Goal: Task Accomplishment & Management: Use online tool/utility

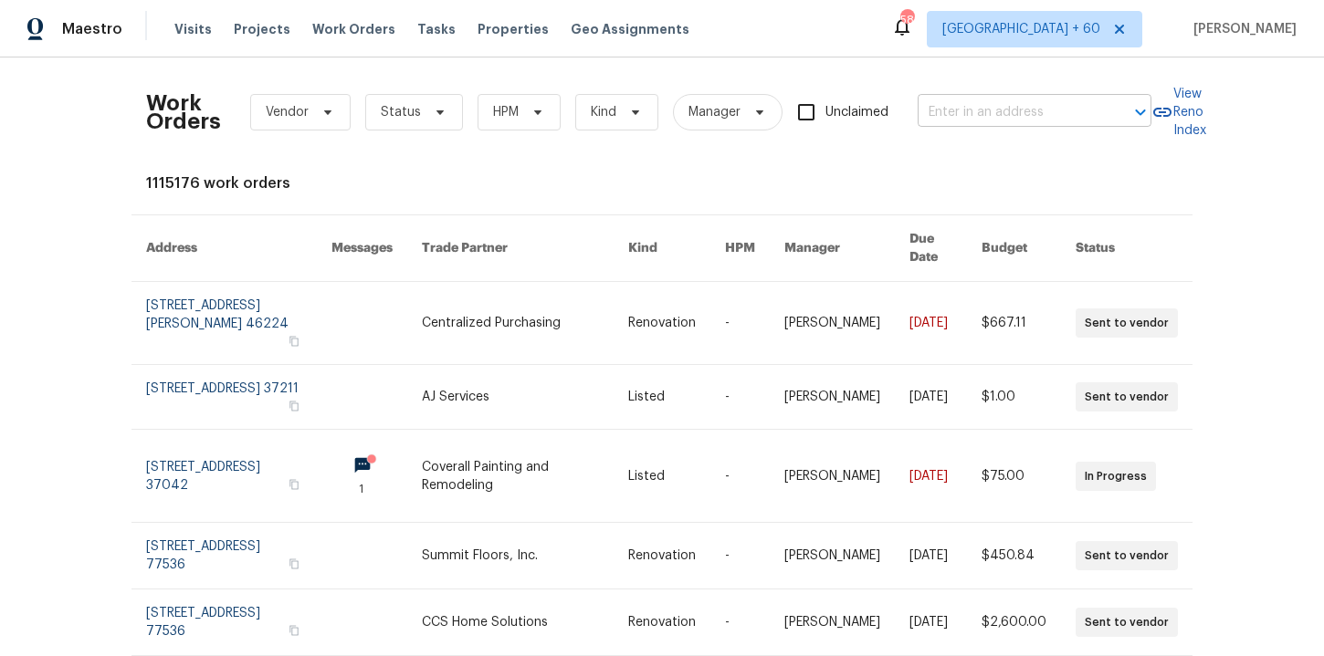
click at [970, 108] on input "text" at bounding box center [1008, 113] width 183 height 28
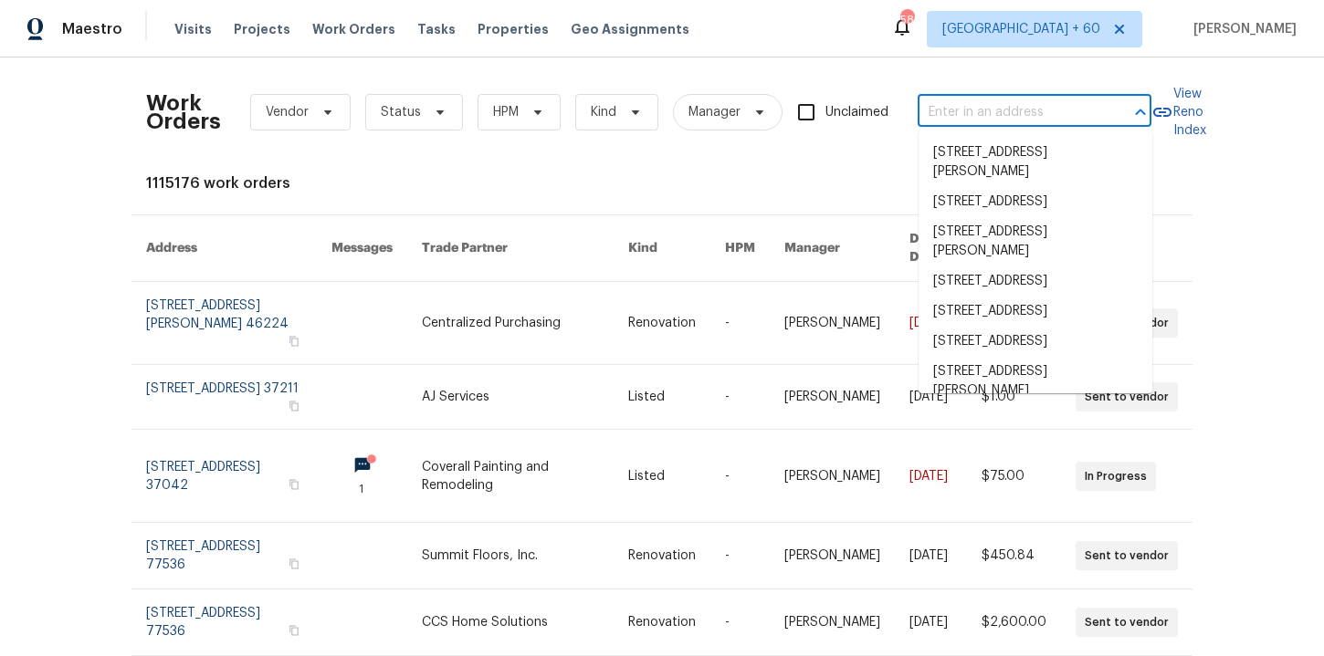
paste input "[STREET_ADDRESS][PERSON_NAME]"
type input "[STREET_ADDRESS][PERSON_NAME]"
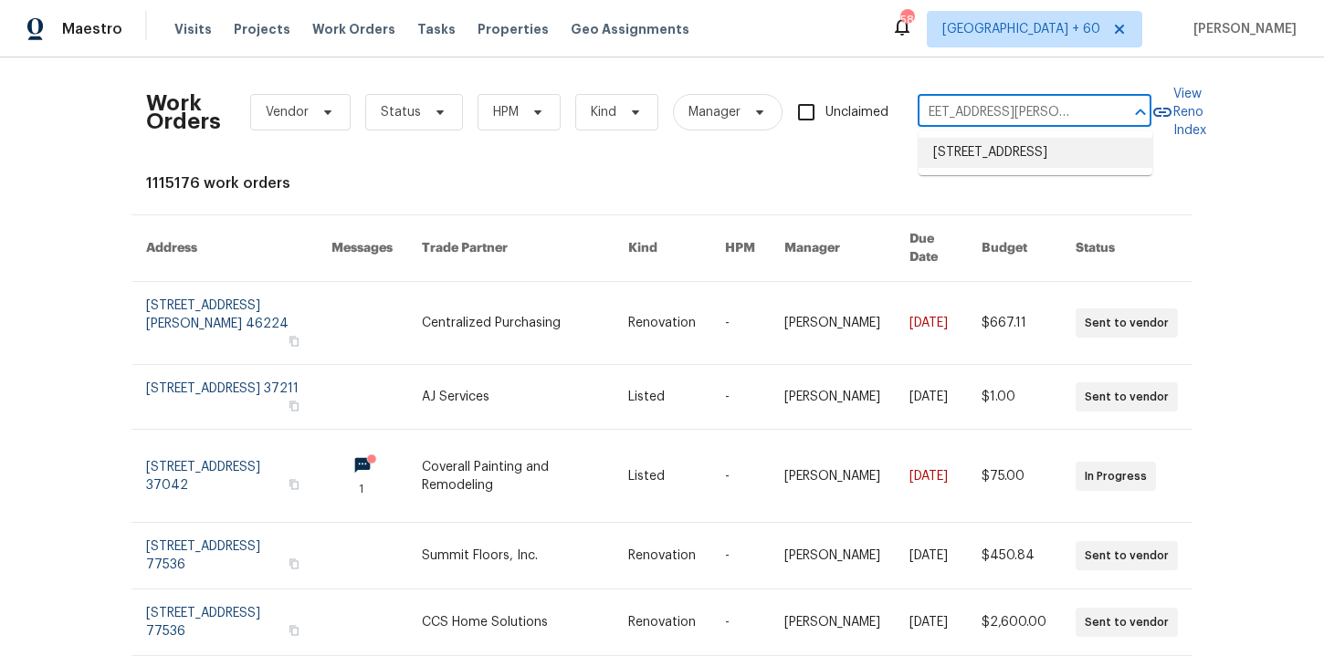
click at [1003, 151] on li "[STREET_ADDRESS]" at bounding box center [1035, 153] width 234 height 30
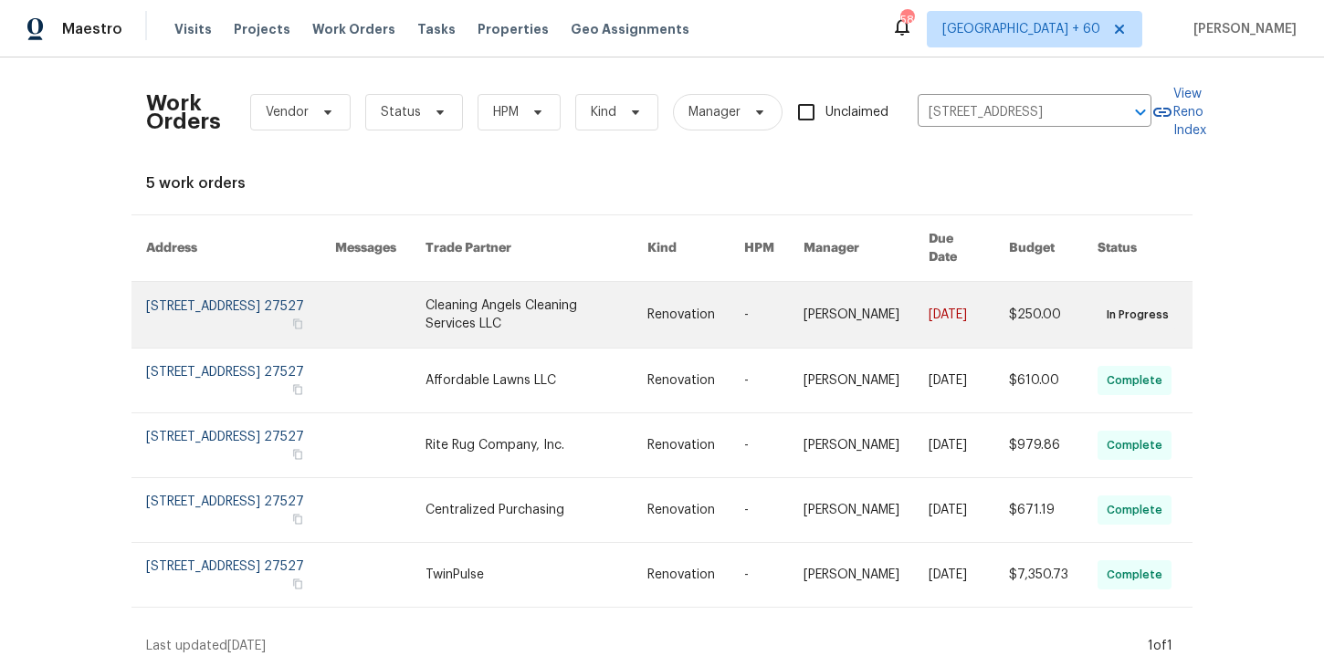
click at [214, 288] on link at bounding box center [240, 315] width 189 height 66
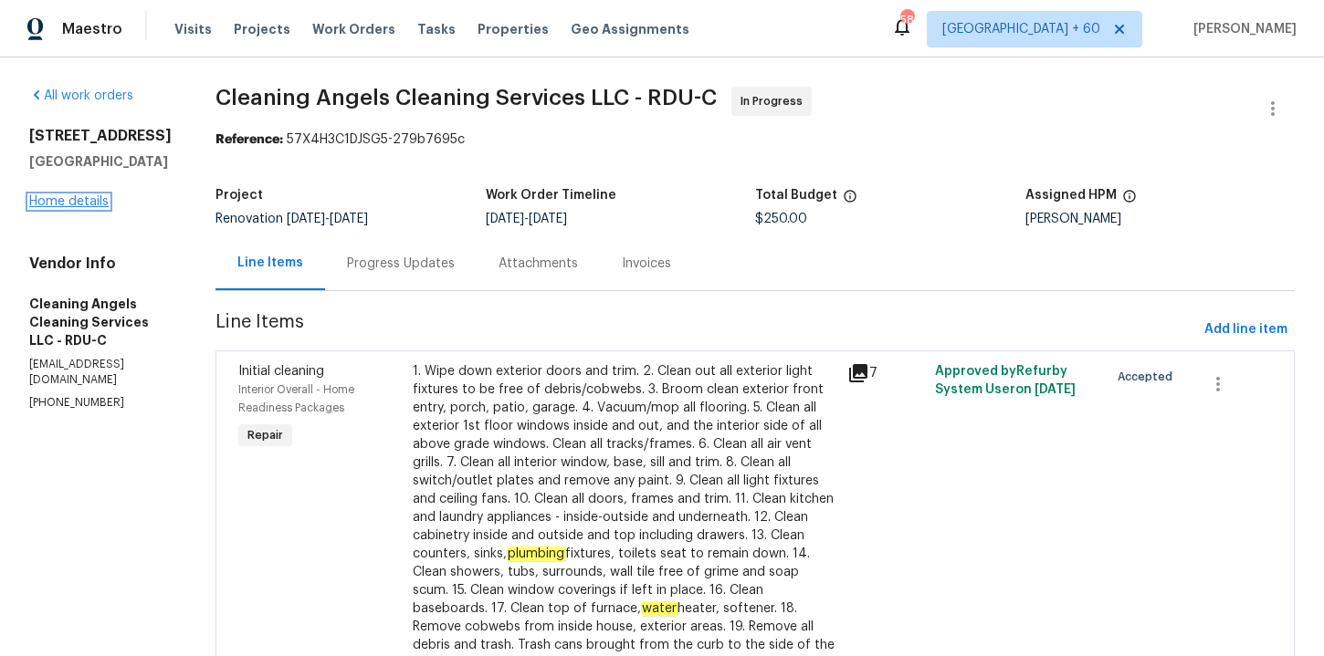
click at [80, 203] on link "Home details" at bounding box center [68, 201] width 79 height 13
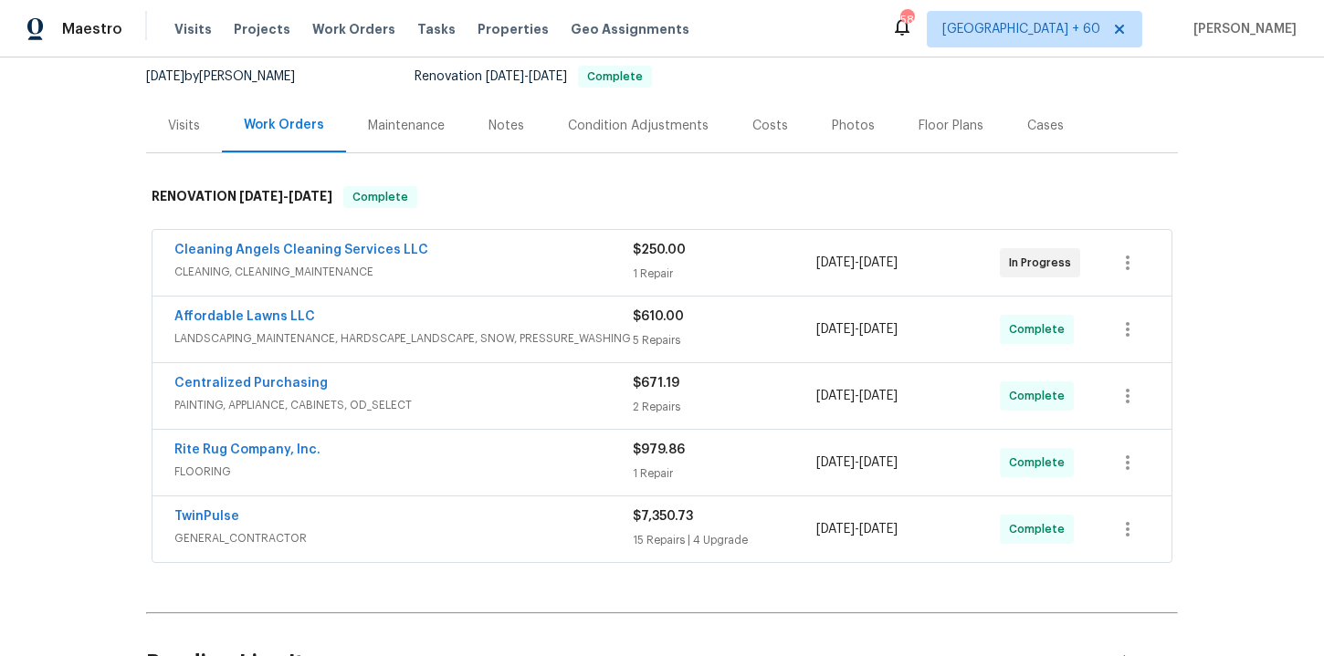
scroll to position [275, 0]
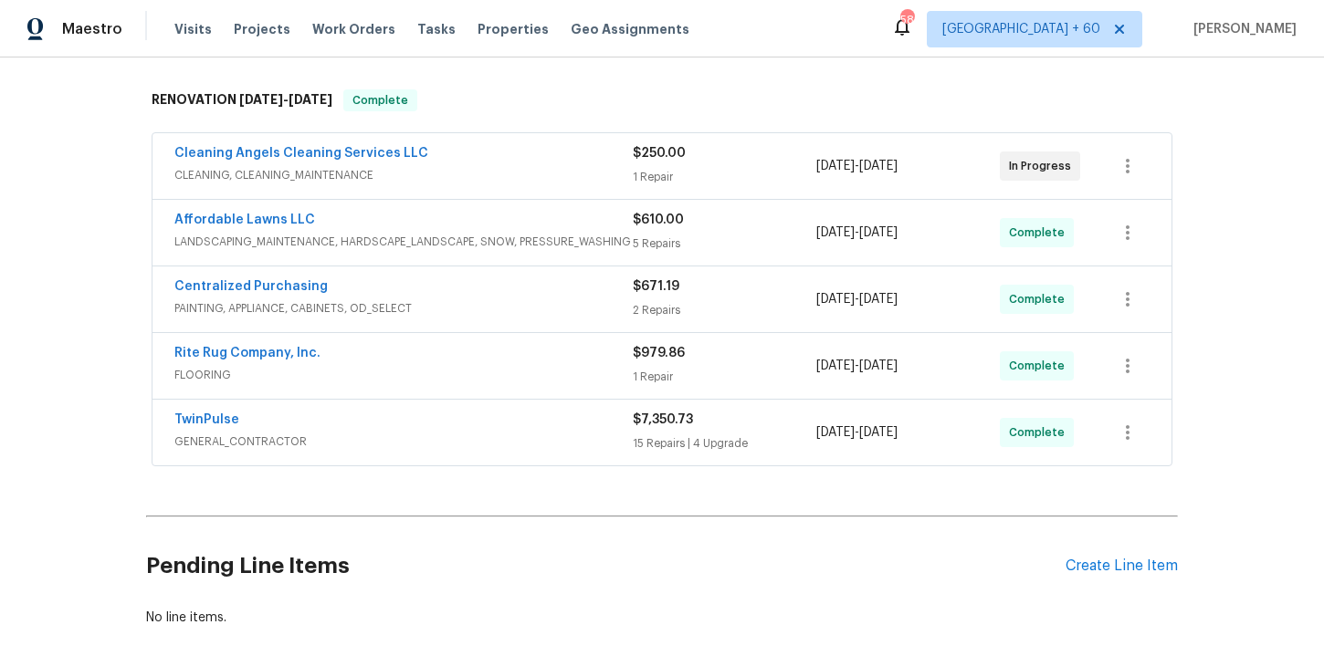
click at [461, 442] on span "GENERAL_CONTRACTOR" at bounding box center [403, 442] width 458 height 18
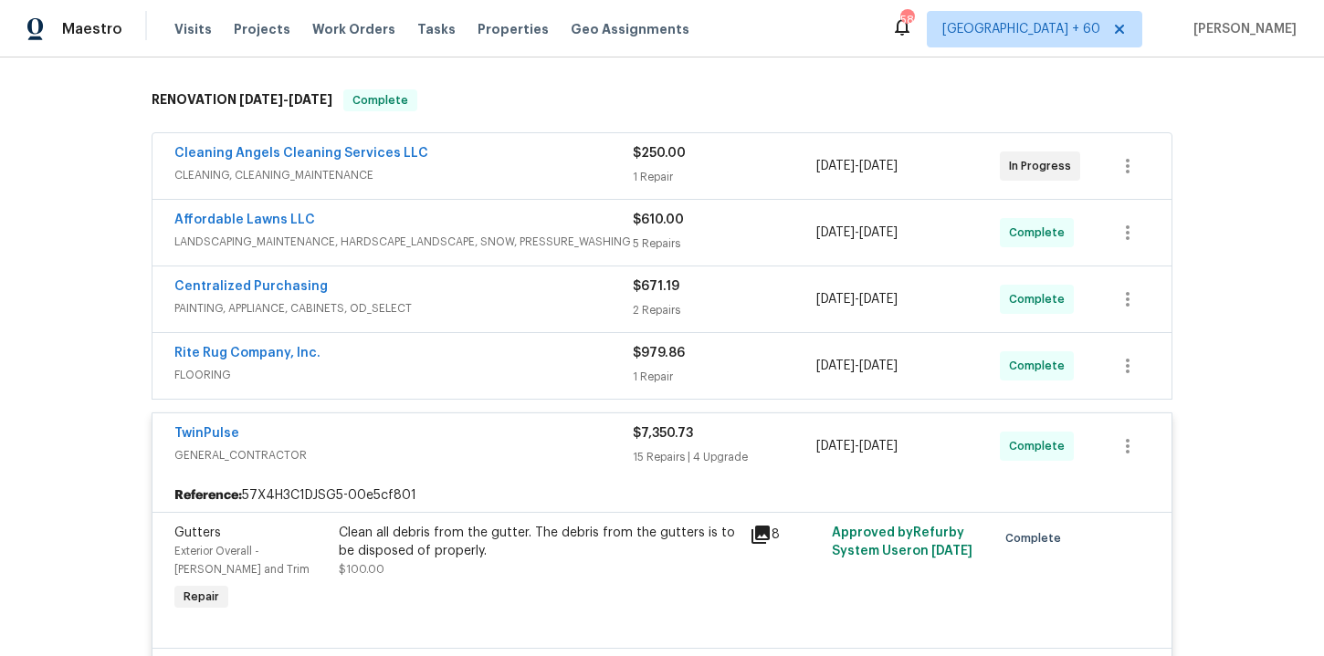
click at [458, 366] on span "FLOORING" at bounding box center [403, 375] width 458 height 18
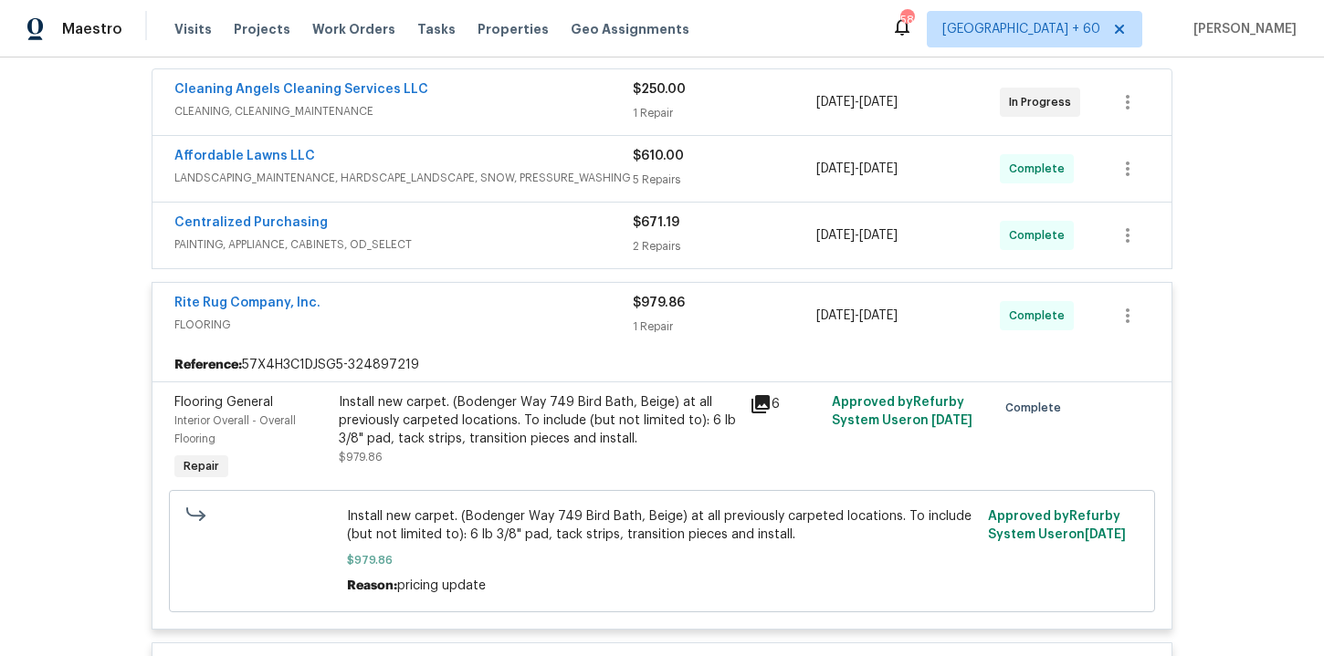
scroll to position [345, 0]
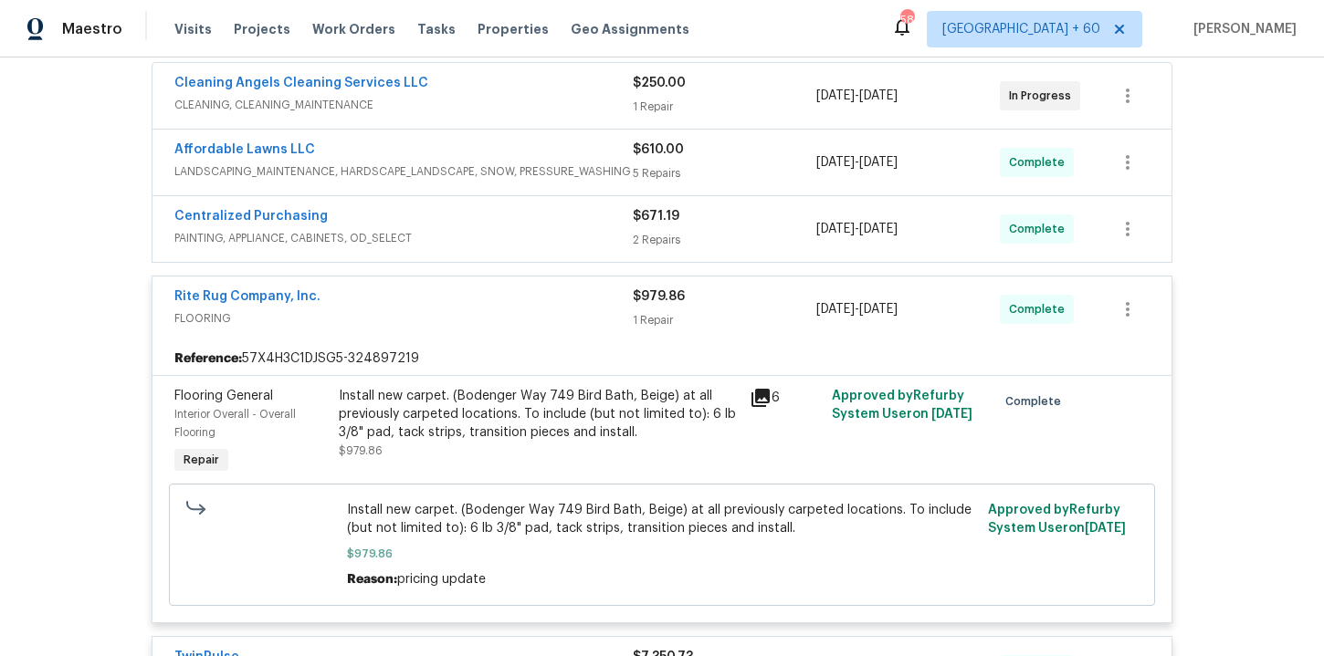
click at [517, 229] on span "PAINTING, APPLIANCE, CABINETS, OD_SELECT" at bounding box center [403, 238] width 458 height 18
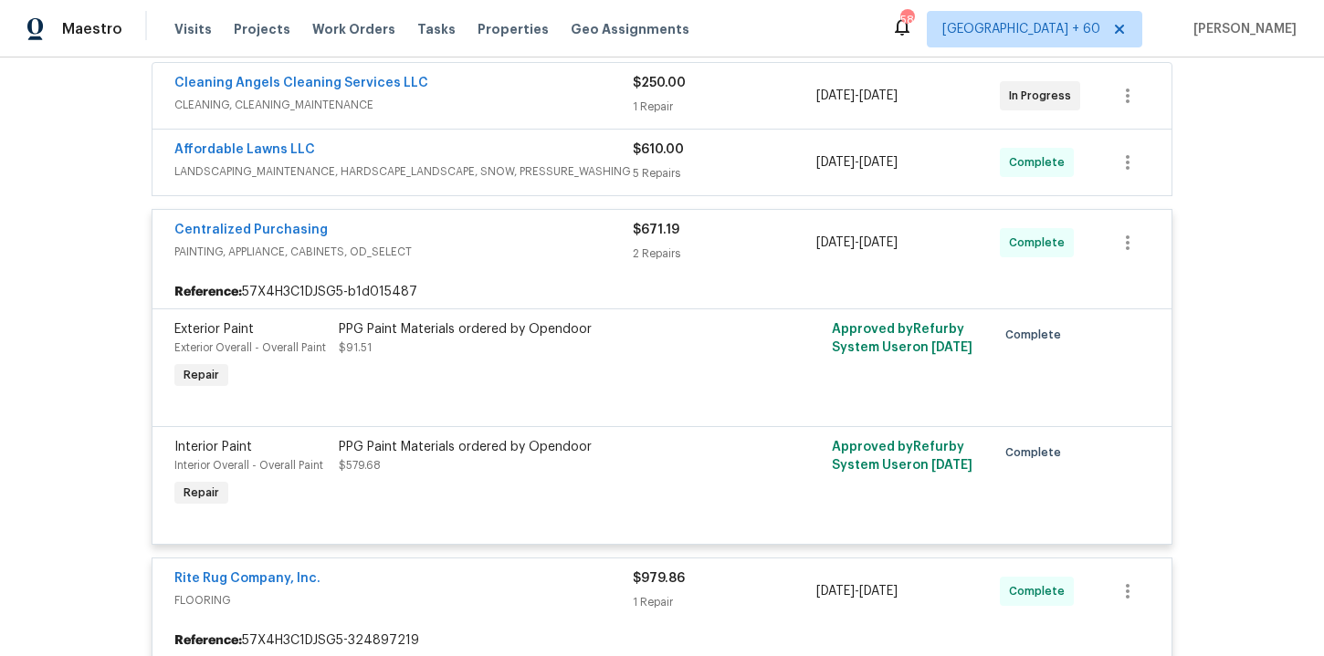
click at [519, 160] on div "Affordable Lawns LLC" at bounding box center [403, 152] width 458 height 22
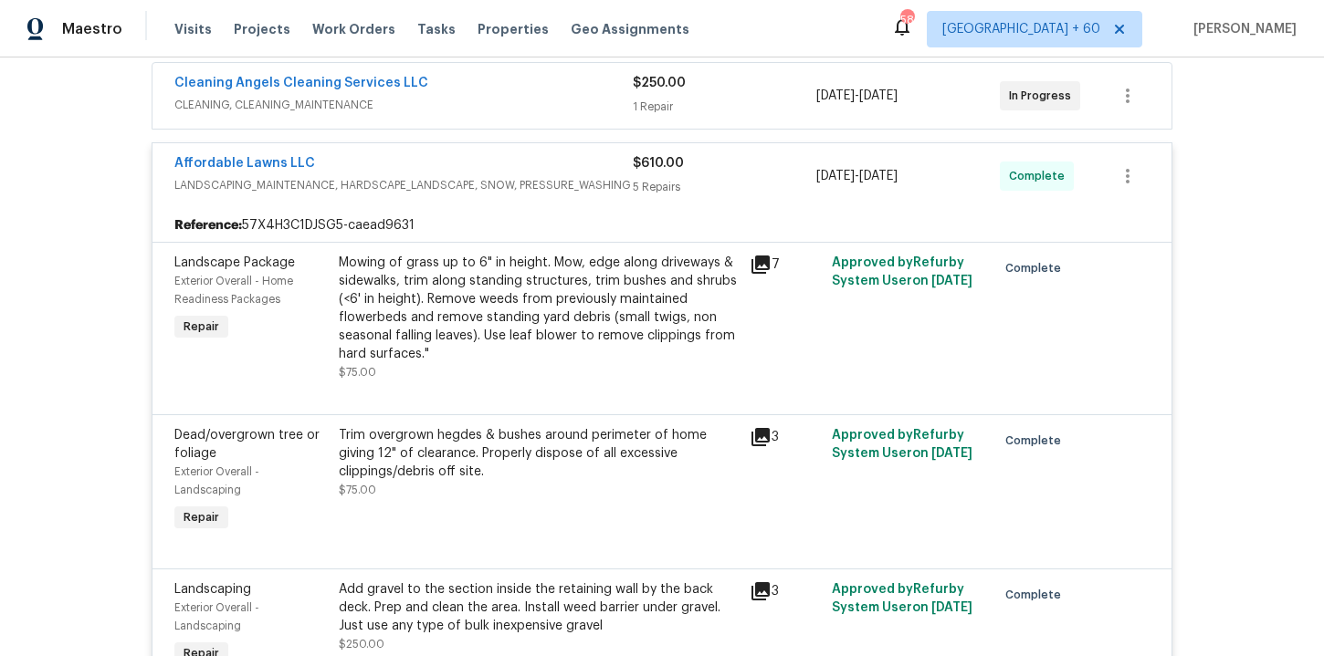
click at [518, 89] on div "Cleaning Angels Cleaning Services LLC" at bounding box center [403, 85] width 458 height 22
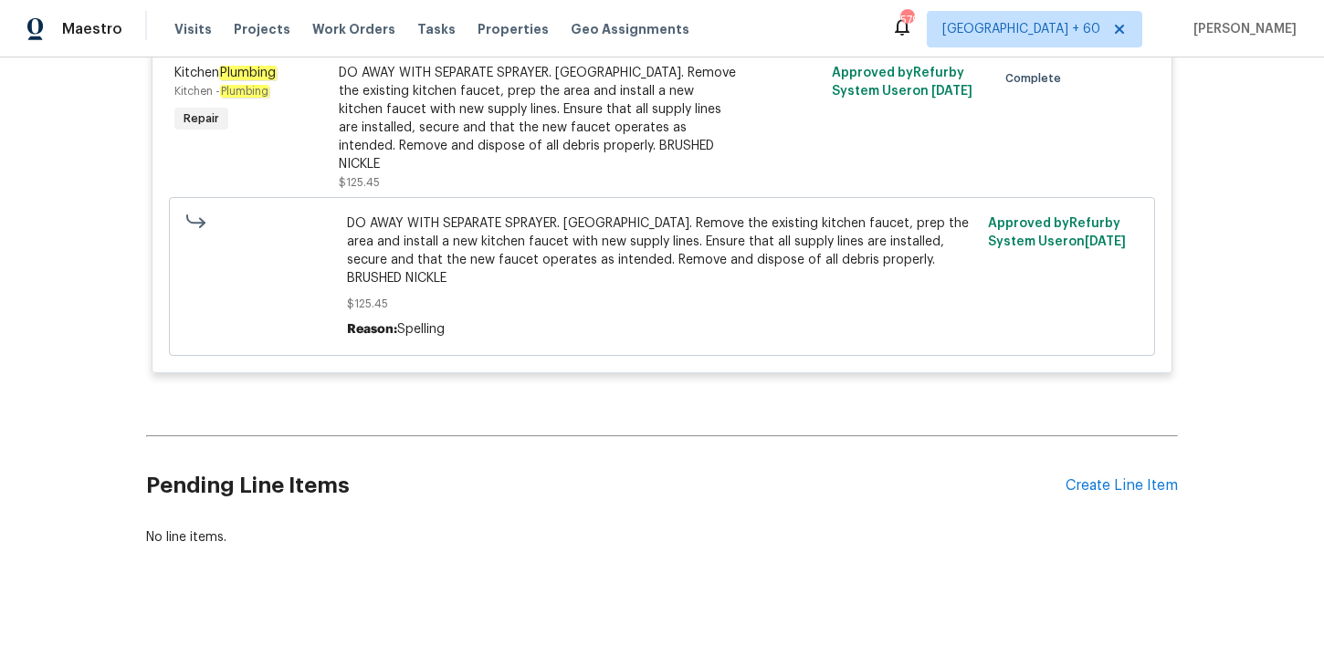
scroll to position [6029, 0]
click at [360, 24] on span "Work Orders" at bounding box center [353, 29] width 83 height 18
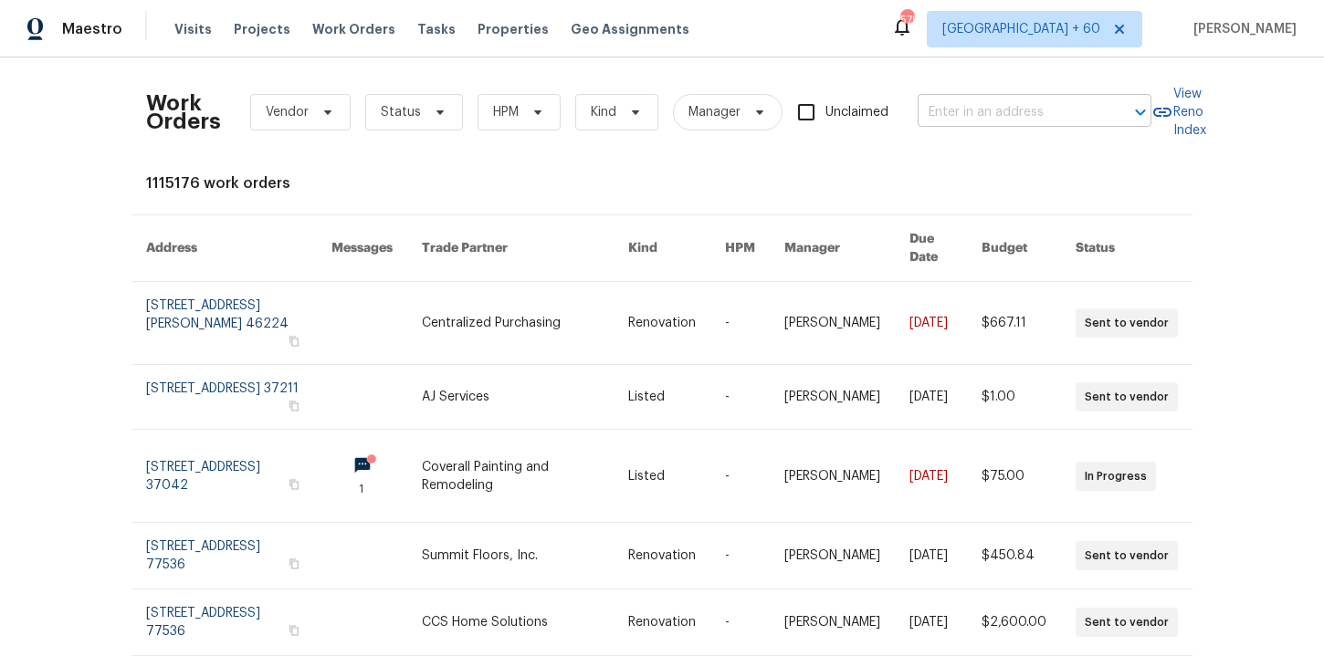
click at [970, 112] on input "text" at bounding box center [1008, 113] width 183 height 28
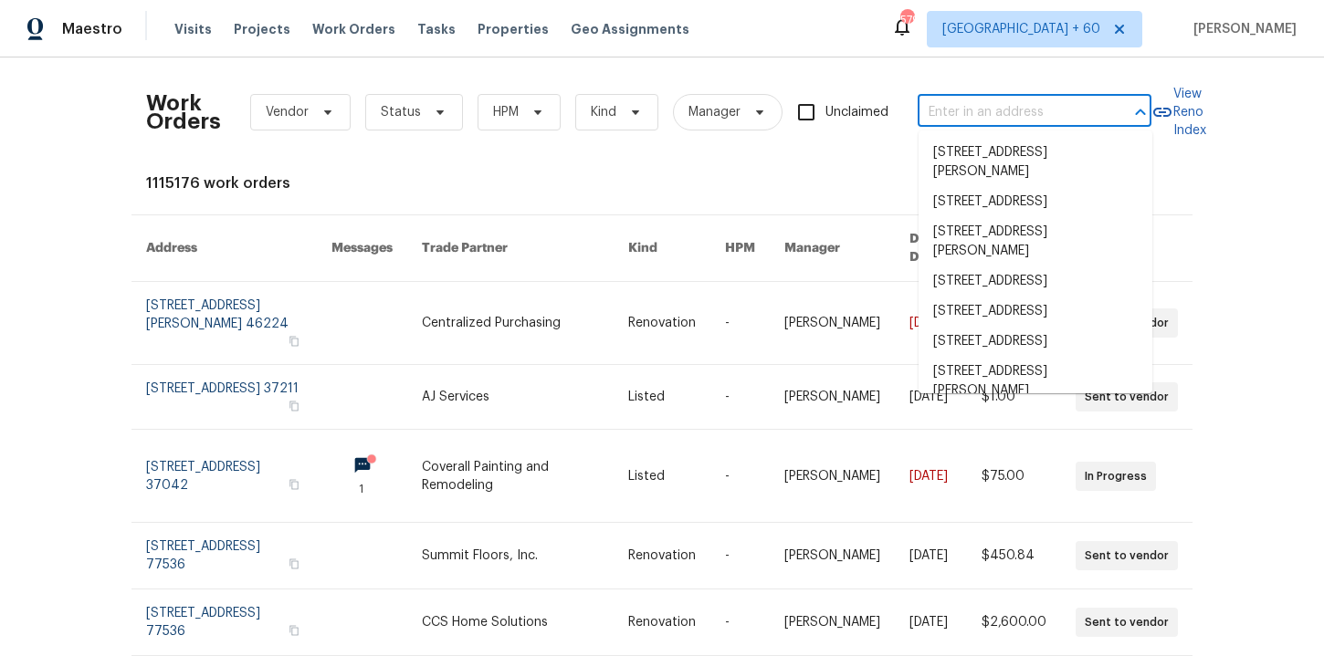
paste input "[STREET_ADDRESS]"
type input "[STREET_ADDRESS]"
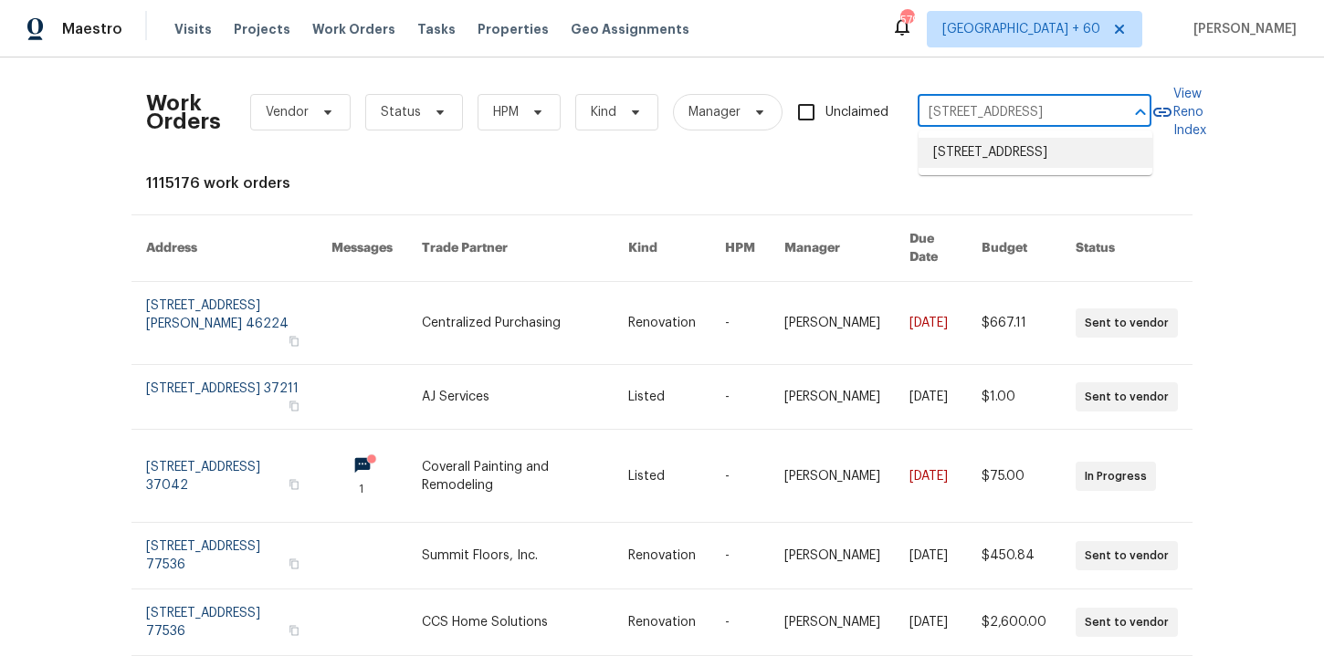
click at [991, 161] on li "[STREET_ADDRESS]" at bounding box center [1035, 153] width 234 height 30
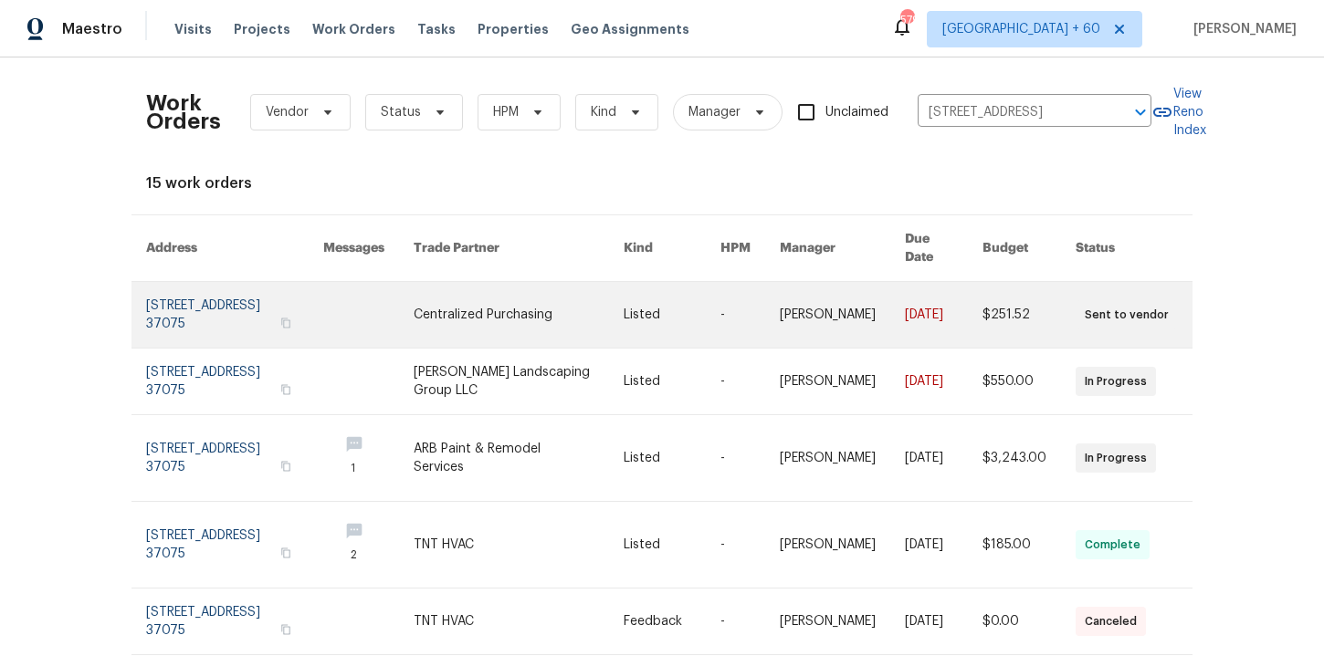
click at [225, 298] on link at bounding box center [234, 315] width 177 height 66
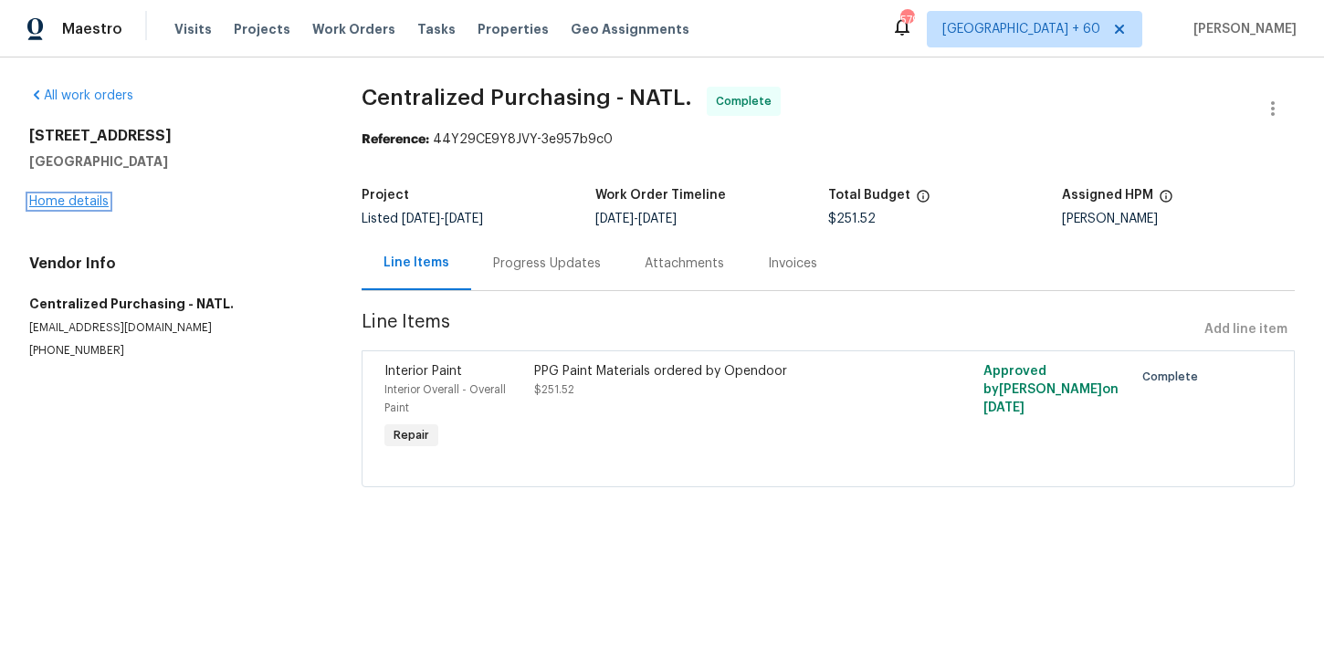
click at [96, 201] on link "Home details" at bounding box center [68, 201] width 79 height 13
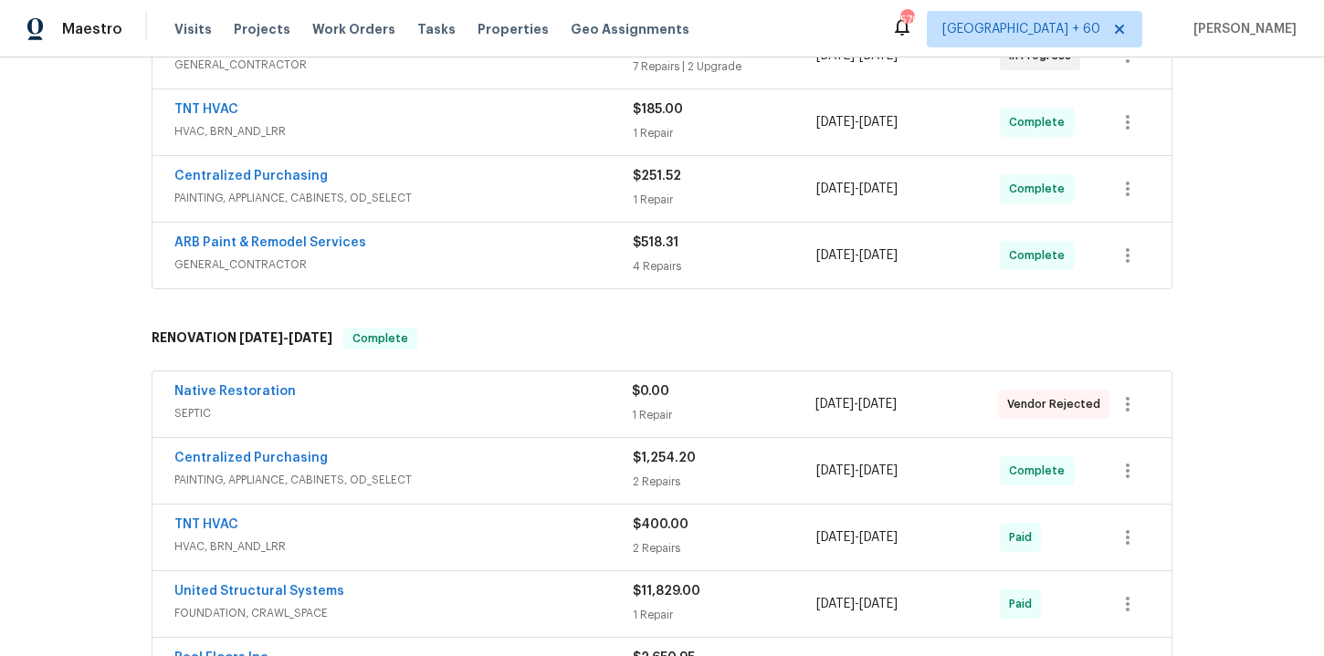
scroll to position [358, 0]
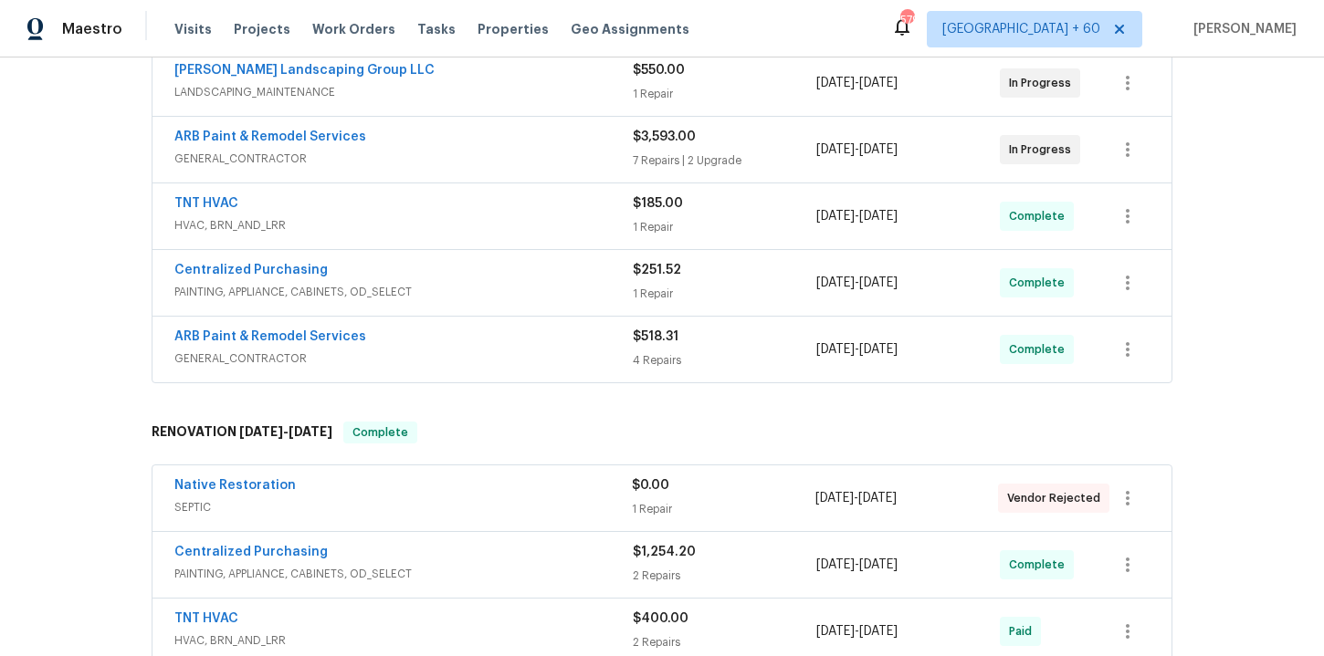
click at [495, 347] on div "ARB Paint & Remodel Services" at bounding box center [403, 339] width 458 height 22
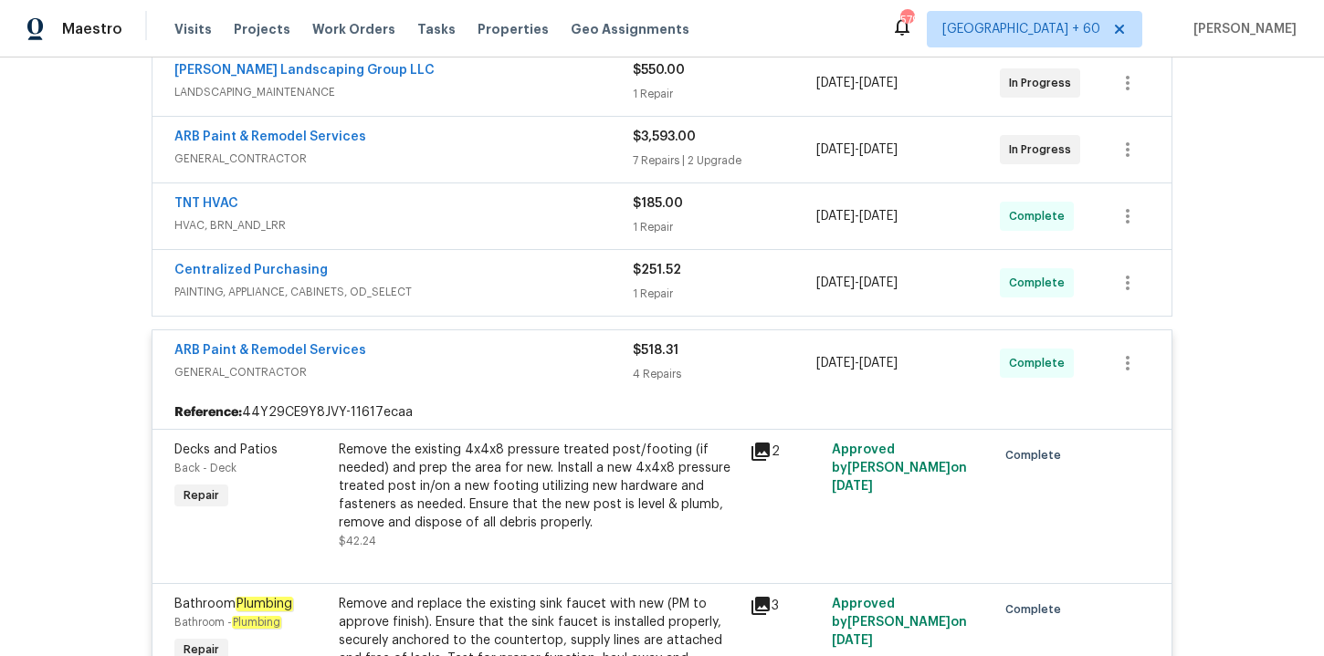
click at [469, 264] on div "Centralized Purchasing" at bounding box center [403, 272] width 458 height 22
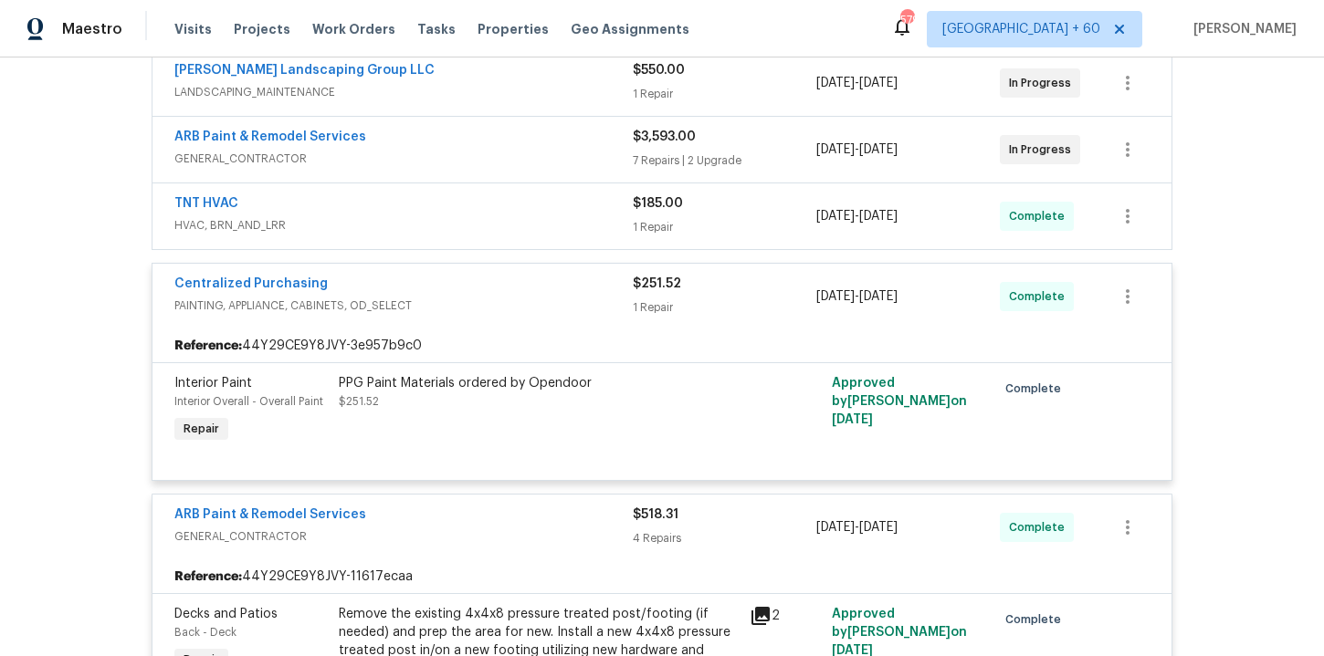
click at [449, 215] on div "TNT HVAC" at bounding box center [403, 205] width 458 height 22
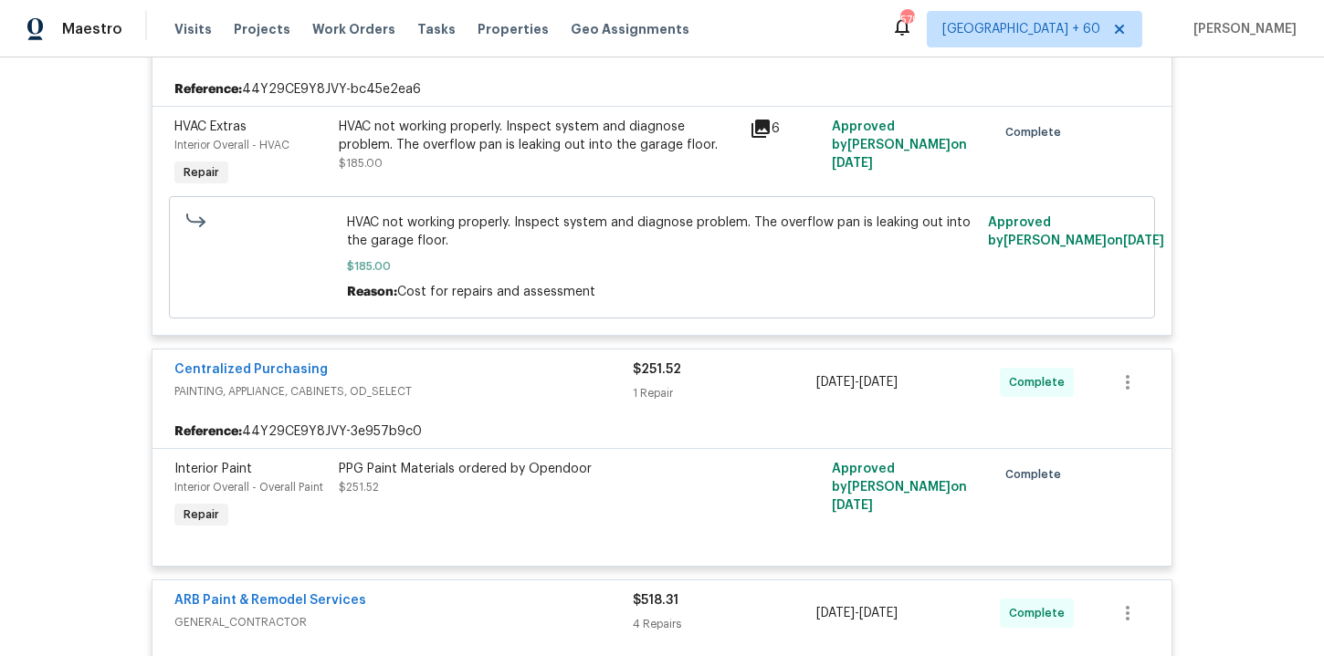
scroll to position [1312, 0]
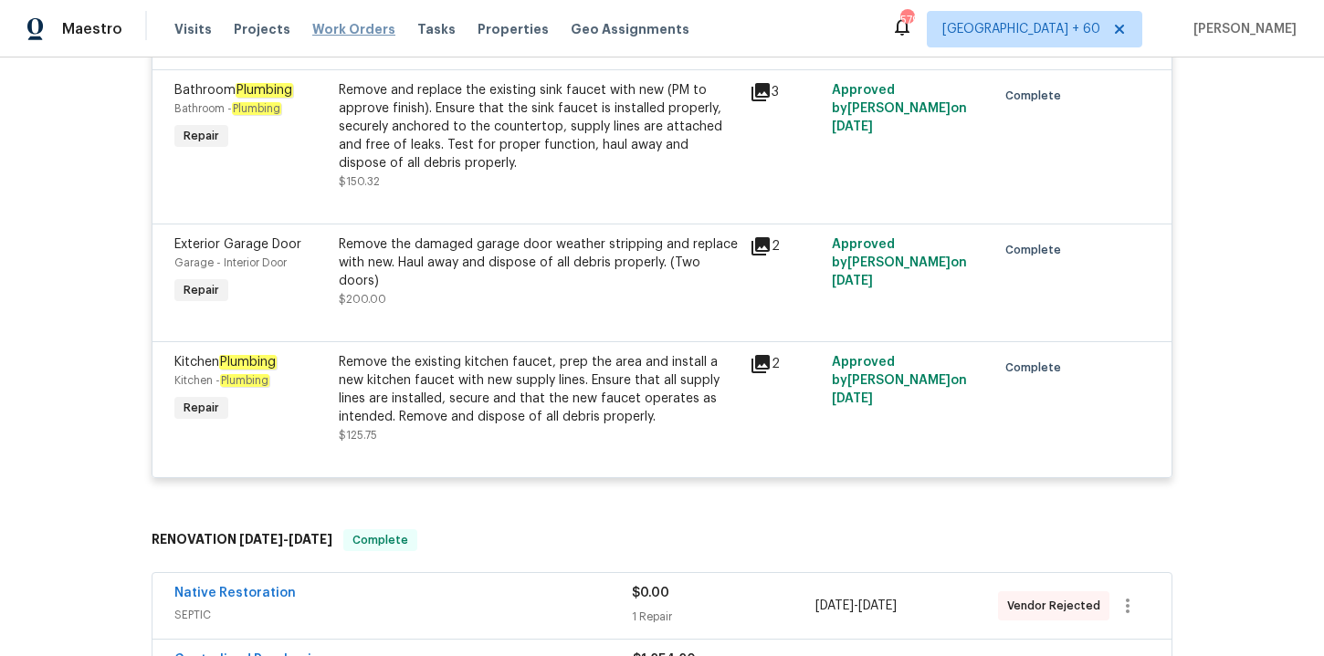
click at [362, 31] on span "Work Orders" at bounding box center [353, 29] width 83 height 18
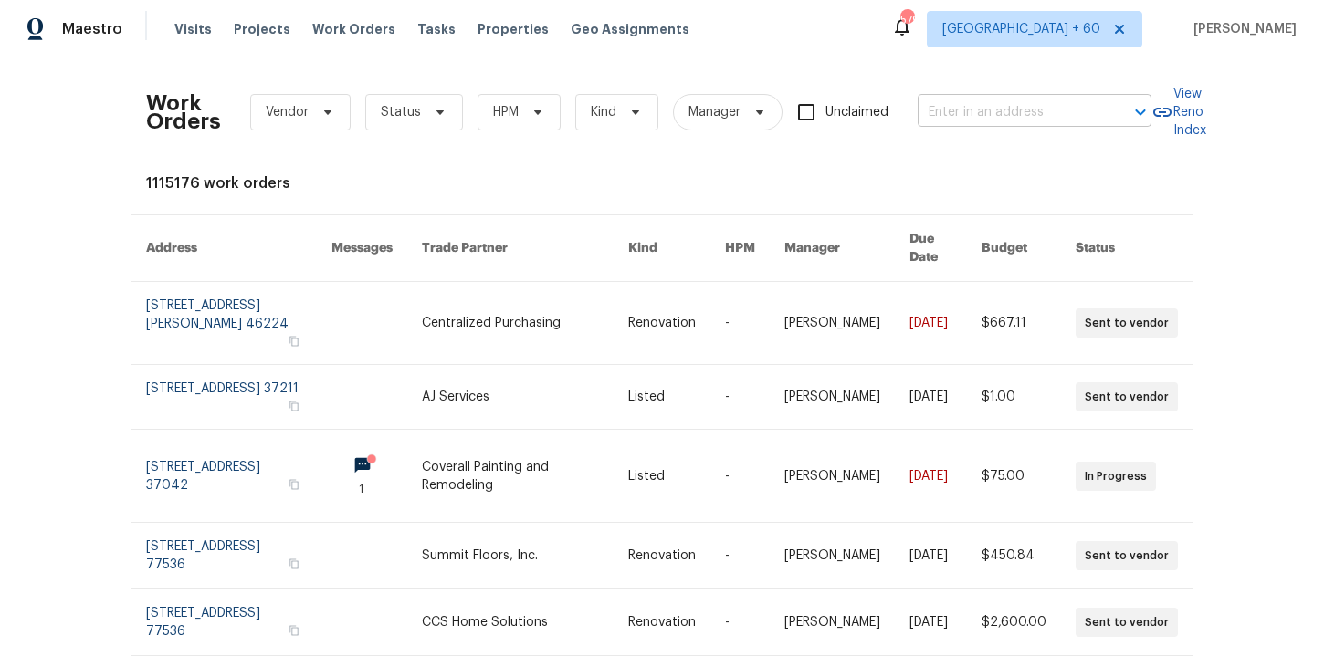
click at [955, 107] on input "text" at bounding box center [1008, 113] width 183 height 28
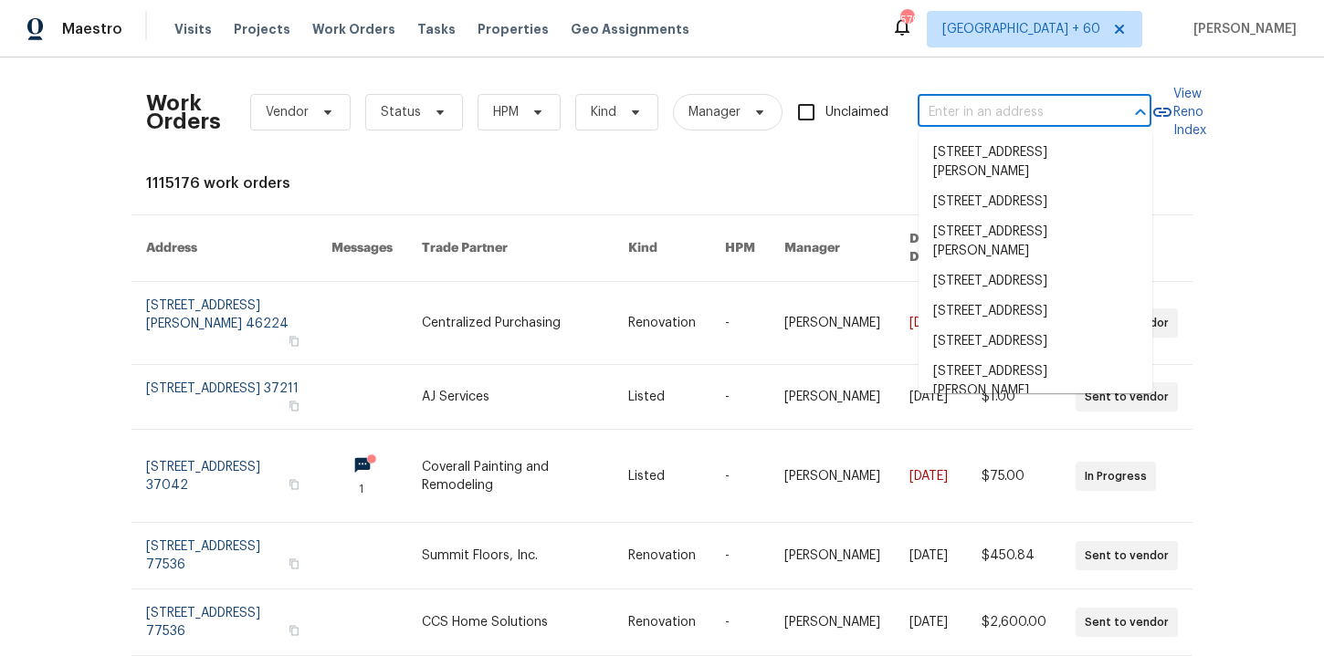
paste input "[STREET_ADDRESS][PERSON_NAME]"
type input "[STREET_ADDRESS][PERSON_NAME]"
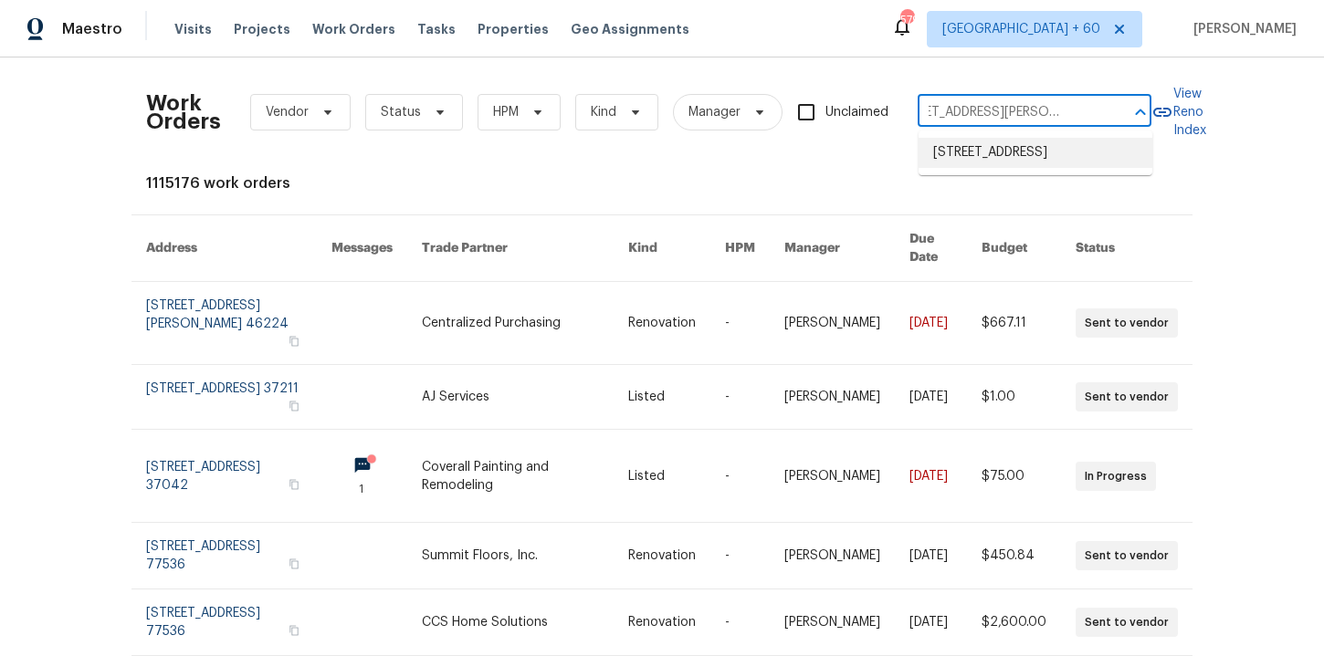
click at [1026, 143] on li "[STREET_ADDRESS]" at bounding box center [1035, 153] width 234 height 30
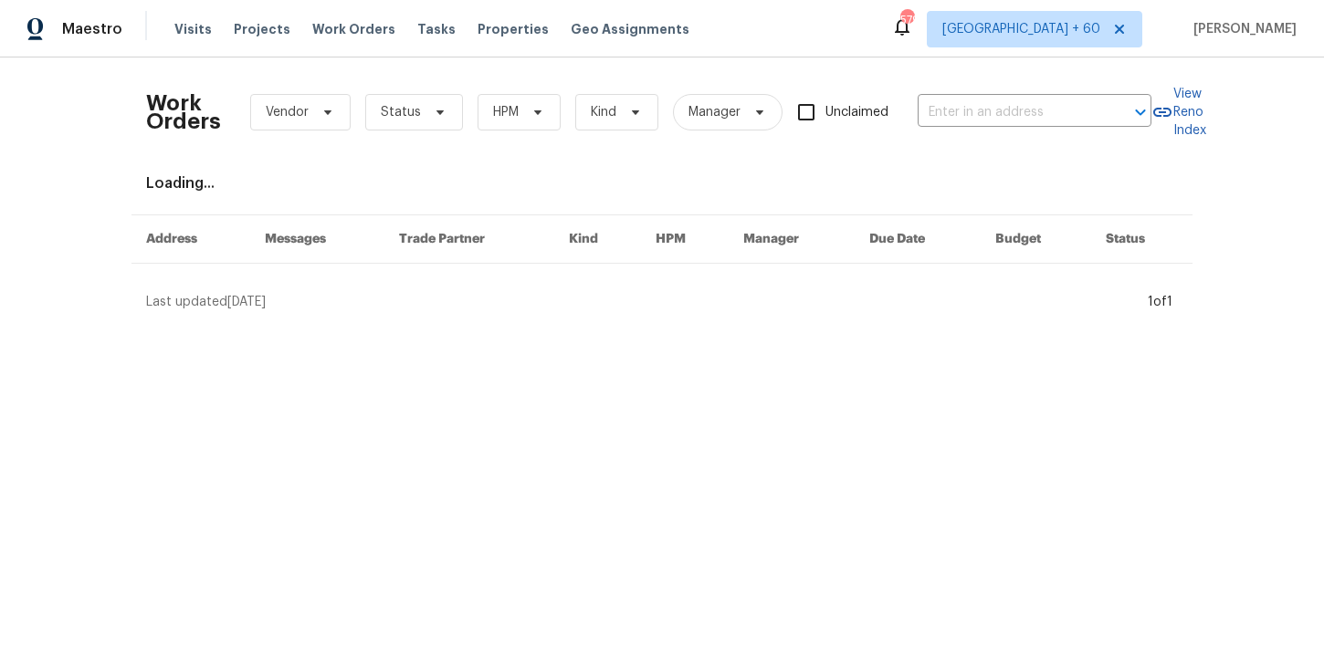
type input "[STREET_ADDRESS]"
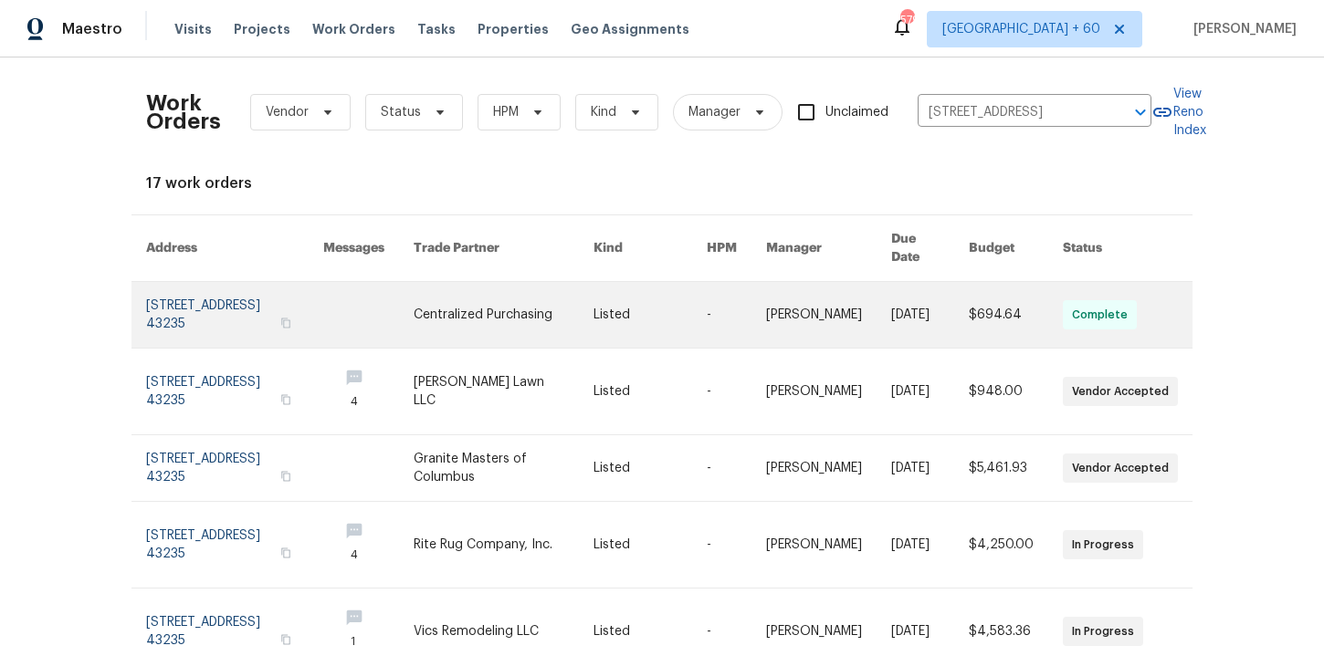
click at [224, 291] on link at bounding box center [234, 315] width 177 height 66
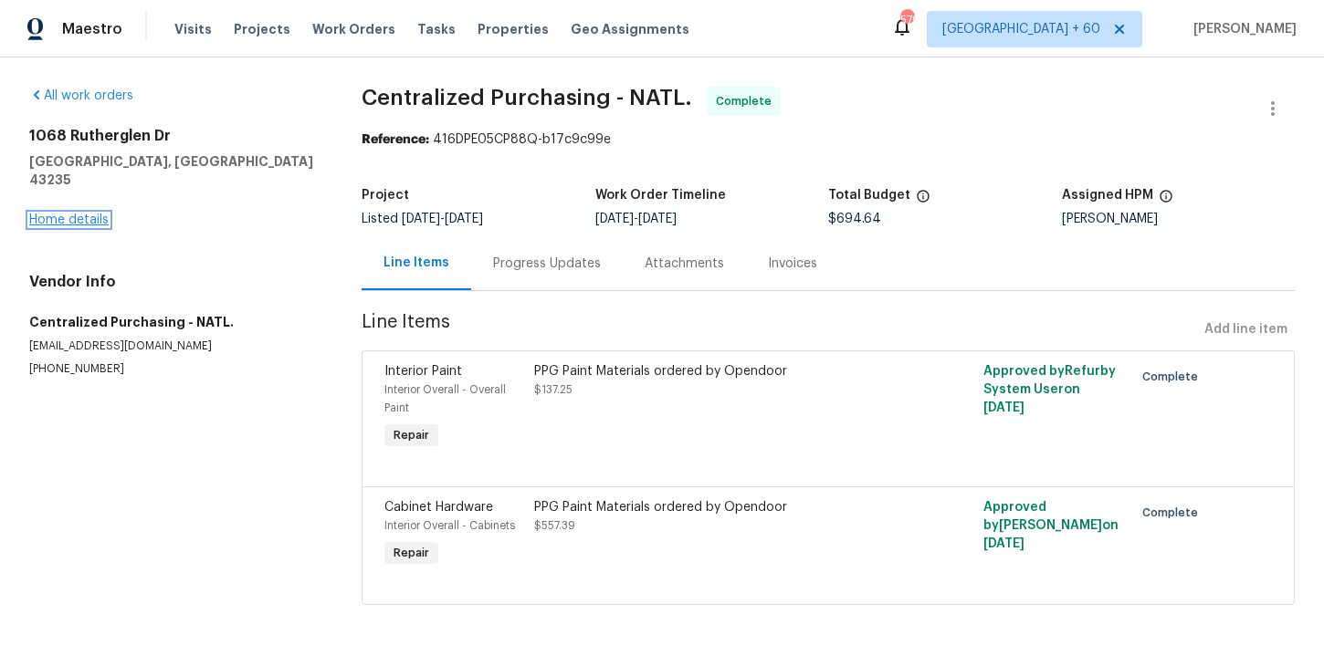
click at [80, 214] on link "Home details" at bounding box center [68, 220] width 79 height 13
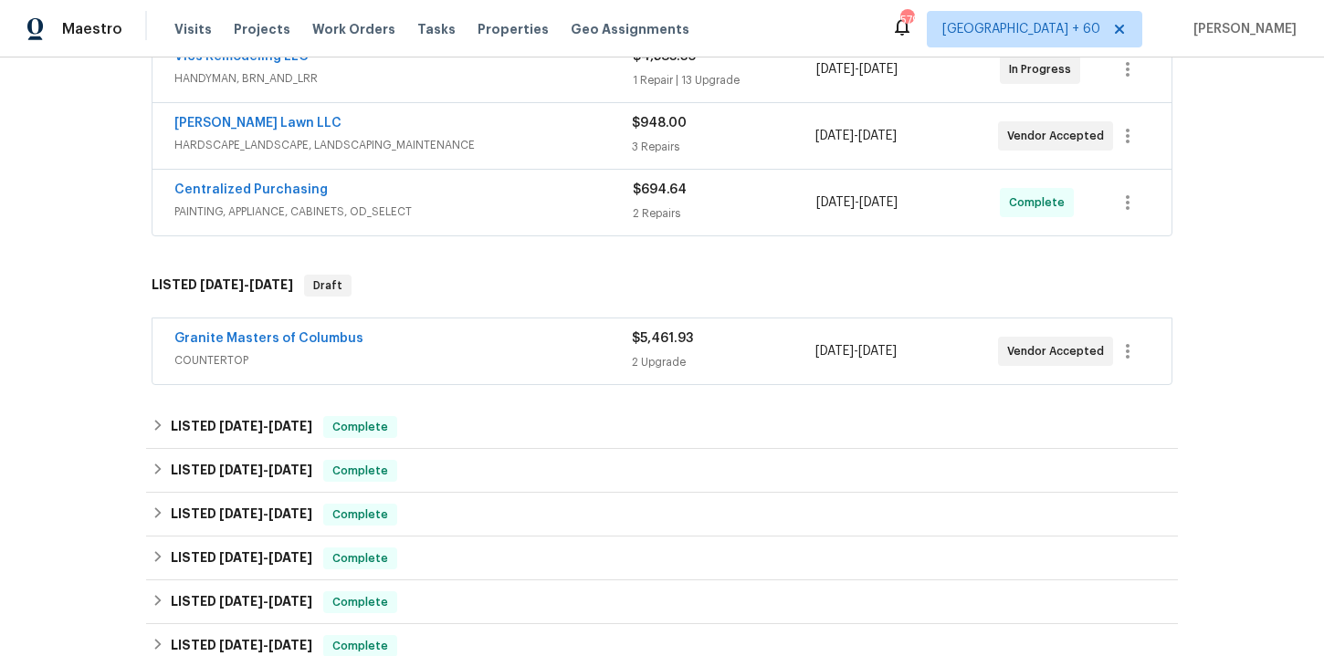
scroll to position [524, 0]
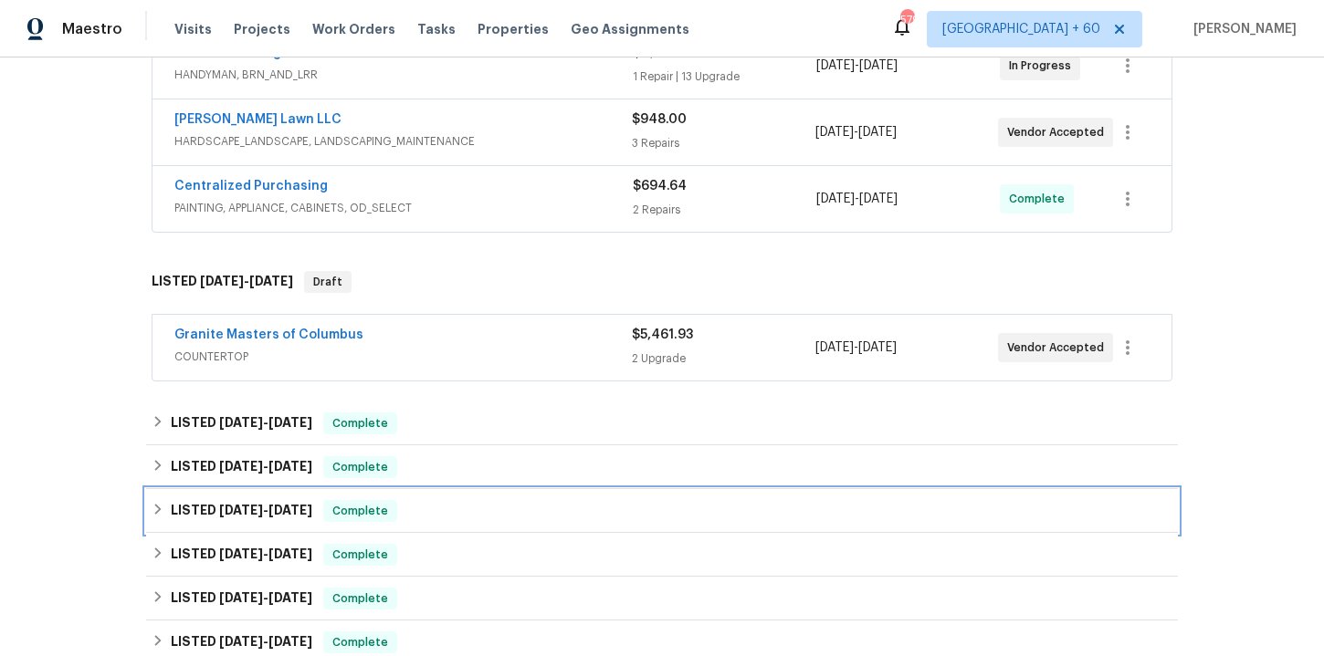
click at [425, 513] on div "LISTED [DATE] - [DATE] Complete" at bounding box center [662, 511] width 1021 height 22
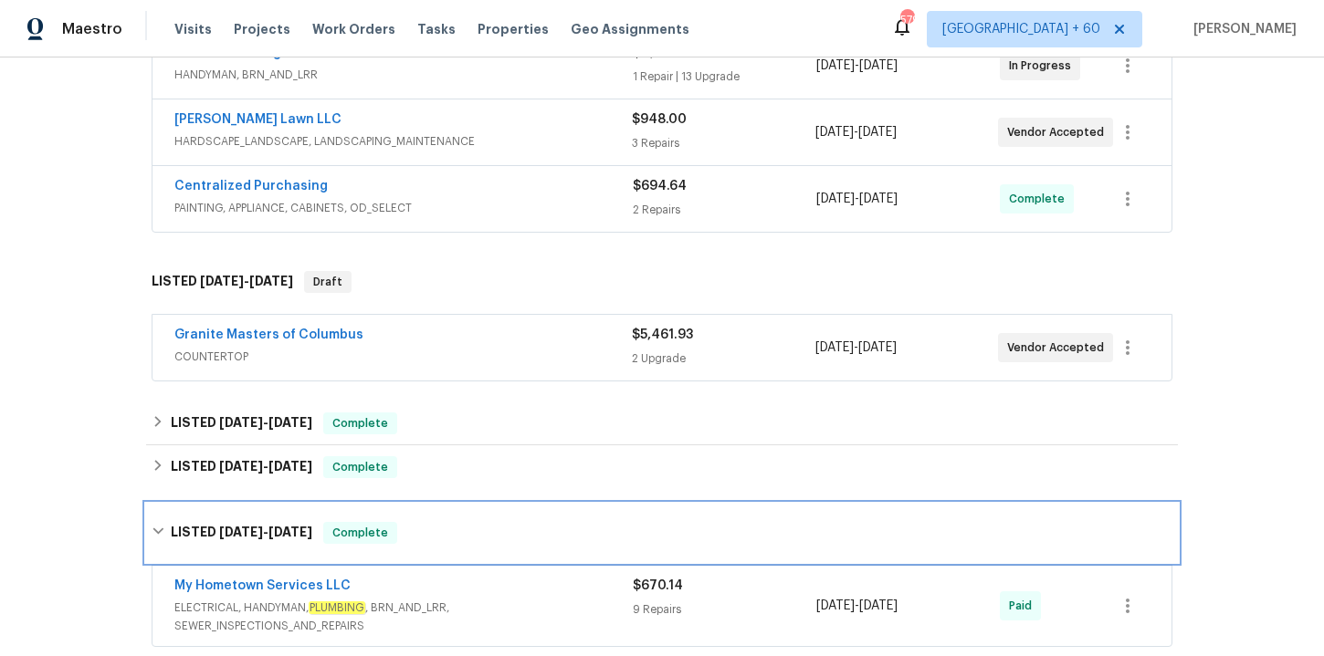
scroll to position [603, 0]
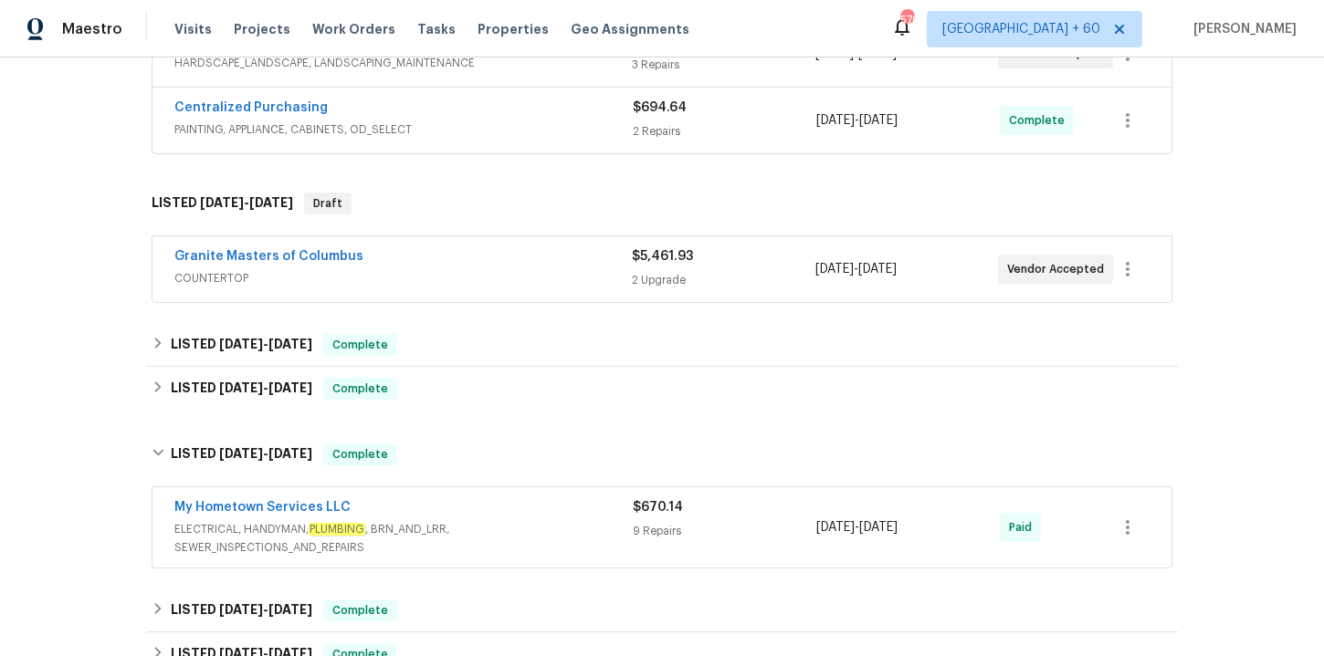
click at [472, 528] on span "ELECTRICAL, HANDYMAN, PLUMBING , BRN_AND_LRR, SEWER_INSPECTIONS_AND_REPAIRS" at bounding box center [403, 538] width 458 height 37
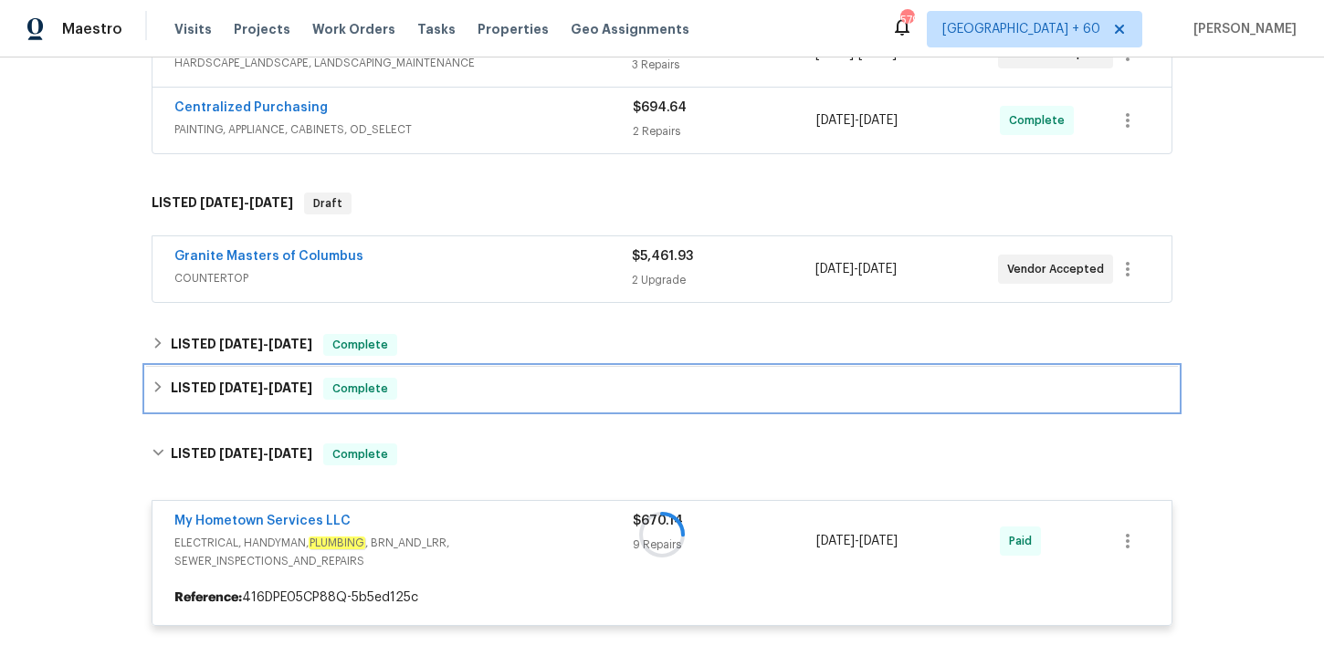
click at [437, 390] on div "LISTED [DATE] - [DATE] Complete" at bounding box center [662, 389] width 1021 height 22
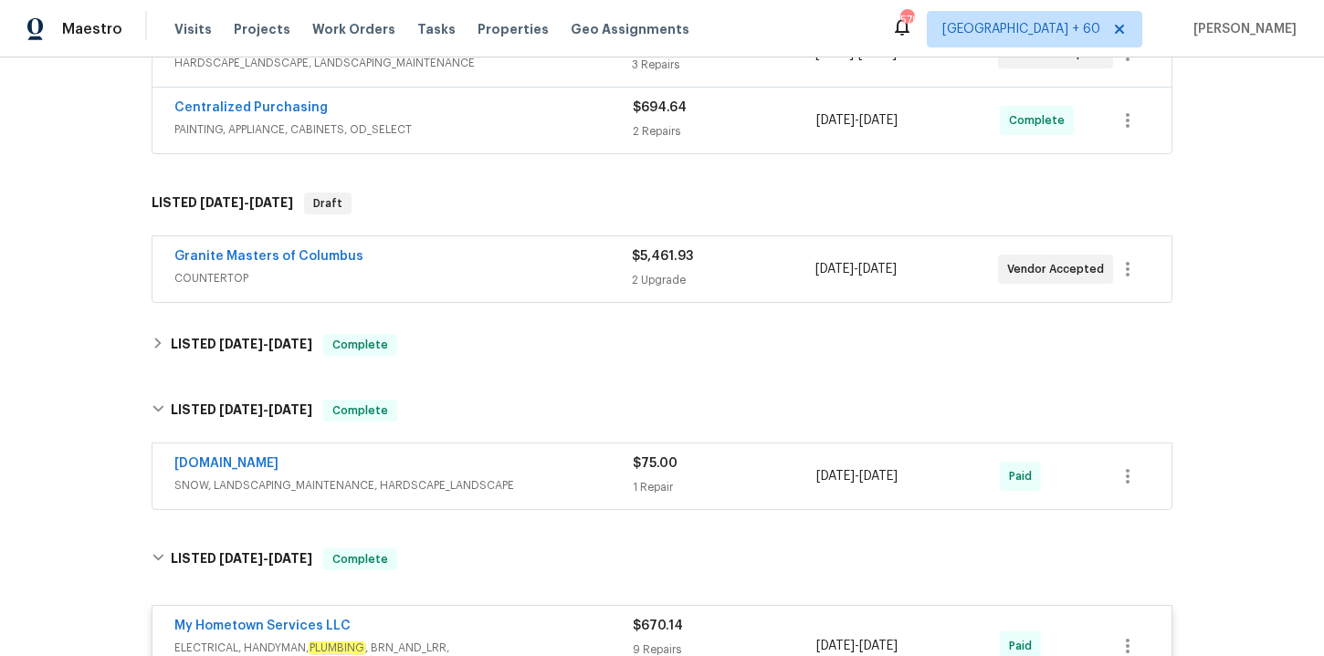
click at [552, 493] on span "SNOW, LANDSCAPING_MAINTENANCE, HARDSCAPE_LANDSCAPE" at bounding box center [403, 486] width 458 height 18
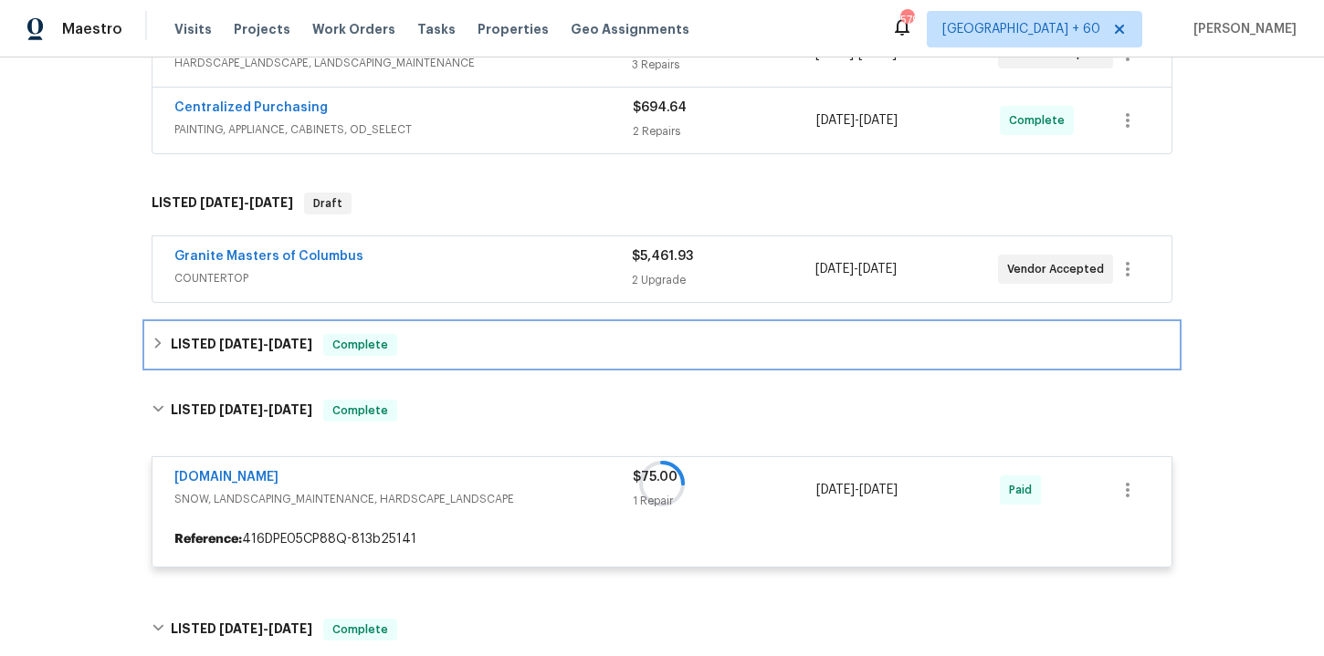
click at [516, 342] on div "LISTED [DATE] - [DATE] Complete" at bounding box center [662, 345] width 1021 height 22
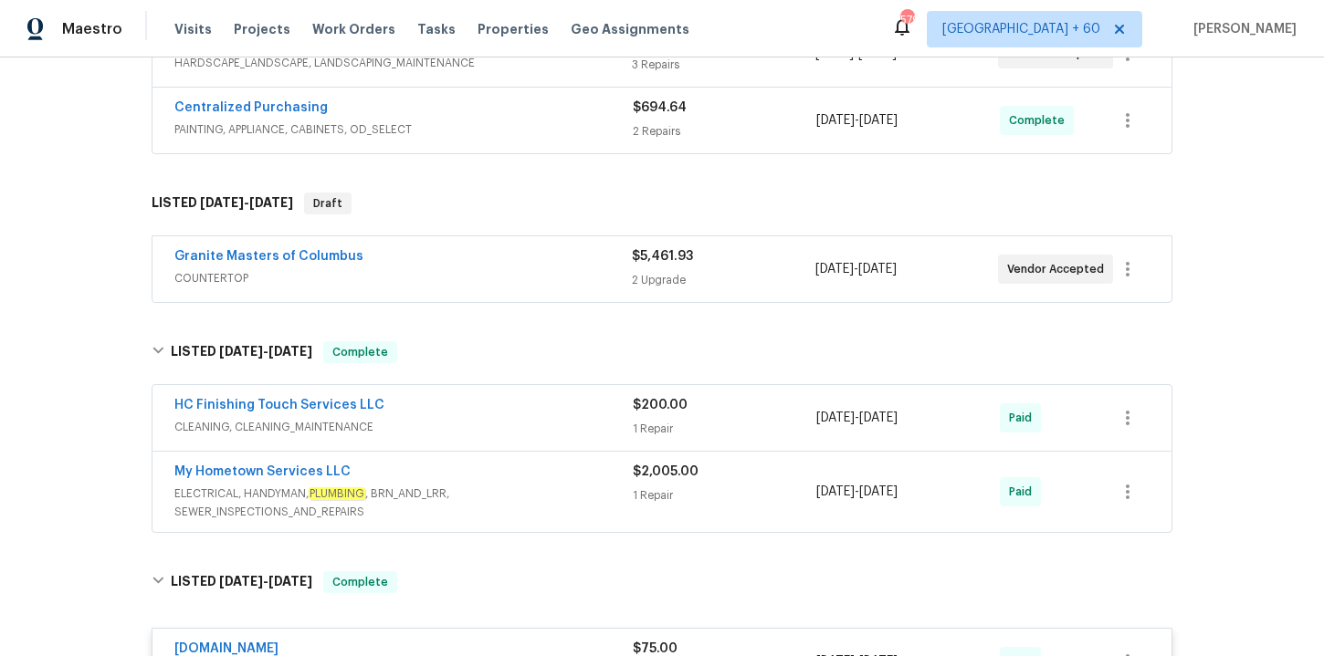
click at [528, 494] on span "ELECTRICAL, HANDYMAN, PLUMBING , BRN_AND_LRR, SEWER_INSPECTIONS_AND_REPAIRS" at bounding box center [403, 503] width 458 height 37
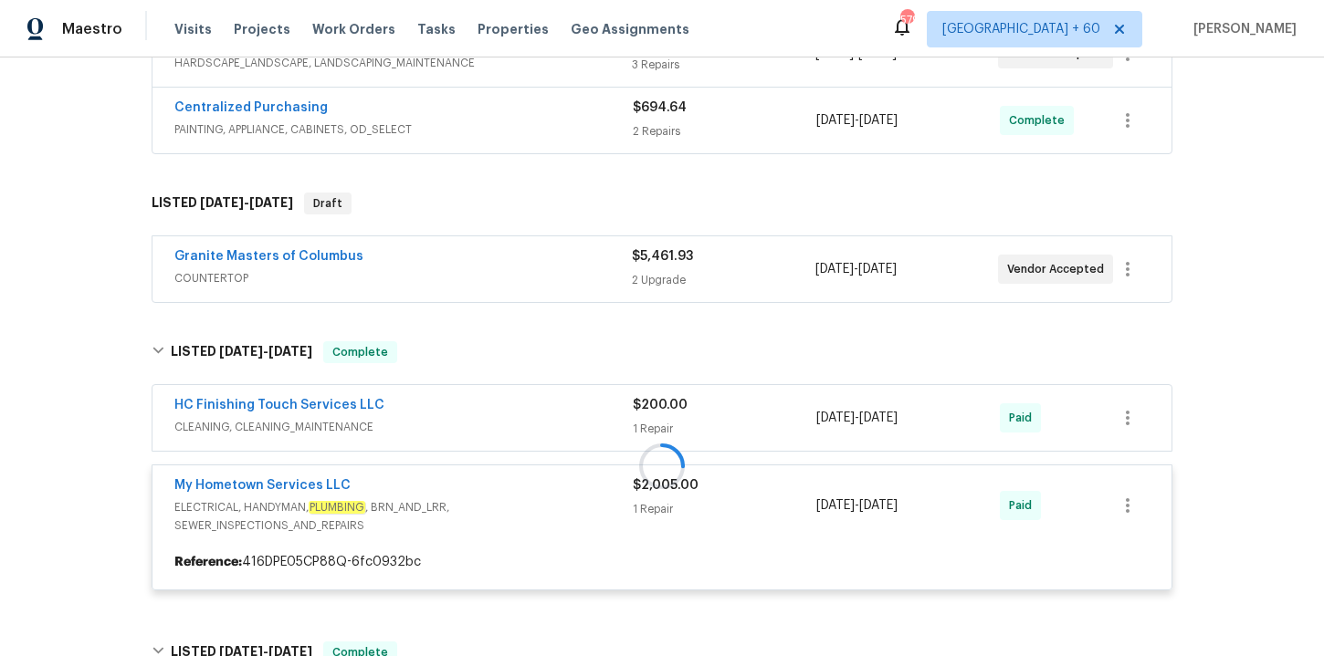
scroll to position [776, 0]
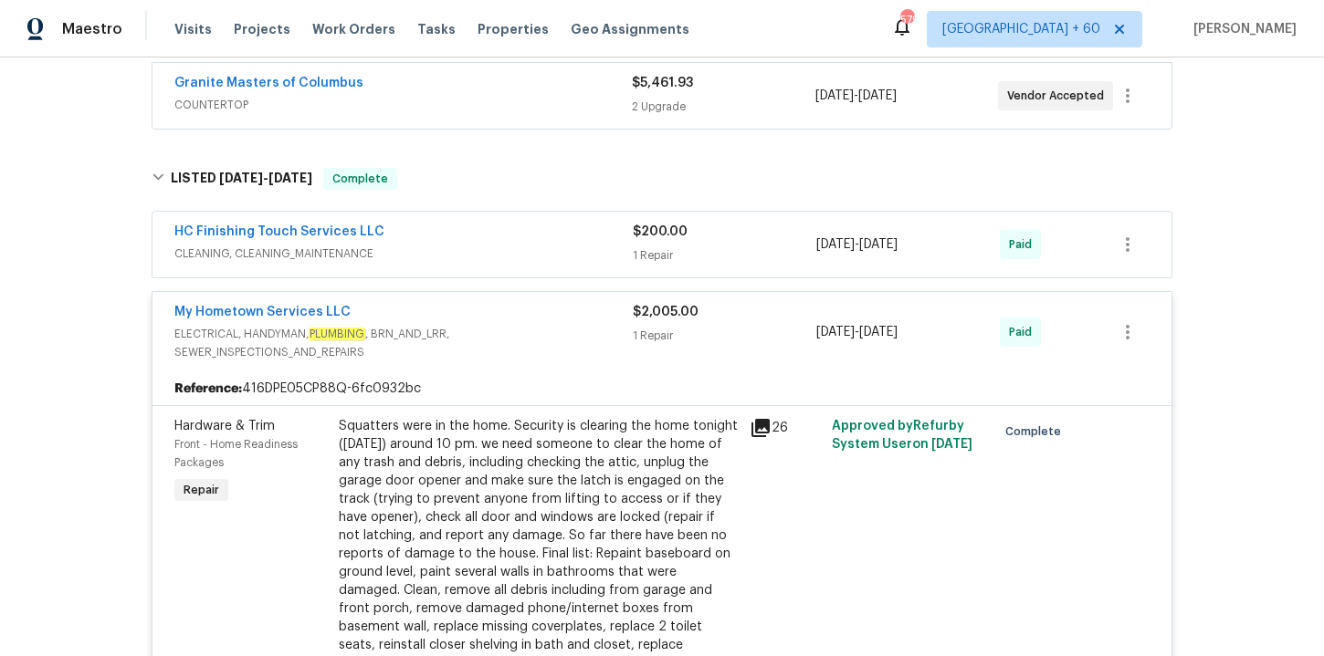
click at [536, 247] on span "CLEANING, CLEANING_MAINTENANCE" at bounding box center [403, 254] width 458 height 18
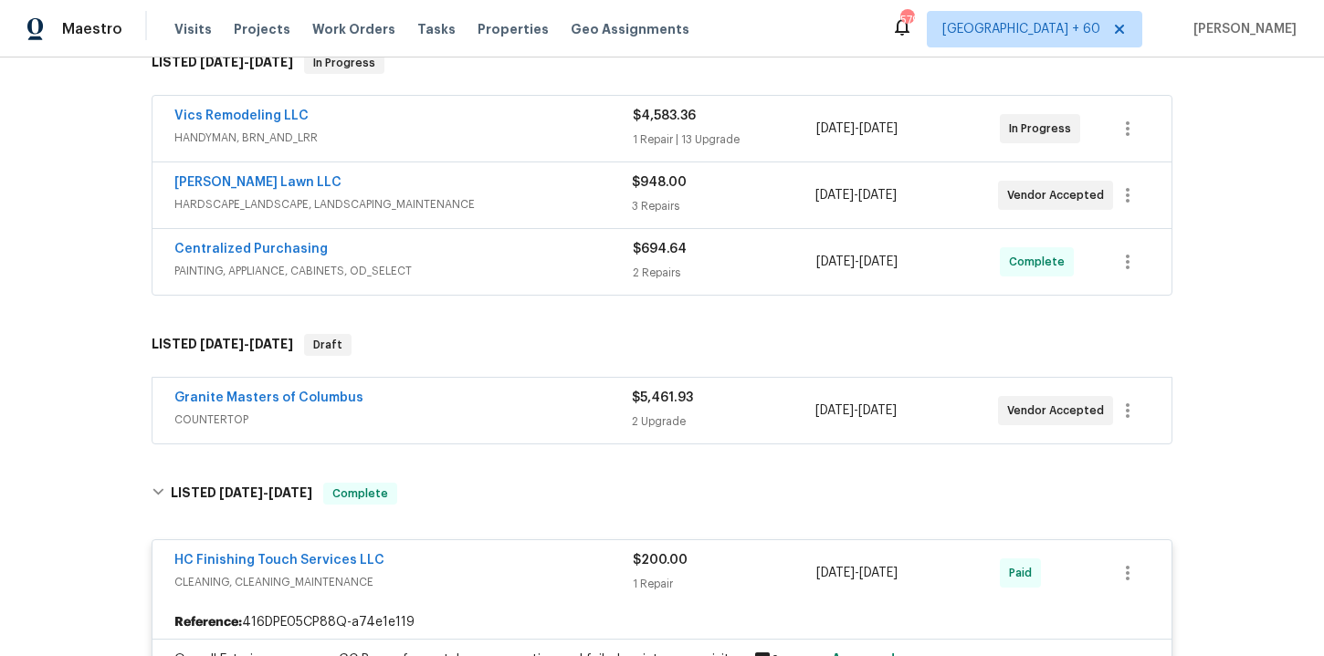
click at [536, 276] on span "PAINTING, APPLIANCE, CABINETS, OD_SELECT" at bounding box center [403, 271] width 458 height 18
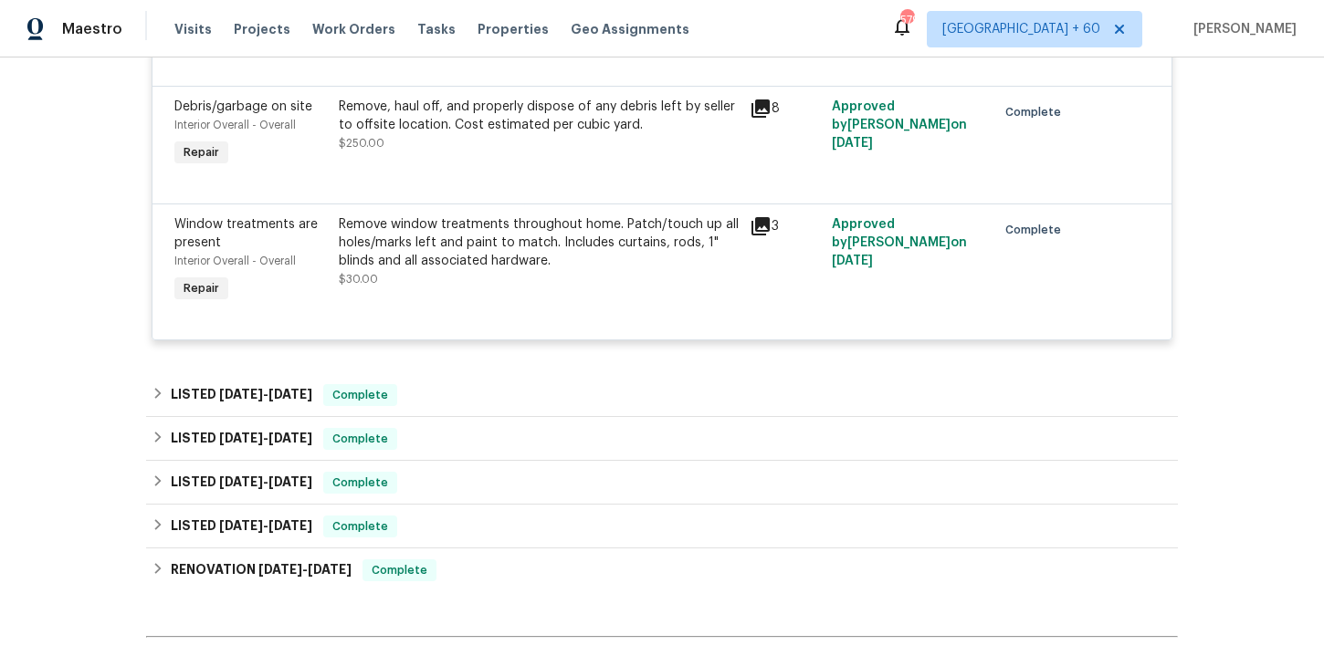
scroll to position [4055, 0]
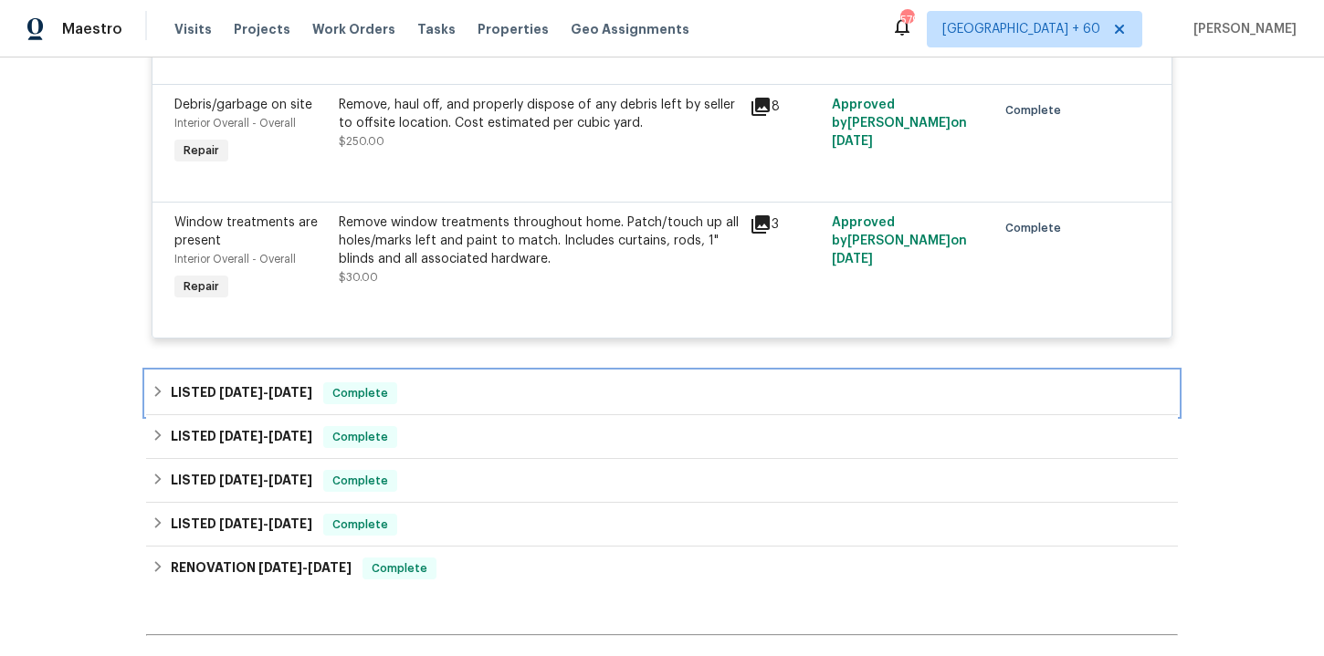
click at [514, 384] on div "LISTED [DATE] - [DATE] Complete" at bounding box center [662, 394] width 1021 height 22
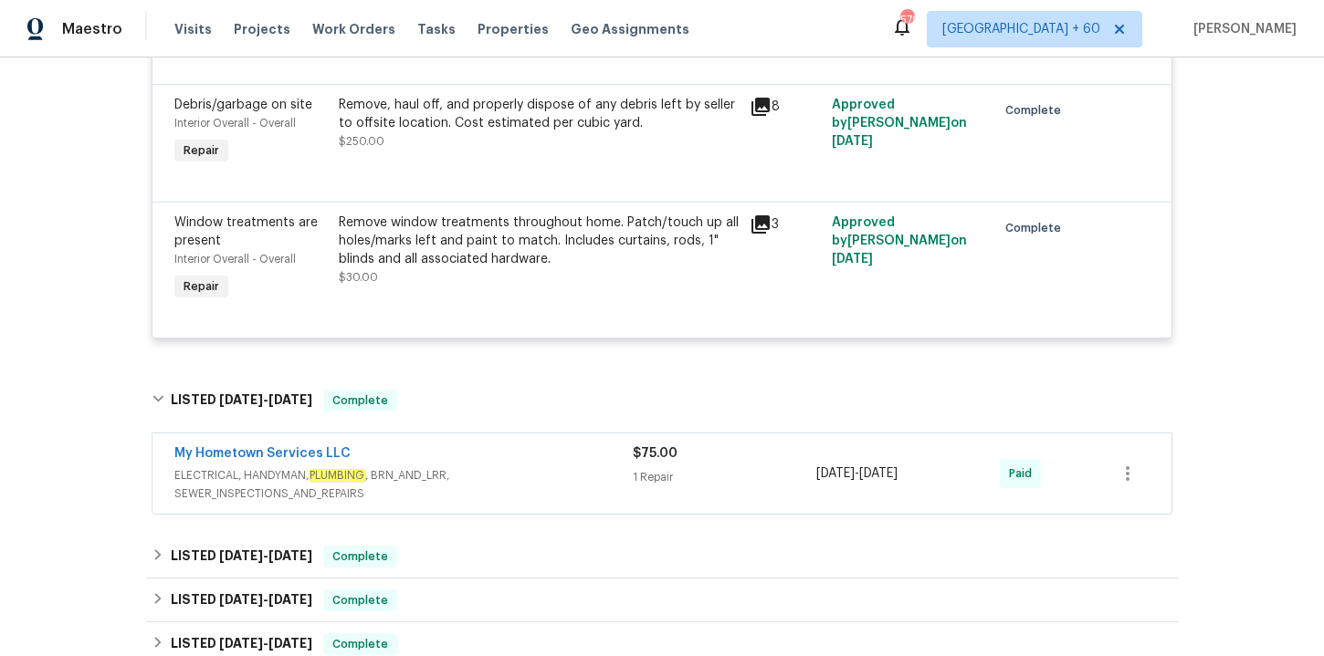
click at [515, 474] on span "ELECTRICAL, HANDYMAN, PLUMBING , BRN_AND_LRR, SEWER_INSPECTIONS_AND_REPAIRS" at bounding box center [403, 485] width 458 height 37
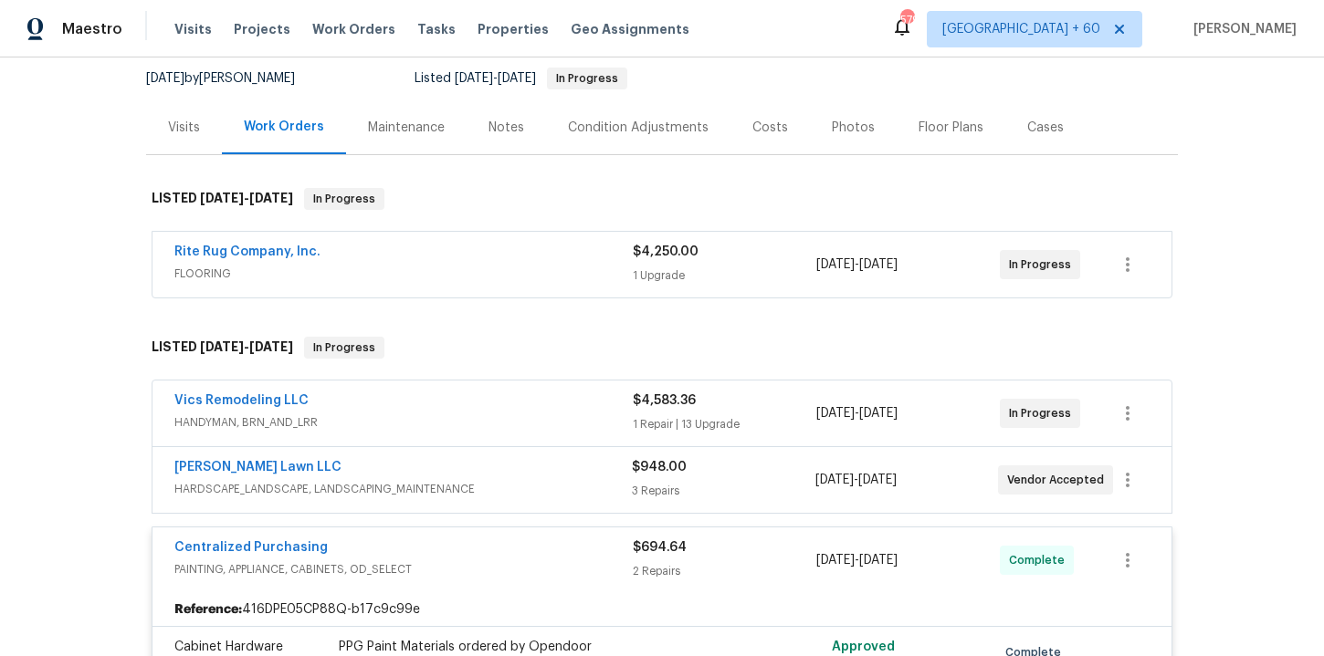
scroll to position [81, 0]
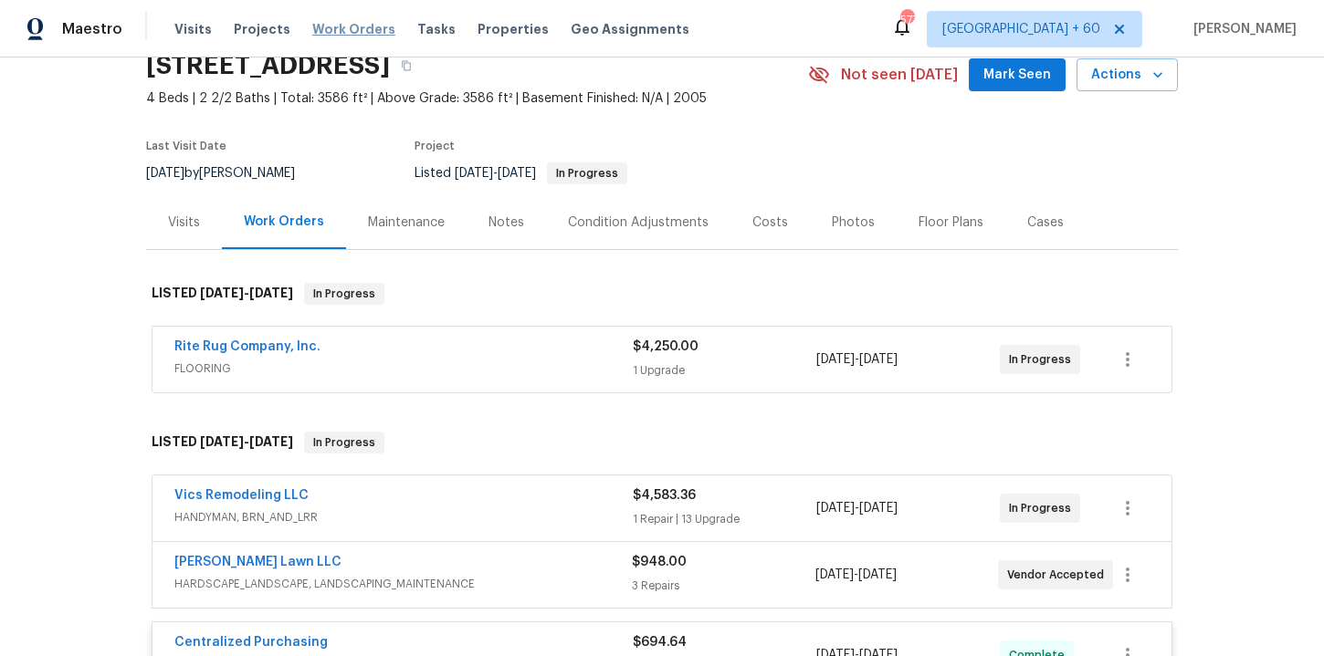
click at [351, 31] on span "Work Orders" at bounding box center [353, 29] width 83 height 18
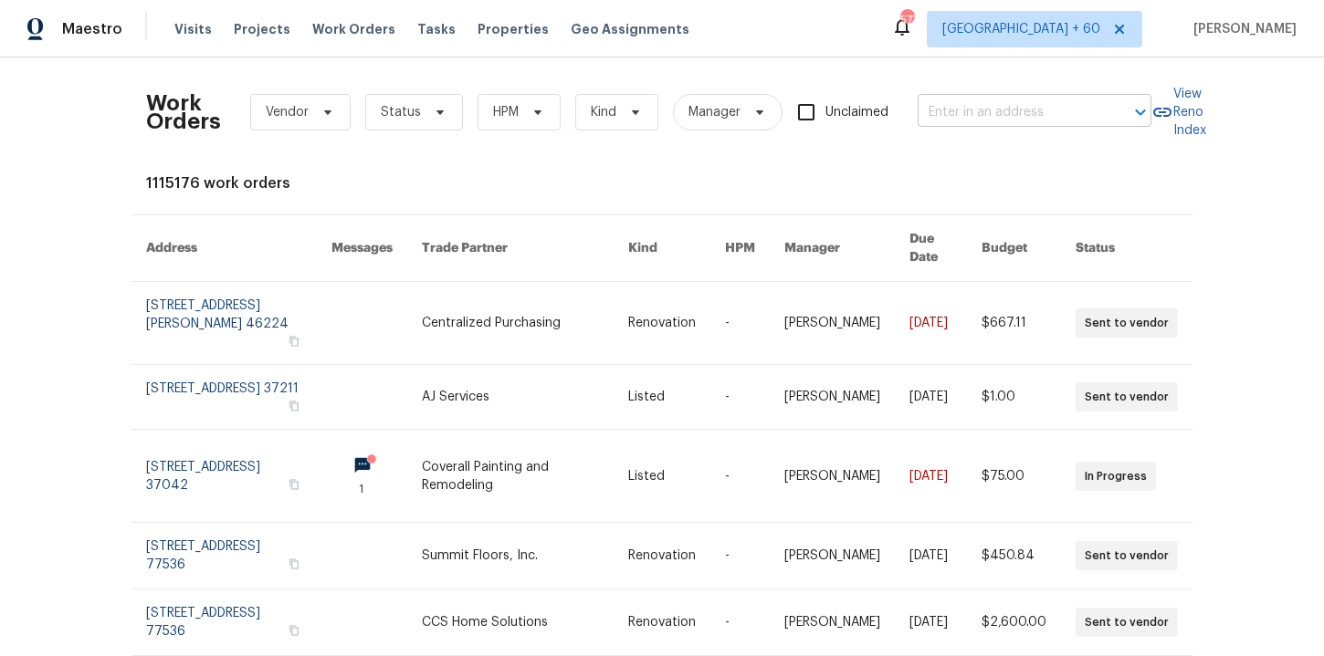
click at [963, 118] on input "text" at bounding box center [1008, 113] width 183 height 28
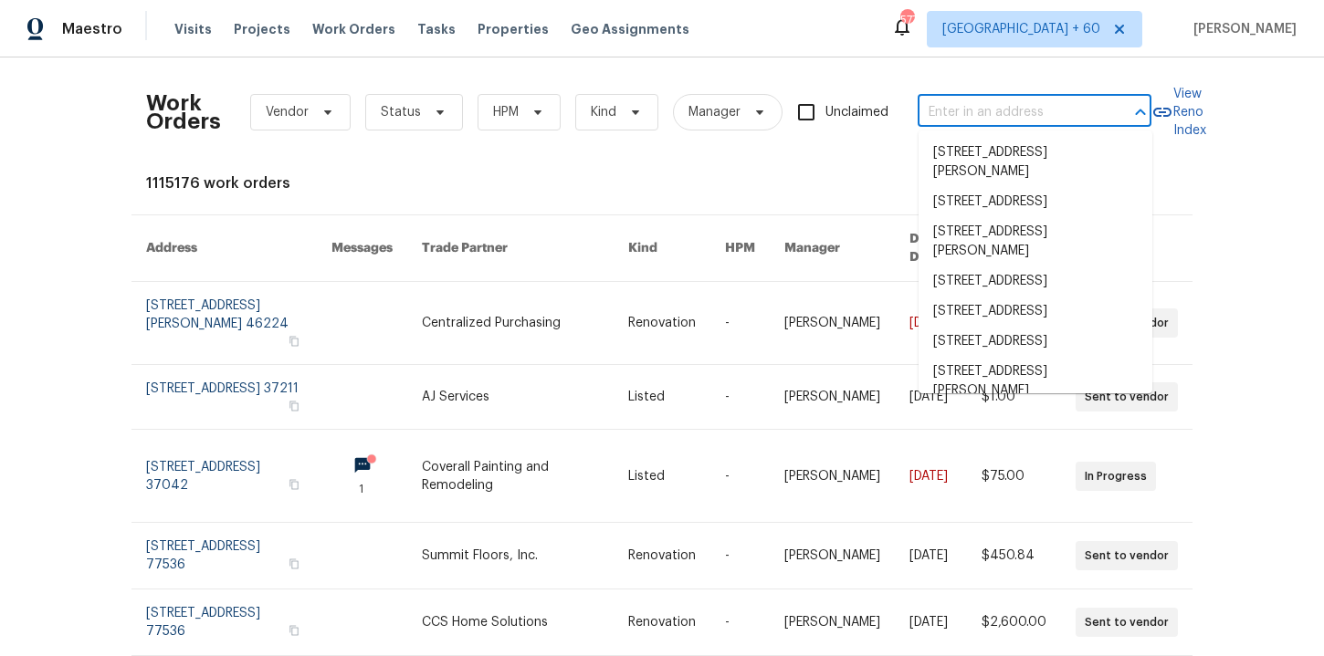
paste input "[STREET_ADDRESS]"
type input "[STREET_ADDRESS]"
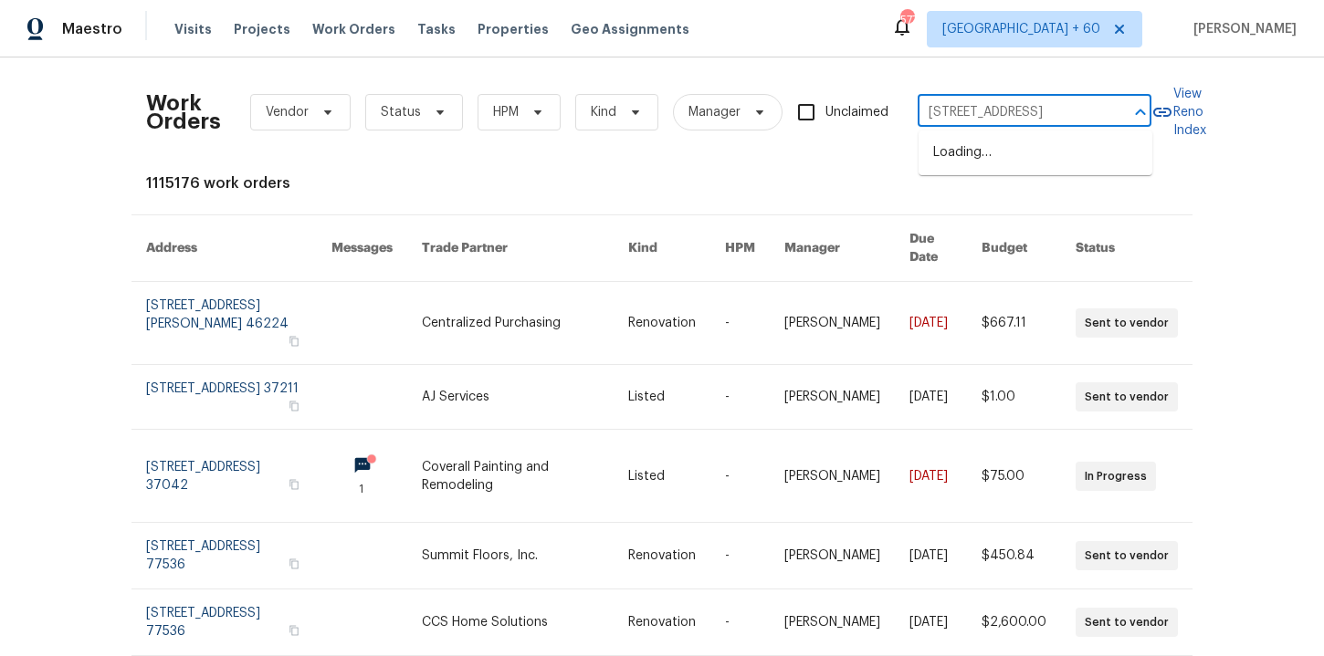
scroll to position [0, 77]
click at [989, 157] on li "[STREET_ADDRESS]" at bounding box center [1035, 153] width 234 height 30
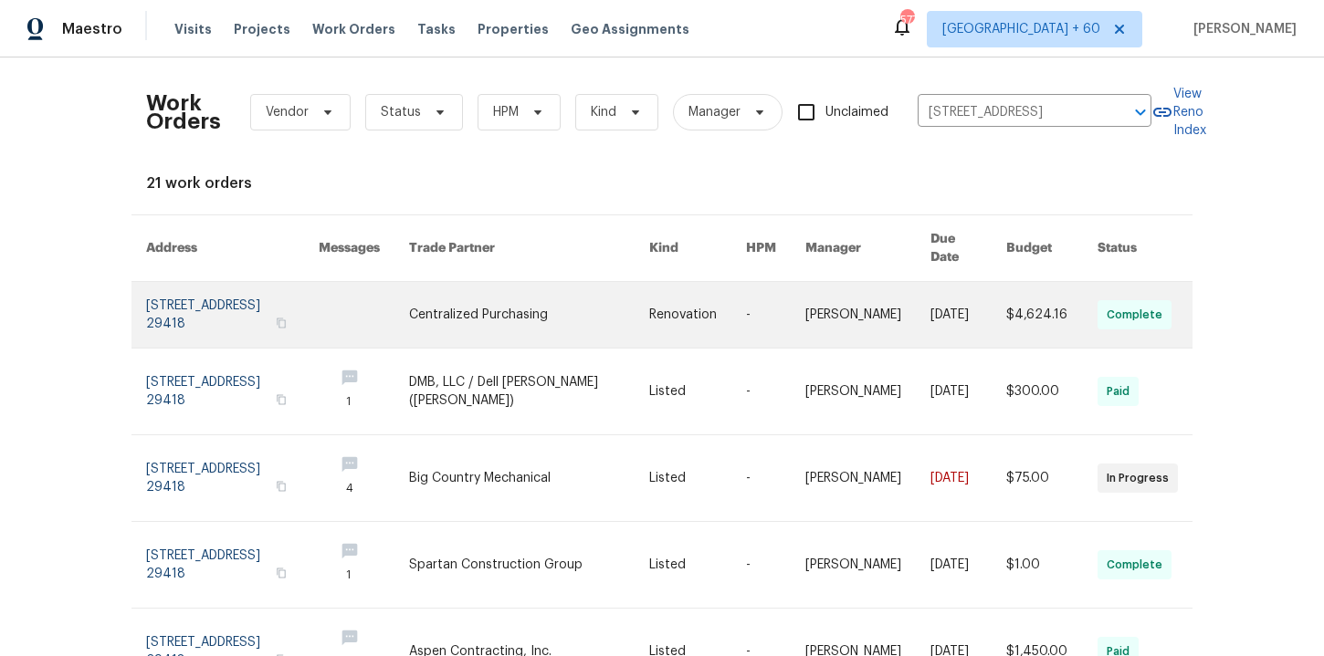
click at [233, 301] on link at bounding box center [232, 315] width 173 height 66
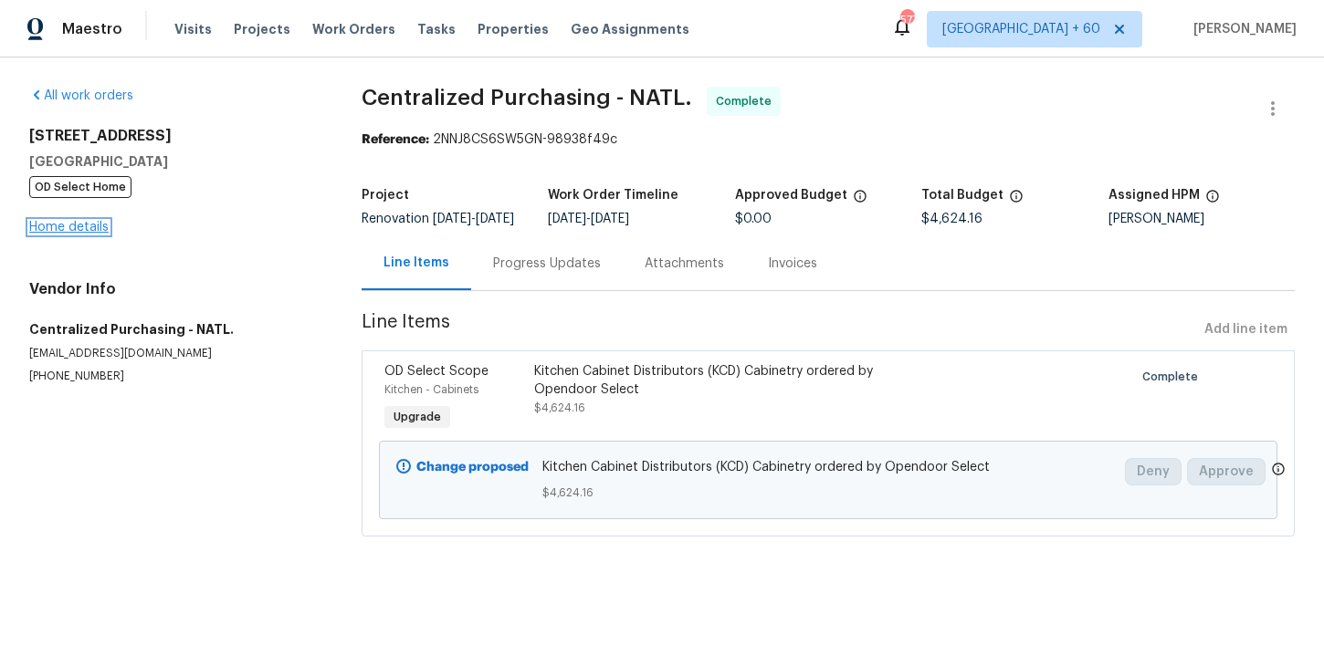
click at [77, 225] on link "Home details" at bounding box center [68, 227] width 79 height 13
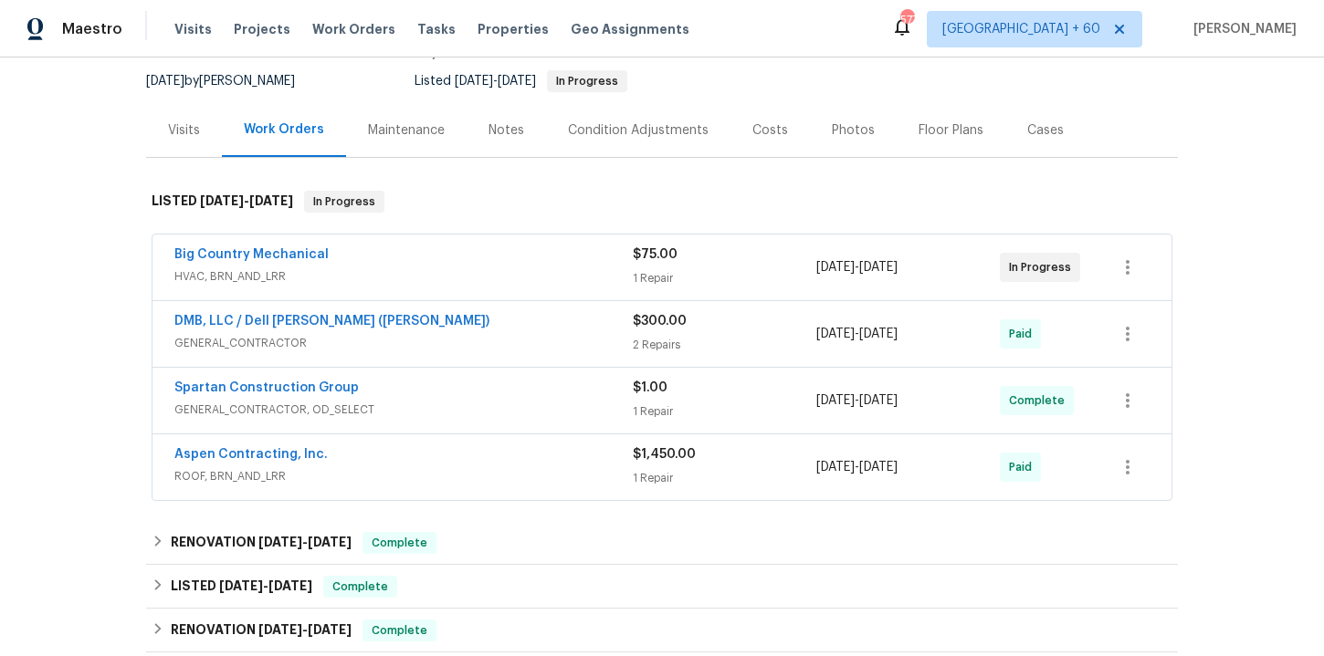
scroll to position [354, 0]
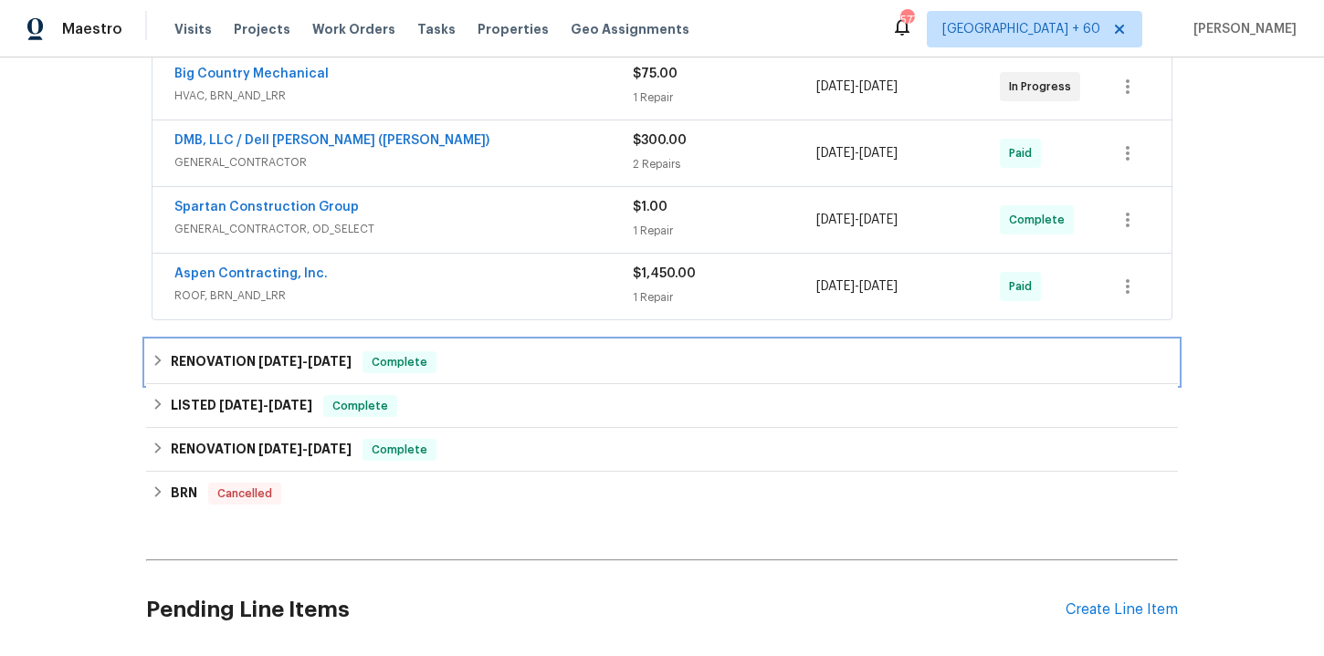
click at [471, 356] on div "RENOVATION [DATE] - [DATE] Complete" at bounding box center [662, 362] width 1021 height 22
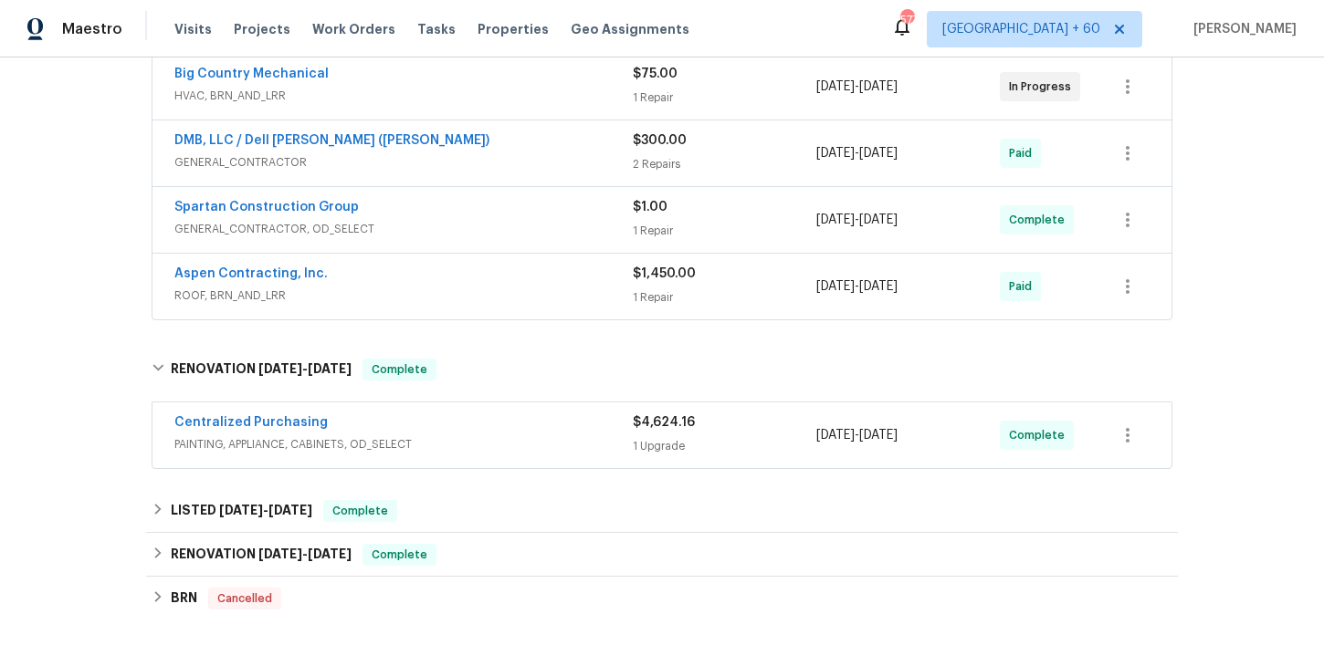
click at [476, 432] on div "Centralized Purchasing" at bounding box center [403, 425] width 458 height 22
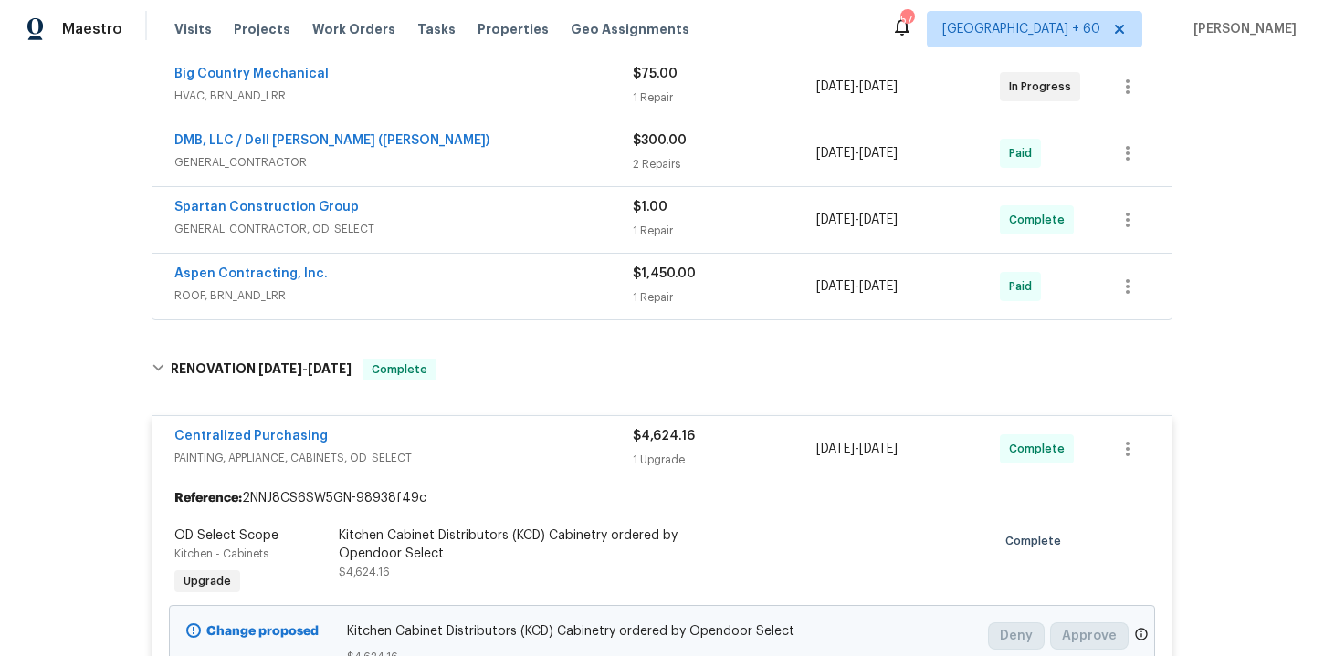
click at [519, 311] on div "Aspen Contracting, Inc. ROOF, BRN_AND_LRR $1,450.00 1 Repair [DATE] - [DATE] Pa…" at bounding box center [661, 287] width 1019 height 66
click at [515, 300] on span "ROOF, BRN_AND_LRR" at bounding box center [403, 296] width 458 height 18
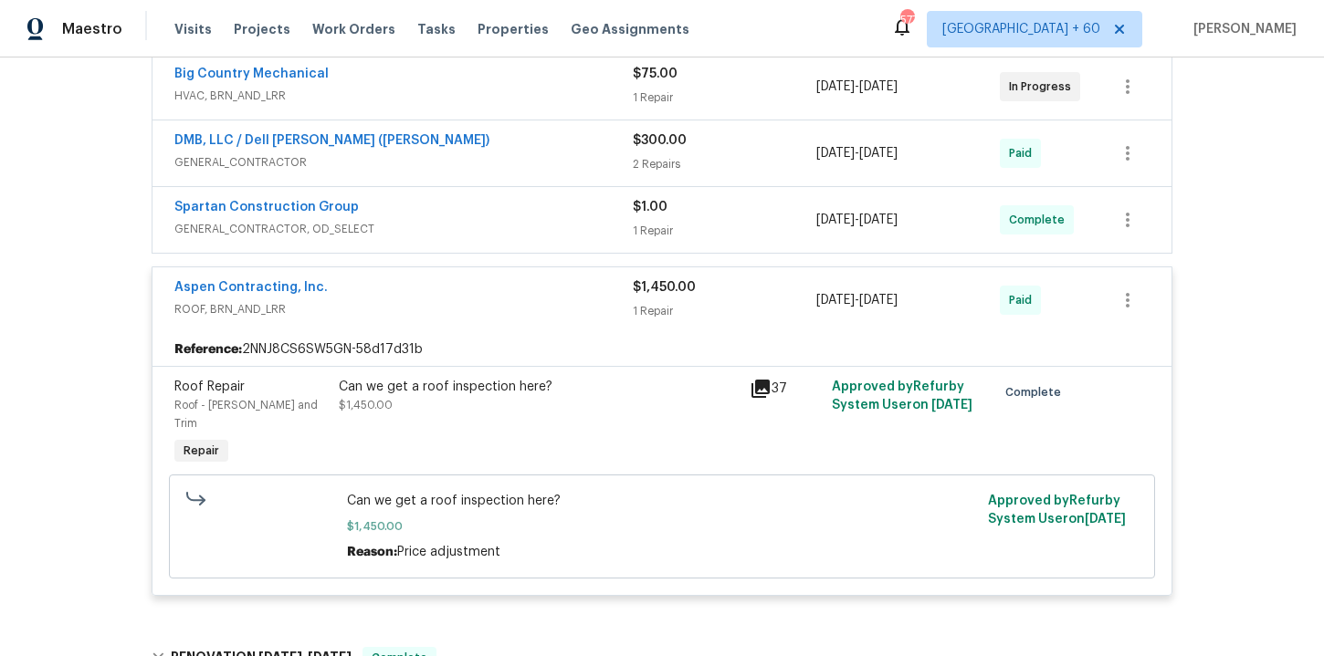
click at [508, 223] on span "GENERAL_CONTRACTOR, OD_SELECT" at bounding box center [403, 229] width 458 height 18
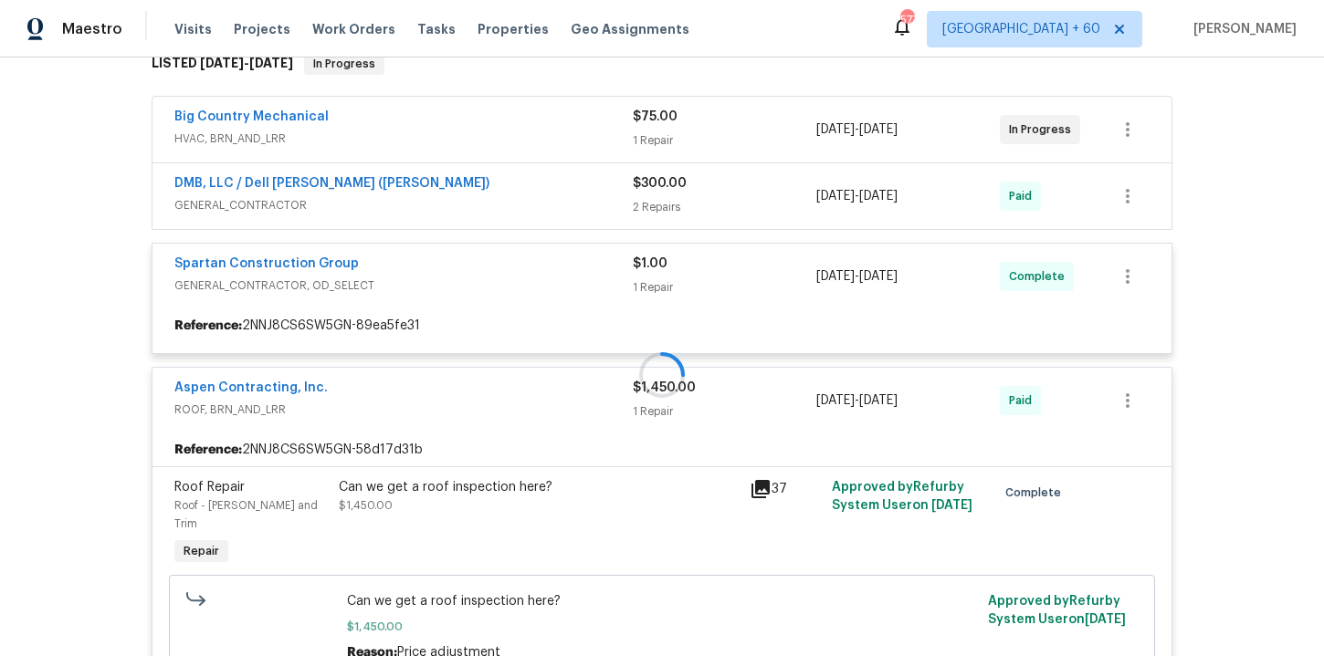
scroll to position [278, 0]
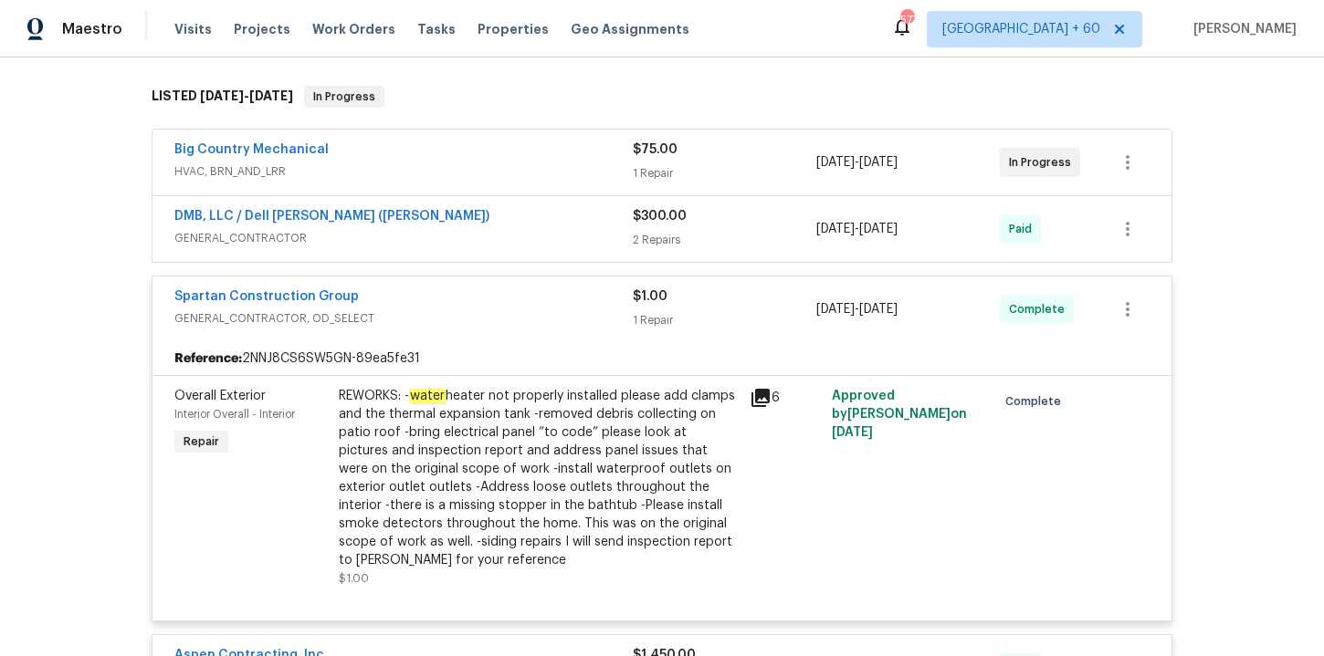
click at [508, 223] on div "DMB, LLC / Dell [PERSON_NAME] ([PERSON_NAME])" at bounding box center [403, 218] width 458 height 22
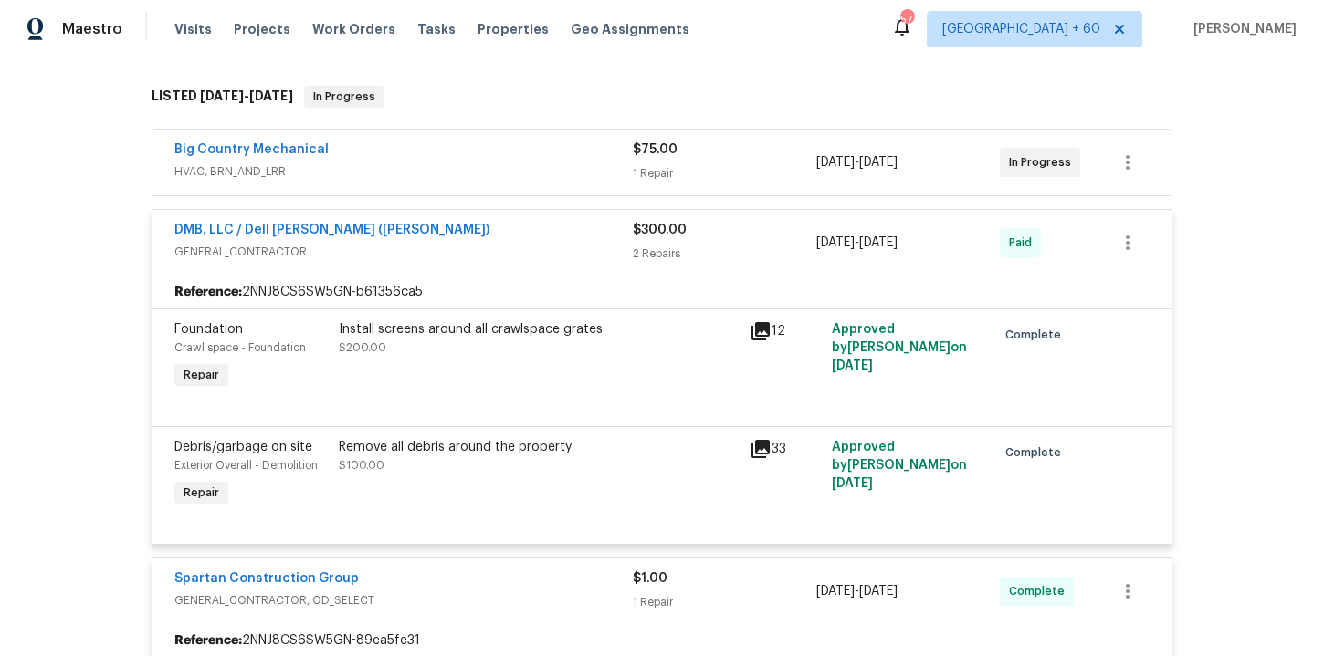
click at [504, 154] on div "Big Country Mechanical" at bounding box center [403, 152] width 458 height 22
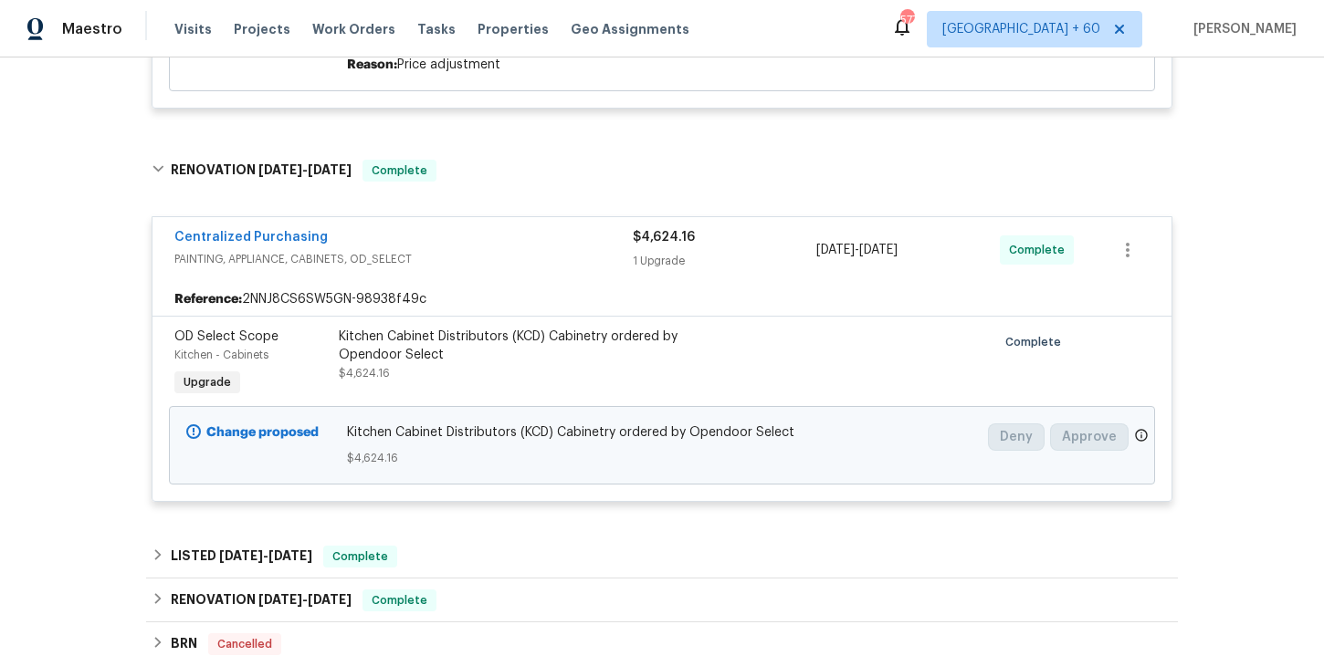
scroll to position [1821, 0]
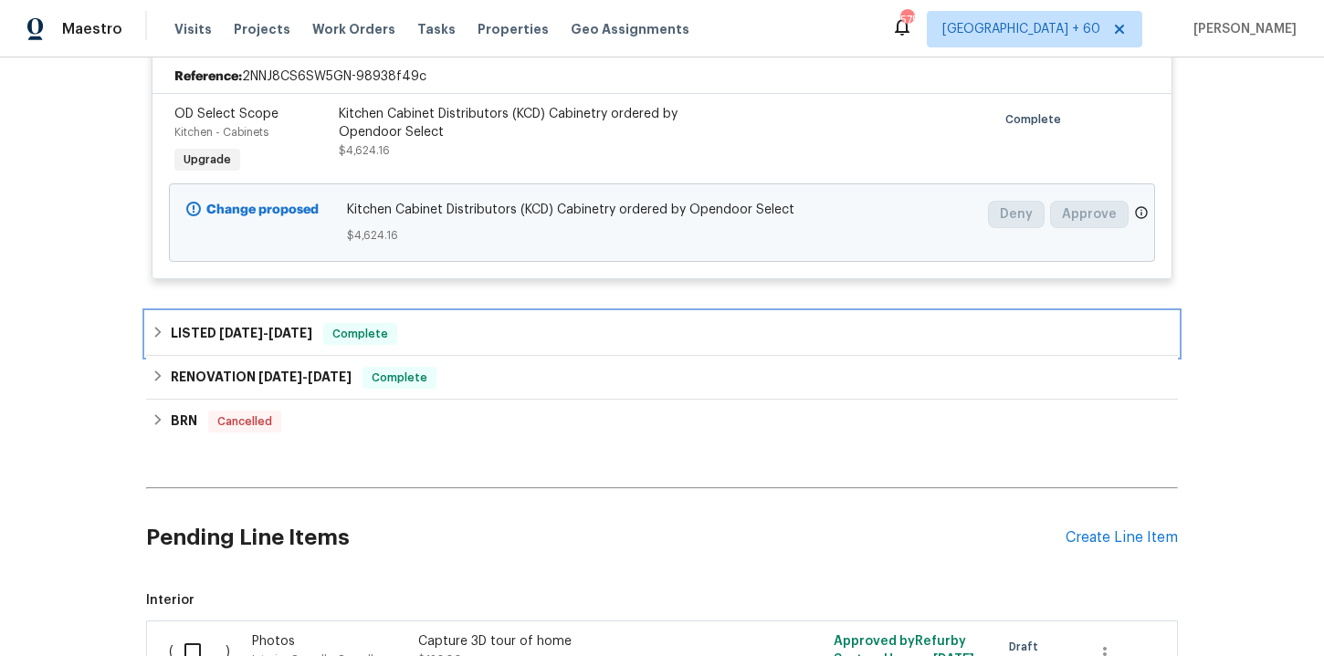
click at [566, 323] on div "LISTED [DATE] - [DATE] Complete" at bounding box center [662, 334] width 1021 height 22
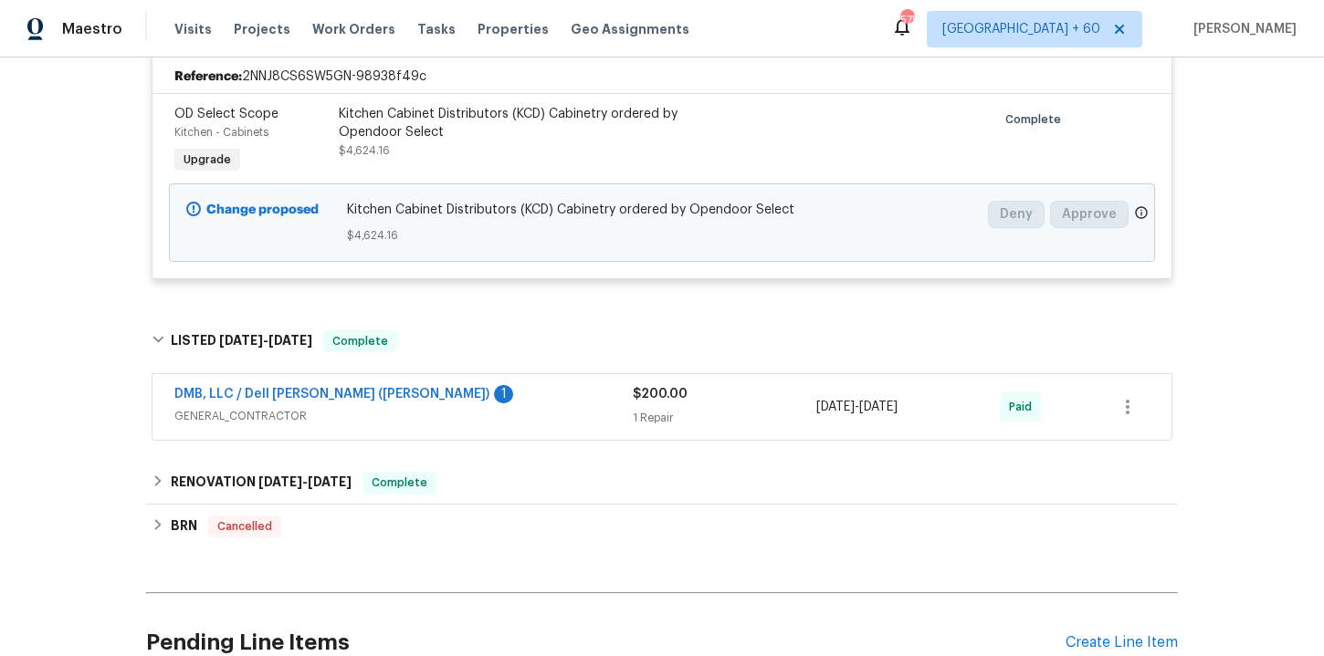
click at [553, 387] on div "DMB, LLC / Dell [PERSON_NAME] ([PERSON_NAME]) 1" at bounding box center [403, 396] width 458 height 22
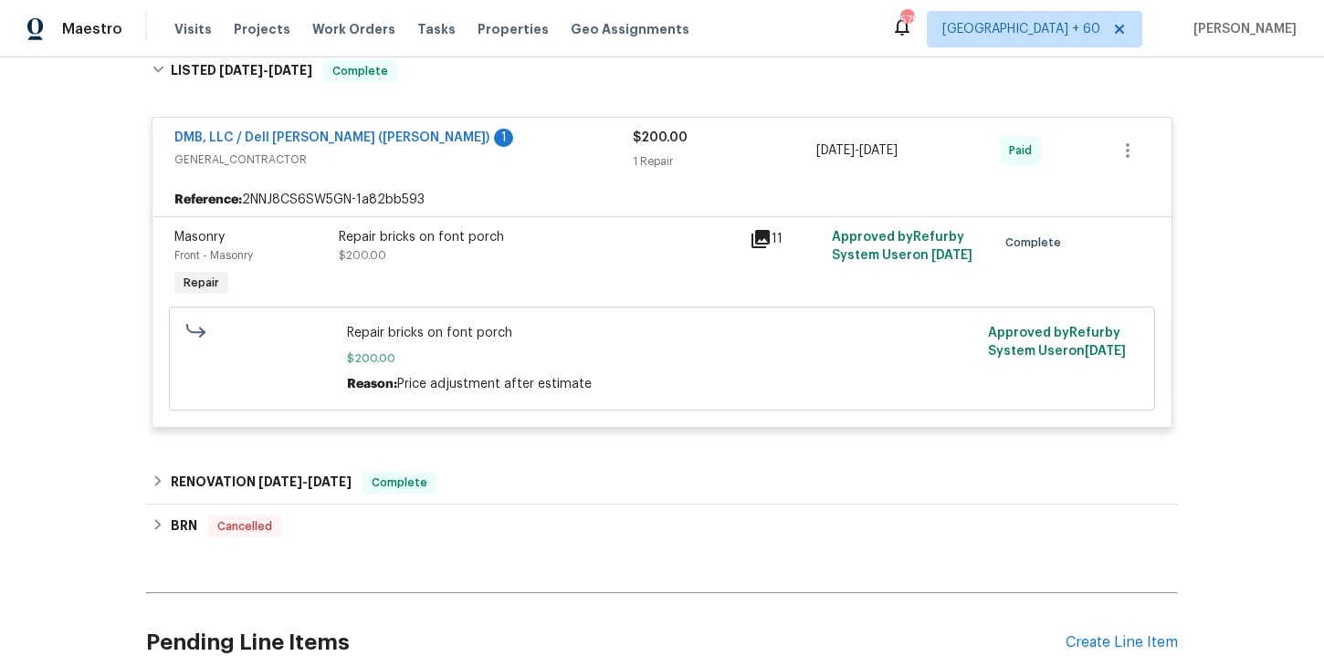
scroll to position [2104, 0]
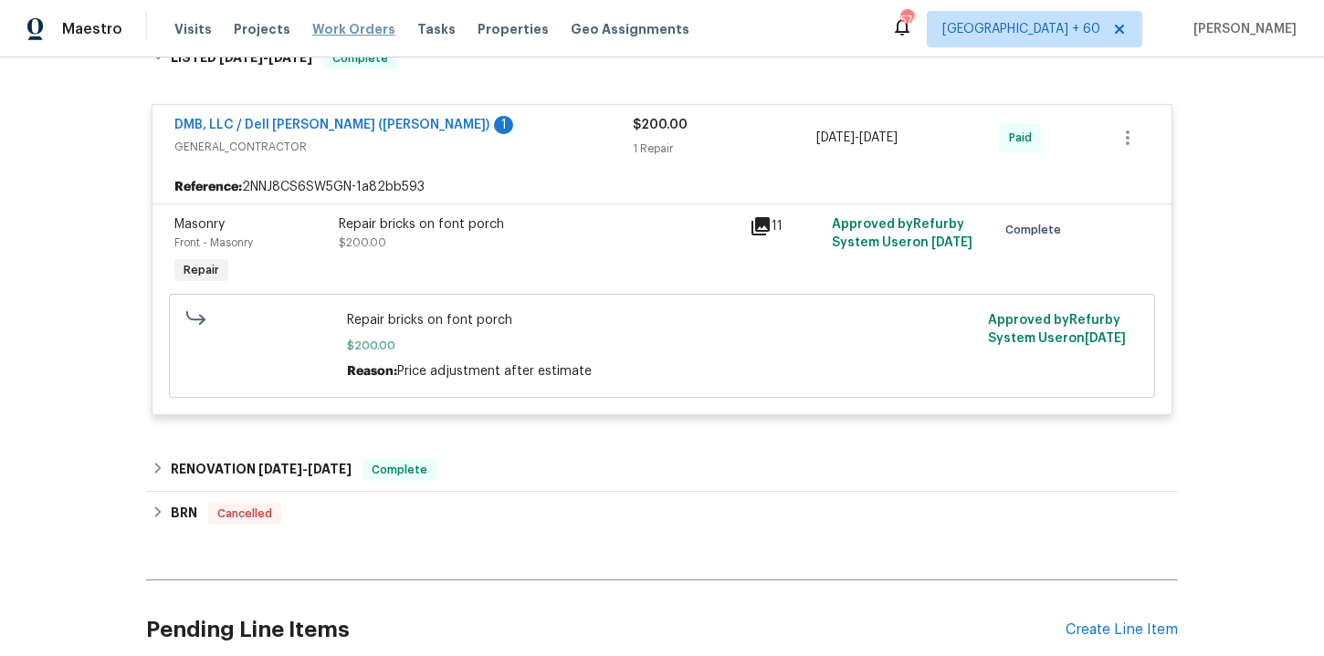
click at [331, 26] on span "Work Orders" at bounding box center [353, 29] width 83 height 18
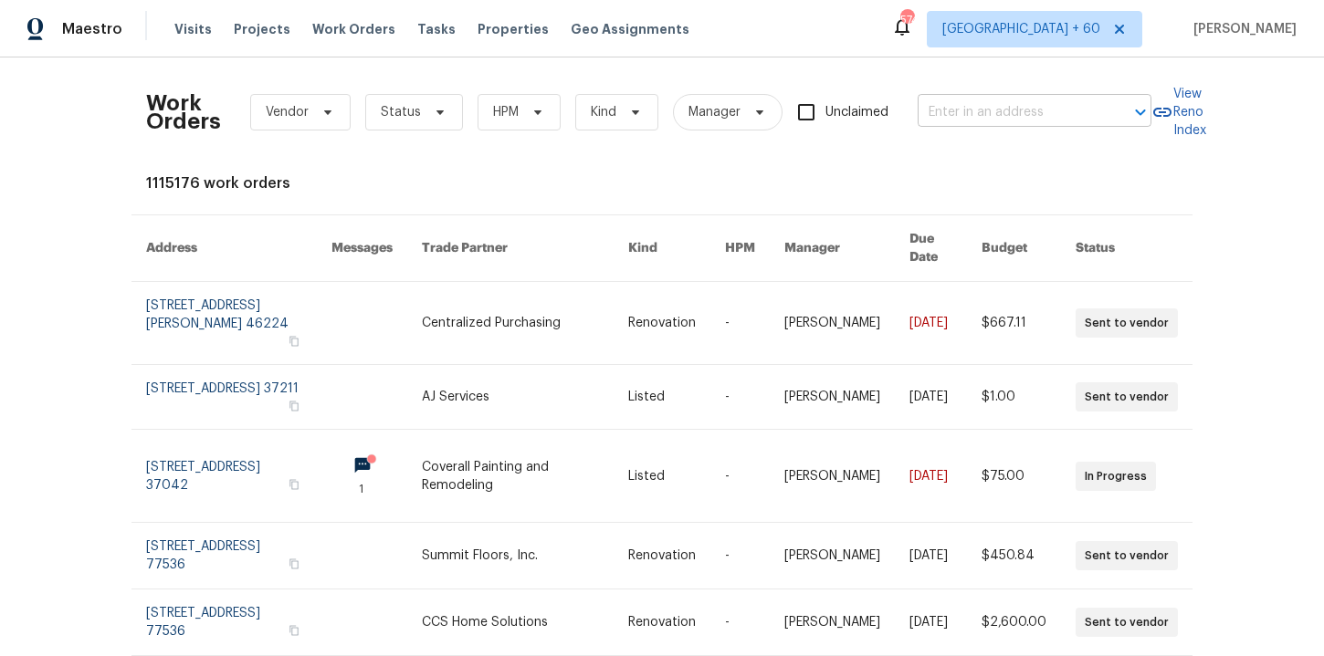
click at [1010, 114] on input "text" at bounding box center [1008, 113] width 183 height 28
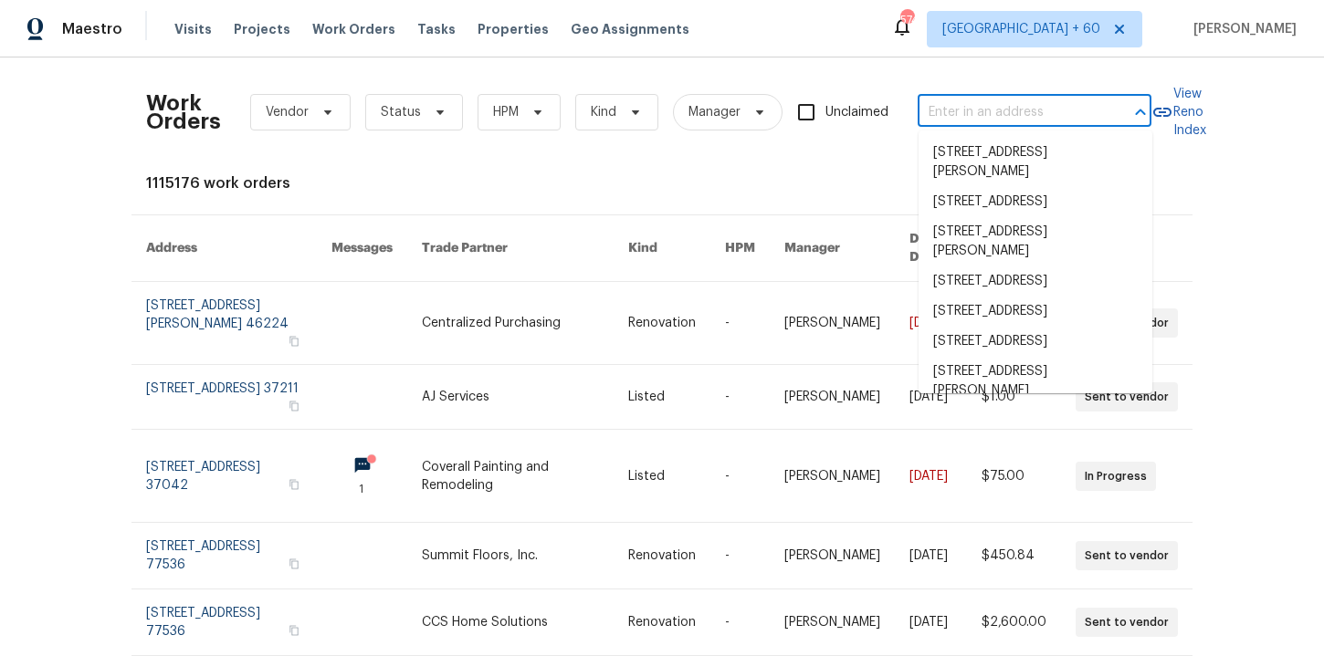
paste input "[STREET_ADDRESS]"
type input "[STREET_ADDRESS]"
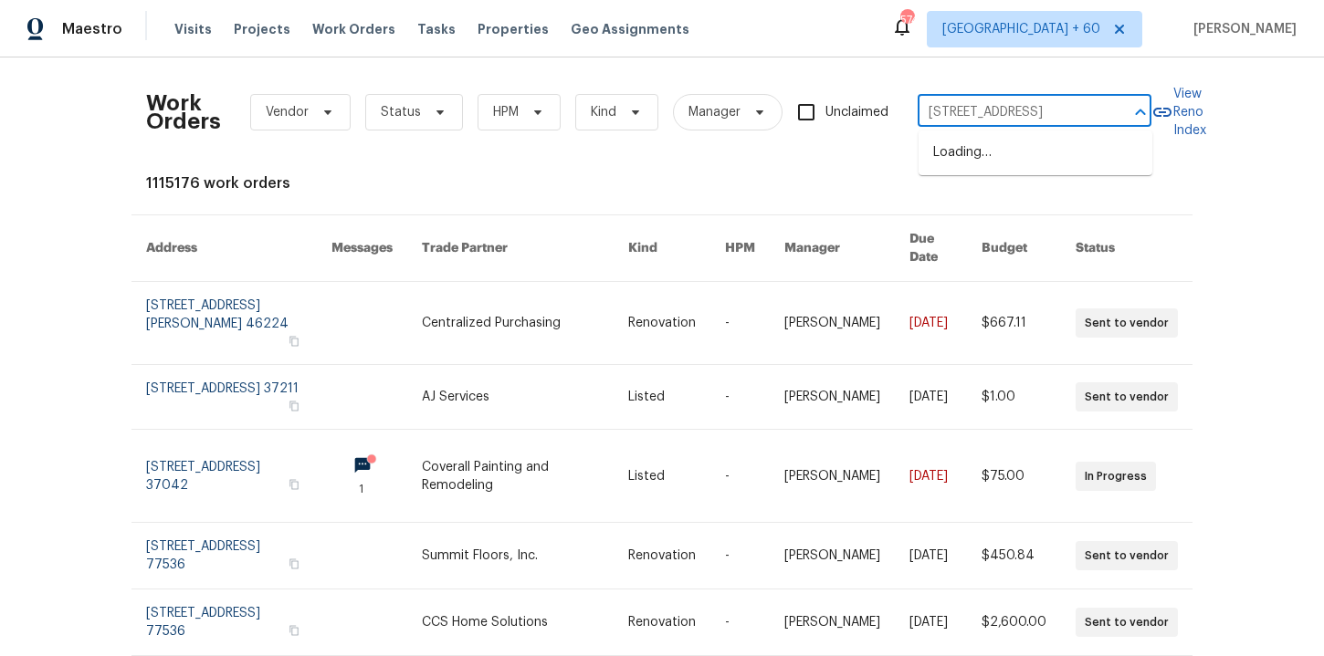
scroll to position [0, 15]
click at [1016, 148] on li "[STREET_ADDRESS][PERSON_NAME]" at bounding box center [1035, 162] width 234 height 49
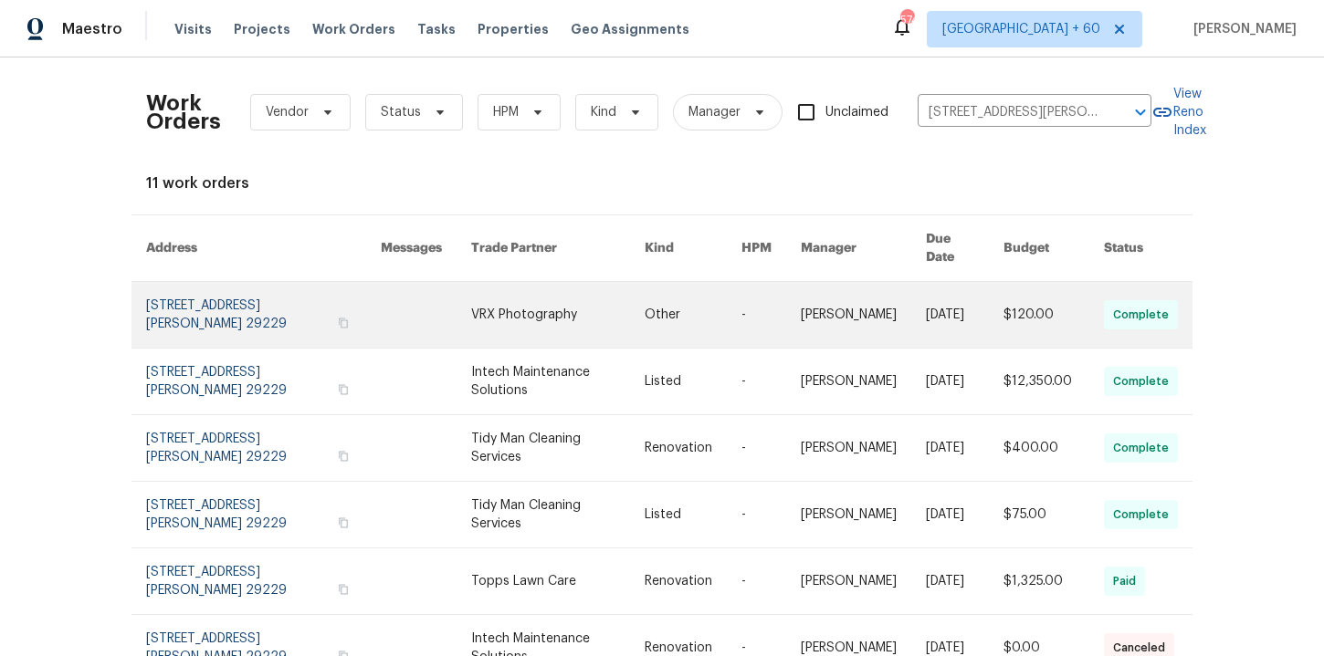
click at [200, 309] on link at bounding box center [263, 315] width 235 height 66
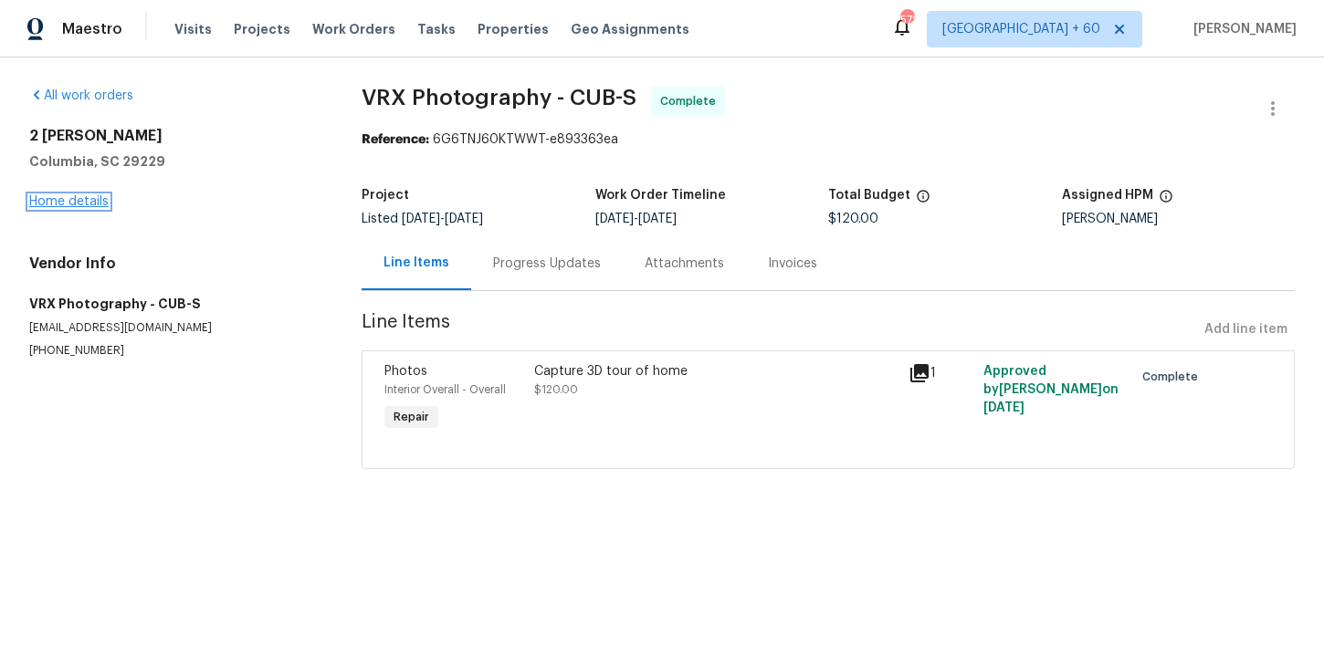
click at [80, 204] on link "Home details" at bounding box center [68, 201] width 79 height 13
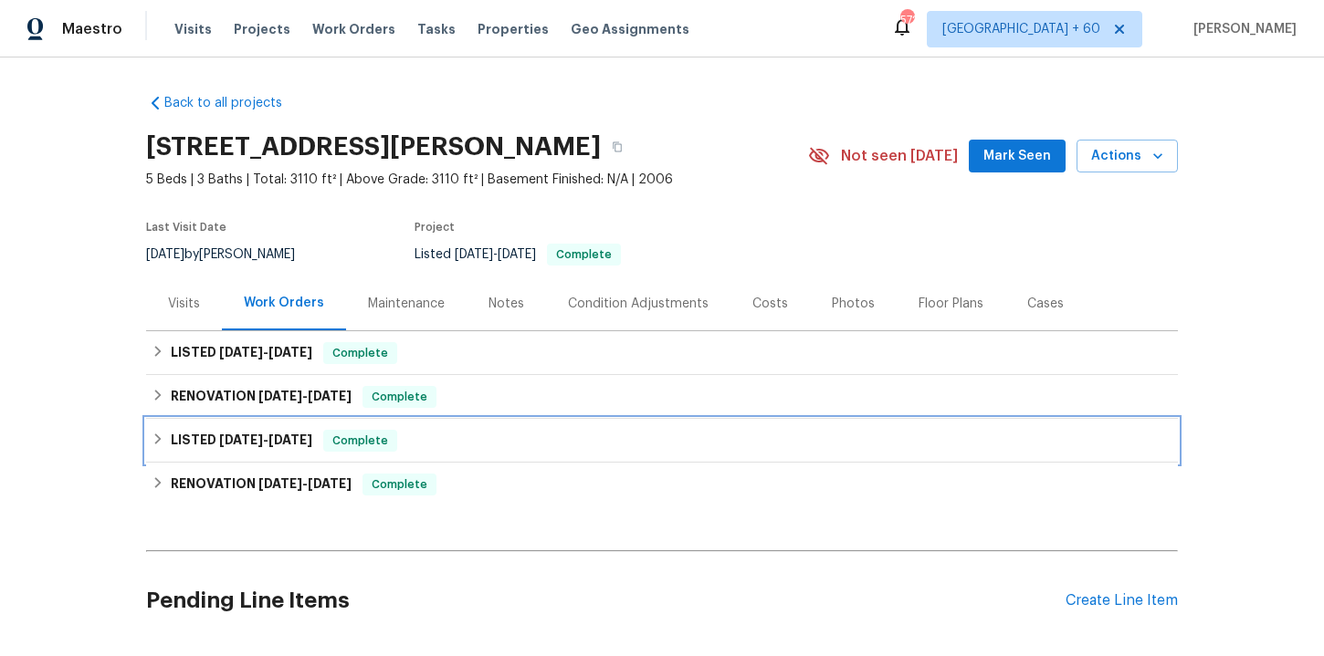
click at [516, 444] on div "LISTED [DATE] - [DATE] Complete" at bounding box center [662, 441] width 1021 height 22
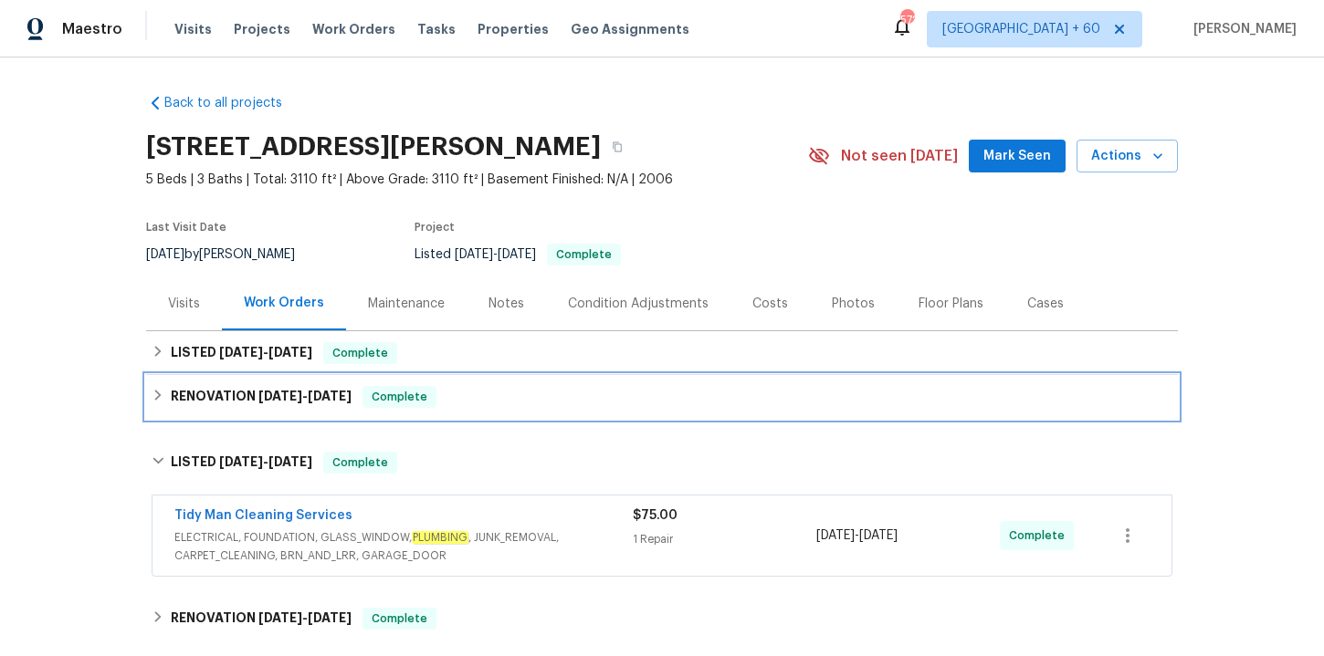
click at [562, 390] on div "RENOVATION [DATE] - [DATE] Complete" at bounding box center [662, 397] width 1021 height 22
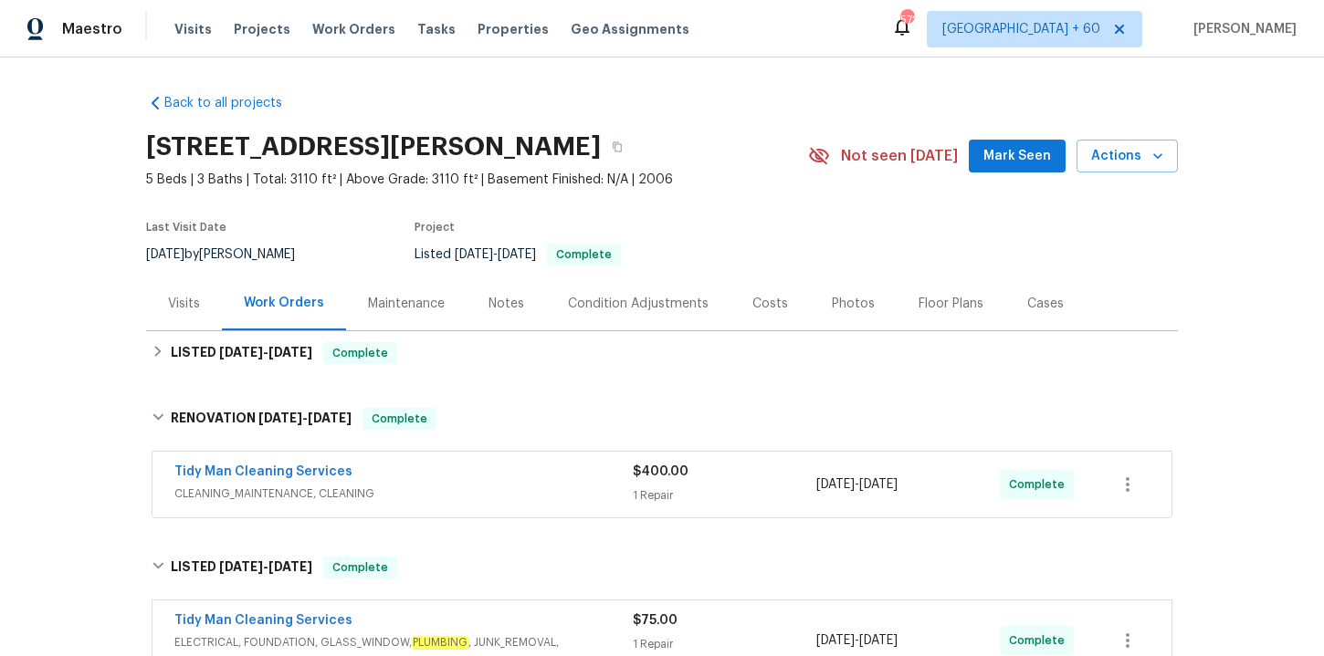
click at [563, 477] on div "Tidy Man Cleaning Services" at bounding box center [403, 474] width 458 height 22
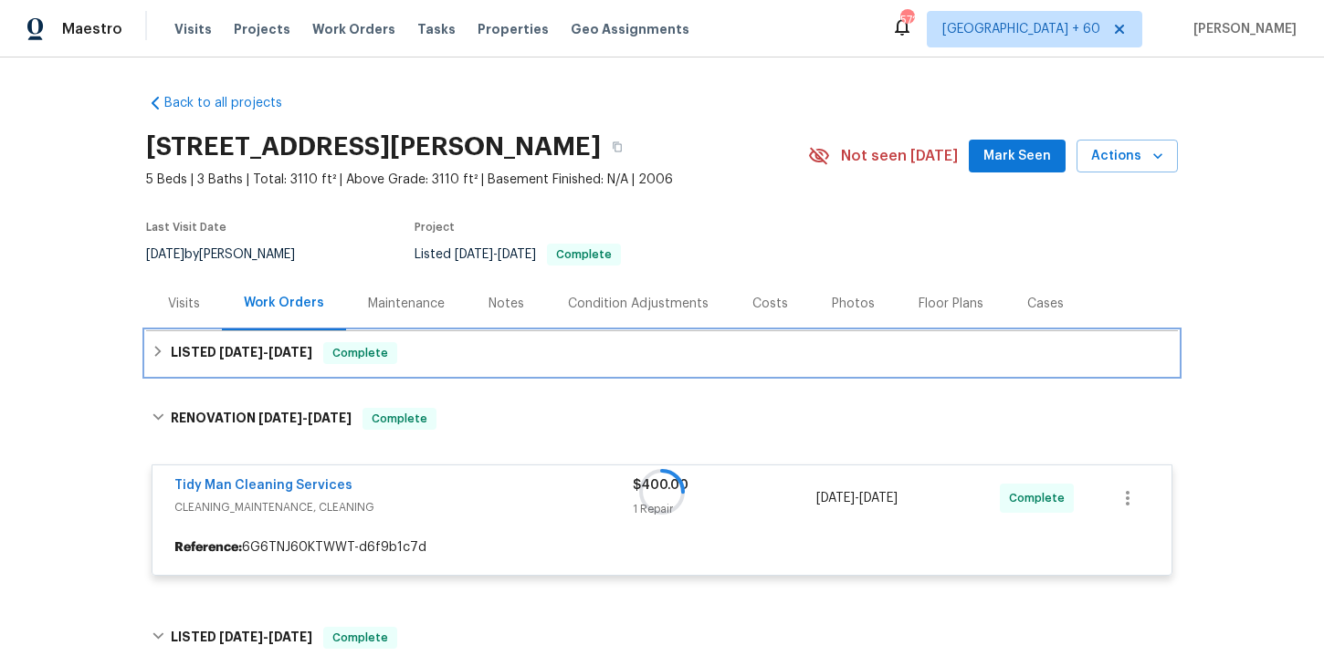
click at [519, 337] on div "LISTED [DATE] - [DATE] Complete" at bounding box center [662, 353] width 1032 height 44
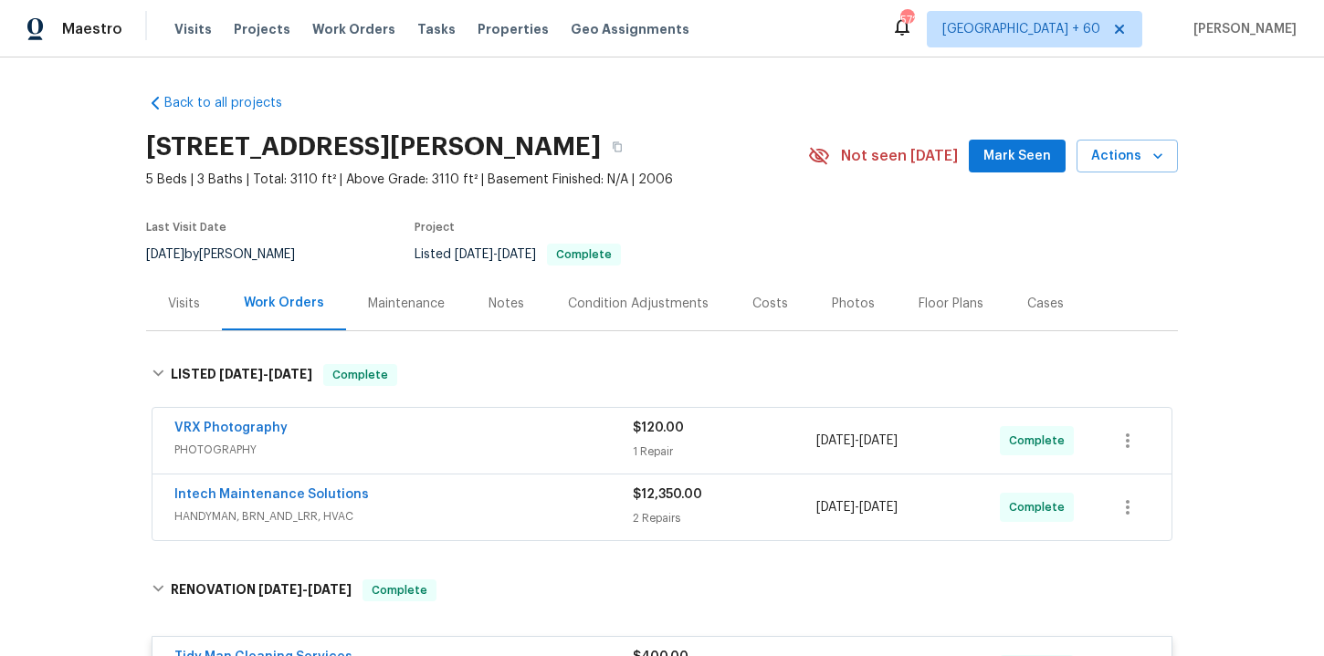
click at [558, 519] on span "HANDYMAN, BRN_AND_LRR, HVAC" at bounding box center [403, 517] width 458 height 18
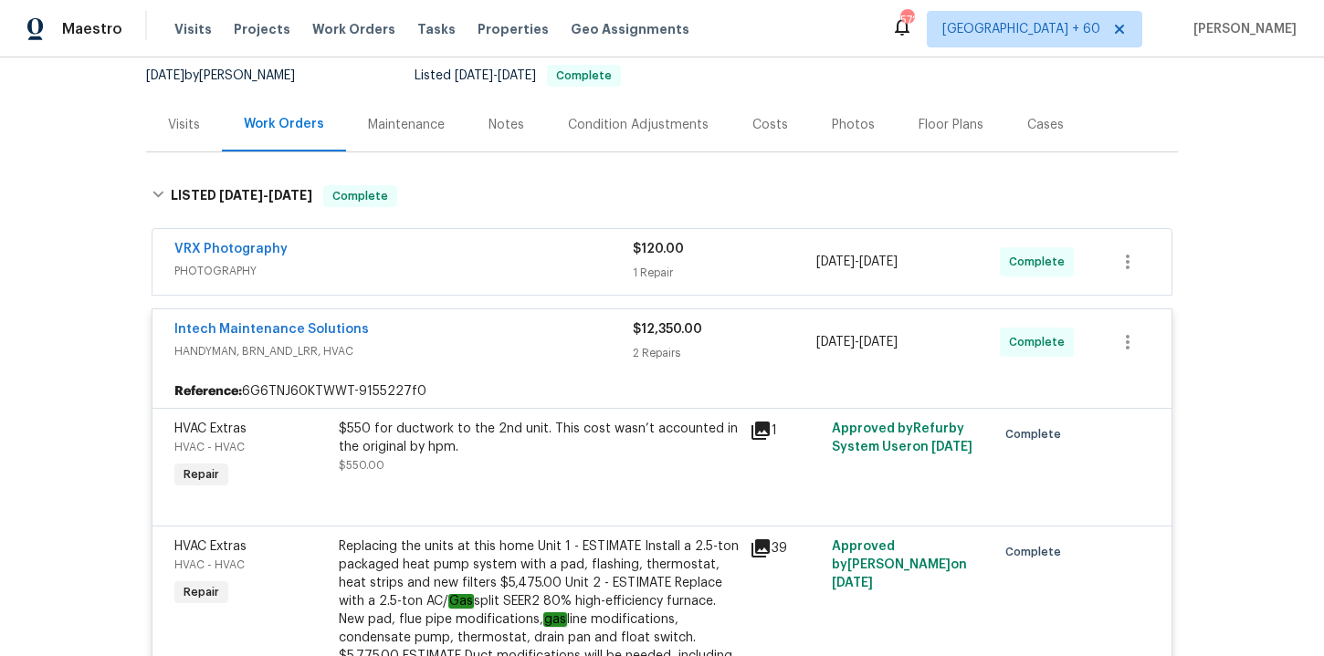
scroll to position [177, 0]
click at [573, 267] on span "PHOTOGRAPHY" at bounding box center [403, 273] width 458 height 18
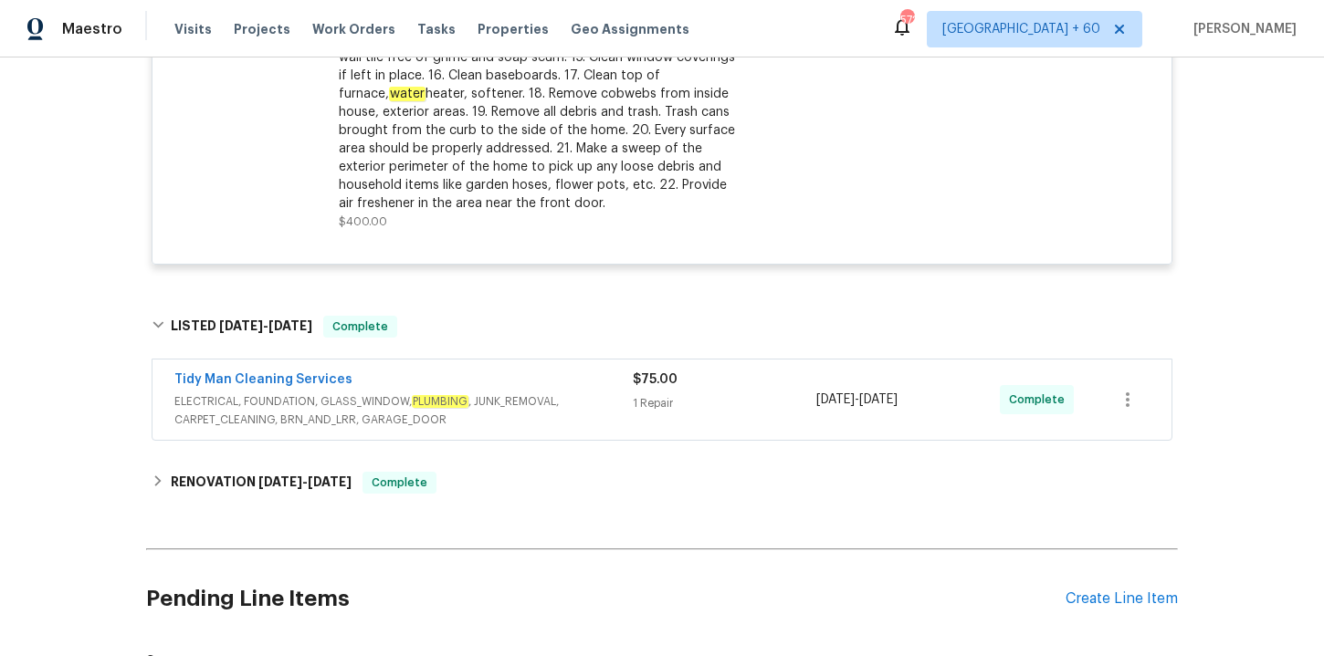
scroll to position [1705, 0]
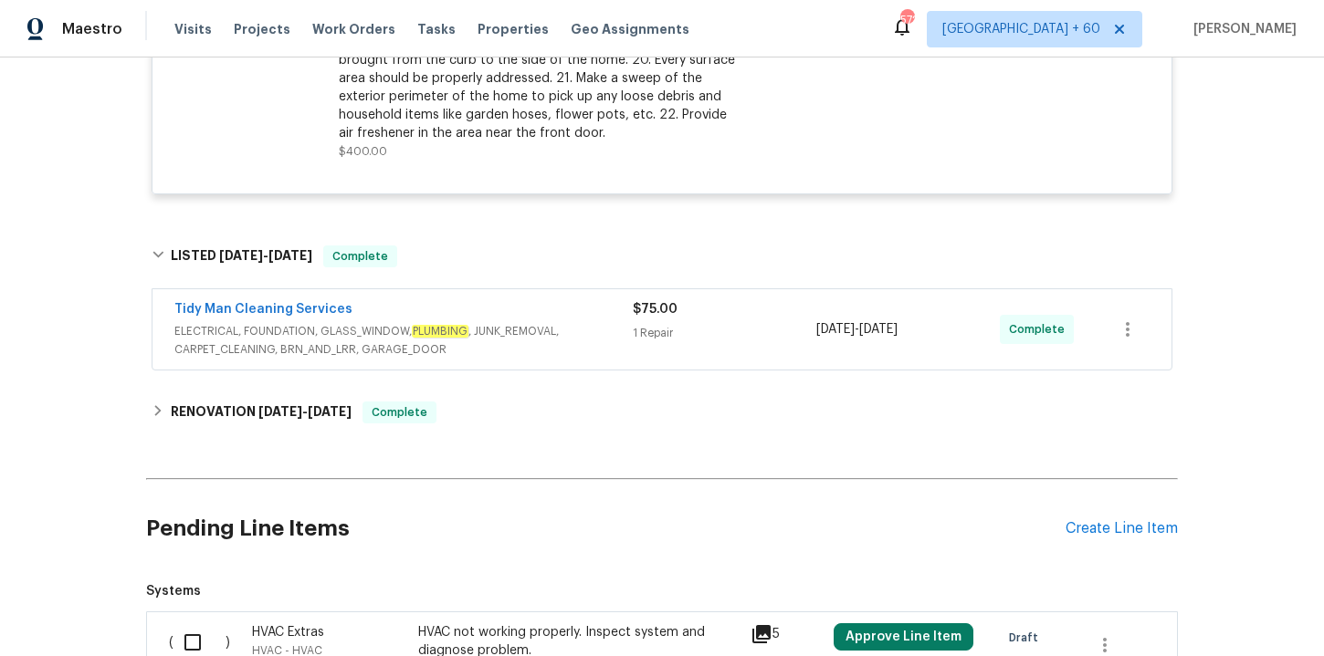
click at [583, 342] on span "ELECTRICAL, FOUNDATION, GLASS_WINDOW, PLUMBING , JUNK_REMOVAL, CARPET_CLEANING,…" at bounding box center [403, 340] width 458 height 37
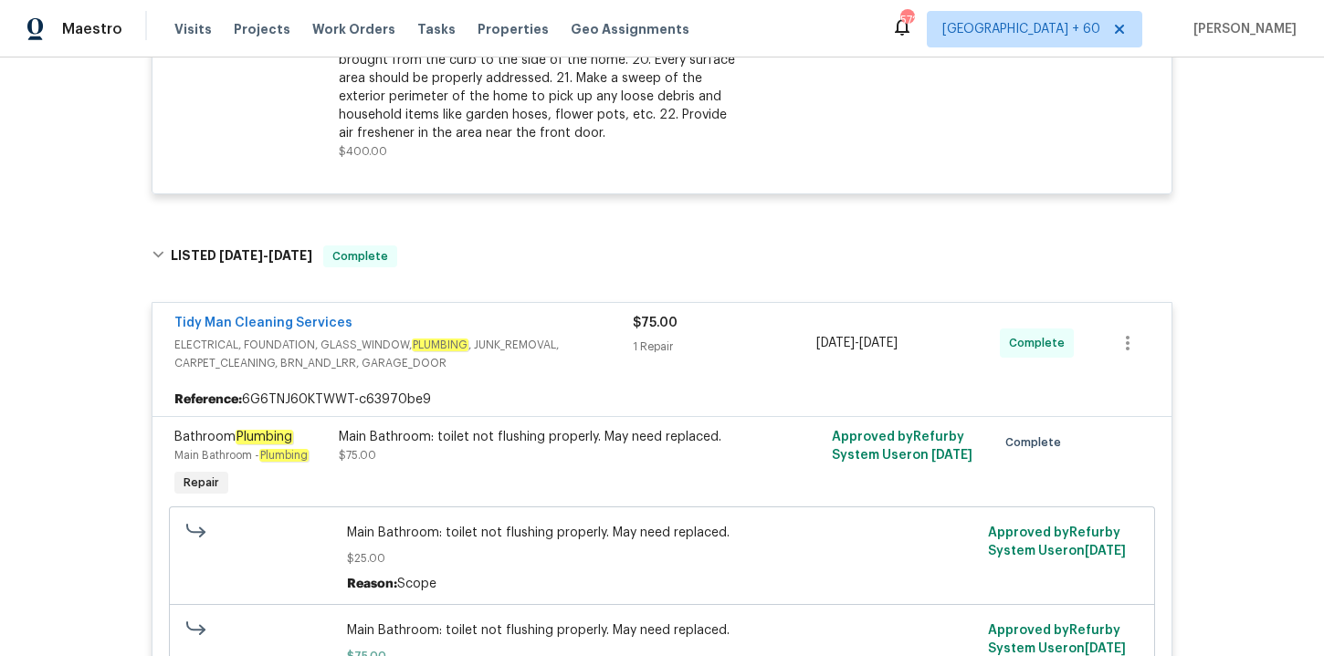
scroll to position [2019, 0]
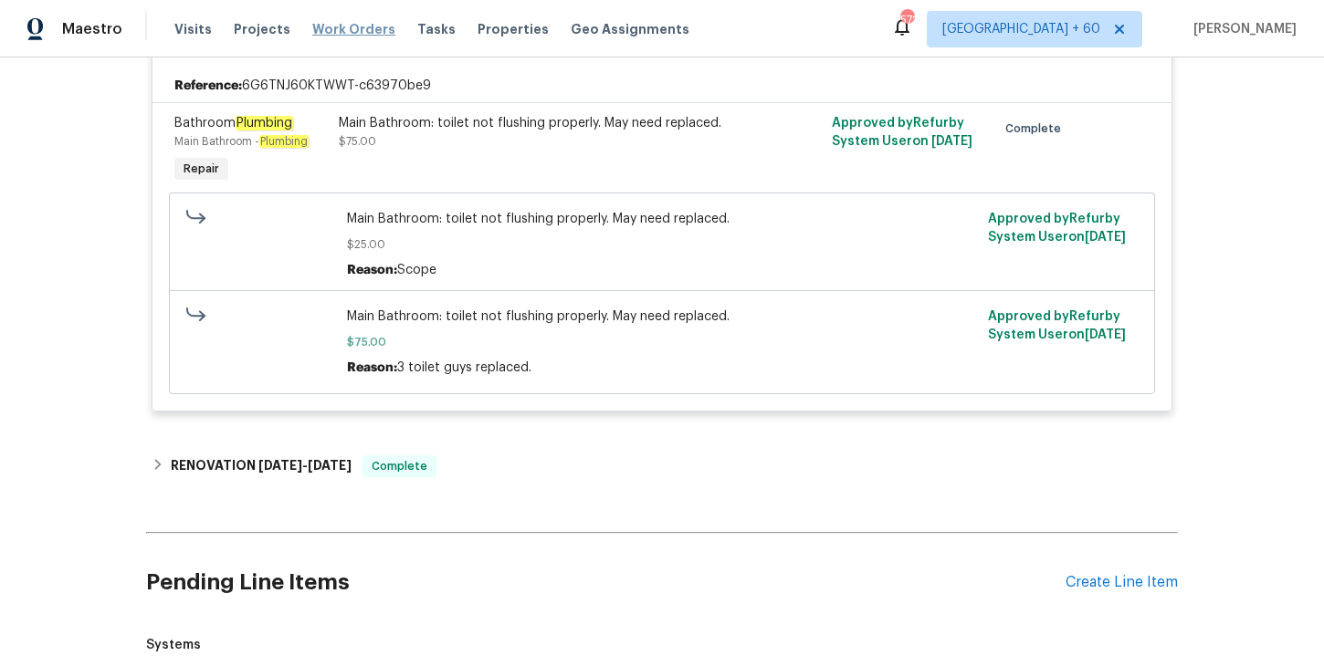
click at [330, 27] on span "Work Orders" at bounding box center [353, 29] width 83 height 18
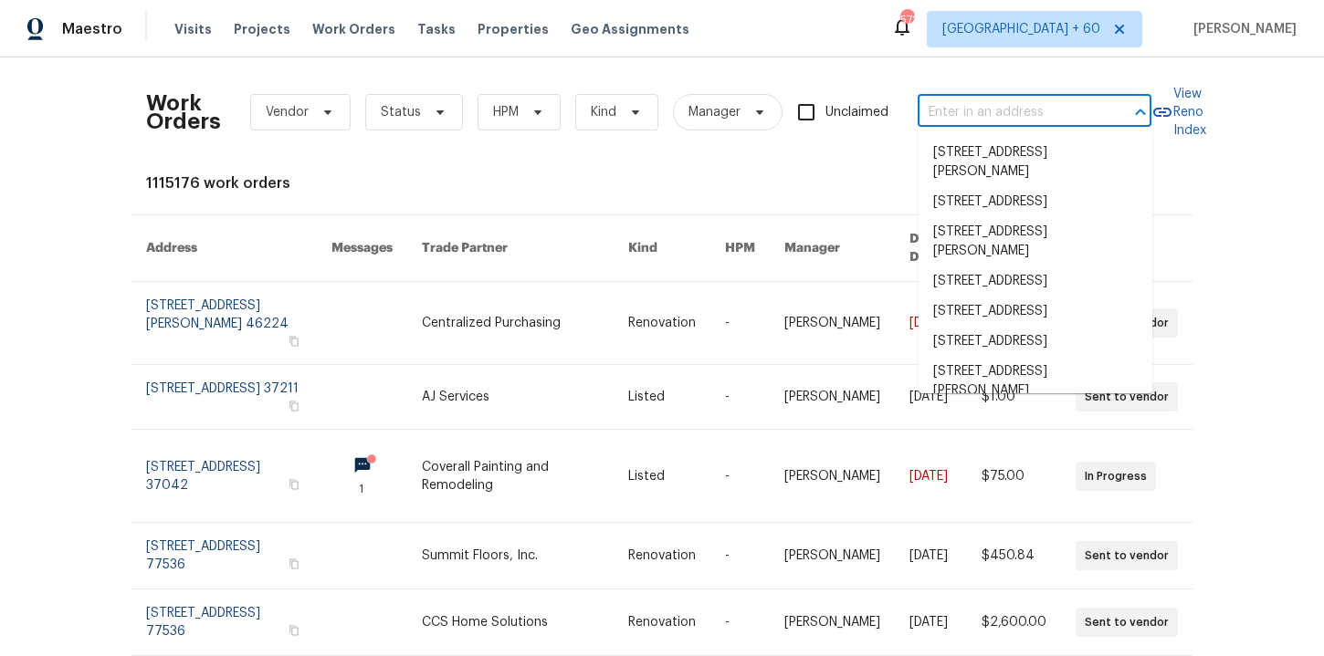
click at [1001, 103] on input "text" at bounding box center [1008, 113] width 183 height 28
paste input "[STREET_ADDRESS]"
type input "[STREET_ADDRESS]"
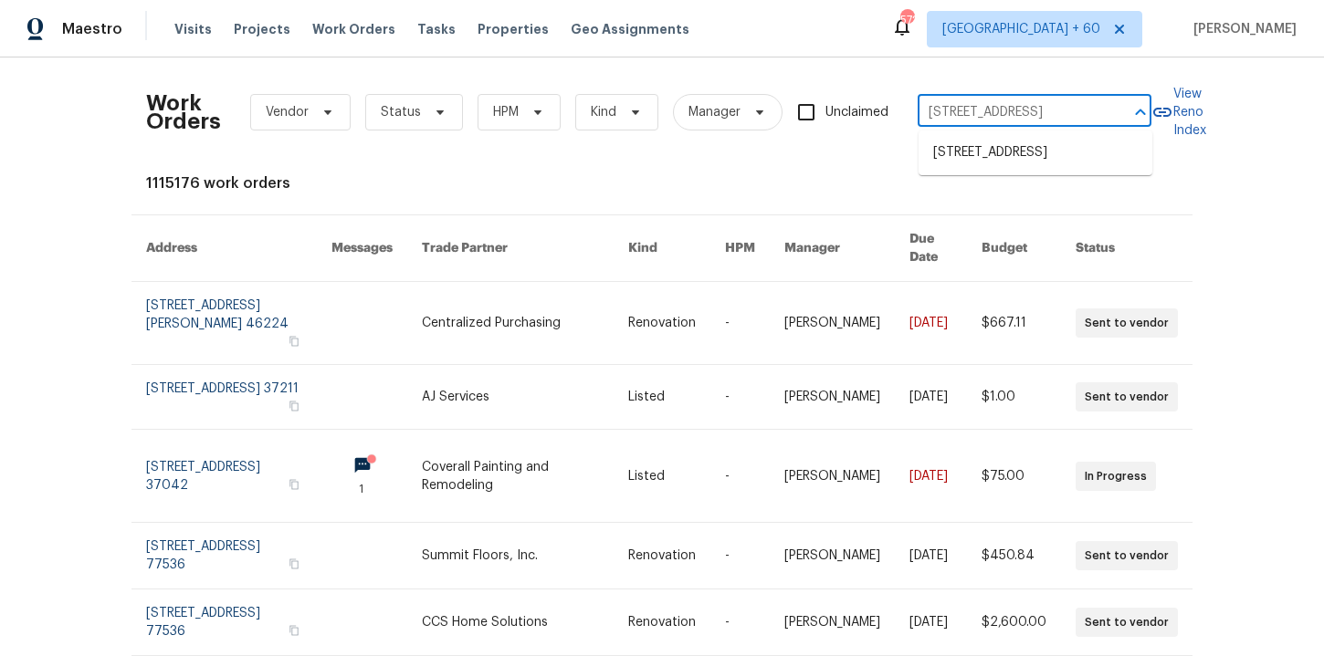
click at [1011, 165] on li "[STREET_ADDRESS]" at bounding box center [1035, 153] width 234 height 30
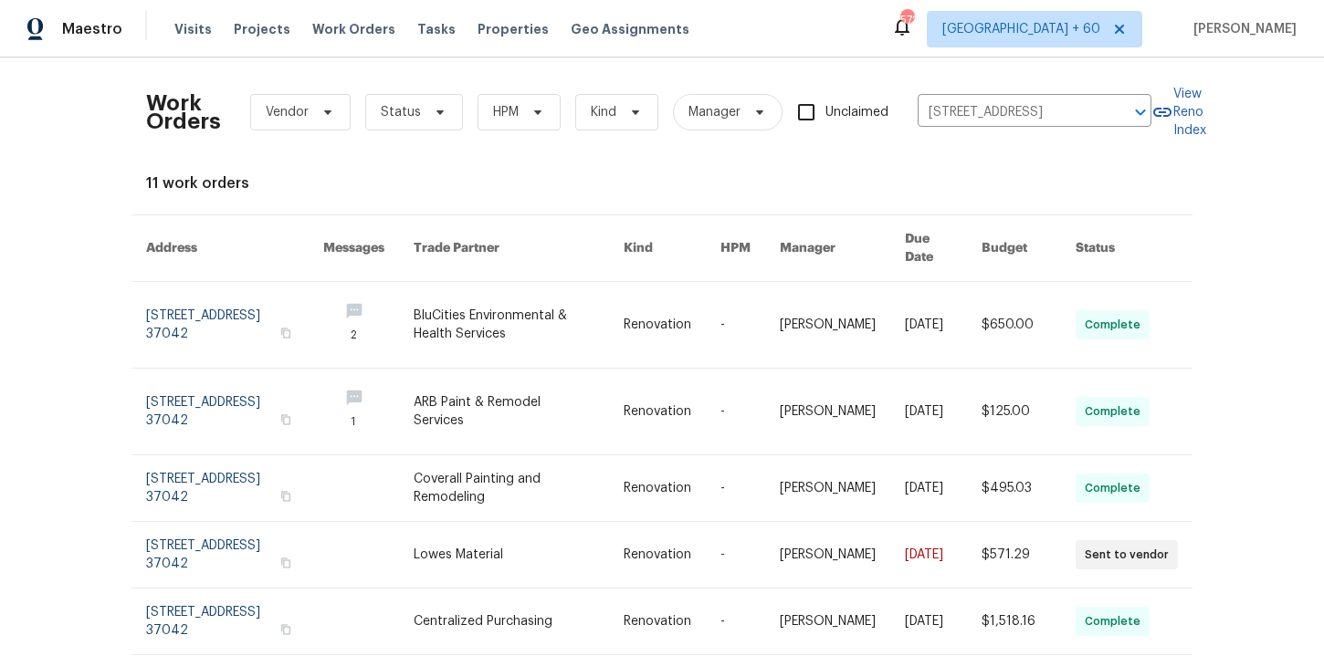
click at [189, 303] on link at bounding box center [234, 325] width 177 height 86
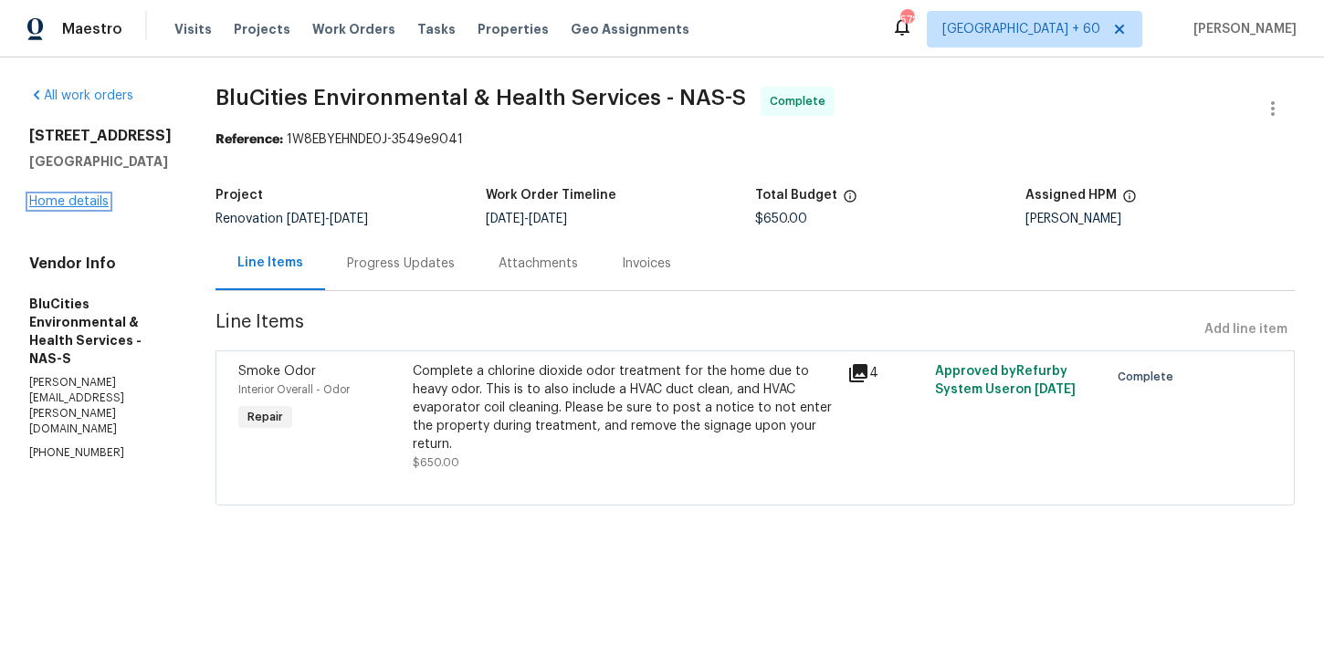
click at [84, 204] on link "Home details" at bounding box center [68, 201] width 79 height 13
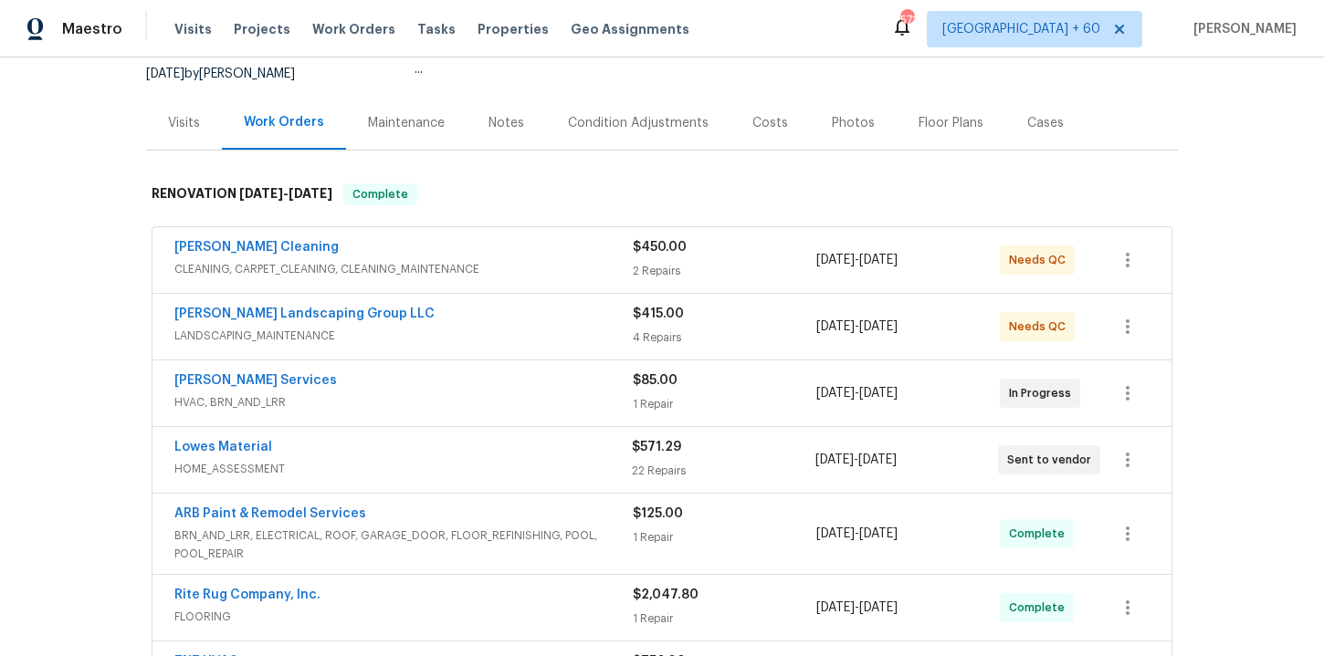
scroll to position [225, 0]
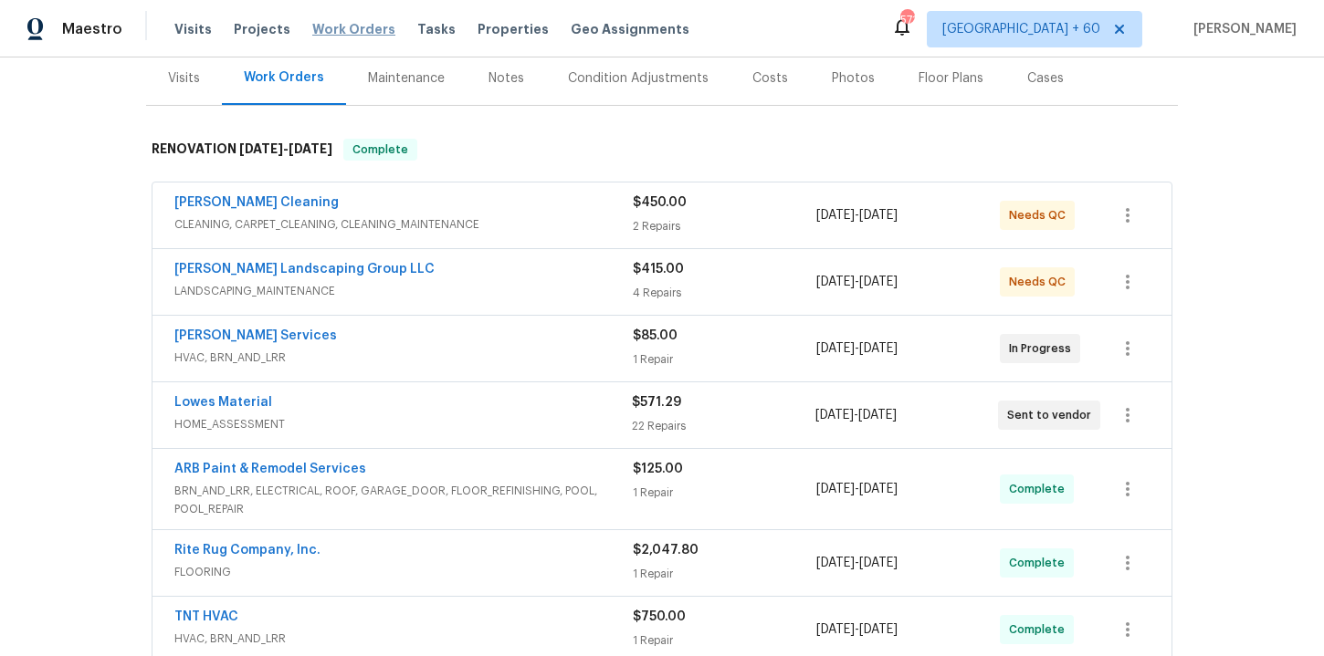
click at [351, 26] on span "Work Orders" at bounding box center [353, 29] width 83 height 18
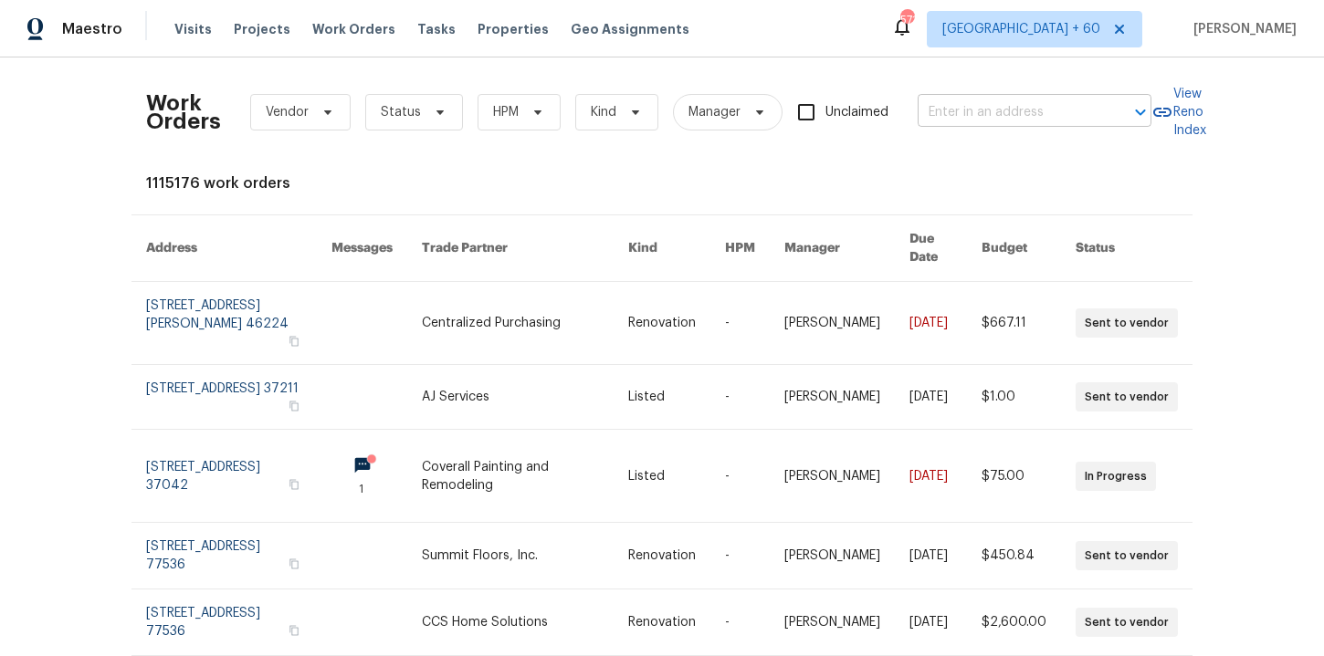
click at [1001, 122] on input "text" at bounding box center [1008, 113] width 183 height 28
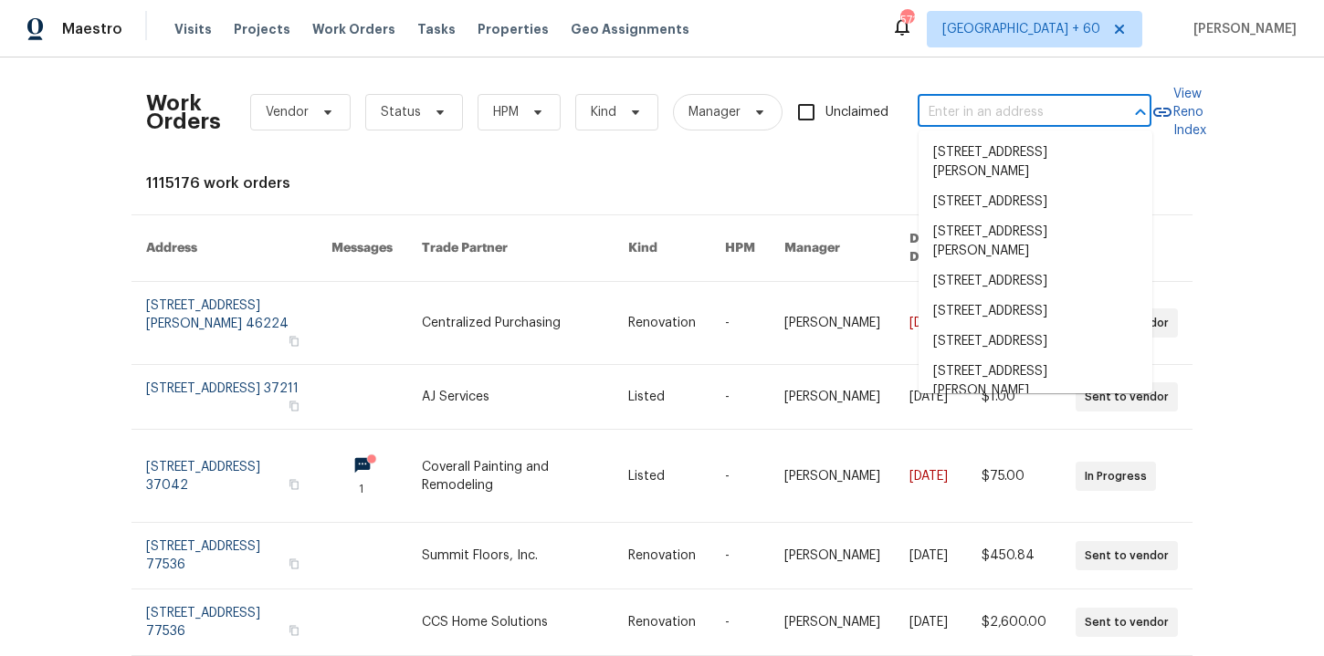
paste input "[STREET_ADDRESS]"
type input "[STREET_ADDRESS]"
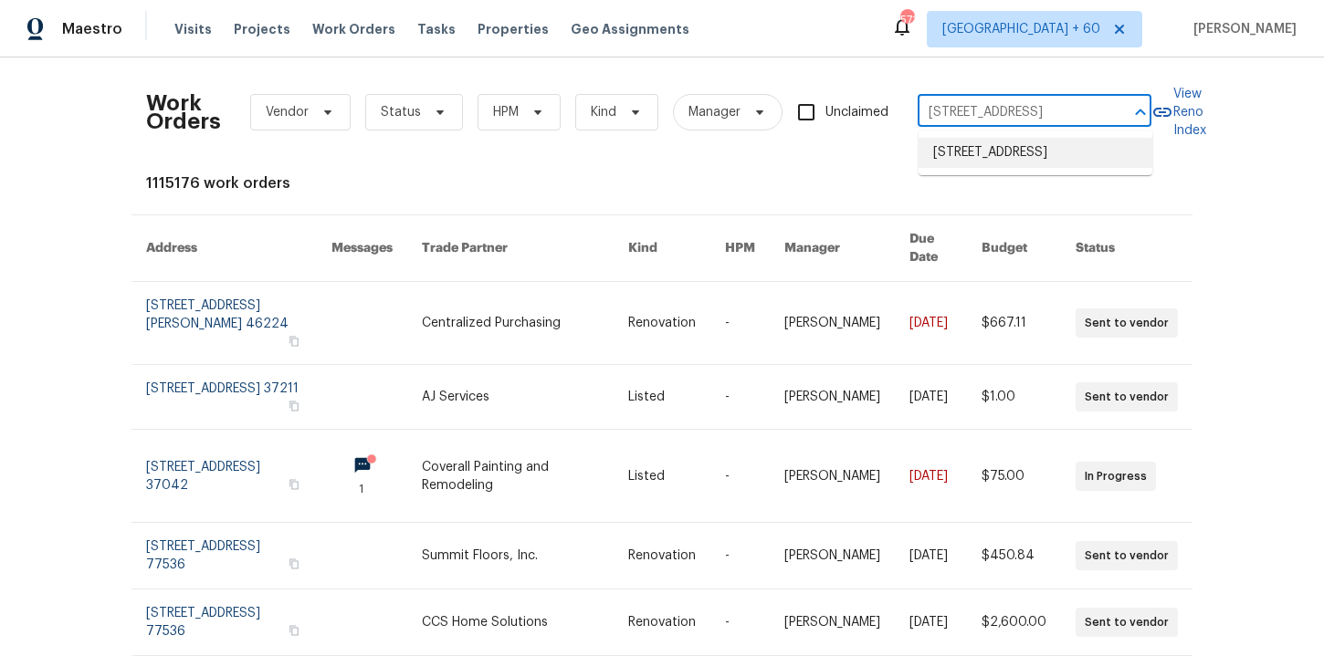
click at [1011, 151] on li "[STREET_ADDRESS]" at bounding box center [1035, 153] width 234 height 30
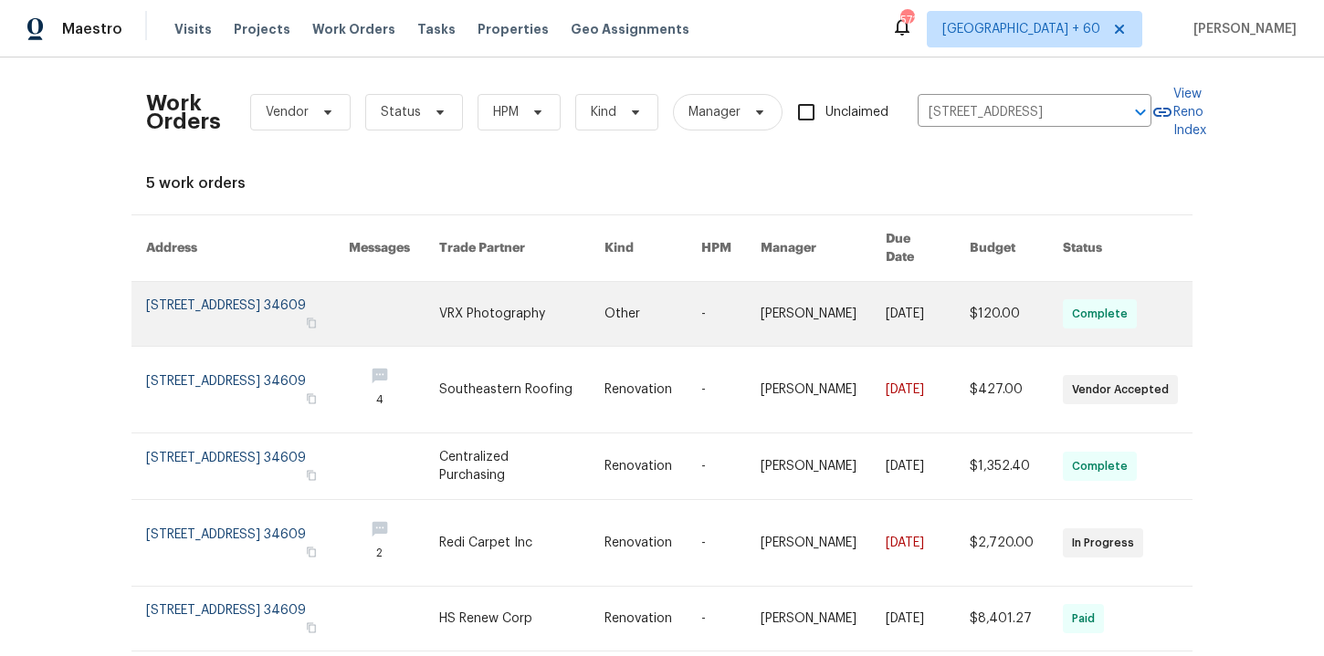
click at [250, 298] on link at bounding box center [247, 314] width 203 height 64
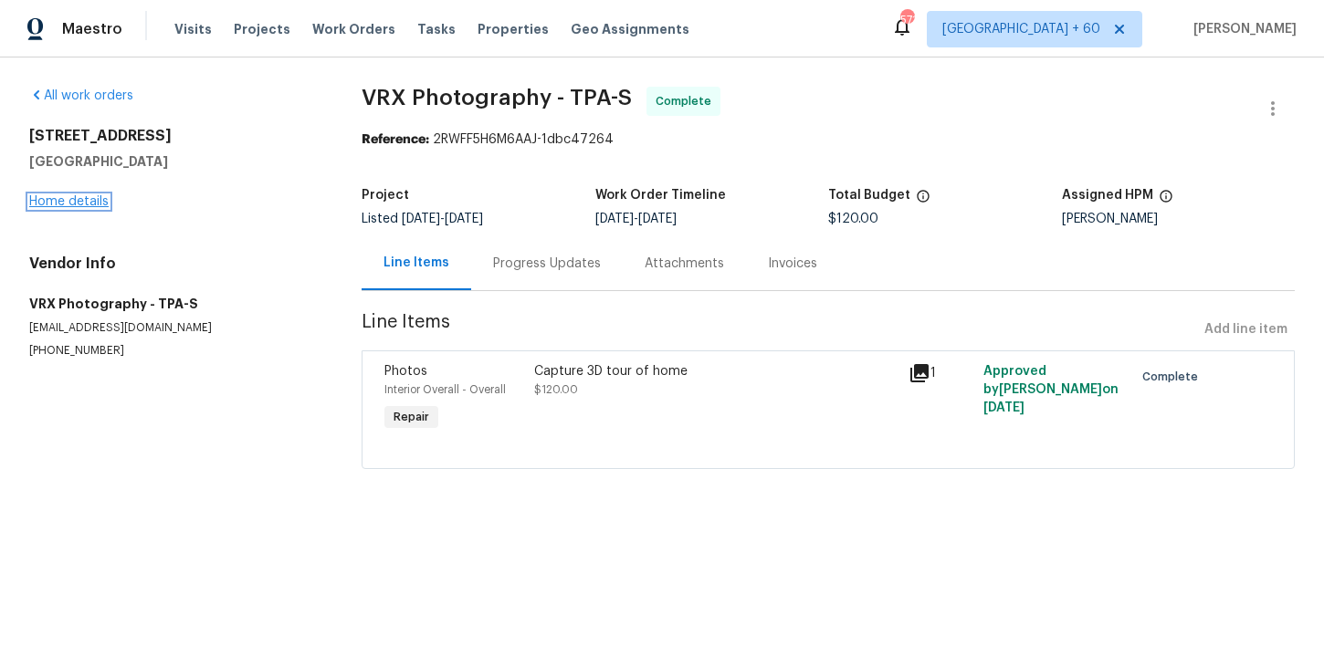
click at [81, 204] on link "Home details" at bounding box center [68, 201] width 79 height 13
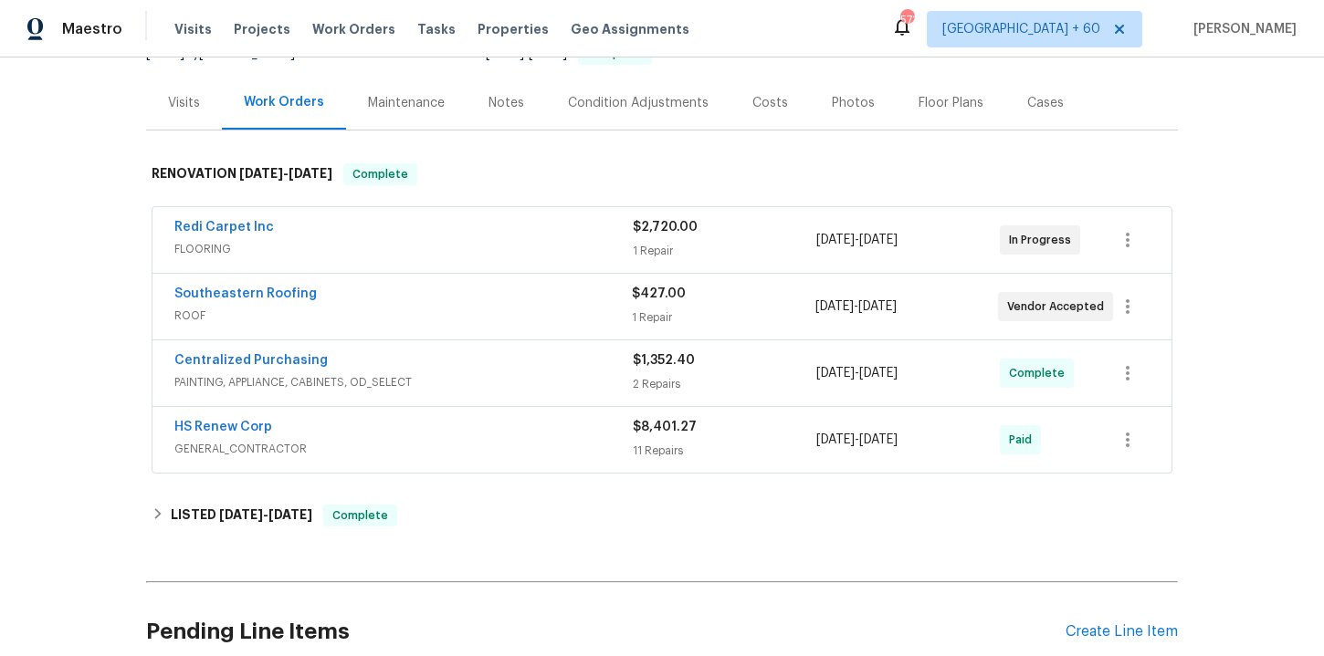
scroll to position [213, 0]
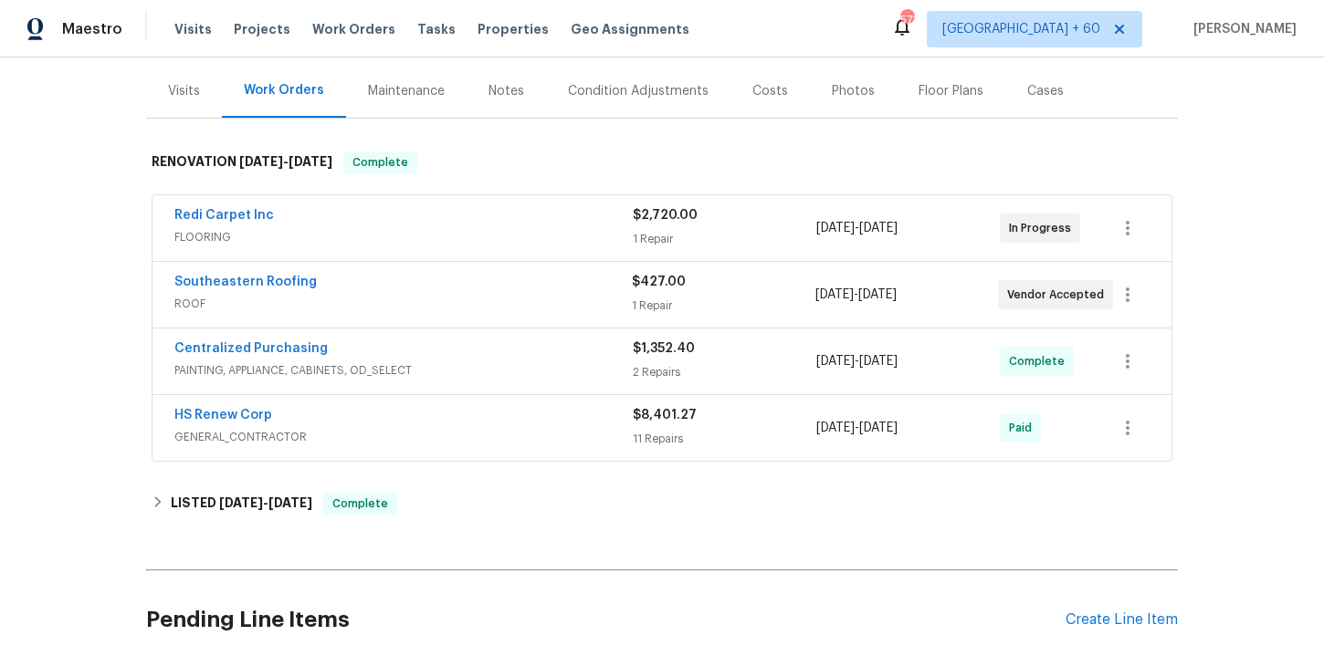
click at [461, 432] on span "GENERAL_CONTRACTOR" at bounding box center [403, 437] width 458 height 18
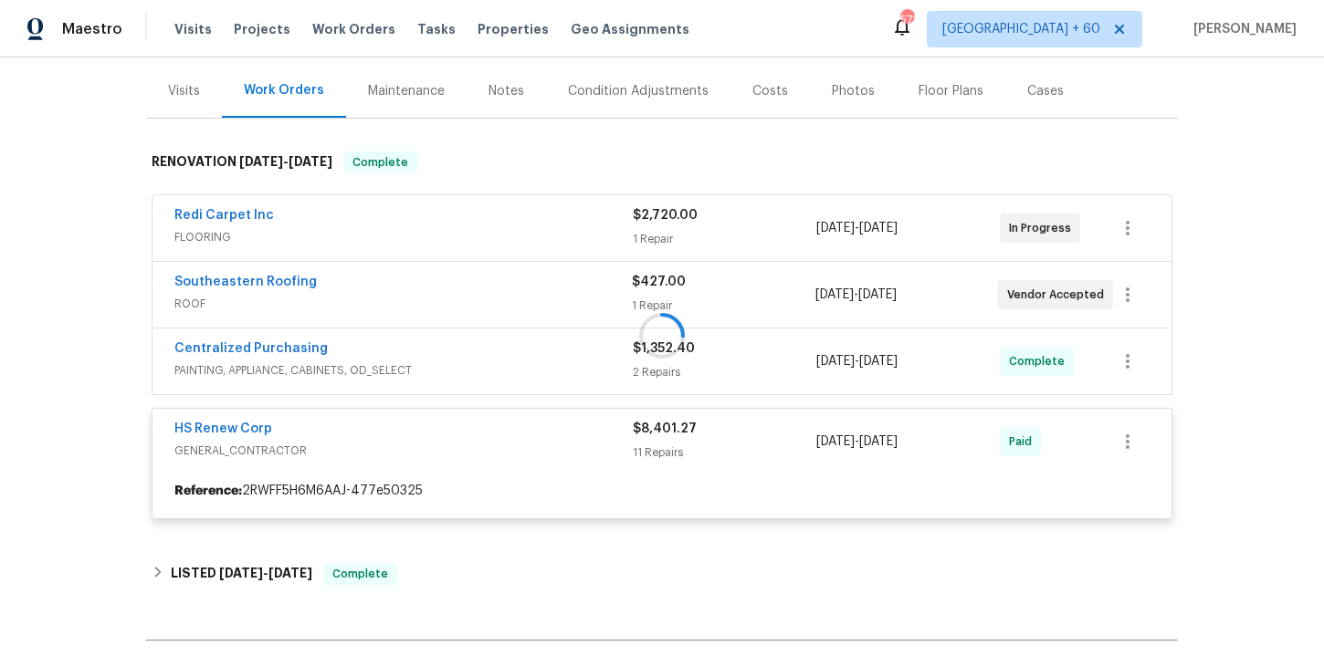
click at [450, 374] on div at bounding box center [662, 335] width 1032 height 404
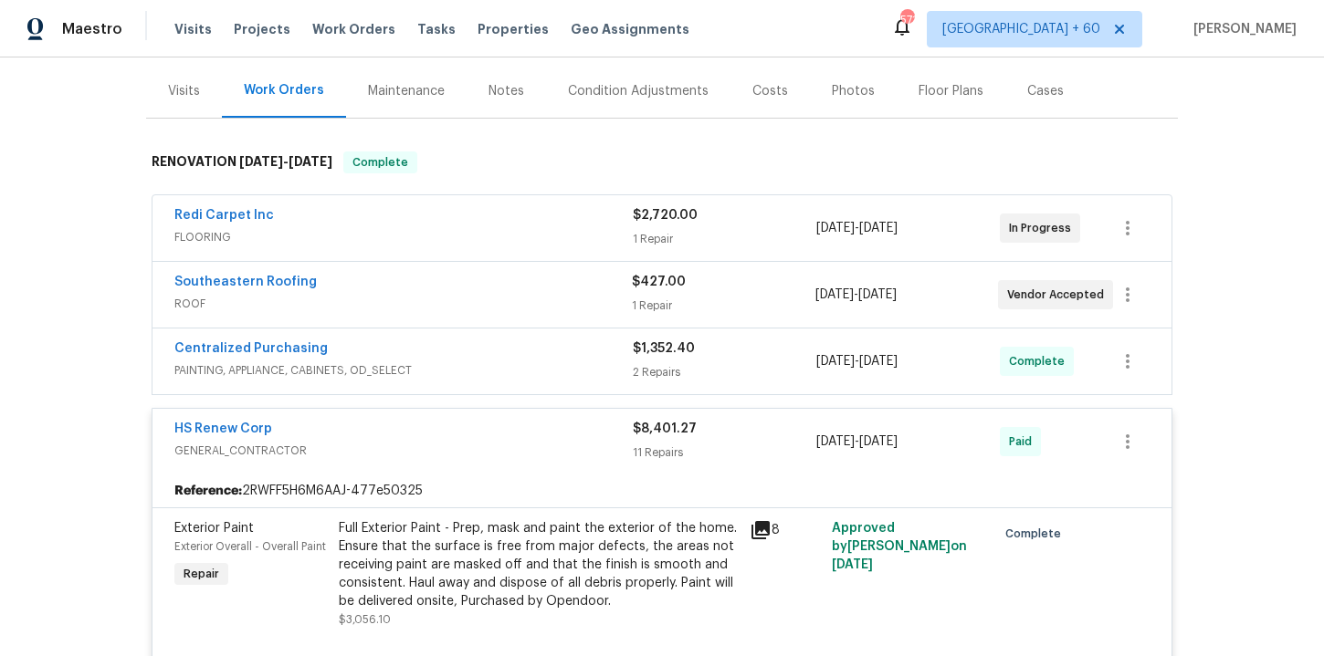
click at [450, 363] on span "PAINTING, APPLIANCE, CABINETS, OD_SELECT" at bounding box center [403, 371] width 458 height 18
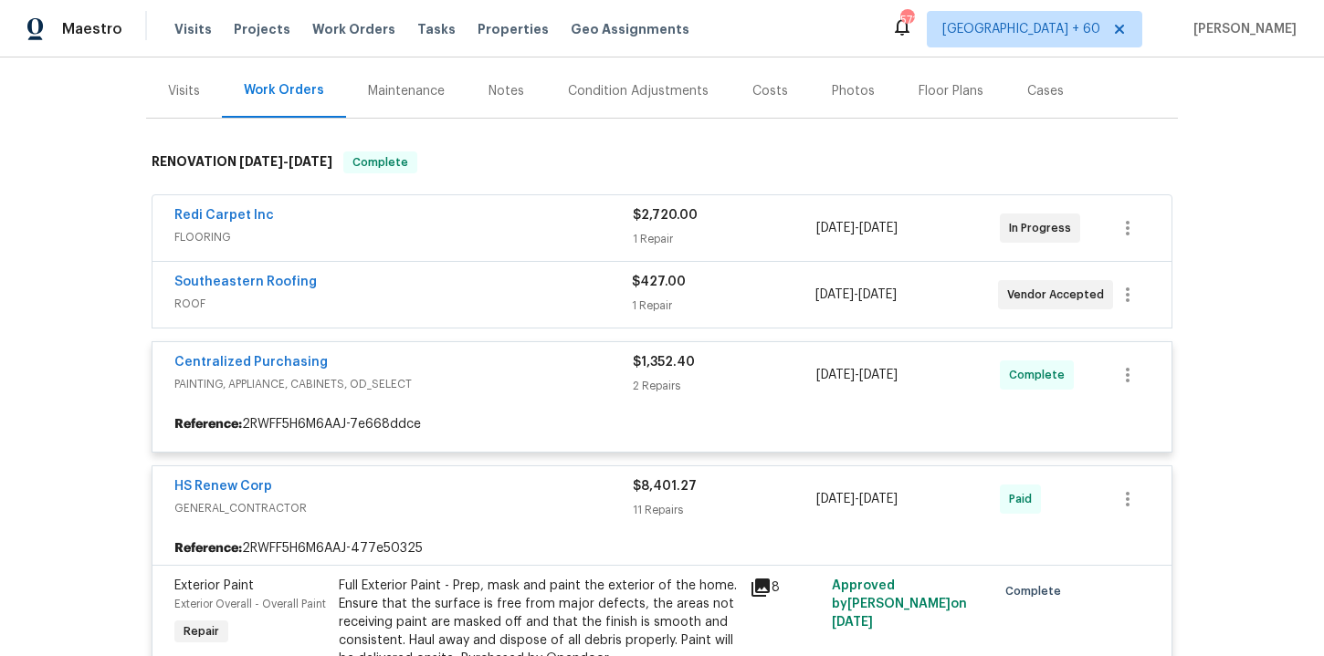
scroll to position [539, 0]
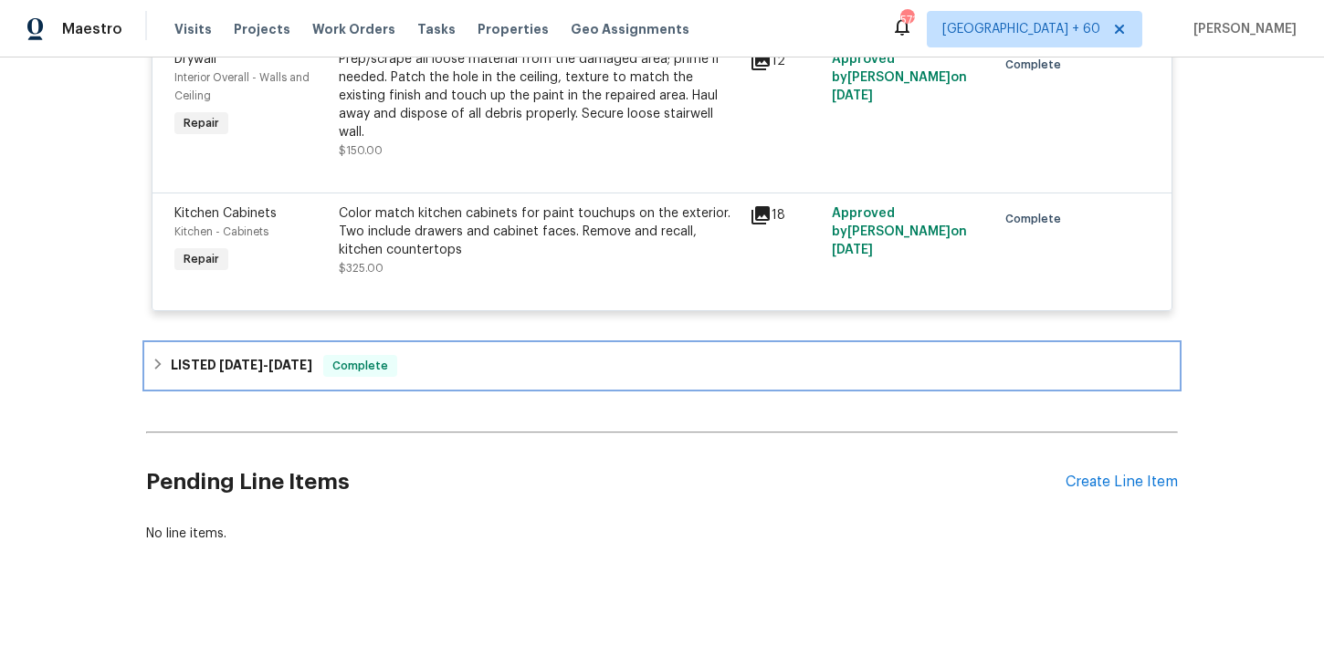
click at [450, 363] on div "LISTED [DATE] - [DATE] Complete" at bounding box center [662, 366] width 1021 height 22
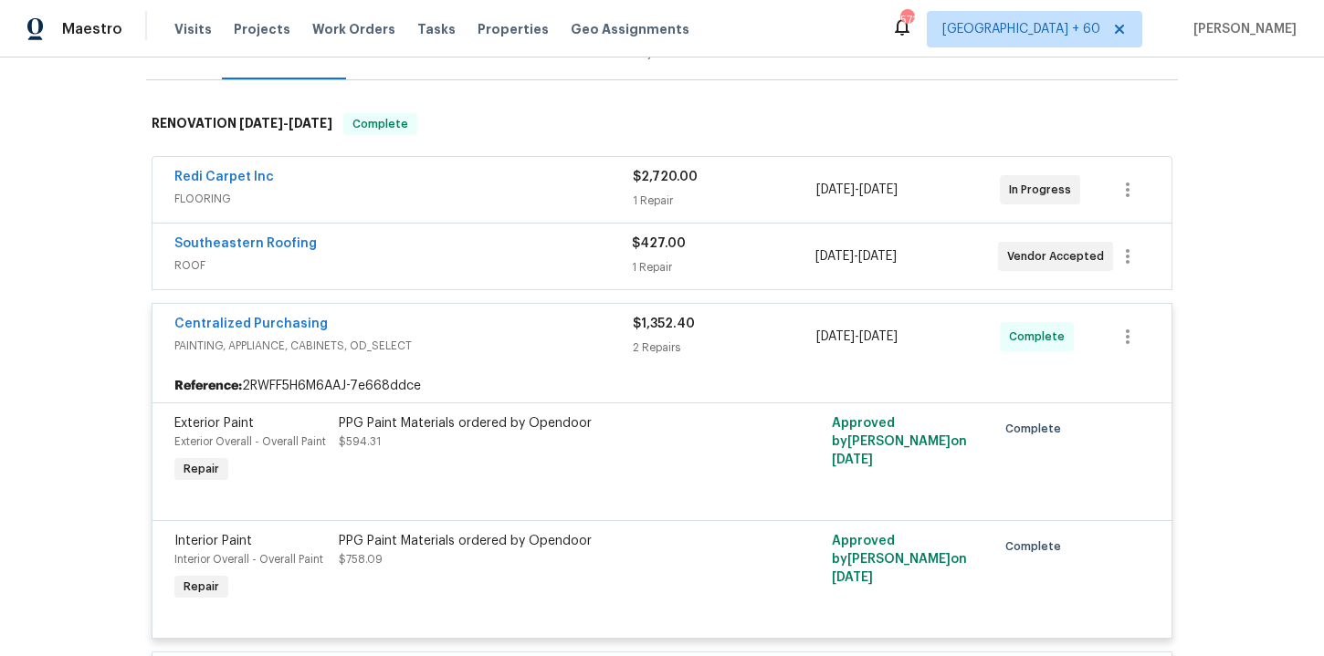
scroll to position [146, 0]
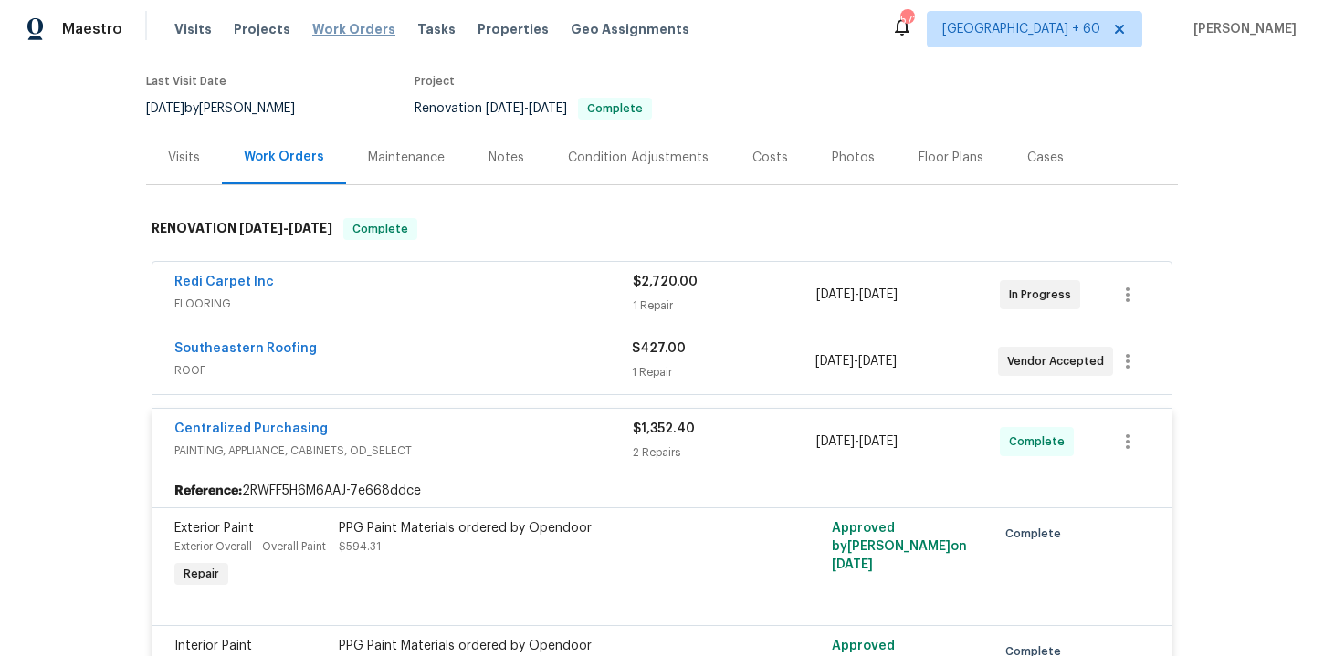
click at [341, 29] on span "Work Orders" at bounding box center [353, 29] width 83 height 18
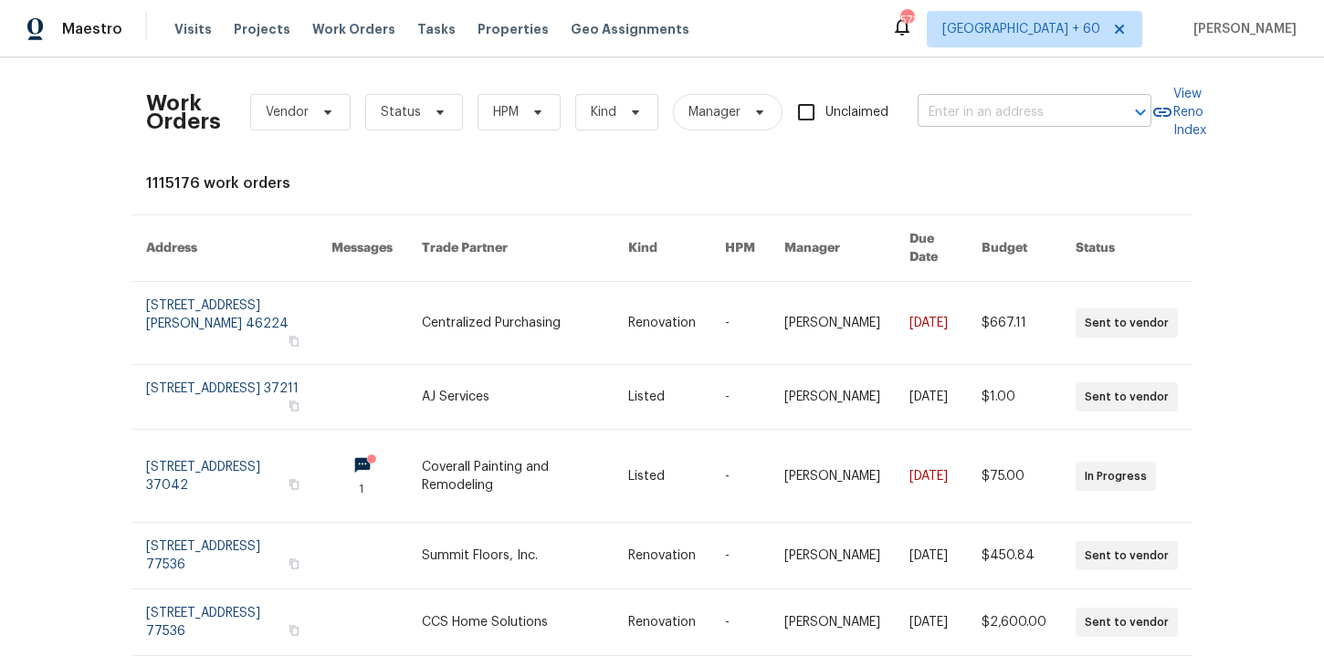
click at [970, 114] on input "text" at bounding box center [1008, 113] width 183 height 28
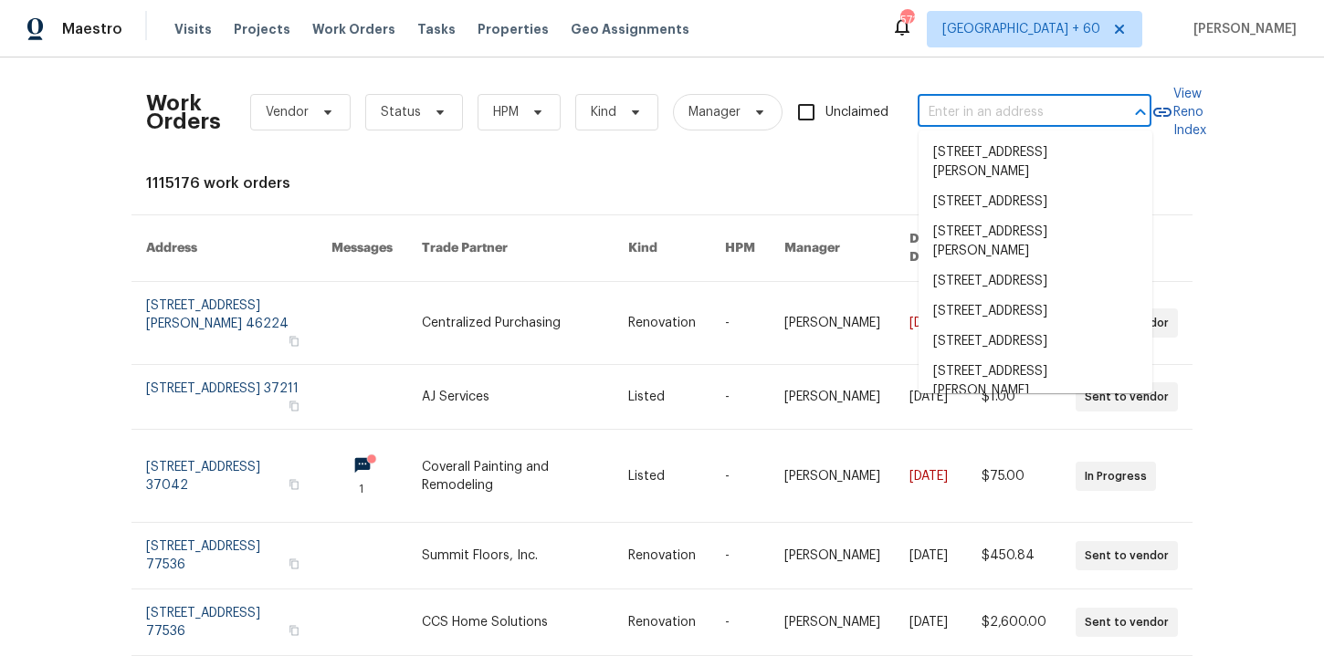
paste input "[STREET_ADDRESS][PERSON_NAME][PERSON_NAME]"
type input "[STREET_ADDRESS][PERSON_NAME][PERSON_NAME]"
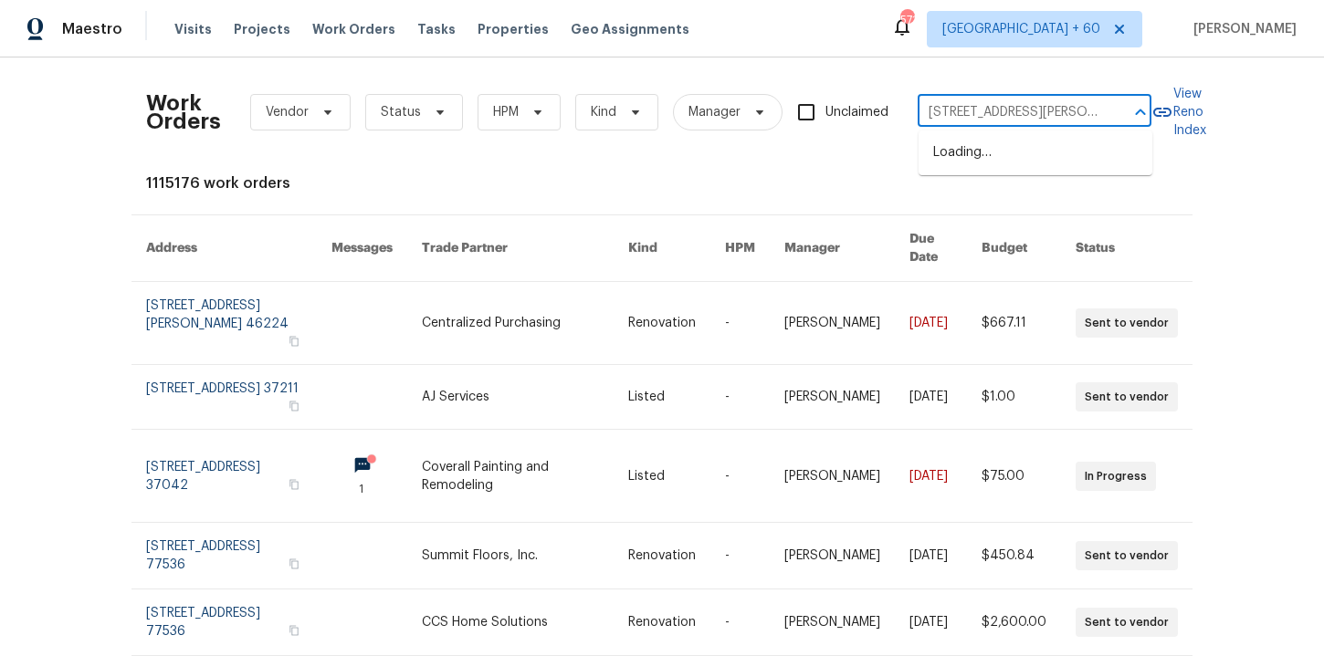
scroll to position [0, 111]
click at [988, 155] on li "[STREET_ADDRESS][PERSON_NAME]" at bounding box center [1035, 162] width 234 height 49
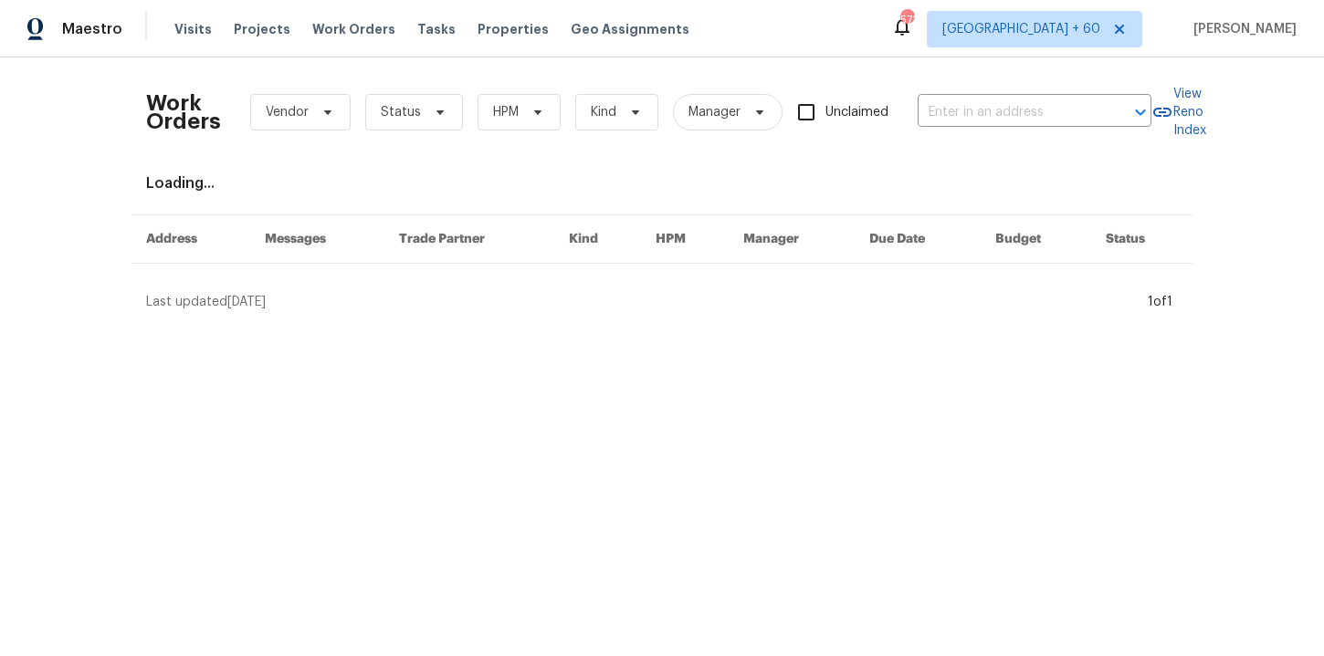
type input "[STREET_ADDRESS][PERSON_NAME]"
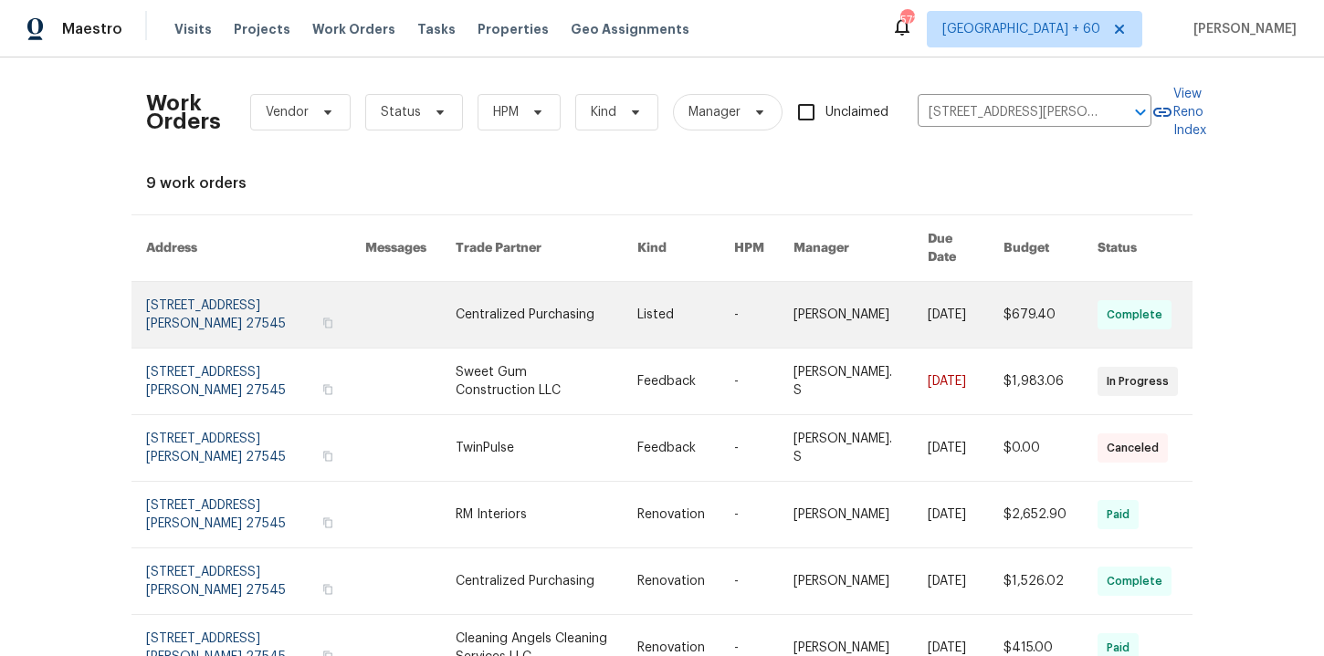
click at [213, 285] on link at bounding box center [255, 315] width 219 height 66
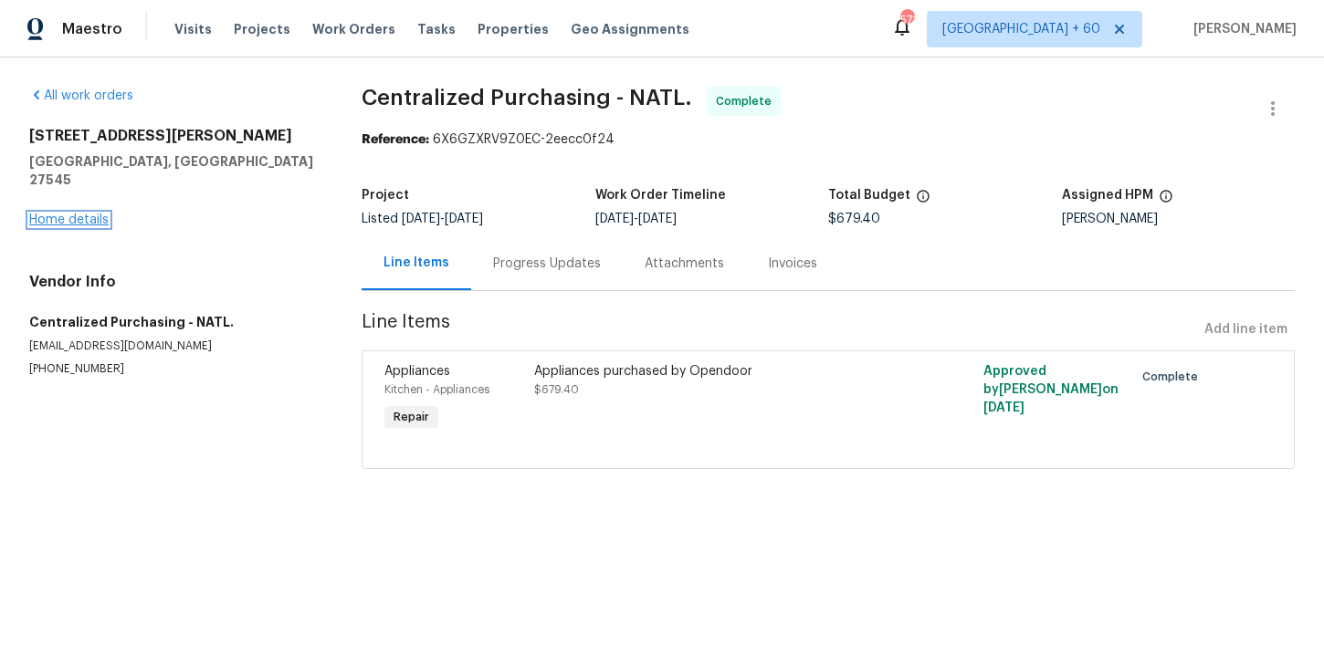
click at [87, 214] on link "Home details" at bounding box center [68, 220] width 79 height 13
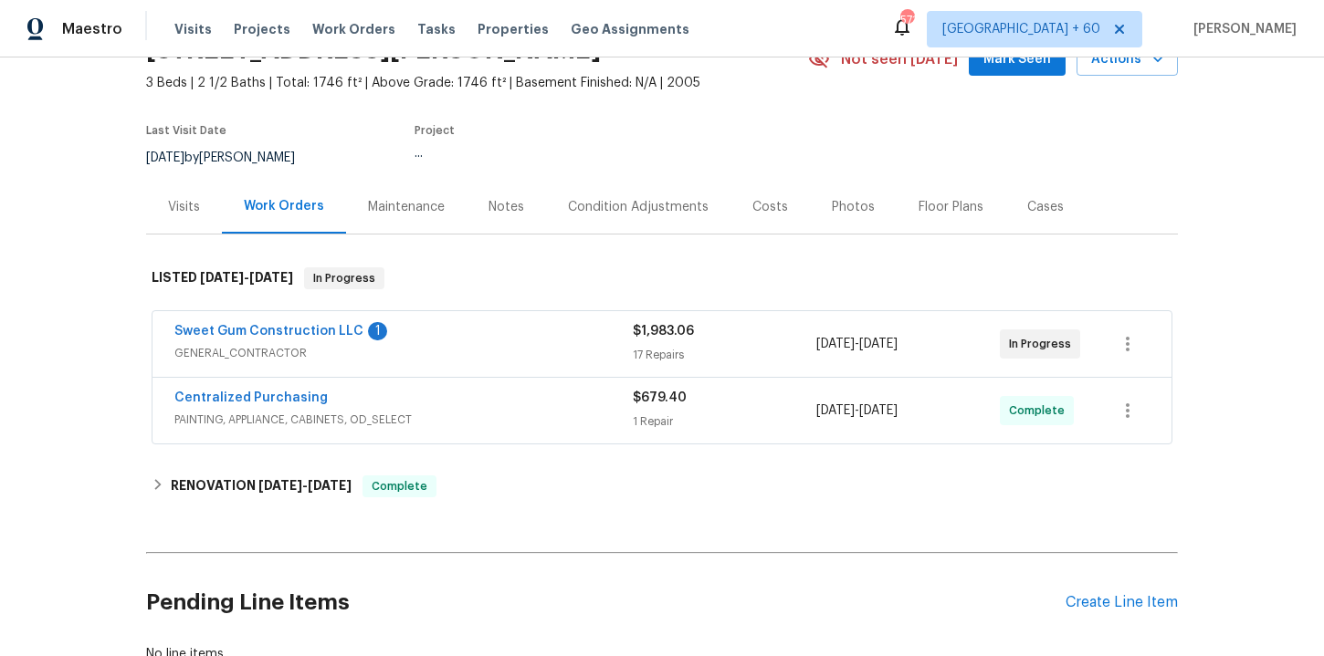
scroll to position [98, 0]
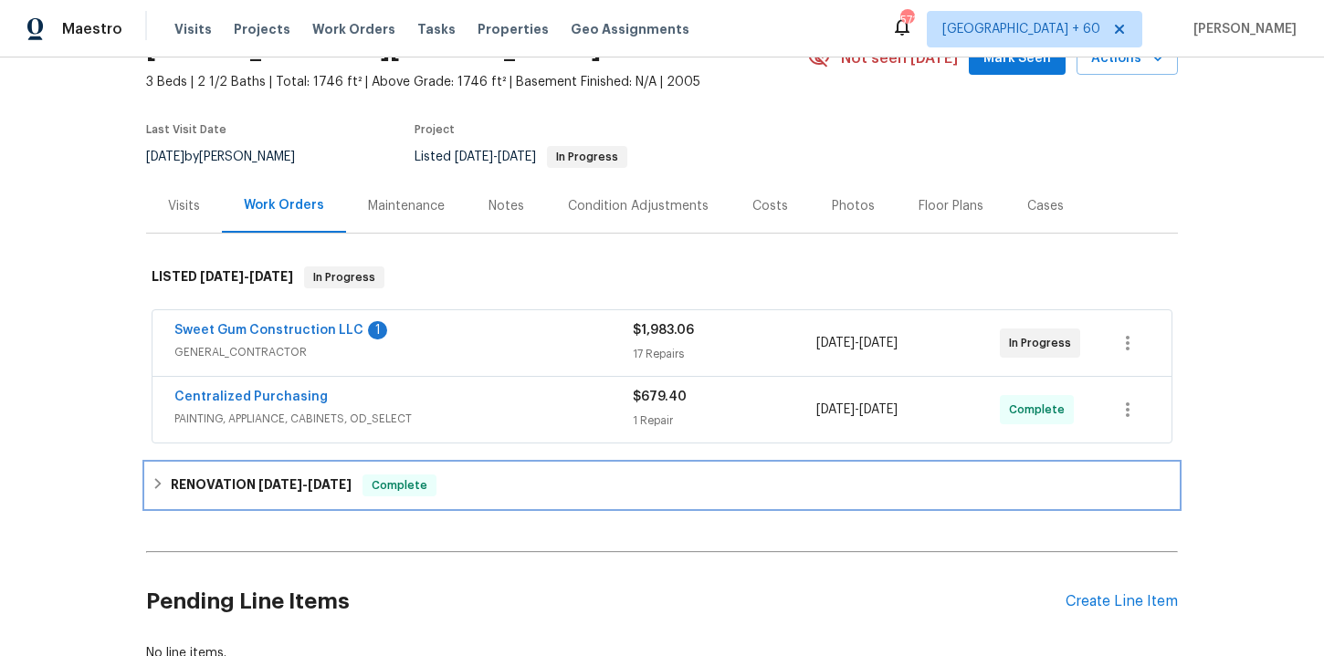
click at [523, 484] on div "RENOVATION [DATE] - [DATE] Complete" at bounding box center [662, 486] width 1021 height 22
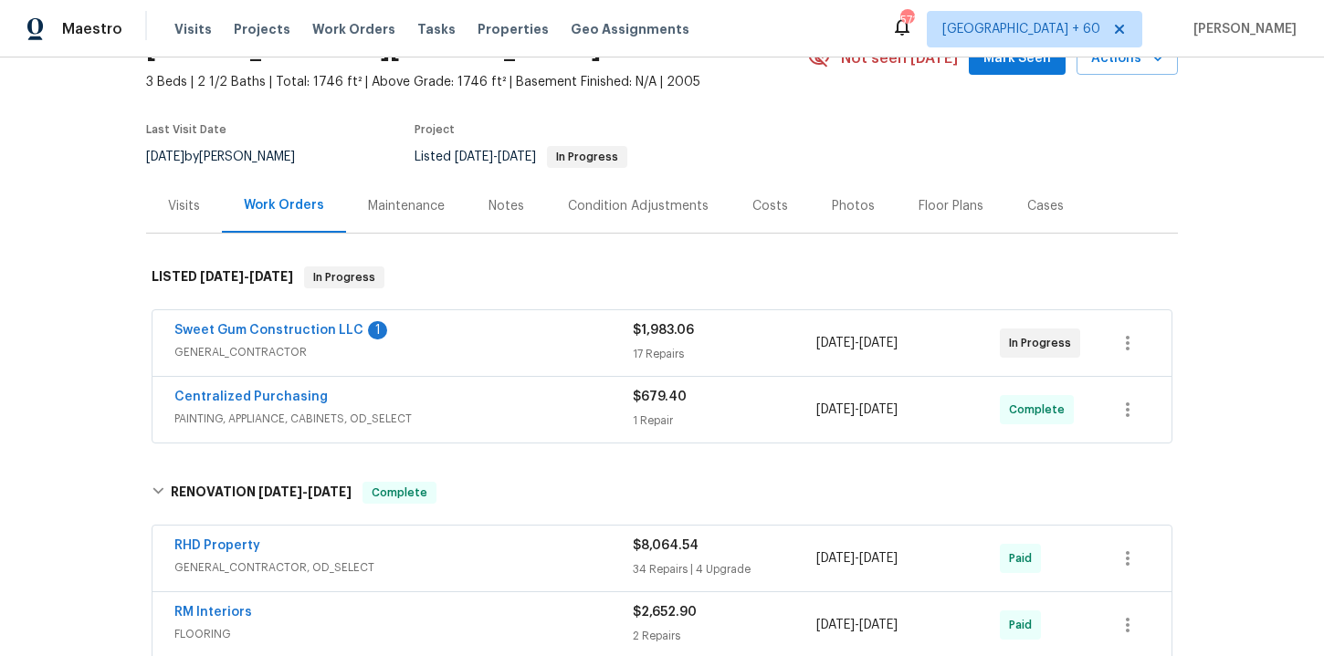
click at [510, 404] on div "Centralized Purchasing" at bounding box center [403, 399] width 458 height 22
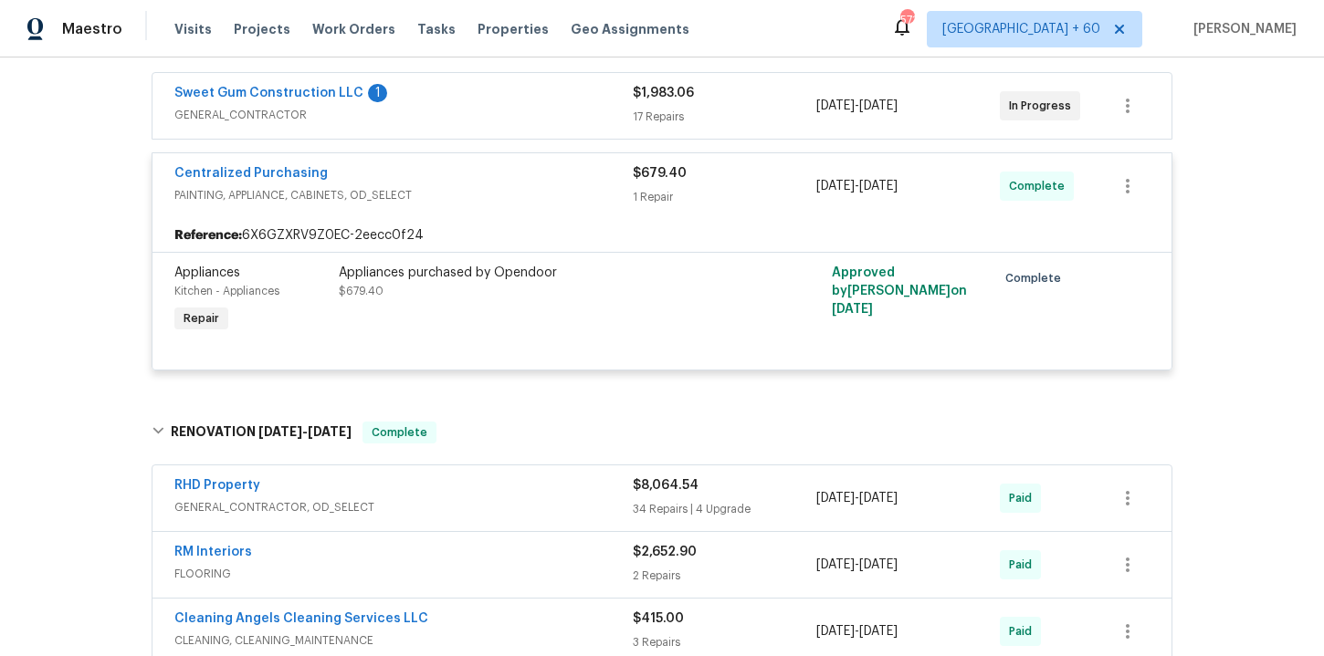
scroll to position [287, 0]
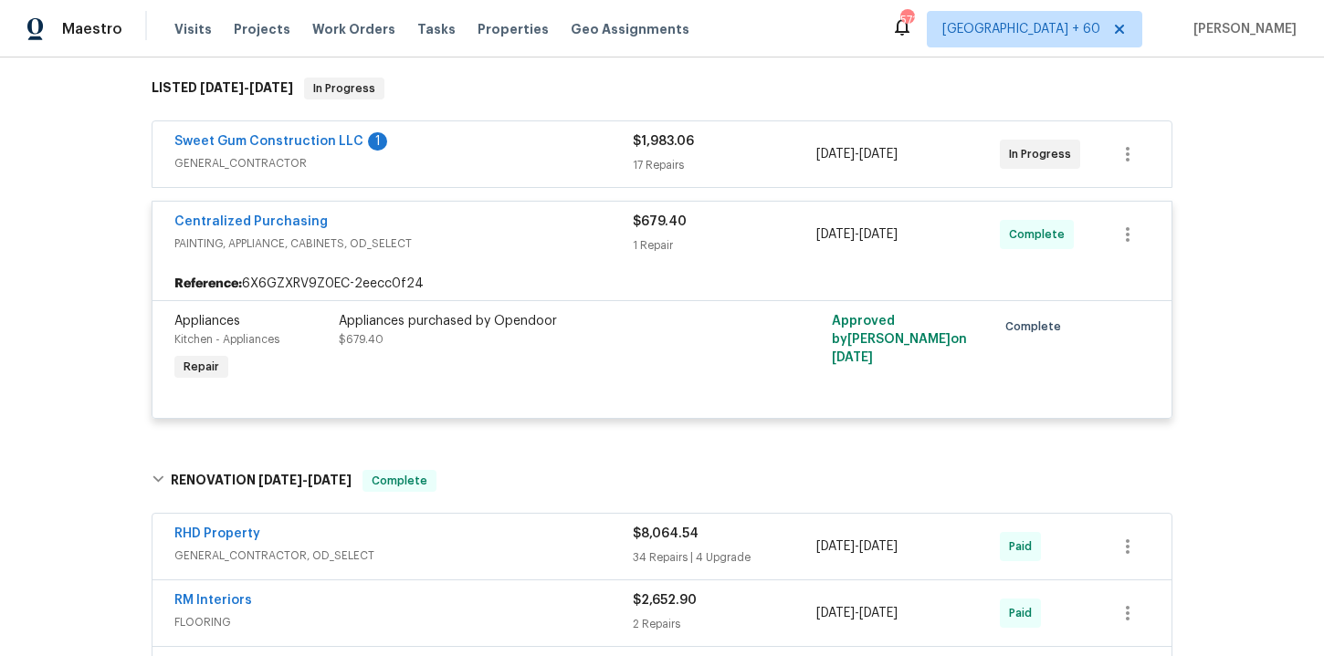
click at [496, 157] on span "GENERAL_CONTRACTOR" at bounding box center [403, 163] width 458 height 18
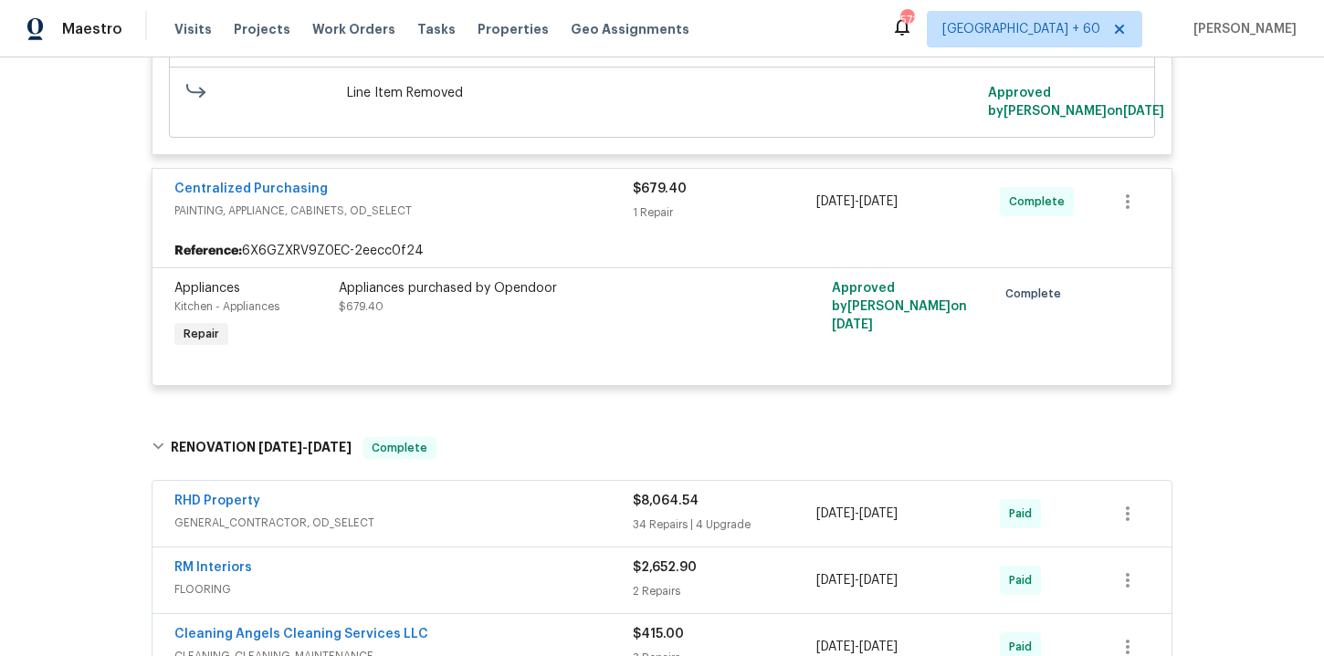
scroll to position [3972, 0]
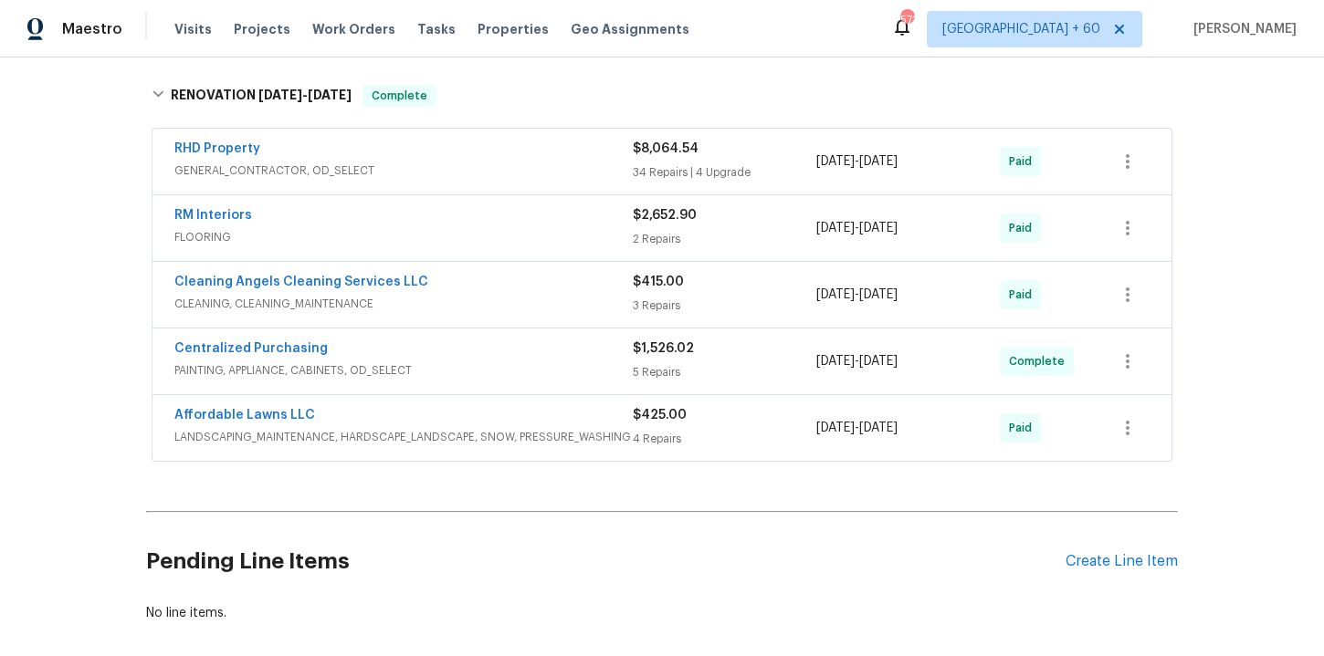
drag, startPoint x: 361, startPoint y: 31, endPoint x: 680, endPoint y: 26, distance: 319.6
click at [361, 31] on span "Work Orders" at bounding box center [353, 29] width 83 height 18
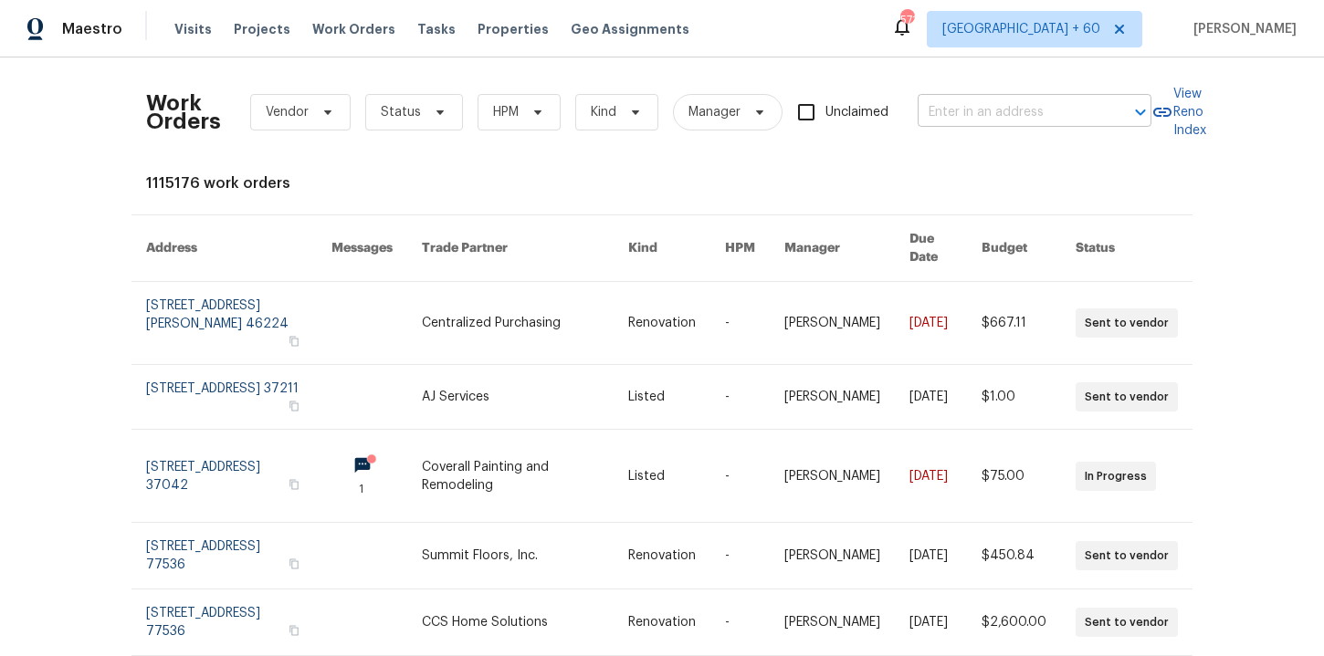
click at [1042, 125] on input "text" at bounding box center [1008, 113] width 183 height 28
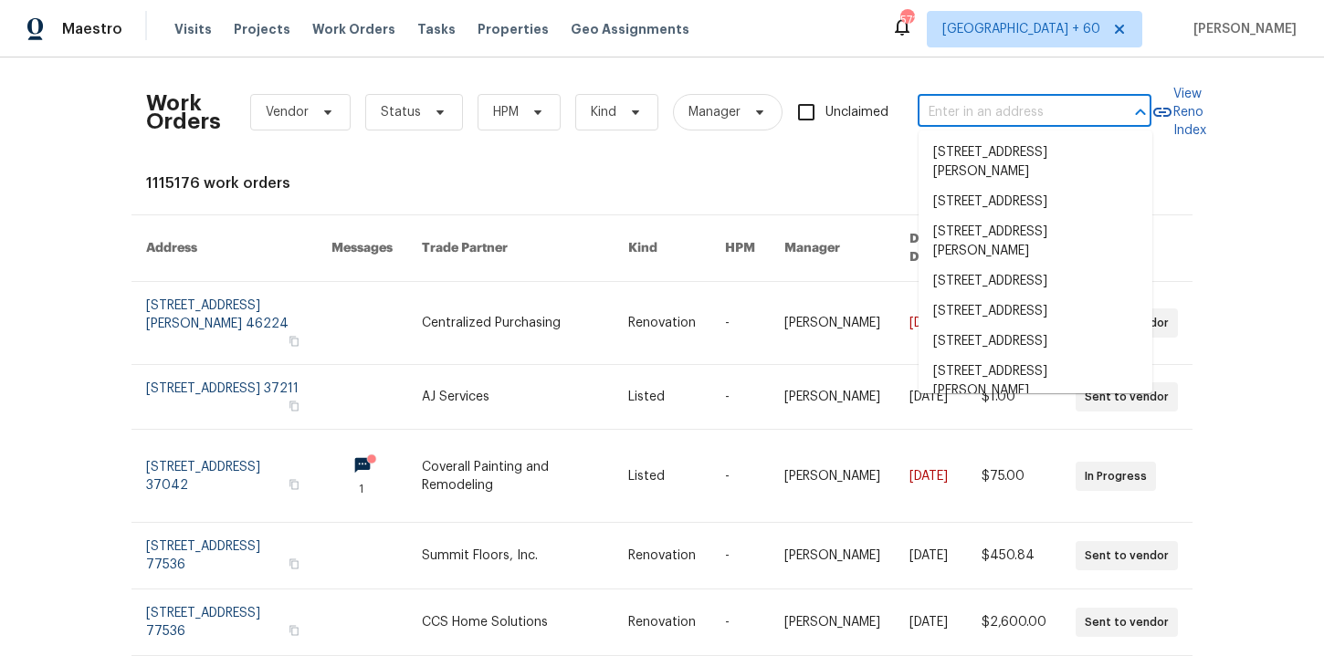
paste input "[STREET_ADDRESS][PERSON_NAME][PERSON_NAME]"
type input "[STREET_ADDRESS][PERSON_NAME][PERSON_NAME]"
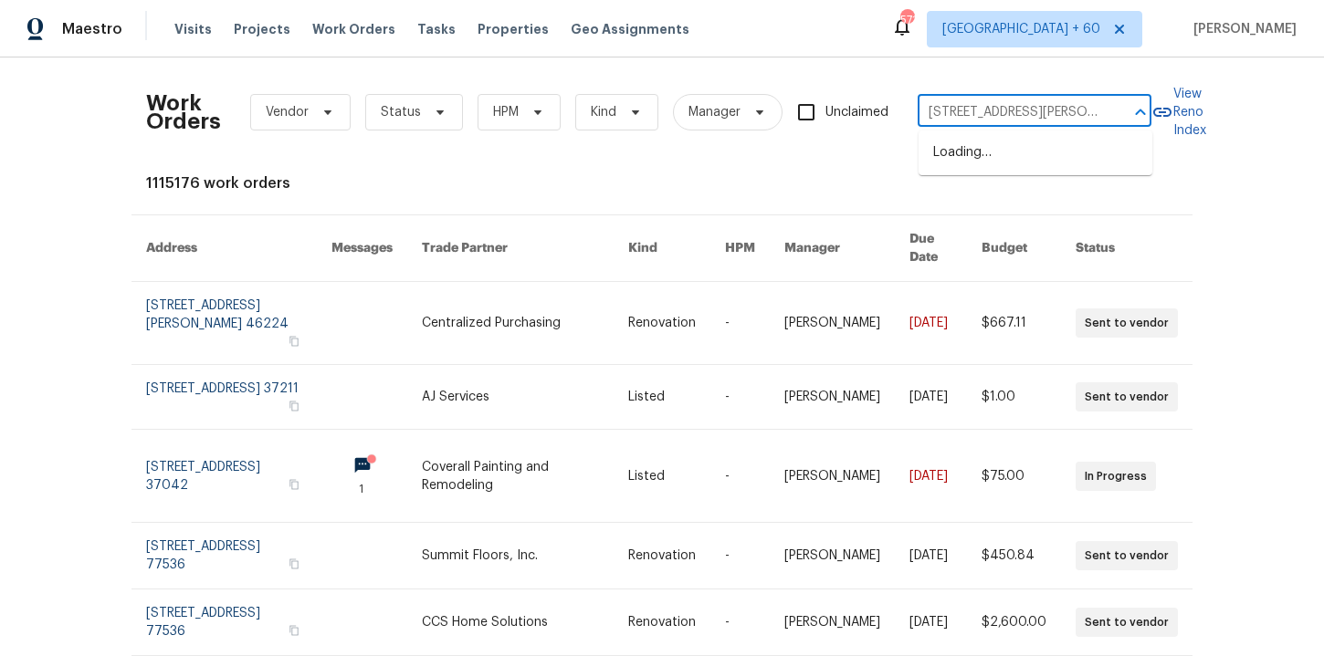
scroll to position [0, 40]
click at [1042, 153] on li "[STREET_ADDRESS][PERSON_NAME]" at bounding box center [1035, 162] width 234 height 49
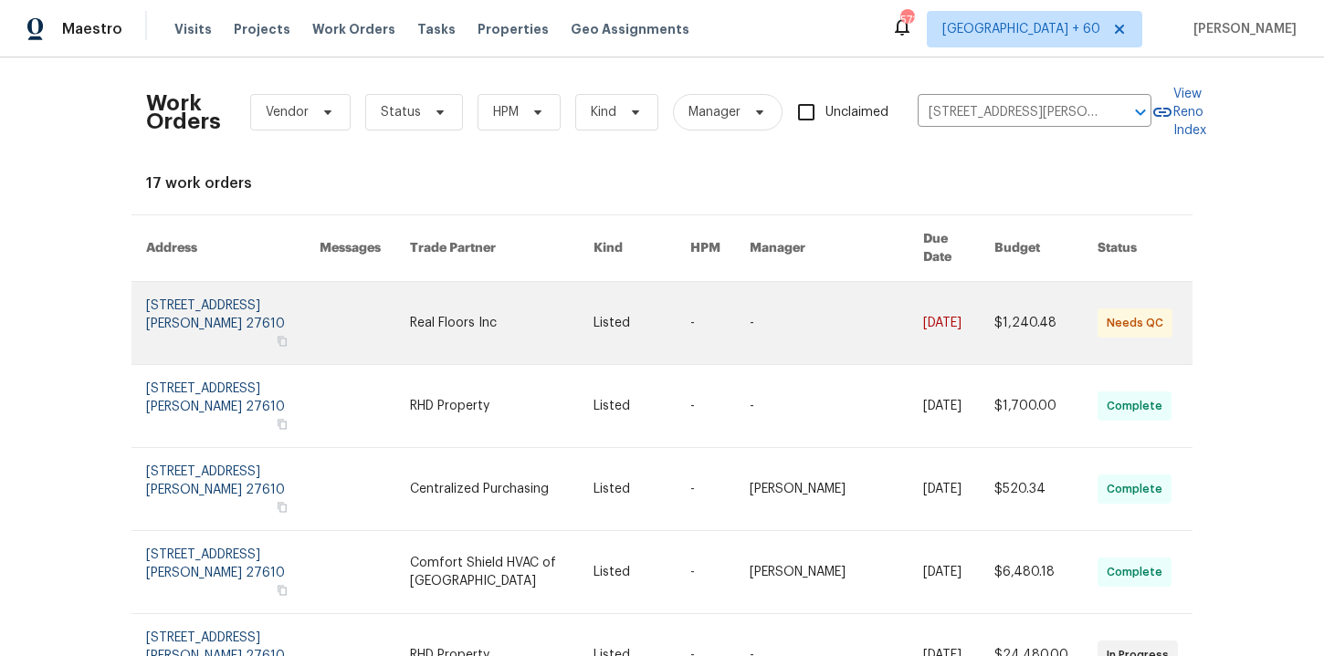
click at [242, 303] on link at bounding box center [232, 323] width 173 height 82
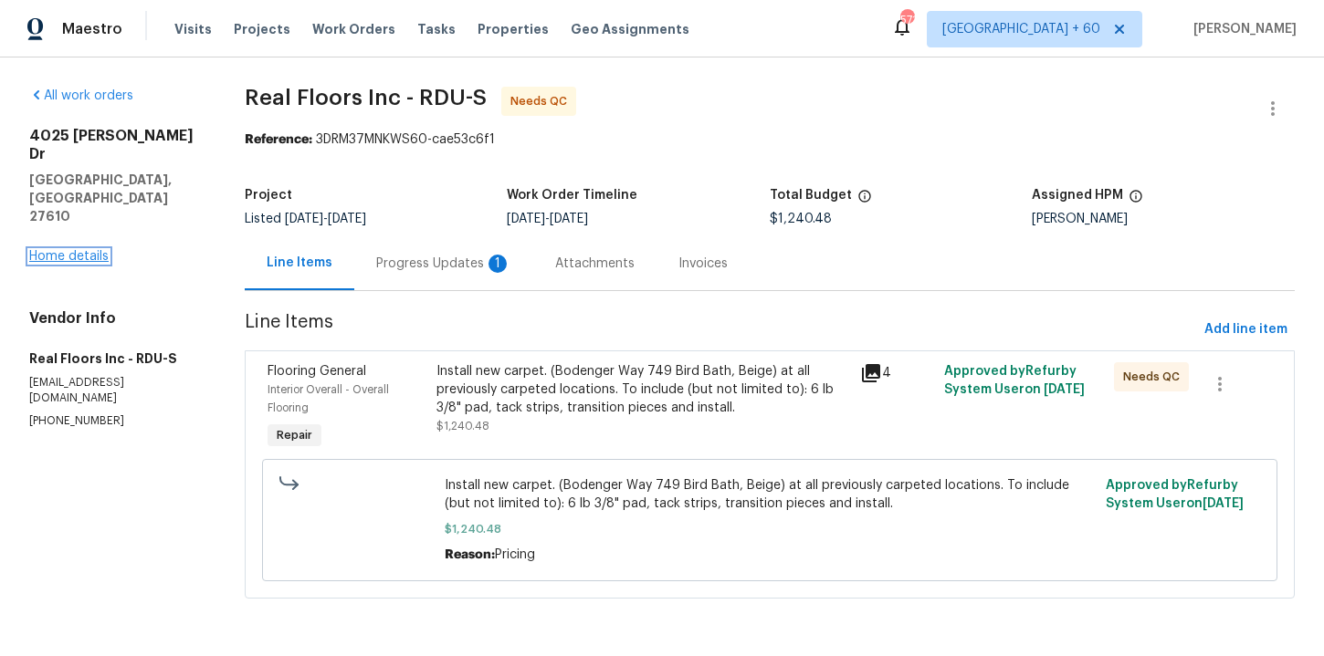
click at [95, 250] on link "Home details" at bounding box center [68, 256] width 79 height 13
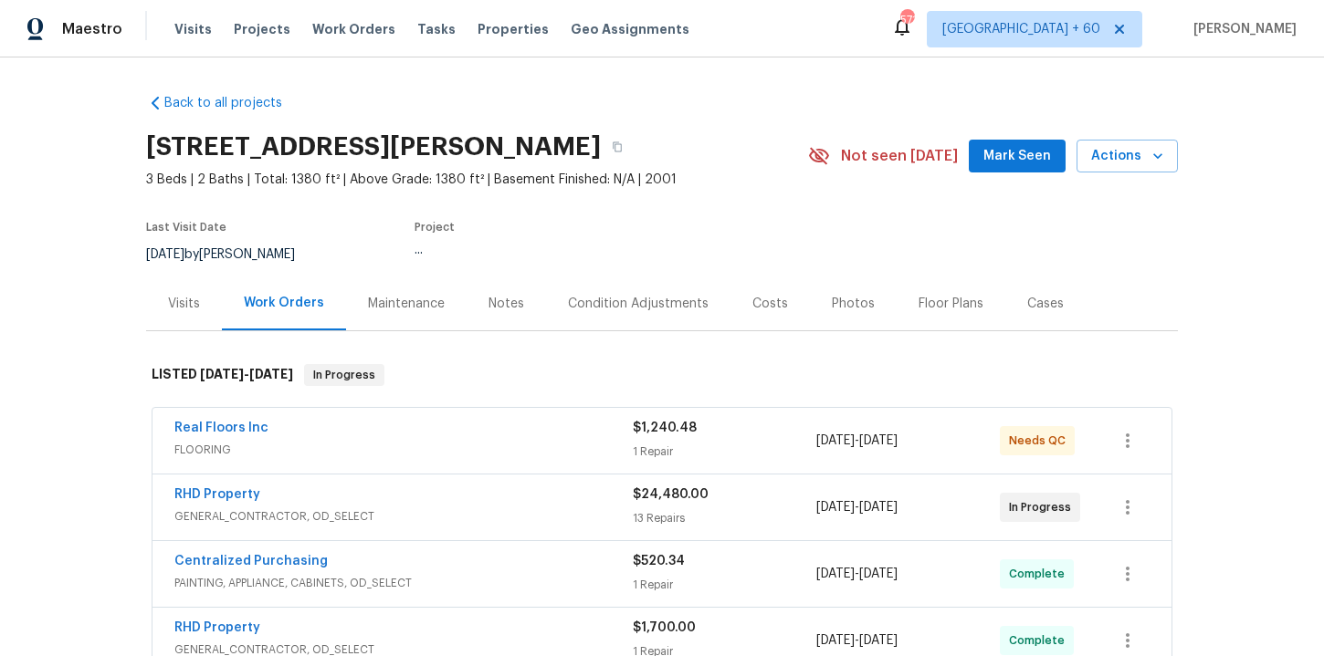
scroll to position [229, 0]
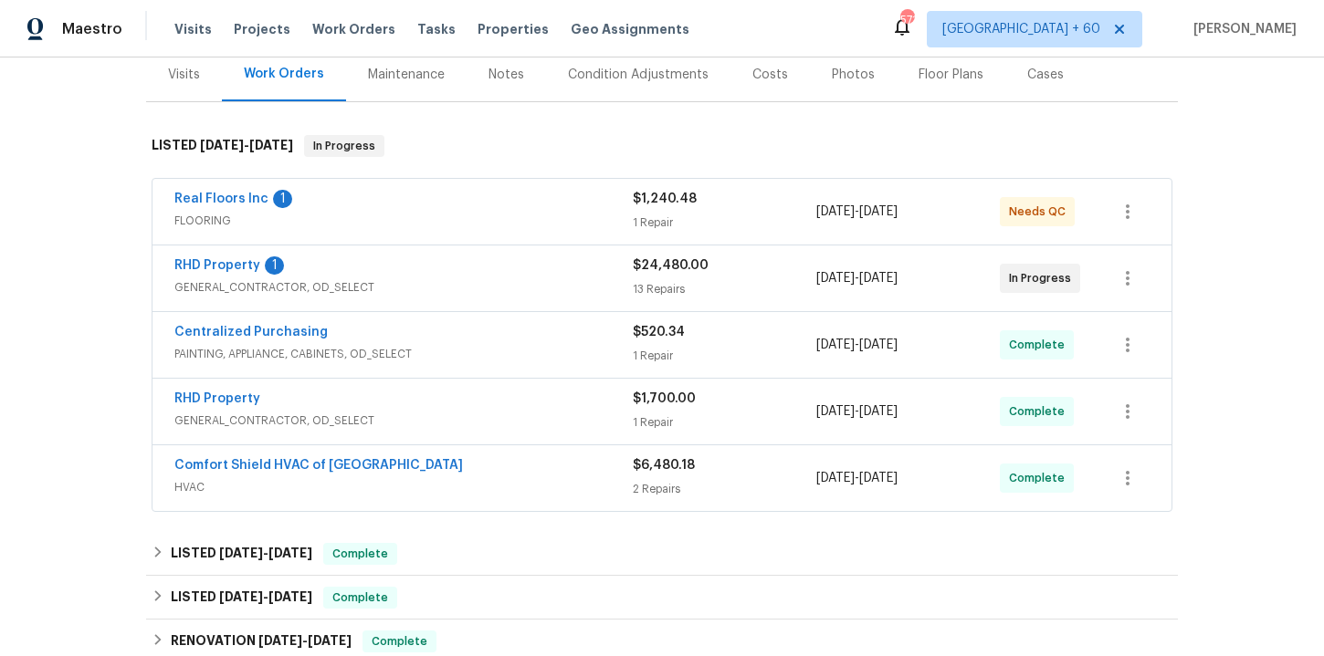
click at [506, 284] on span "GENERAL_CONTRACTOR, OD_SELECT" at bounding box center [403, 287] width 458 height 18
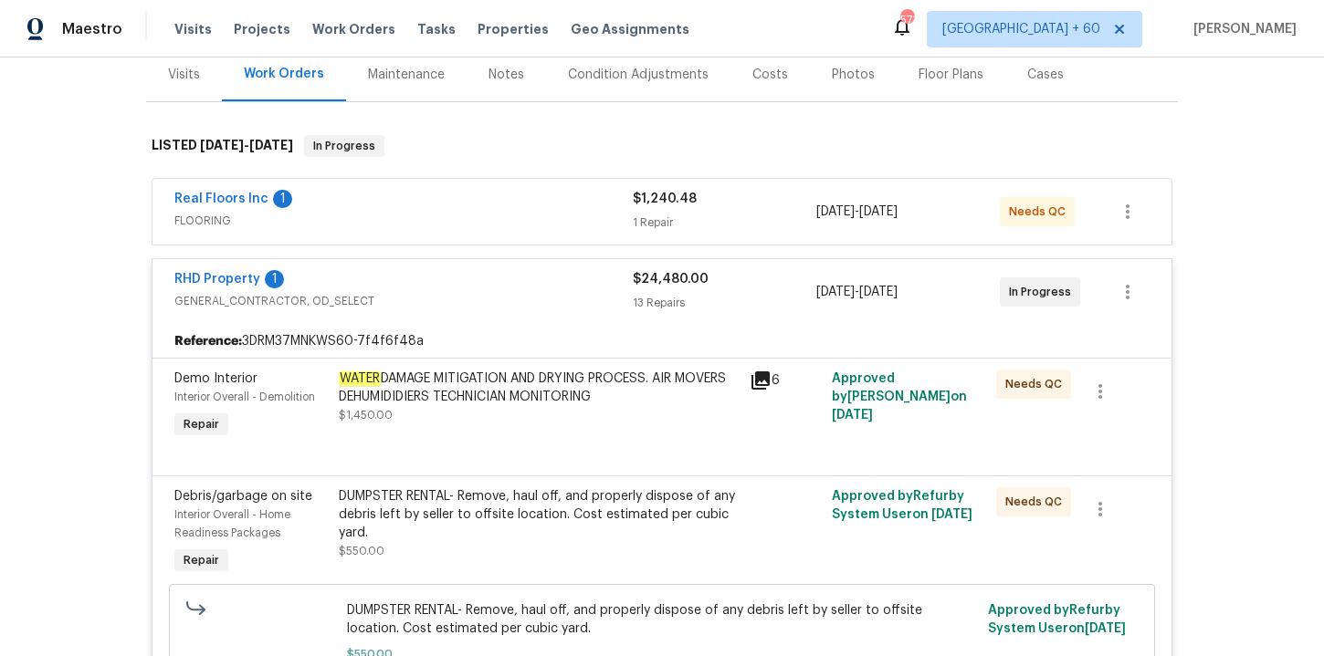
scroll to position [250, 0]
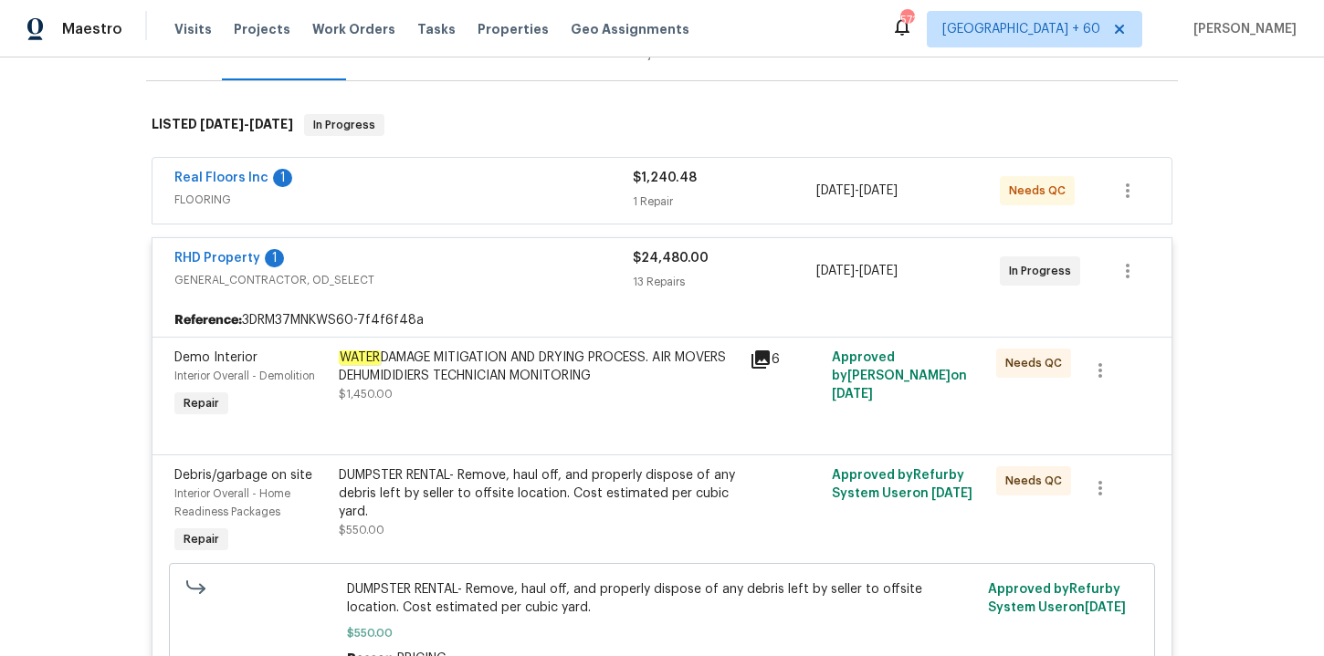
click at [563, 201] on span "FLOORING" at bounding box center [403, 200] width 458 height 18
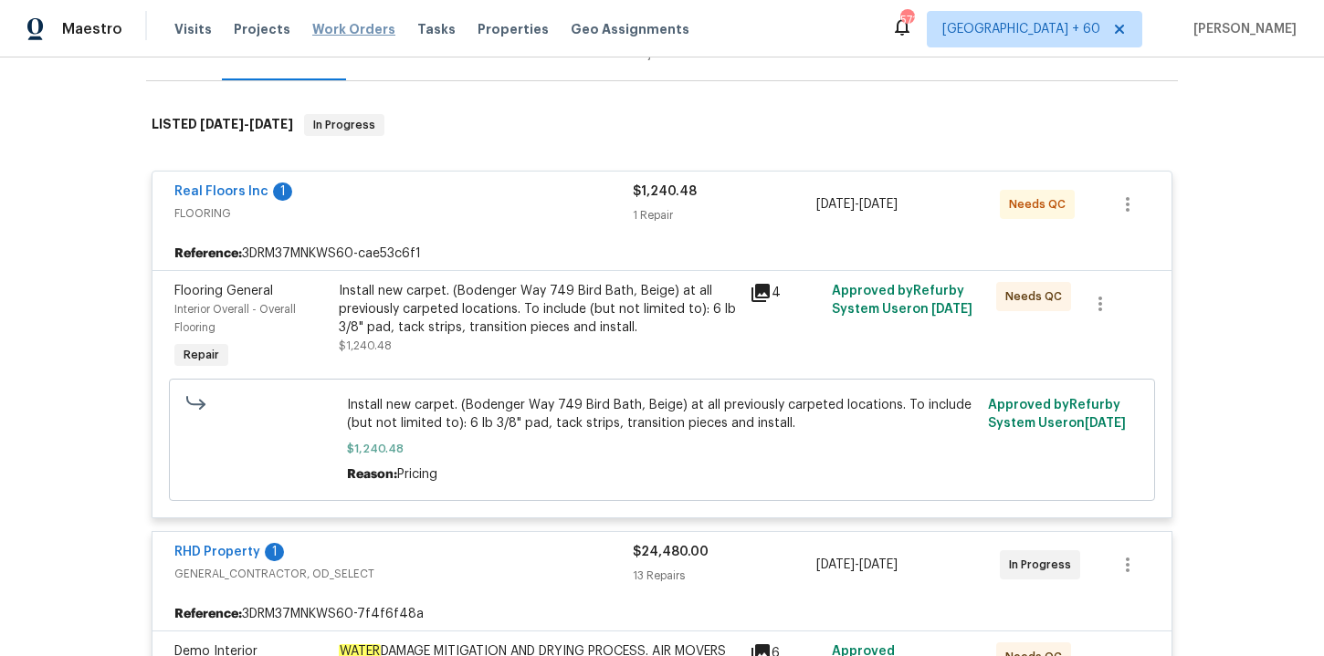
click at [360, 24] on span "Work Orders" at bounding box center [353, 29] width 83 height 18
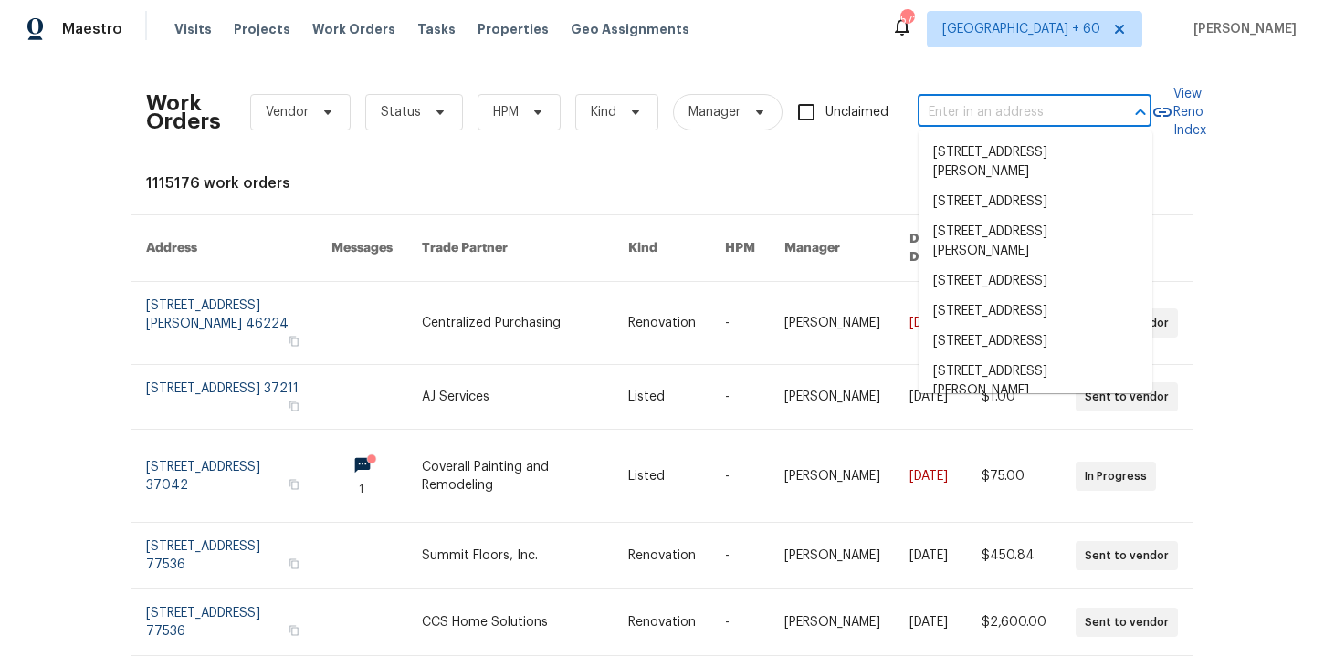
click at [960, 115] on input "text" at bounding box center [1008, 113] width 183 height 28
paste input "[STREET_ADDRESS]"
type input "[STREET_ADDRESS]"
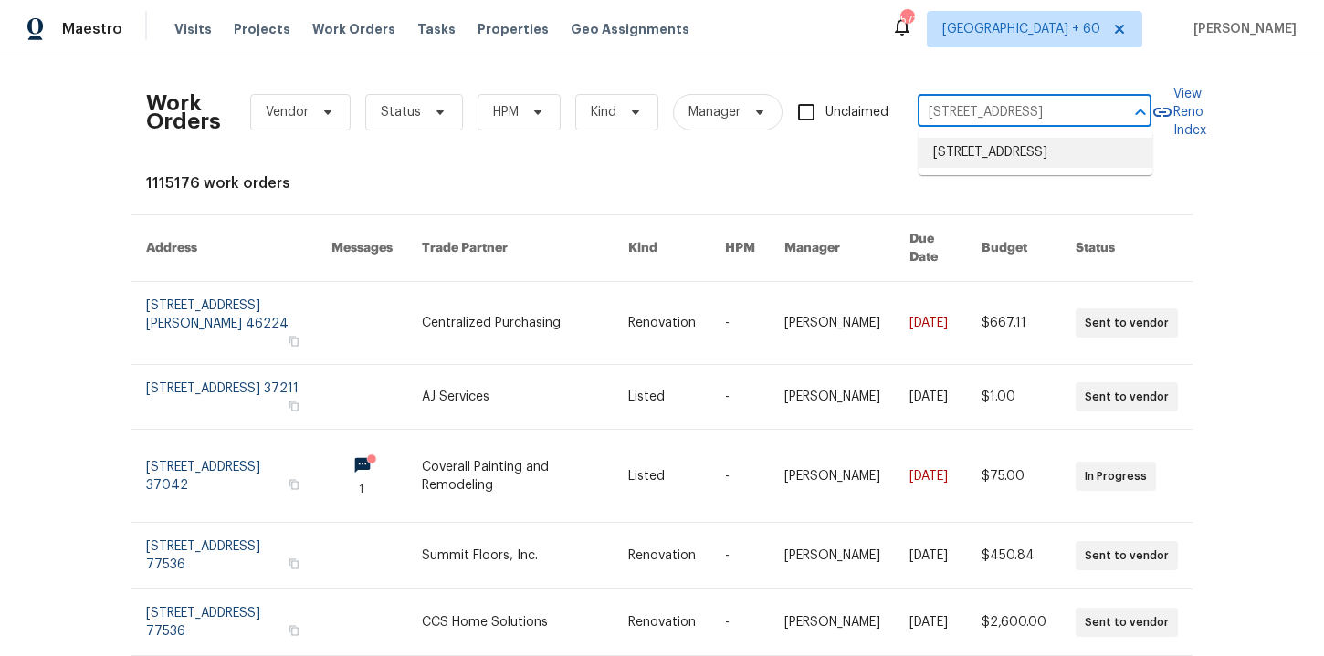
click at [976, 154] on li "[STREET_ADDRESS]" at bounding box center [1035, 153] width 234 height 30
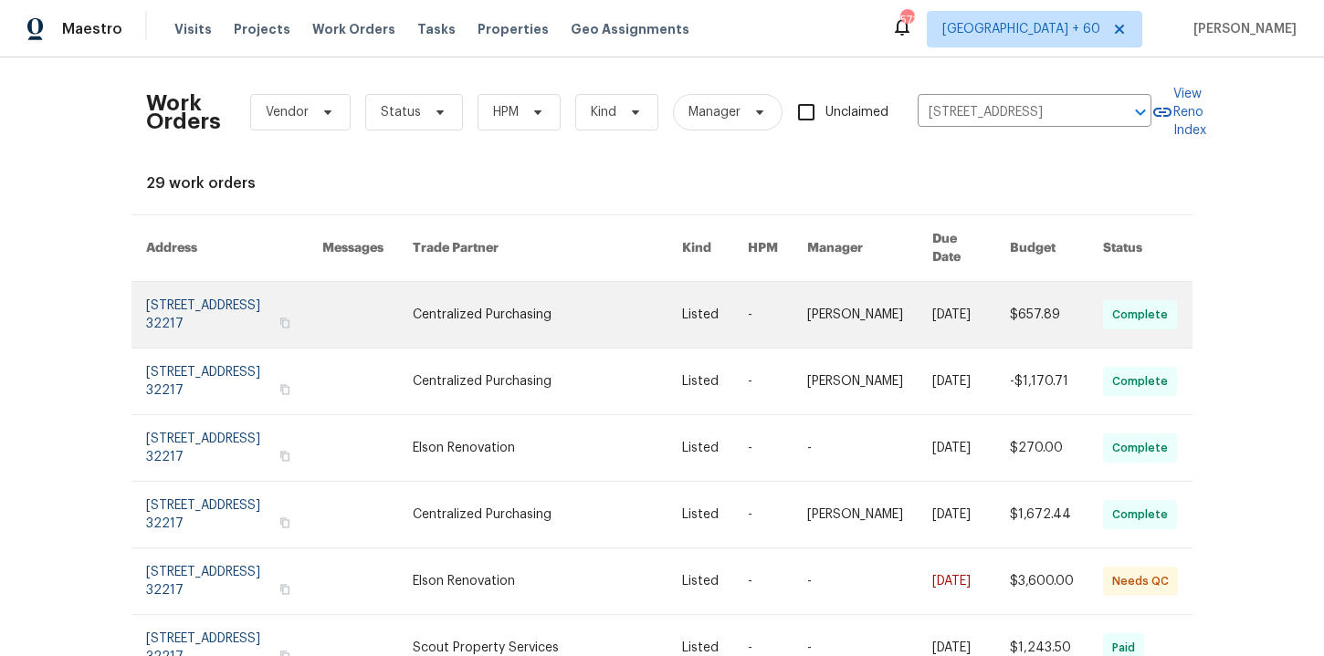
click at [215, 296] on link at bounding box center [234, 315] width 176 height 66
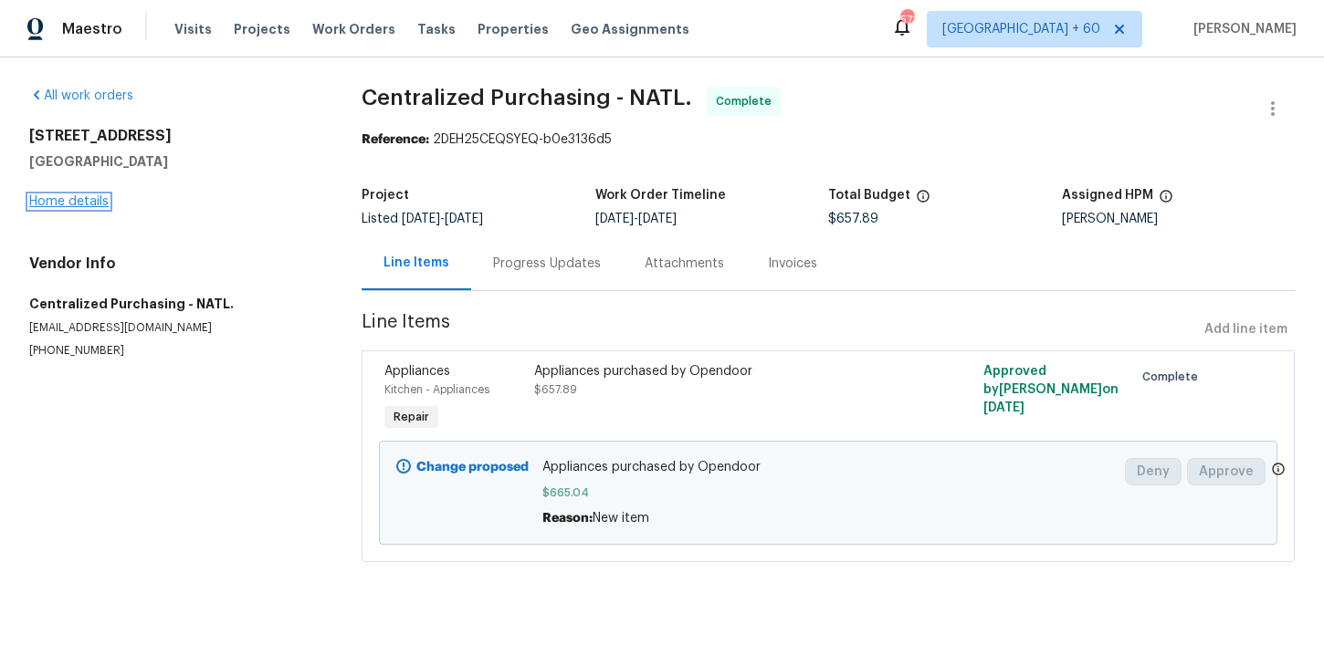
click at [87, 200] on link "Home details" at bounding box center [68, 201] width 79 height 13
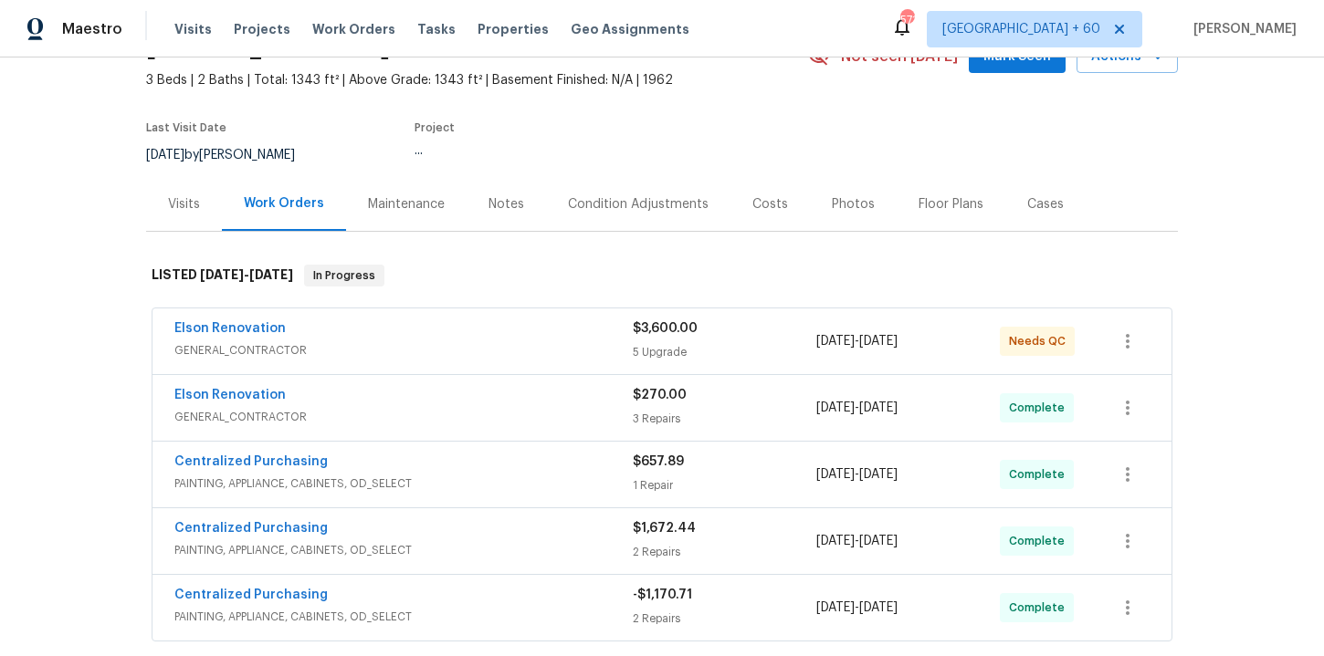
scroll to position [271, 0]
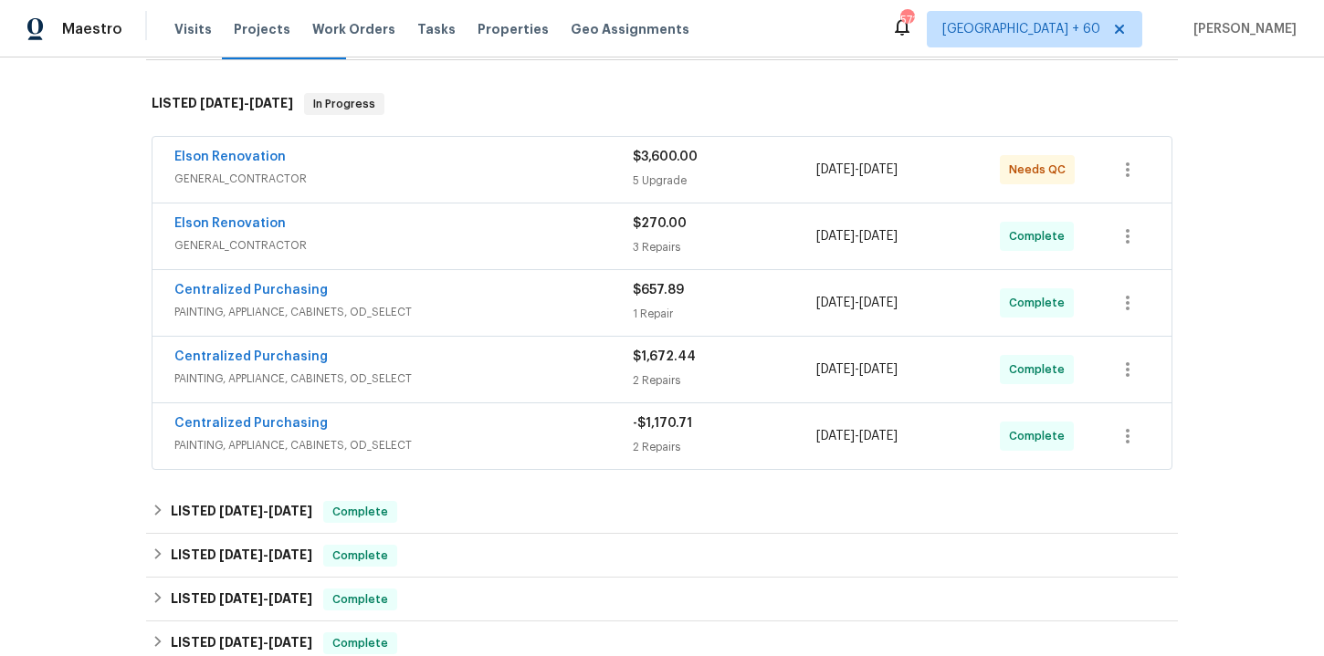
click at [501, 438] on span "PAINTING, APPLIANCE, CABINETS, OD_SELECT" at bounding box center [403, 445] width 458 height 18
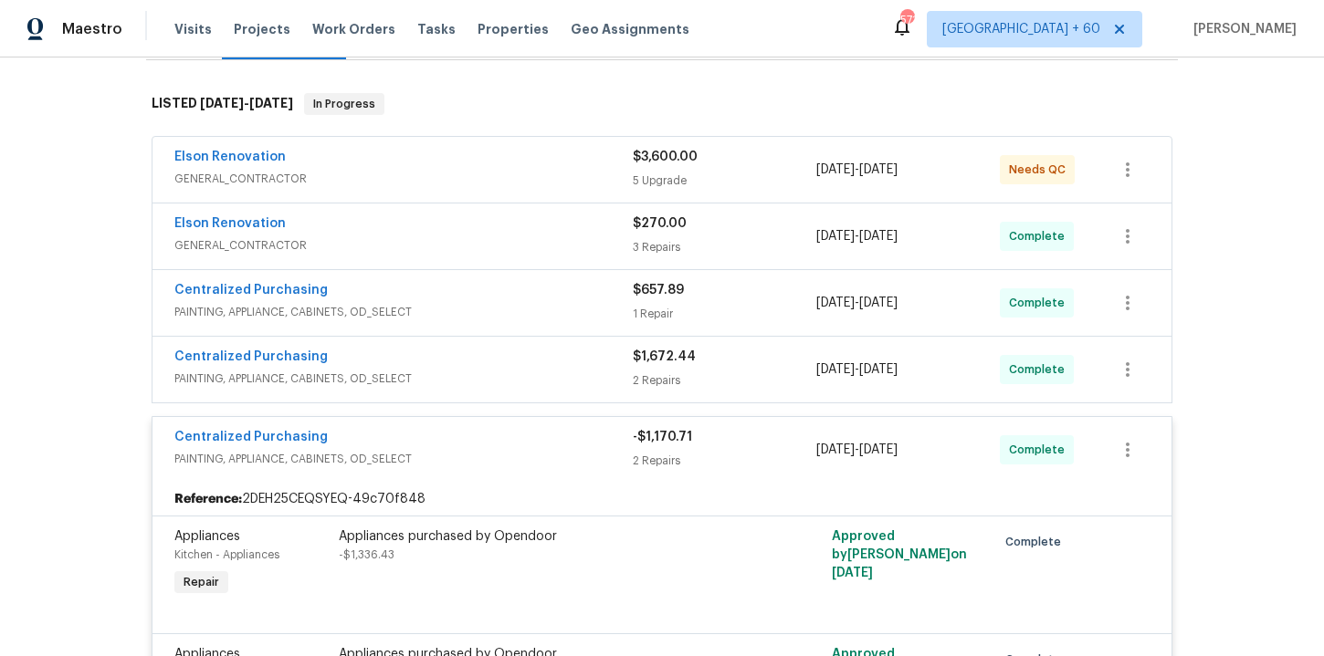
click at [483, 367] on div "Centralized Purchasing" at bounding box center [403, 359] width 458 height 22
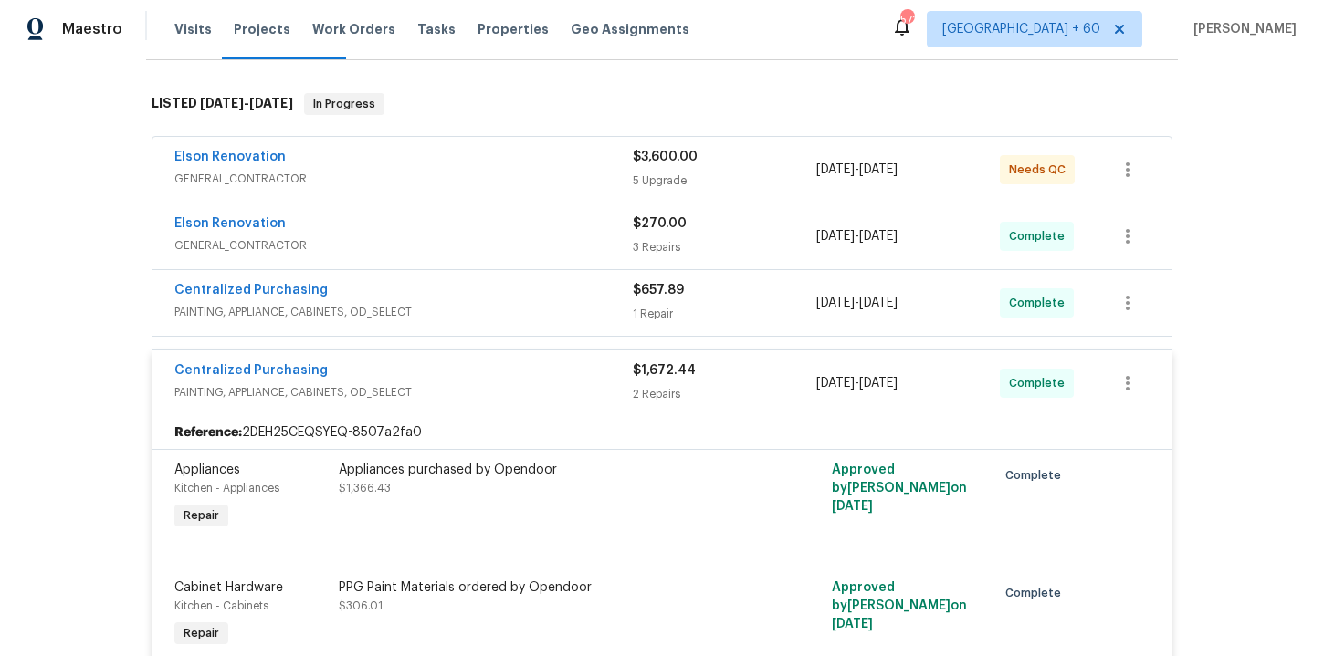
click at [467, 301] on div "Centralized Purchasing" at bounding box center [403, 292] width 458 height 22
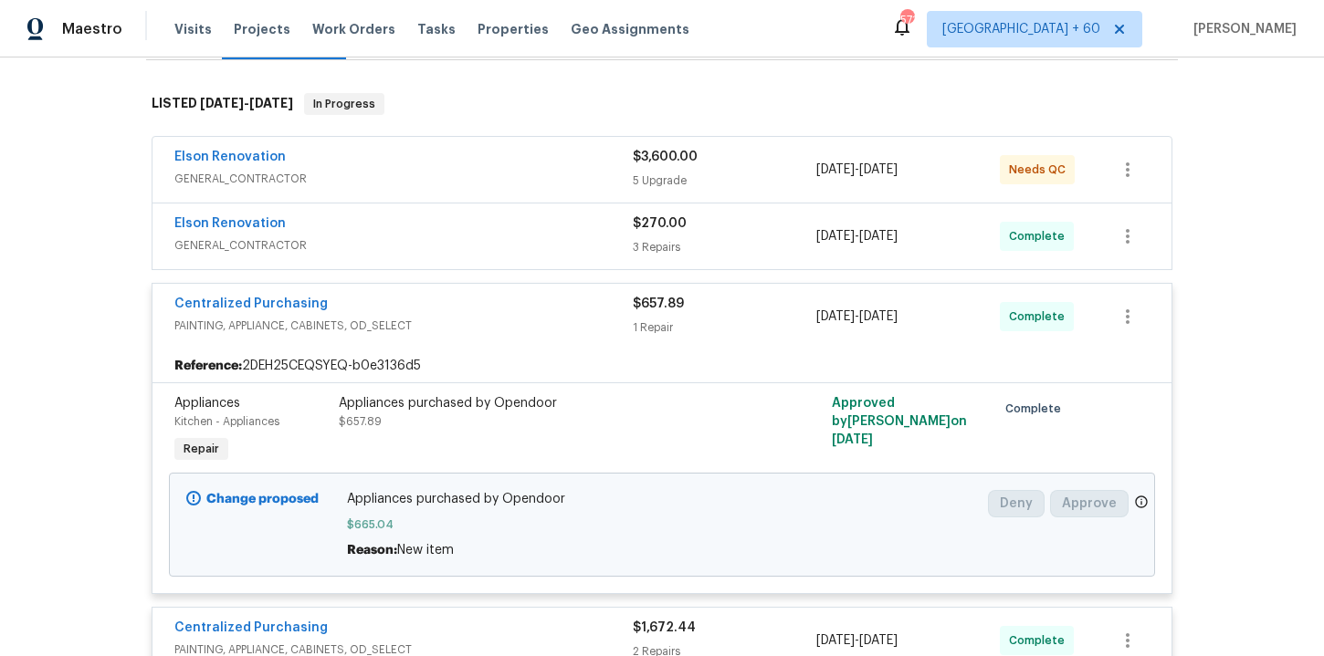
click at [468, 236] on span "GENERAL_CONTRACTOR" at bounding box center [403, 245] width 458 height 18
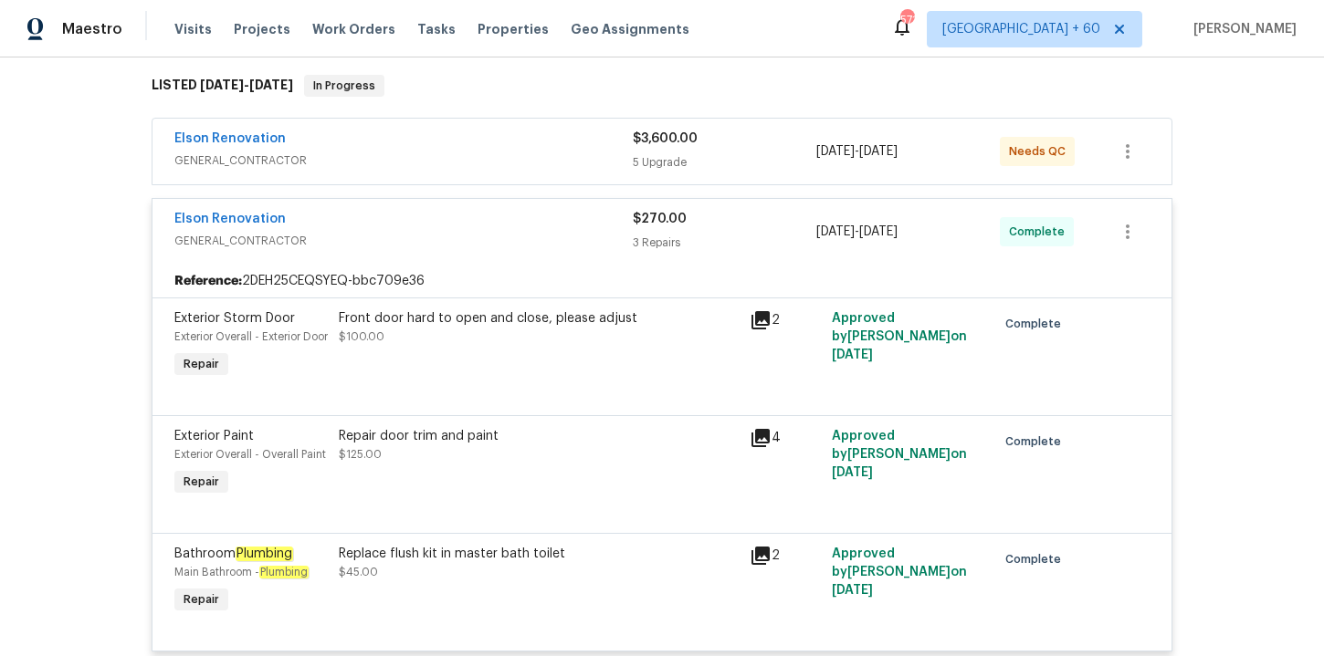
scroll to position [236, 0]
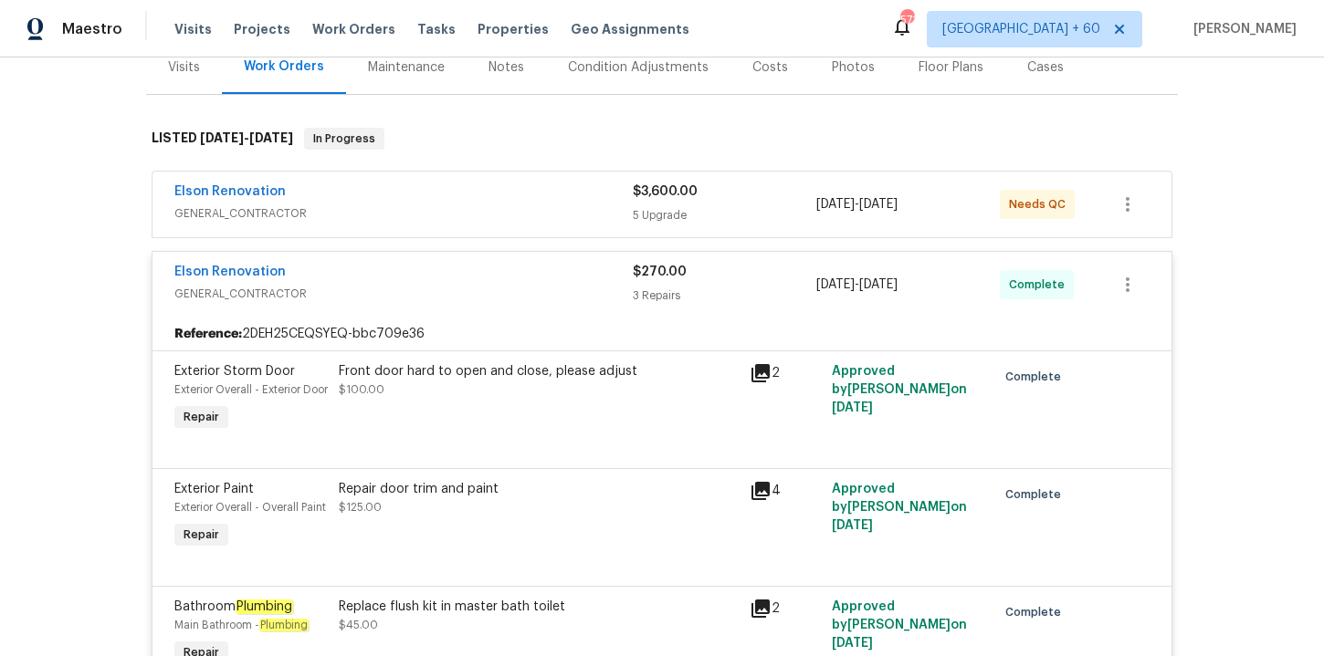
click at [471, 215] on span "GENERAL_CONTRACTOR" at bounding box center [403, 213] width 458 height 18
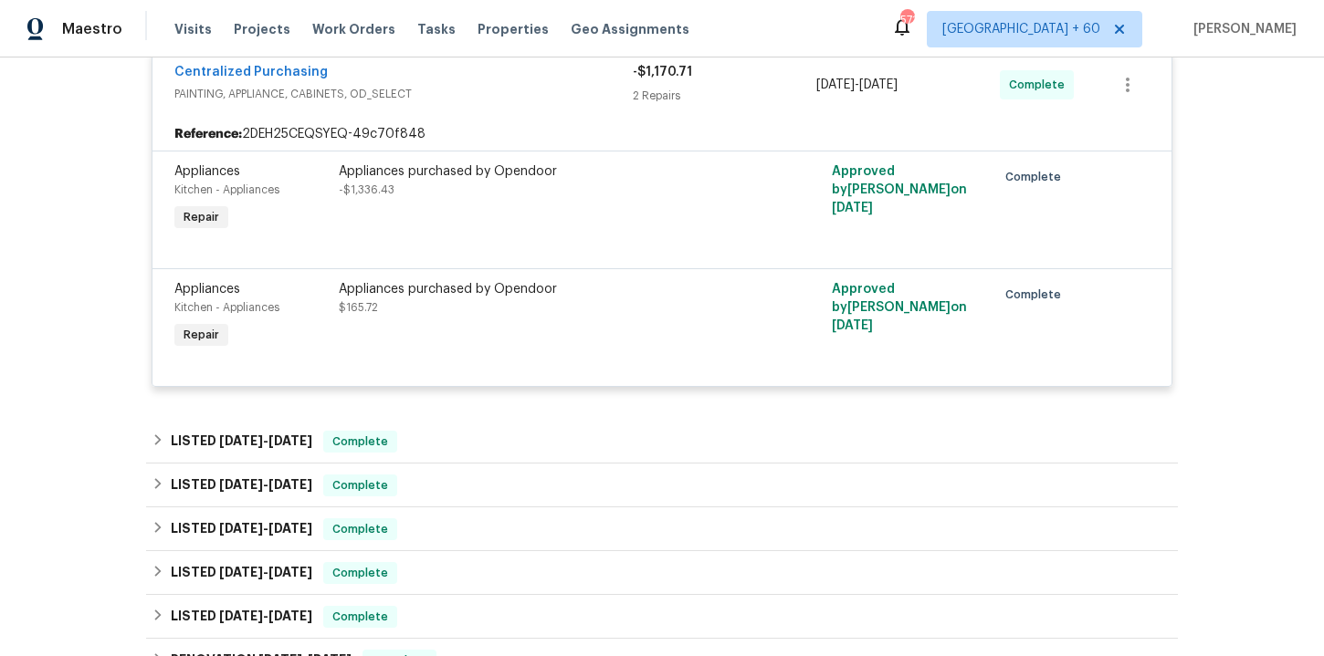
scroll to position [2745, 0]
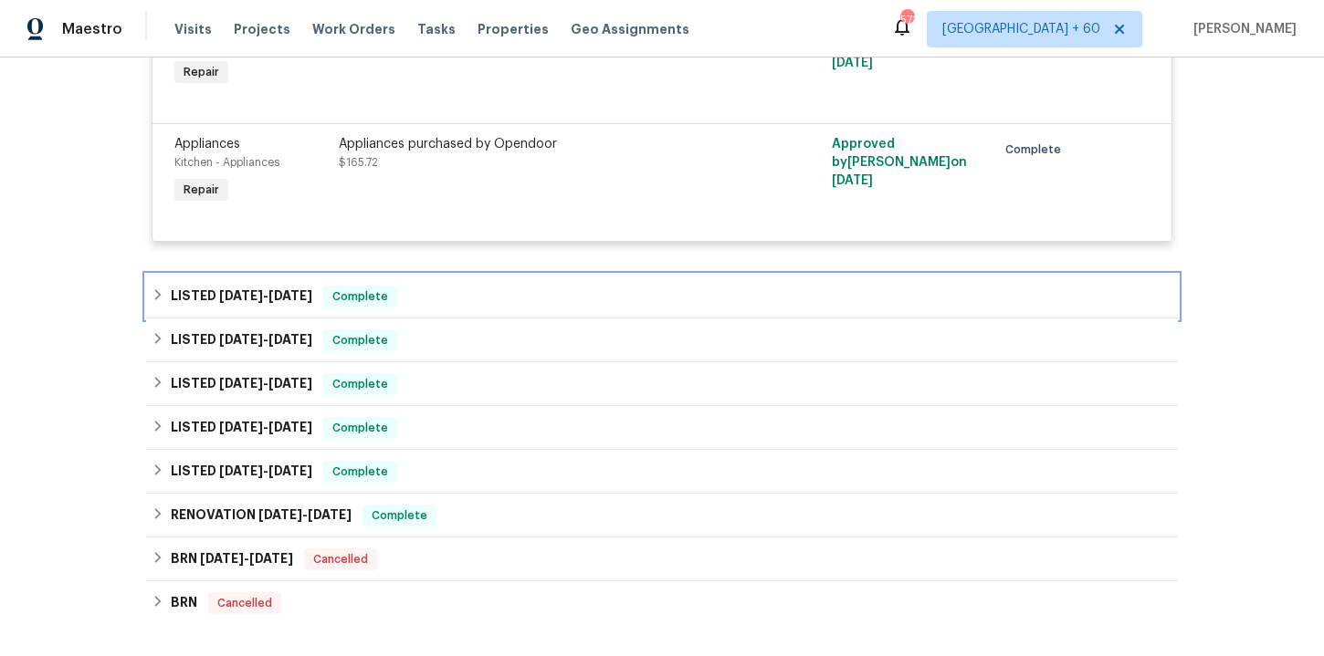
click at [546, 308] on div "LISTED [DATE] - [DATE] Complete" at bounding box center [662, 297] width 1021 height 22
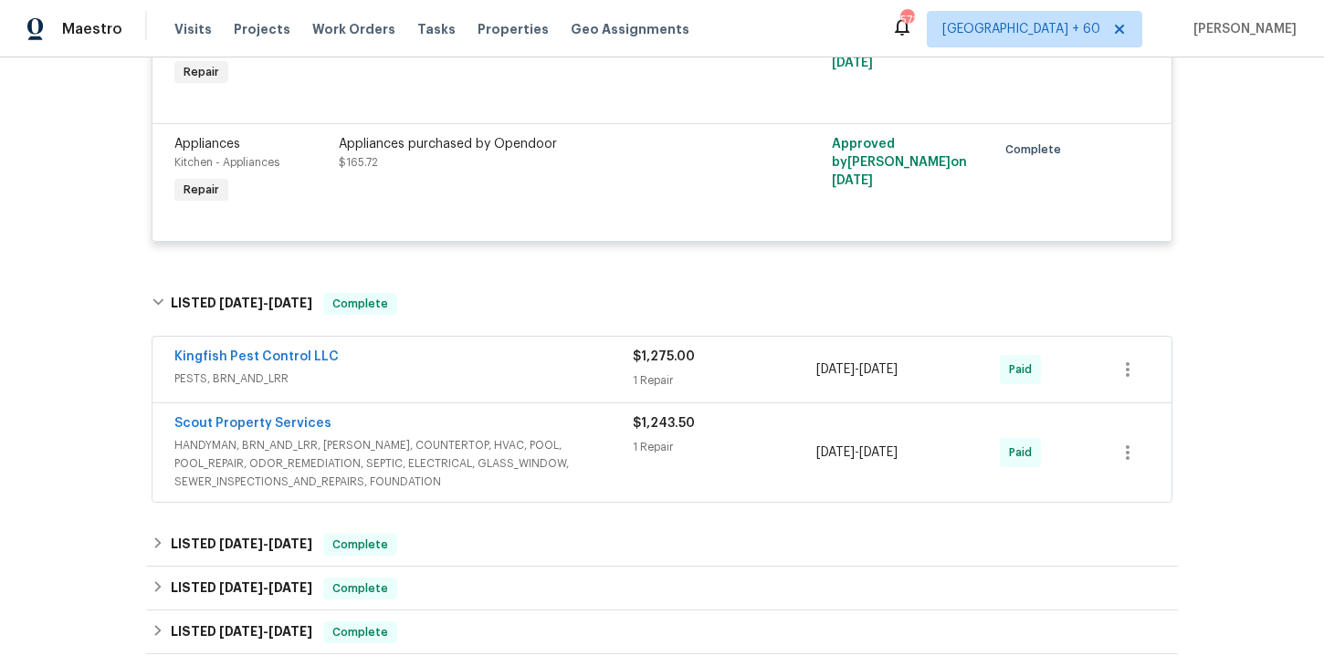
click at [530, 370] on div "Kingfish Pest Control LLC" at bounding box center [403, 359] width 458 height 22
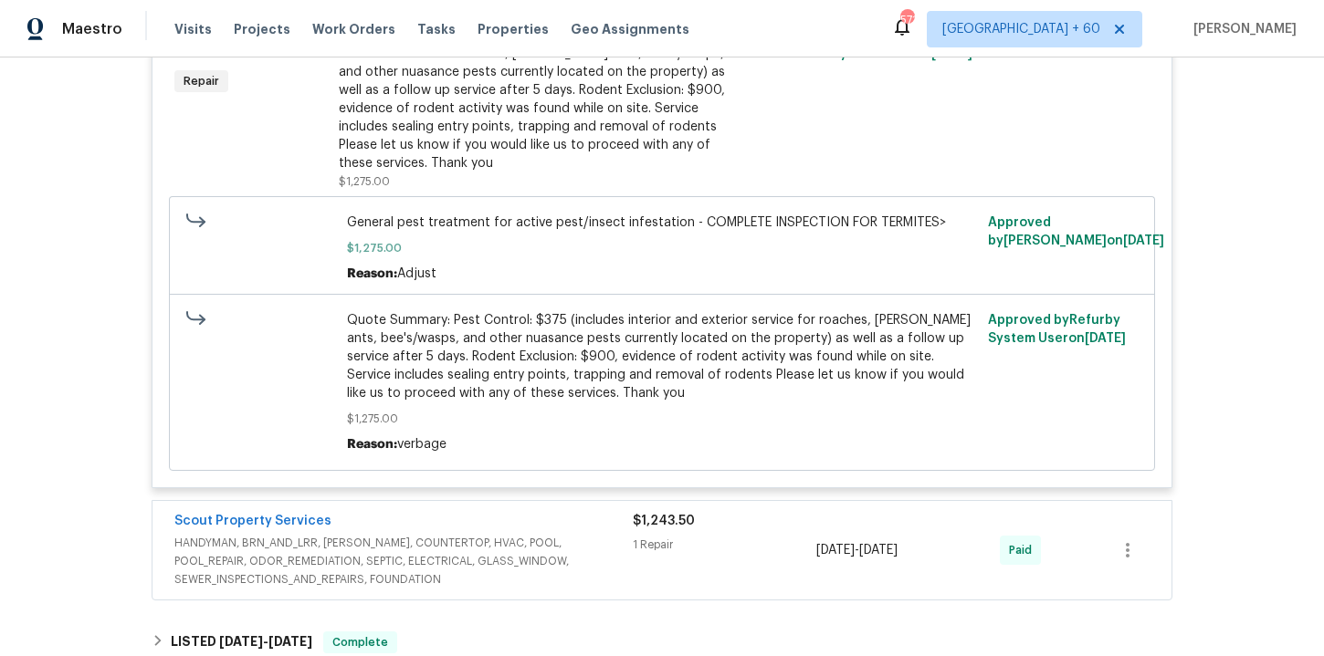
scroll to position [3475, 0]
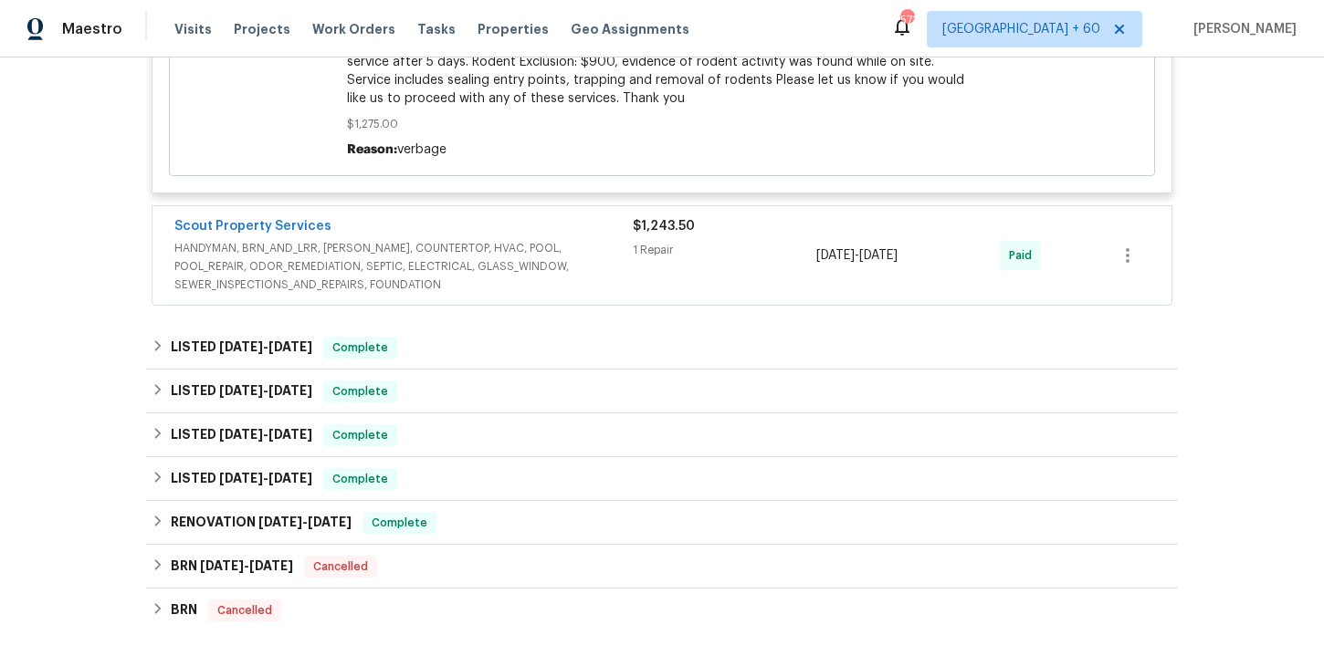
click at [565, 267] on span "HANDYMAN, BRN_AND_LRR, [PERSON_NAME], COUNTERTOP, HVAC, POOL, POOL_REPAIR, ODOR…" at bounding box center [403, 266] width 458 height 55
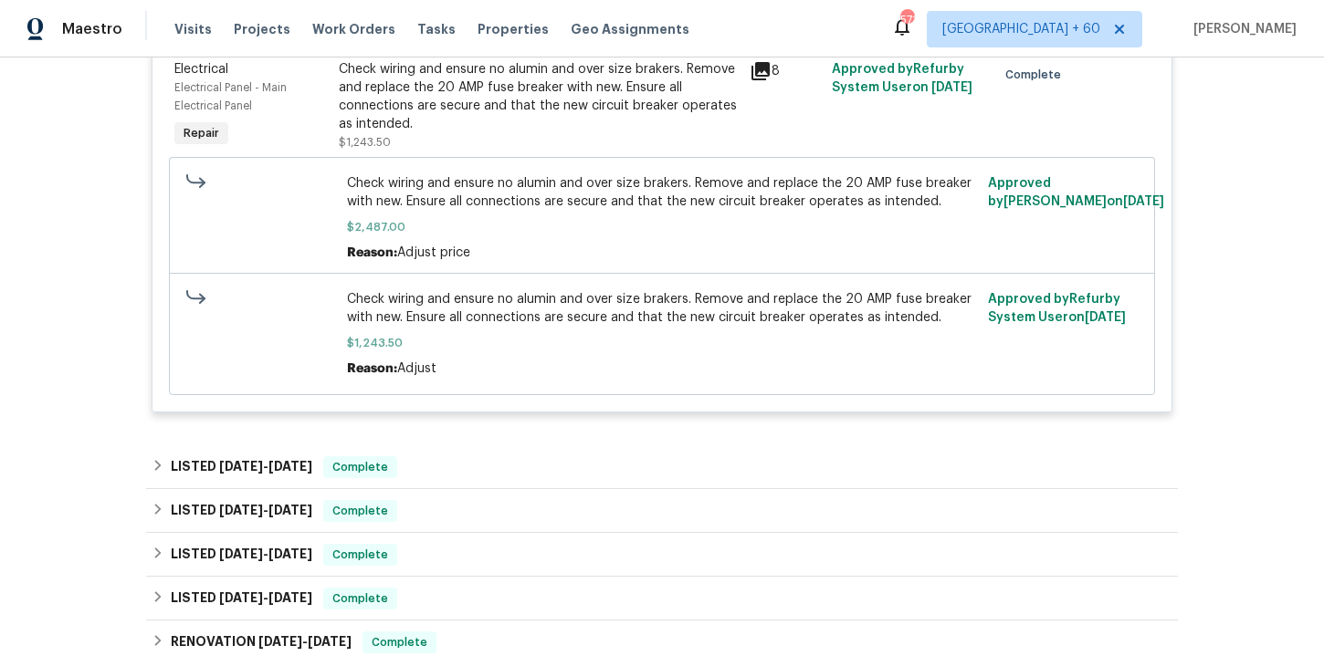
scroll to position [4019, 0]
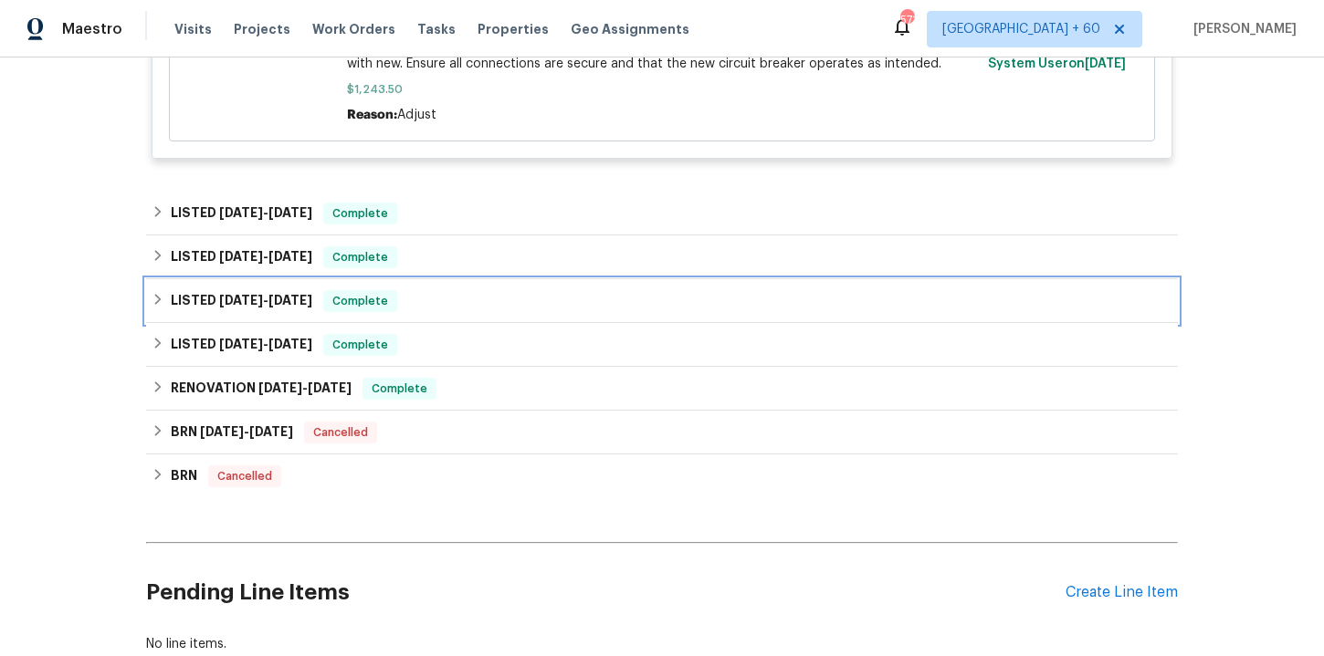
click at [411, 309] on div "LISTED [DATE] - [DATE] Complete" at bounding box center [662, 301] width 1021 height 22
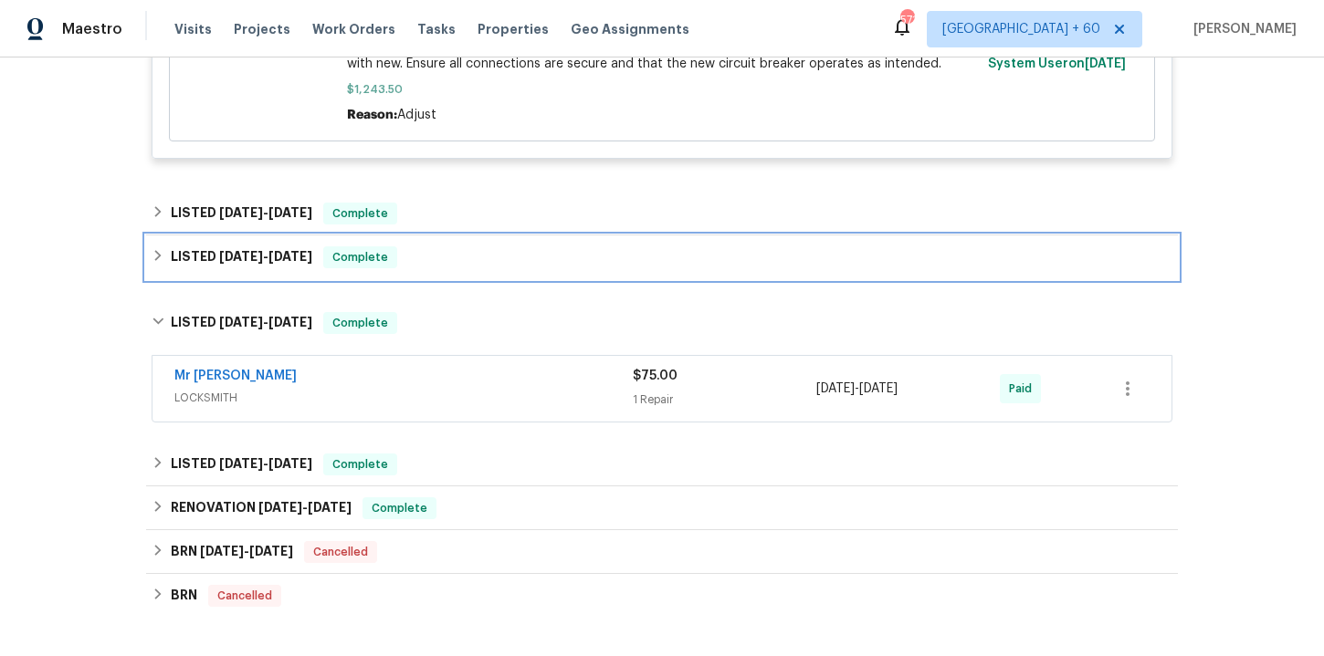
click at [416, 262] on div "LISTED [DATE] - [DATE] Complete" at bounding box center [662, 257] width 1021 height 22
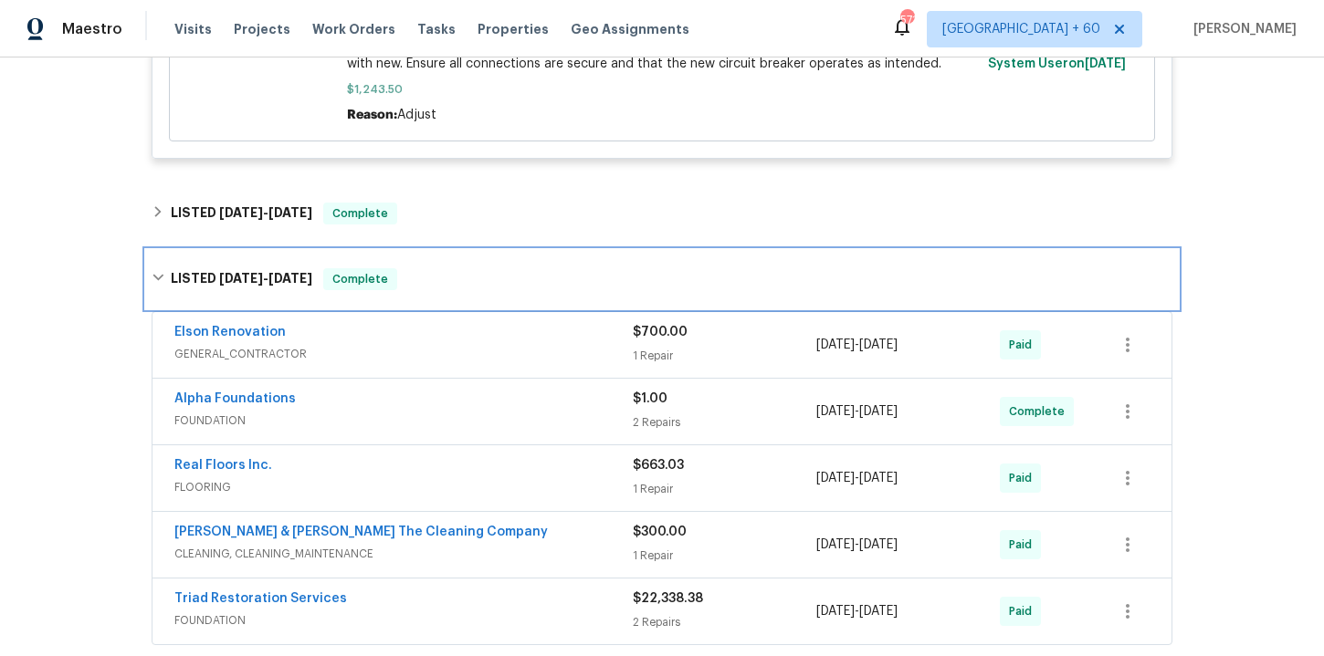
scroll to position [4357, 0]
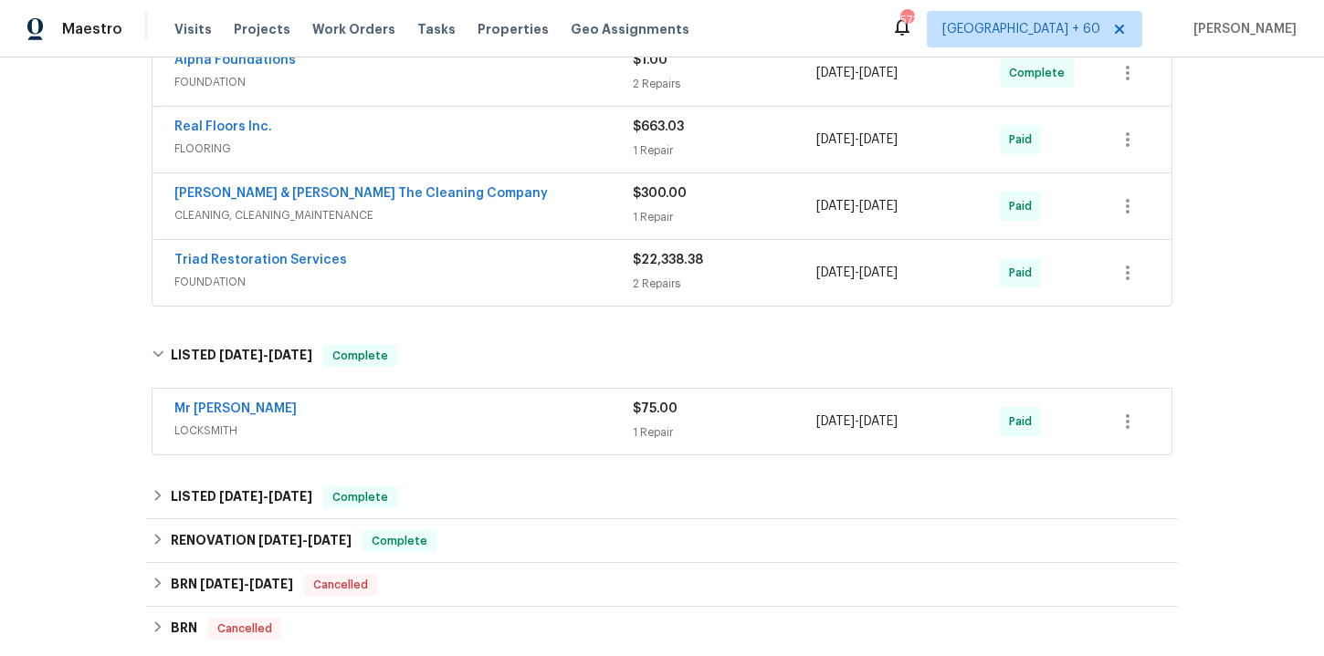
click at [488, 291] on span "FOUNDATION" at bounding box center [403, 282] width 458 height 18
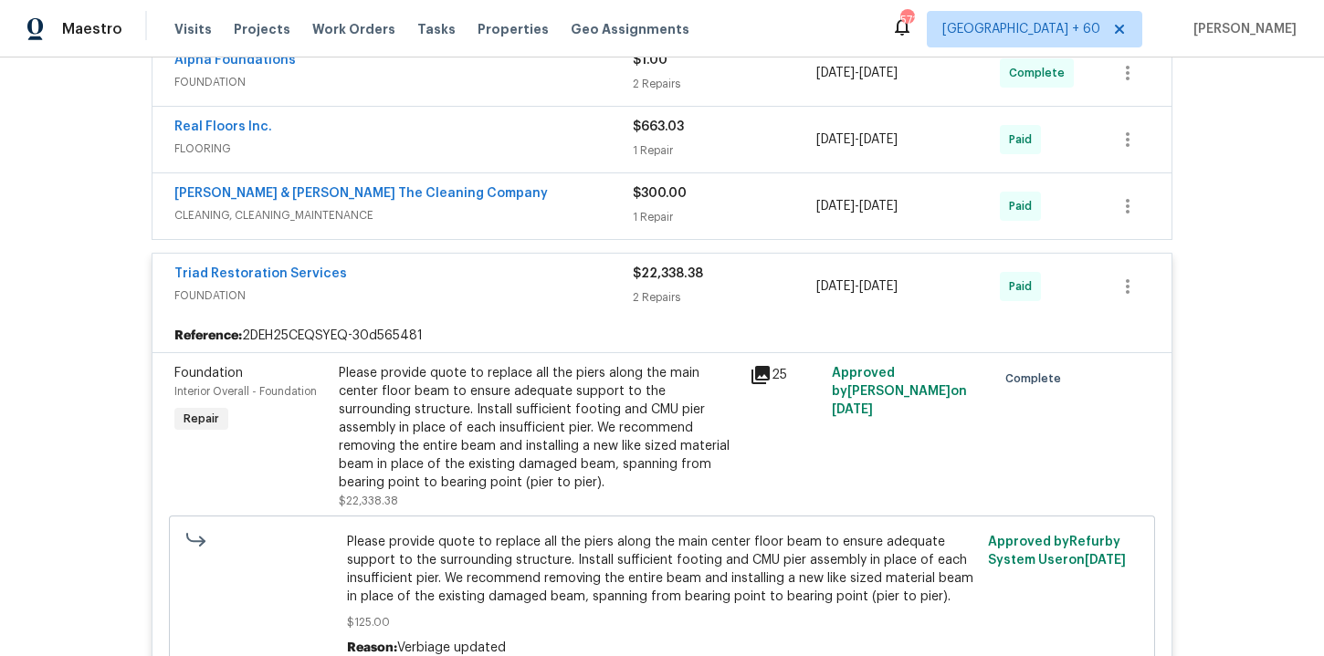
scroll to position [4610, 0]
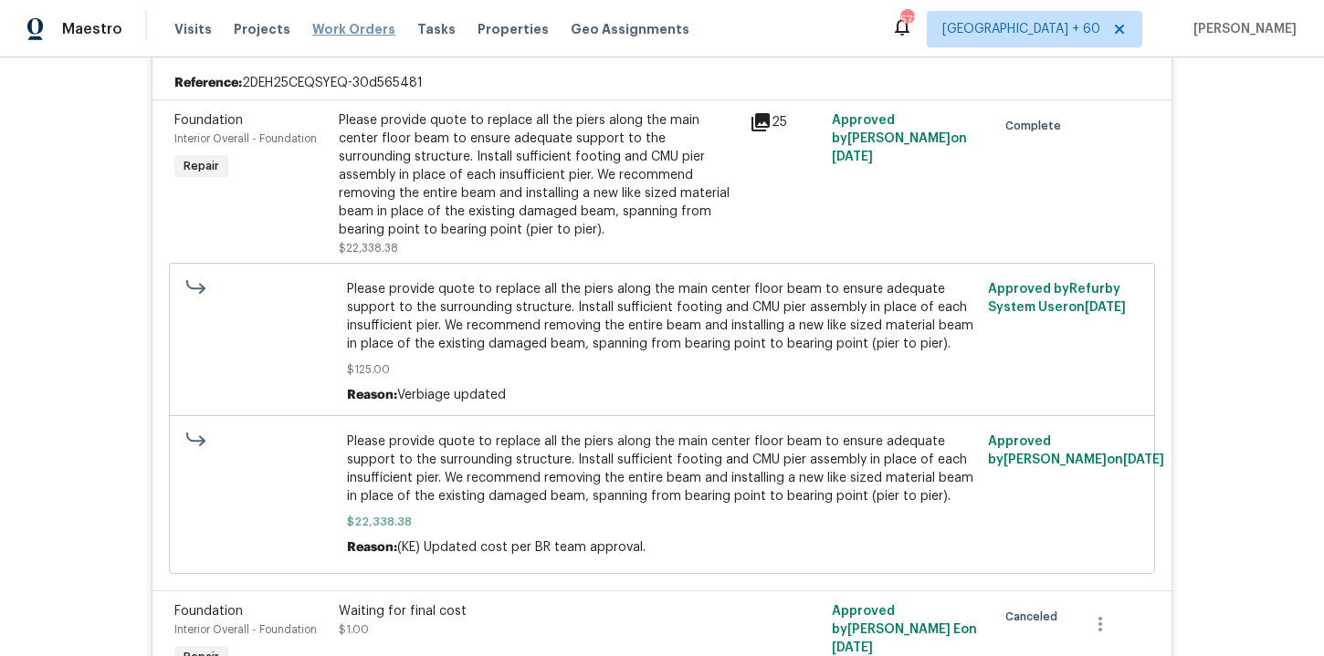
click at [335, 32] on span "Work Orders" at bounding box center [353, 29] width 83 height 18
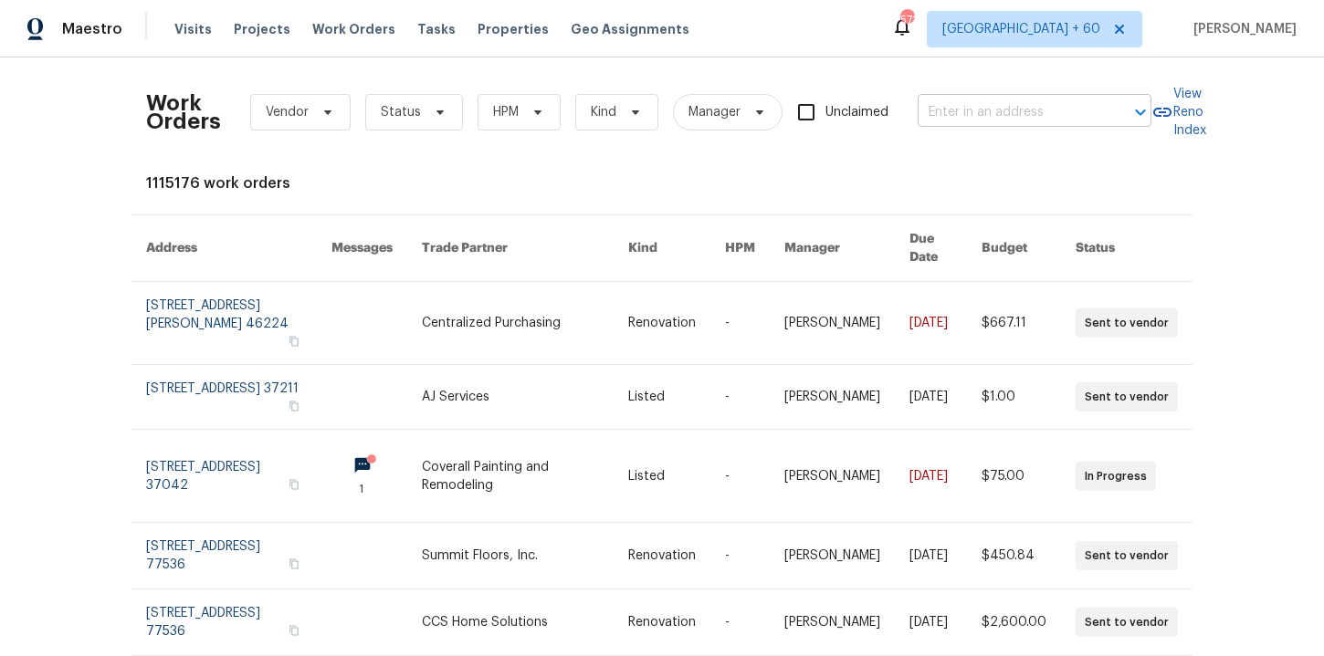
click at [963, 114] on input "text" at bounding box center [1008, 113] width 183 height 28
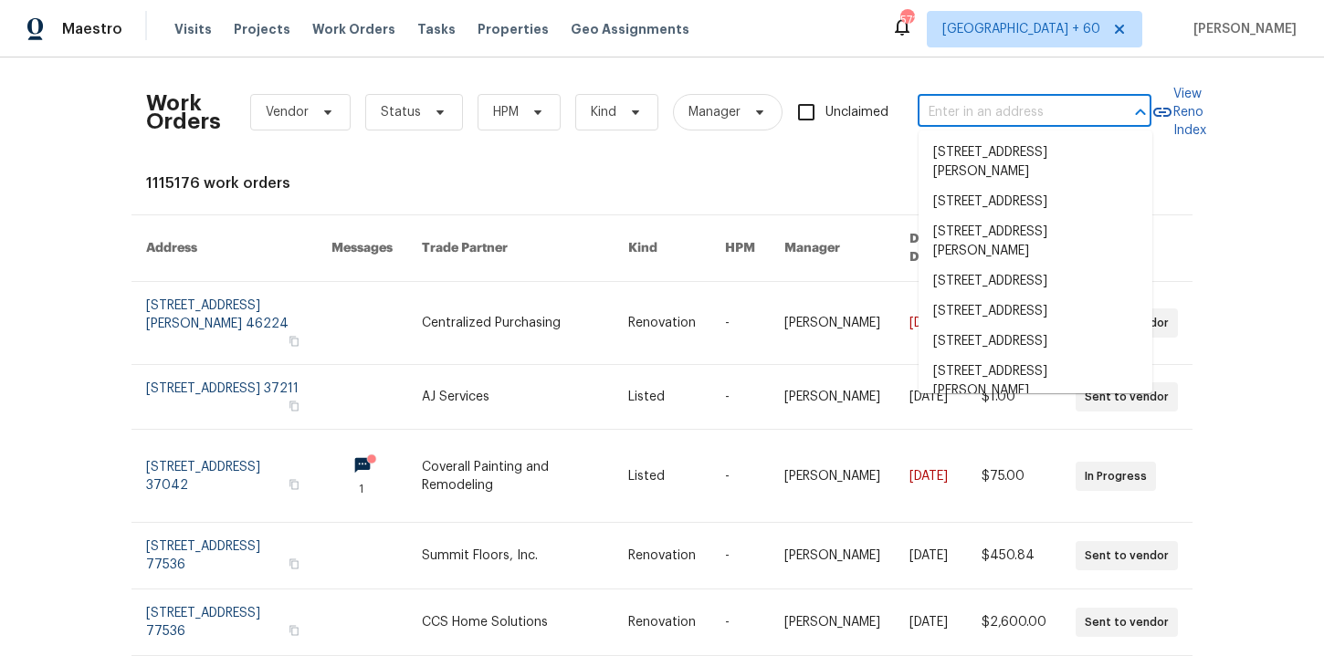
paste input "[STREET_ADDRESS]"
type input "[STREET_ADDRESS]"
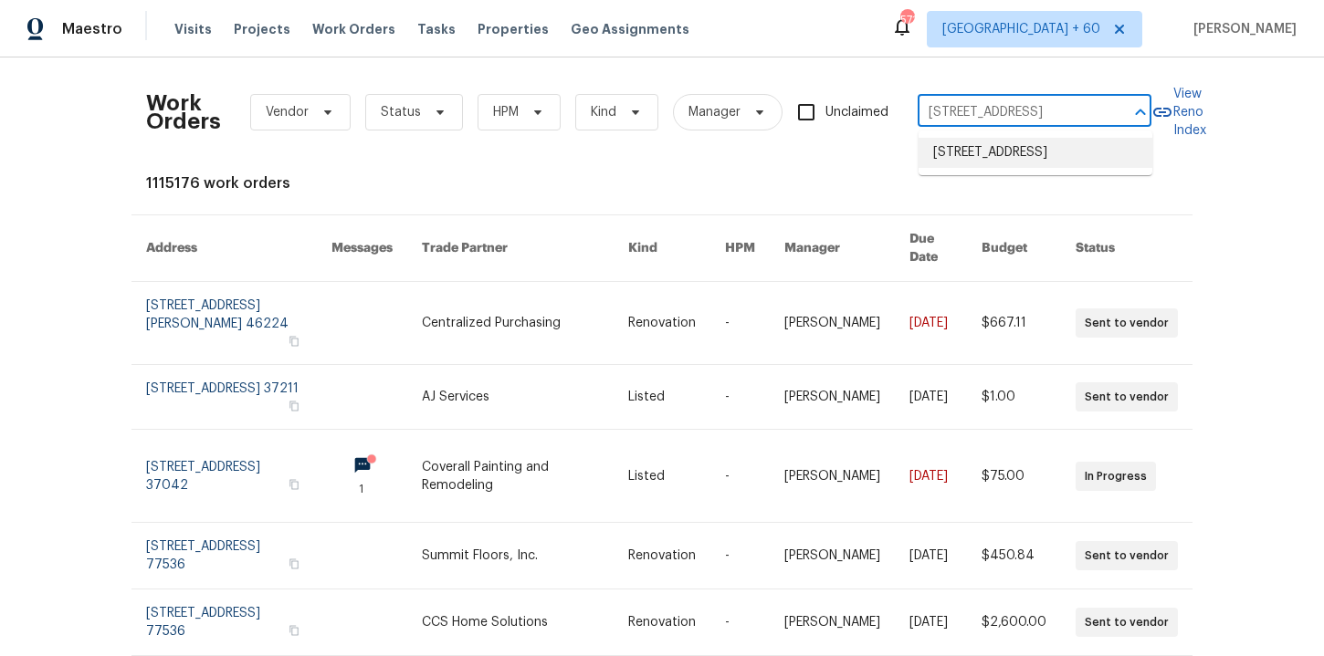
click at [990, 158] on li "[STREET_ADDRESS]" at bounding box center [1035, 153] width 234 height 30
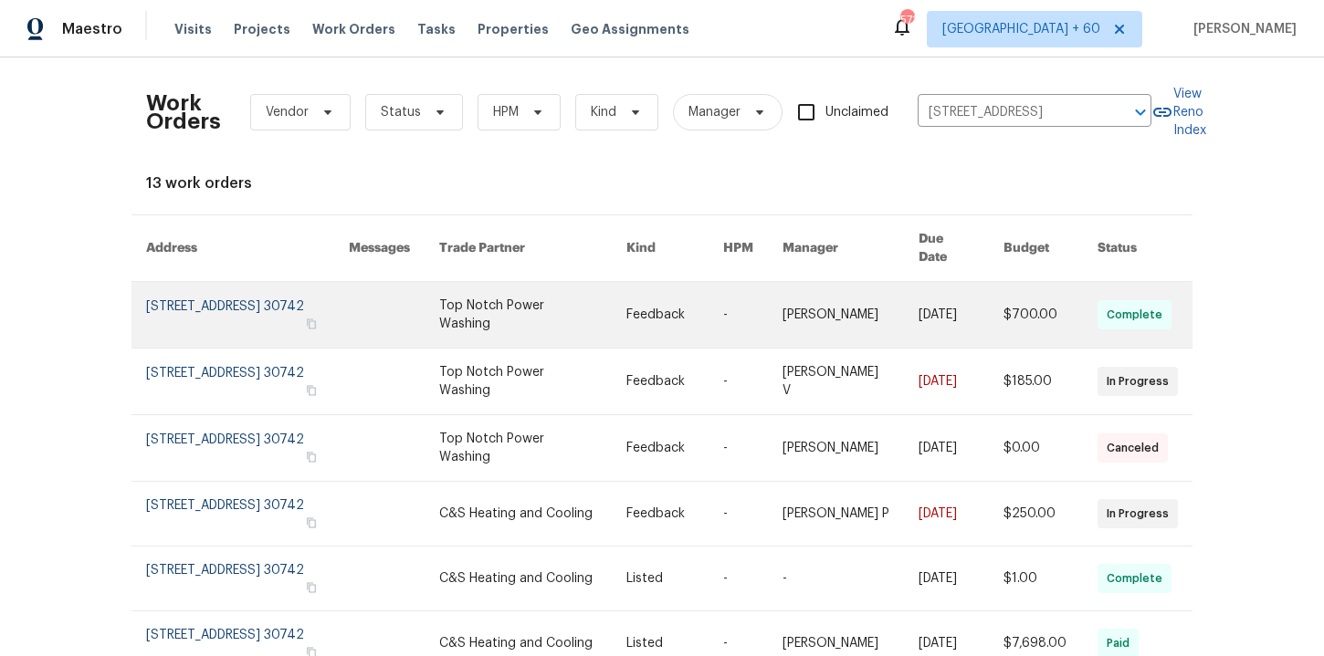
click at [215, 298] on link at bounding box center [247, 315] width 203 height 66
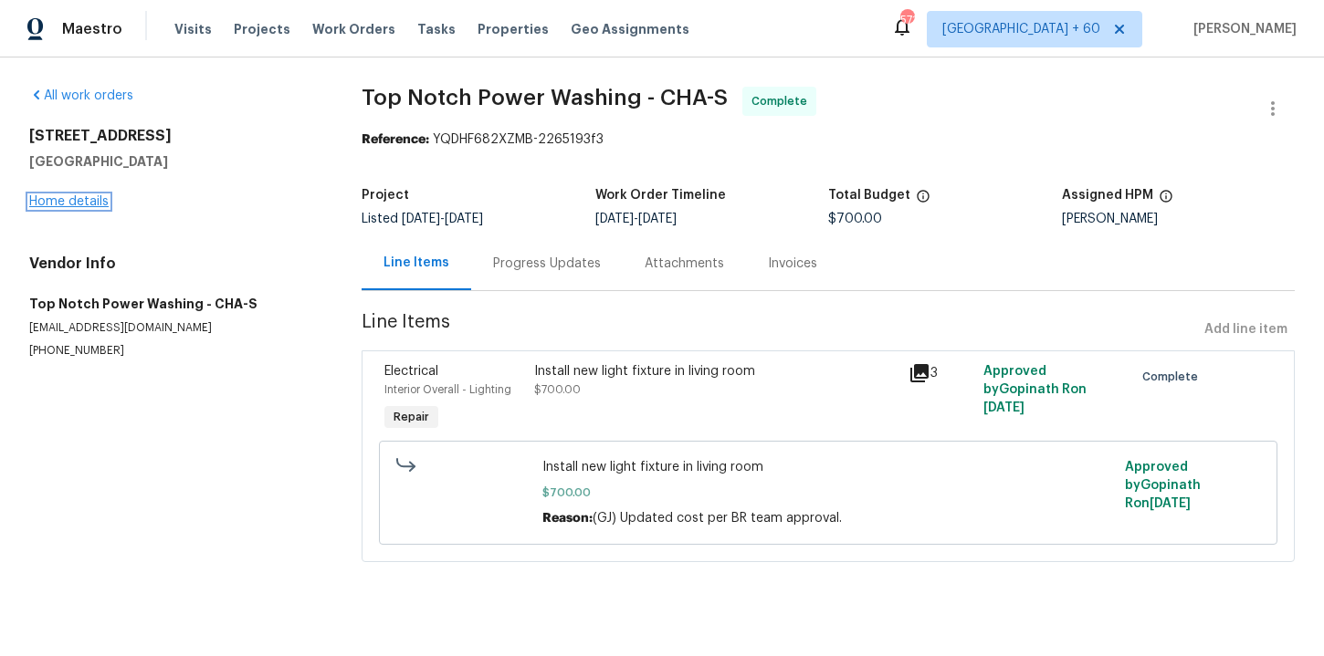
click at [95, 200] on link "Home details" at bounding box center [68, 201] width 79 height 13
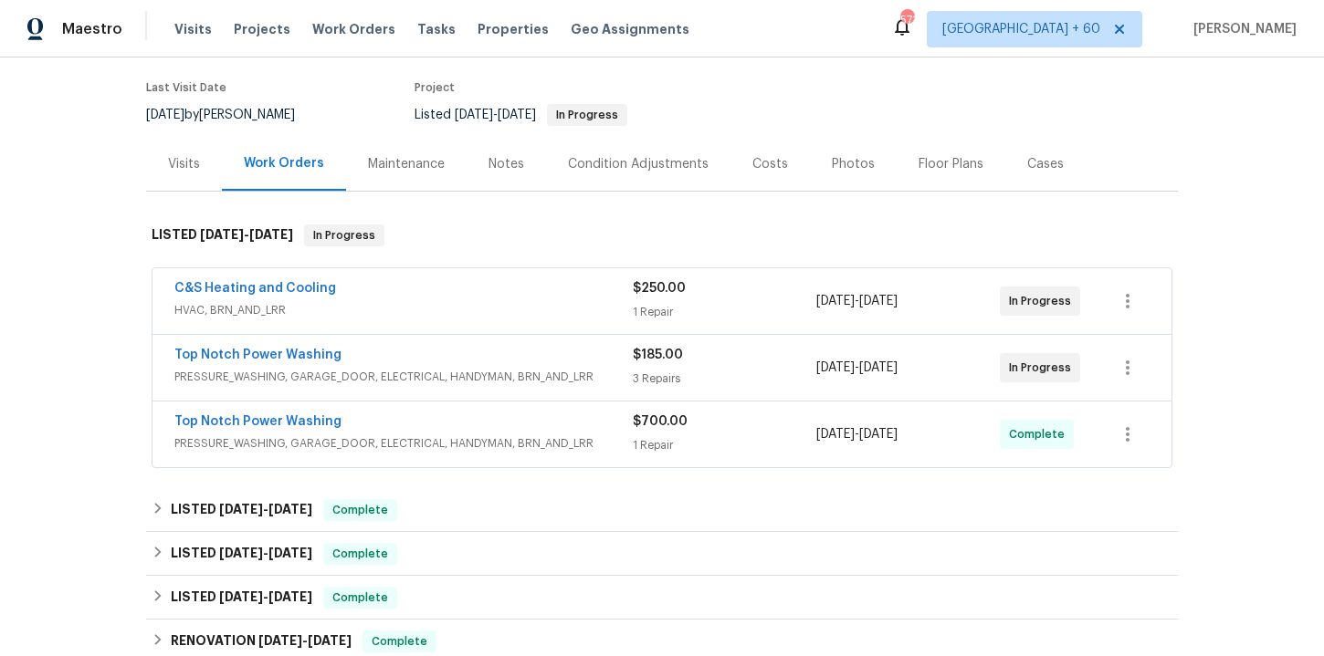
scroll to position [166, 0]
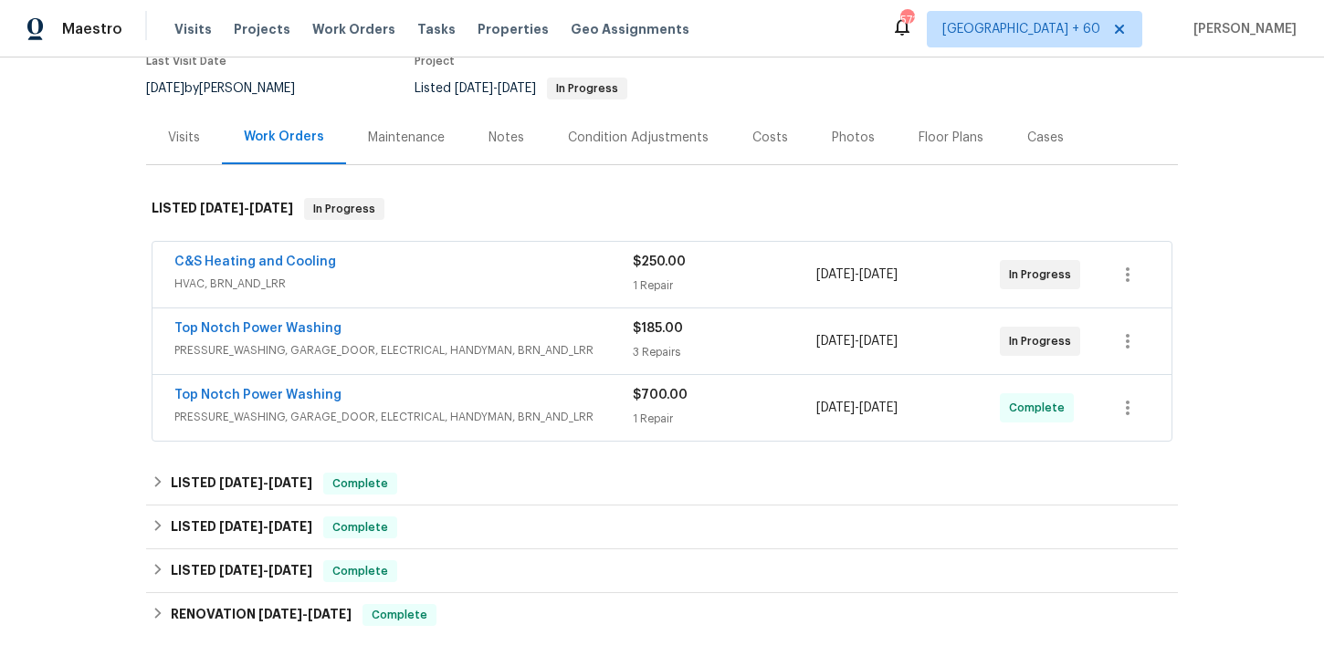
click at [535, 411] on span "PRESSURE_WASHING, GARAGE_DOOR, ELECTRICAL, HANDYMAN, BRN_AND_LRR" at bounding box center [403, 417] width 458 height 18
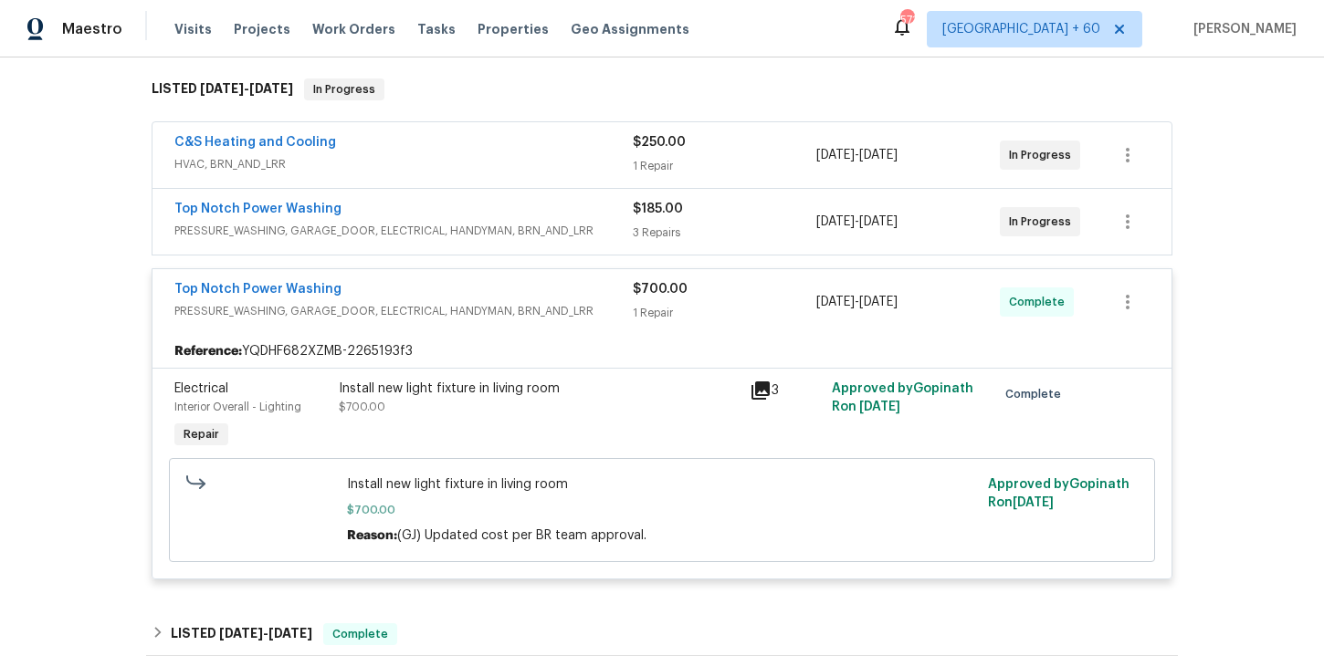
scroll to position [287, 0]
click at [530, 227] on span "PRESSURE_WASHING, GARAGE_DOOR, ELECTRICAL, HANDYMAN, BRN_AND_LRR" at bounding box center [403, 230] width 458 height 18
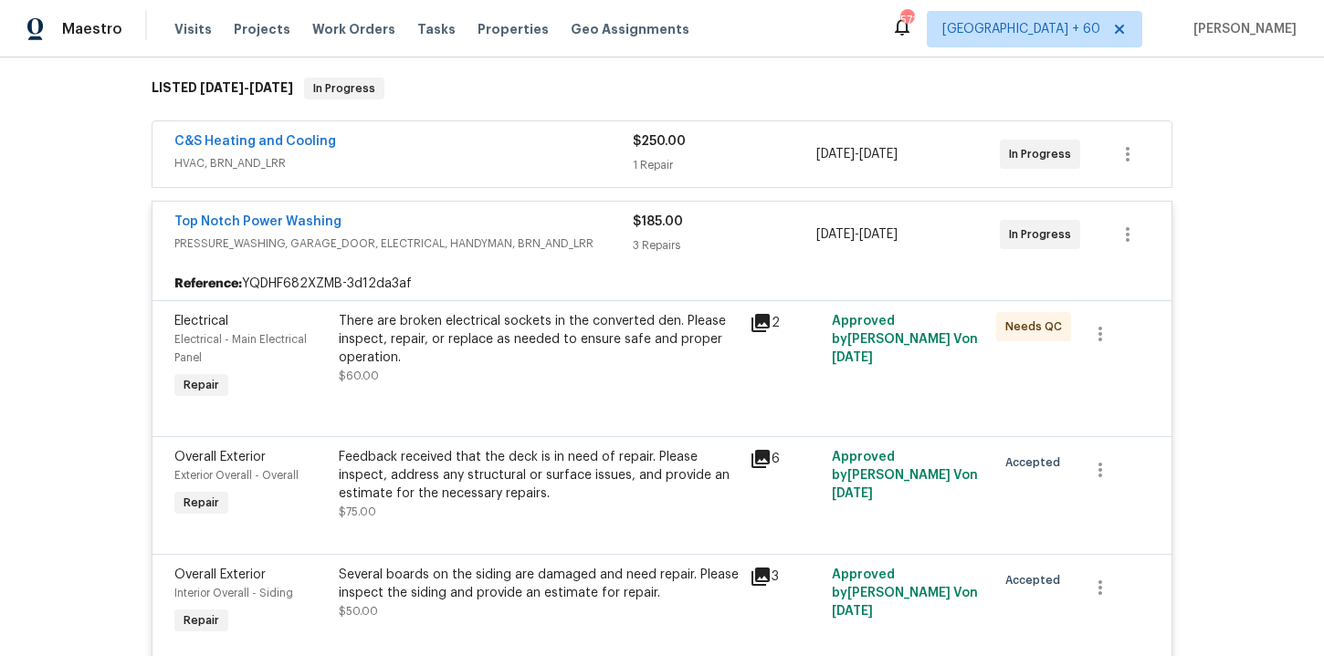
click at [500, 159] on span "HVAC, BRN_AND_LRR" at bounding box center [403, 163] width 458 height 18
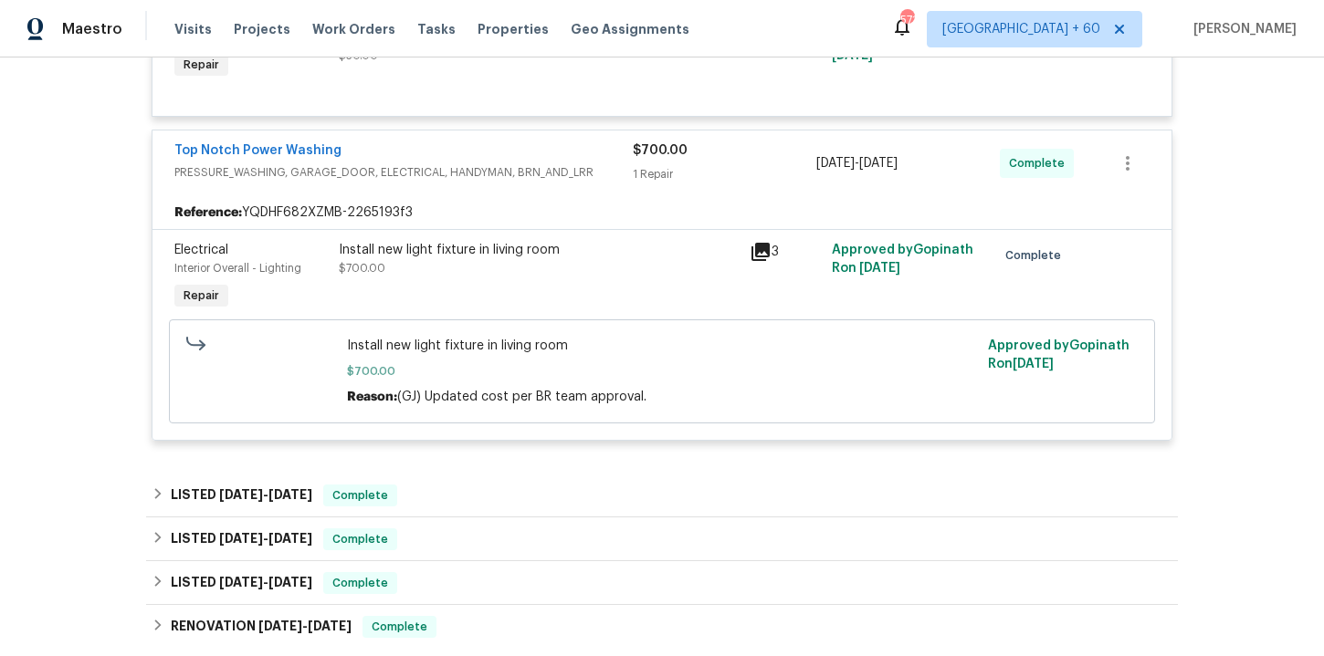
scroll to position [1412, 0]
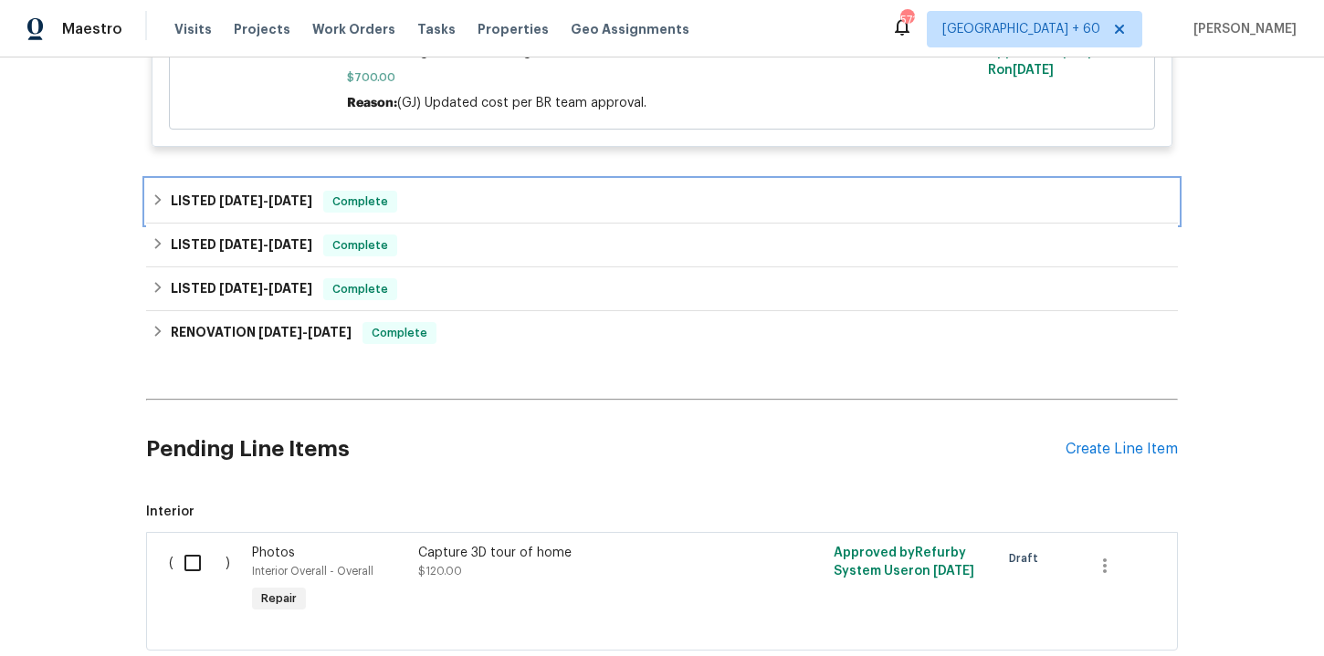
click at [478, 203] on div "LISTED [DATE] - [DATE] Complete" at bounding box center [662, 202] width 1021 height 22
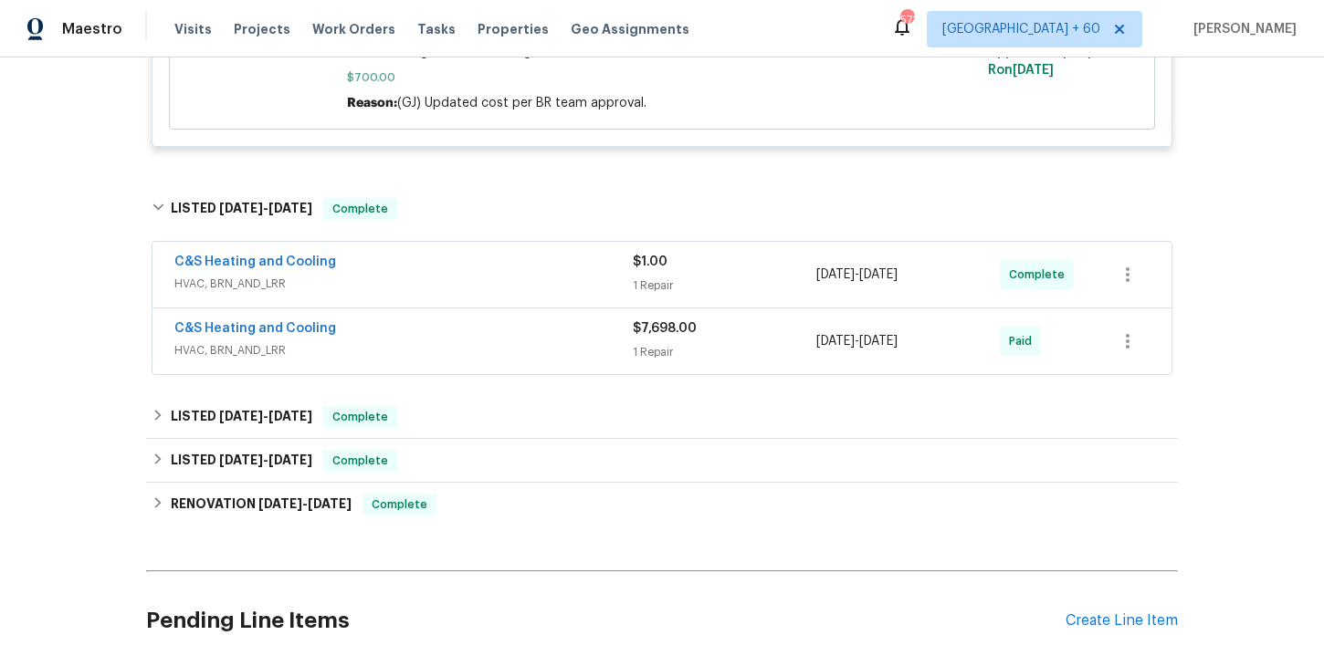
click at [506, 338] on div "C&S Heating and Cooling" at bounding box center [403, 331] width 458 height 22
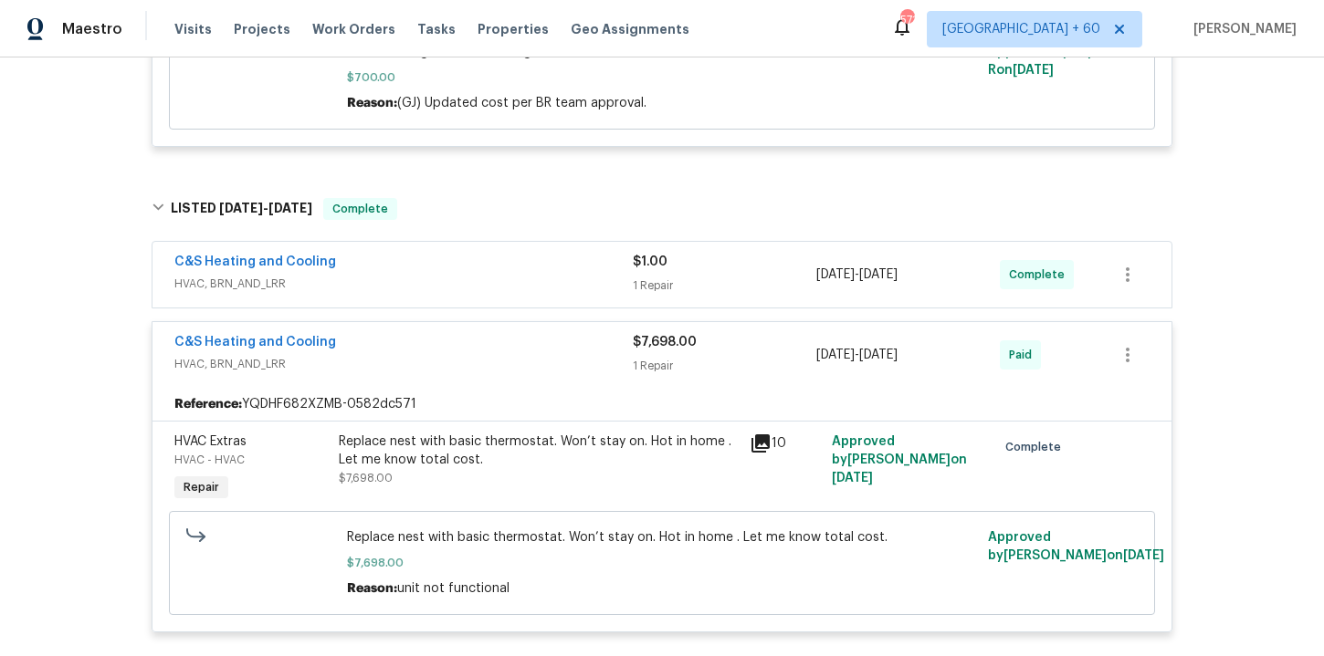
click at [501, 269] on div "C&S Heating and Cooling" at bounding box center [403, 264] width 458 height 22
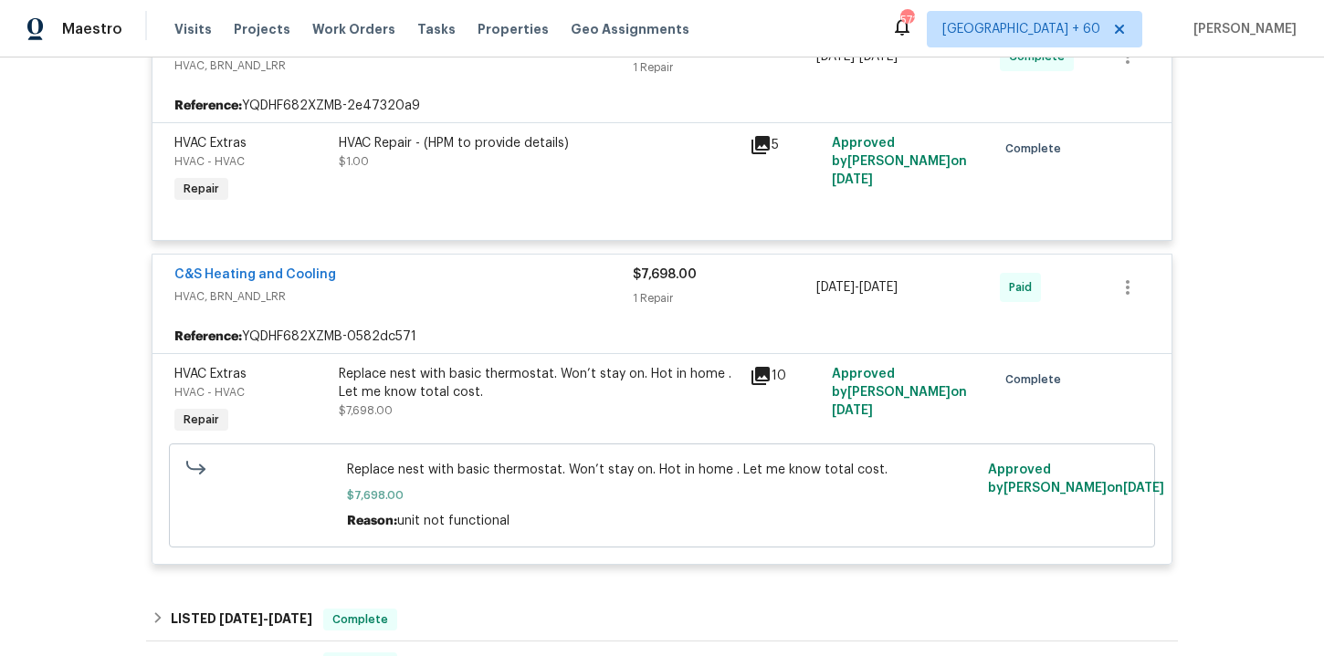
scroll to position [1650, 0]
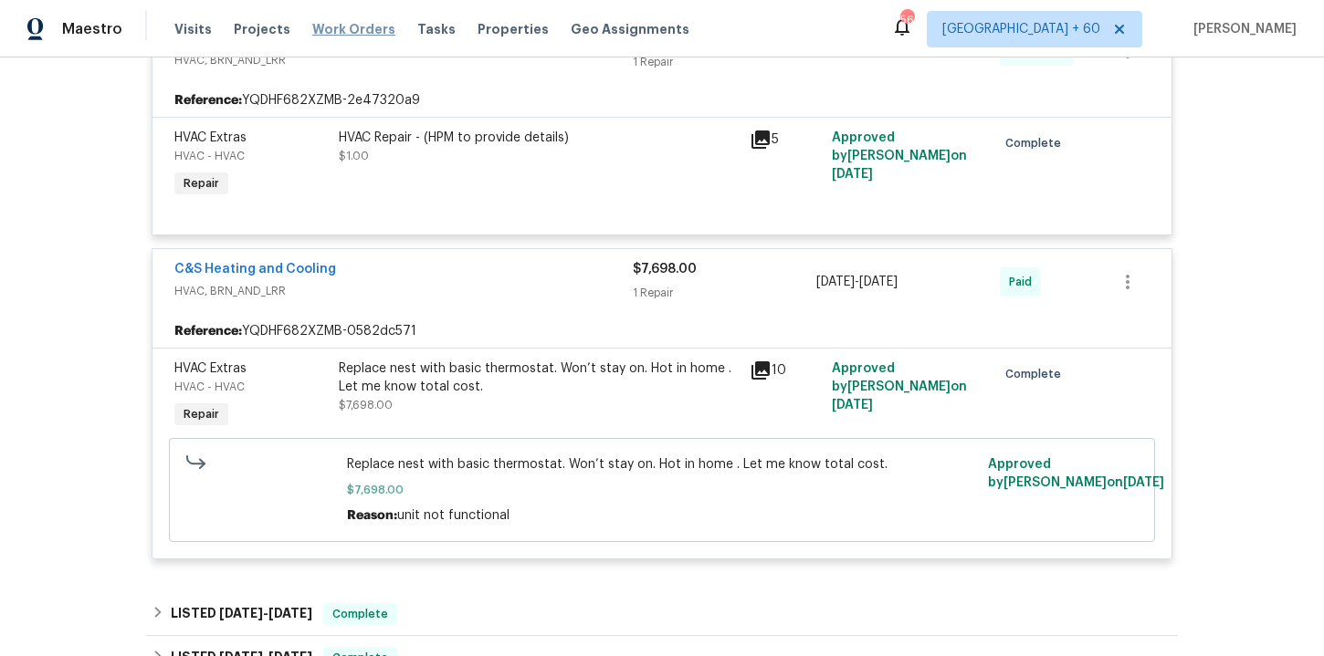
click at [356, 26] on span "Work Orders" at bounding box center [353, 29] width 83 height 18
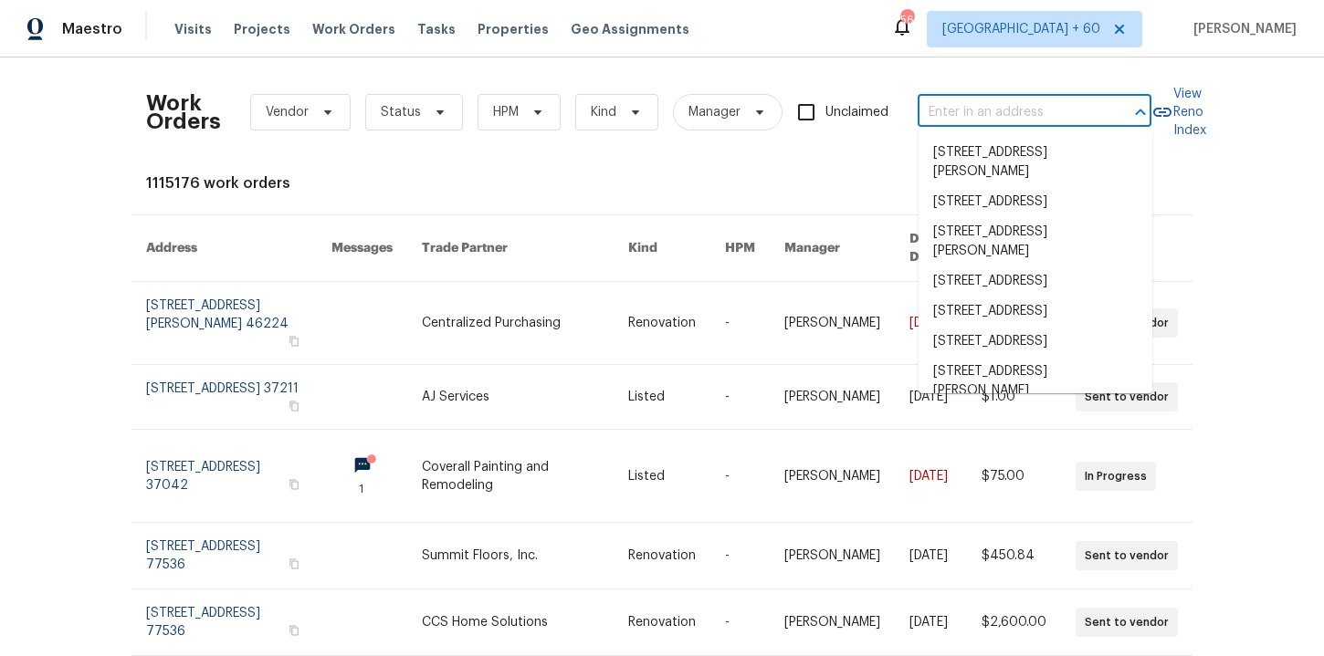
click at [960, 112] on input "text" at bounding box center [1008, 113] width 183 height 28
paste input "[STREET_ADDRESS]"
type input "[STREET_ADDRESS]"
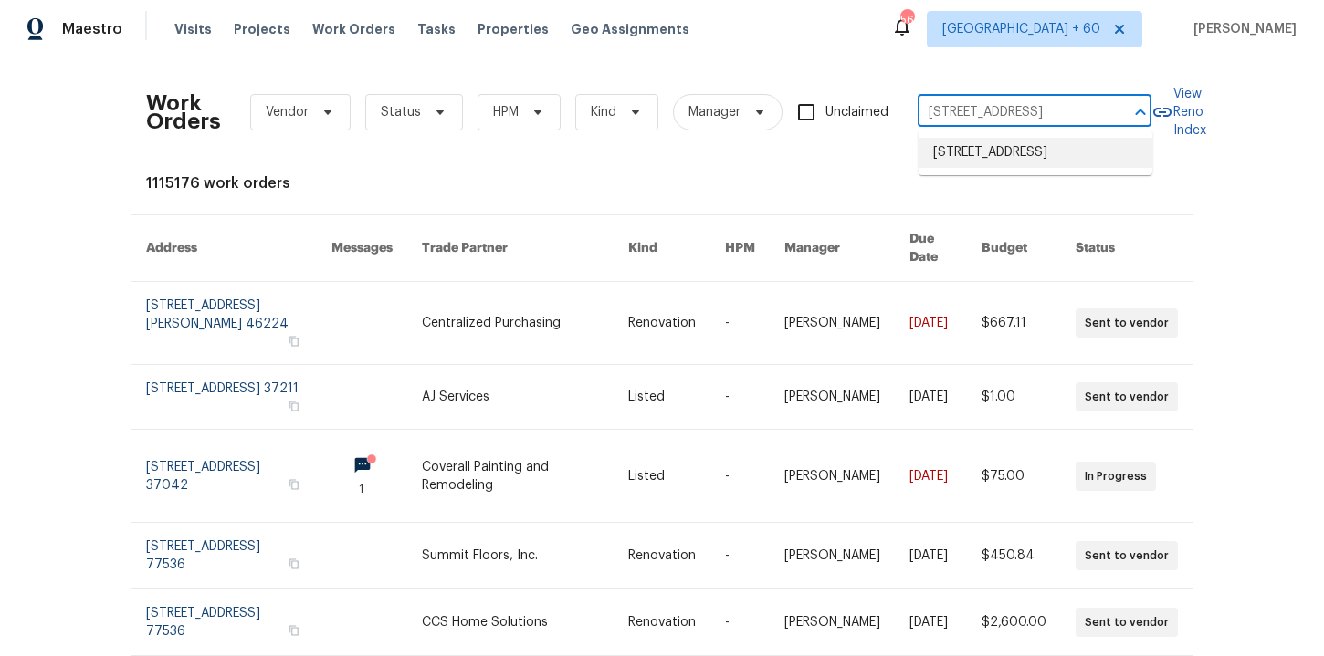
click at [1004, 165] on li "[STREET_ADDRESS]" at bounding box center [1035, 153] width 234 height 30
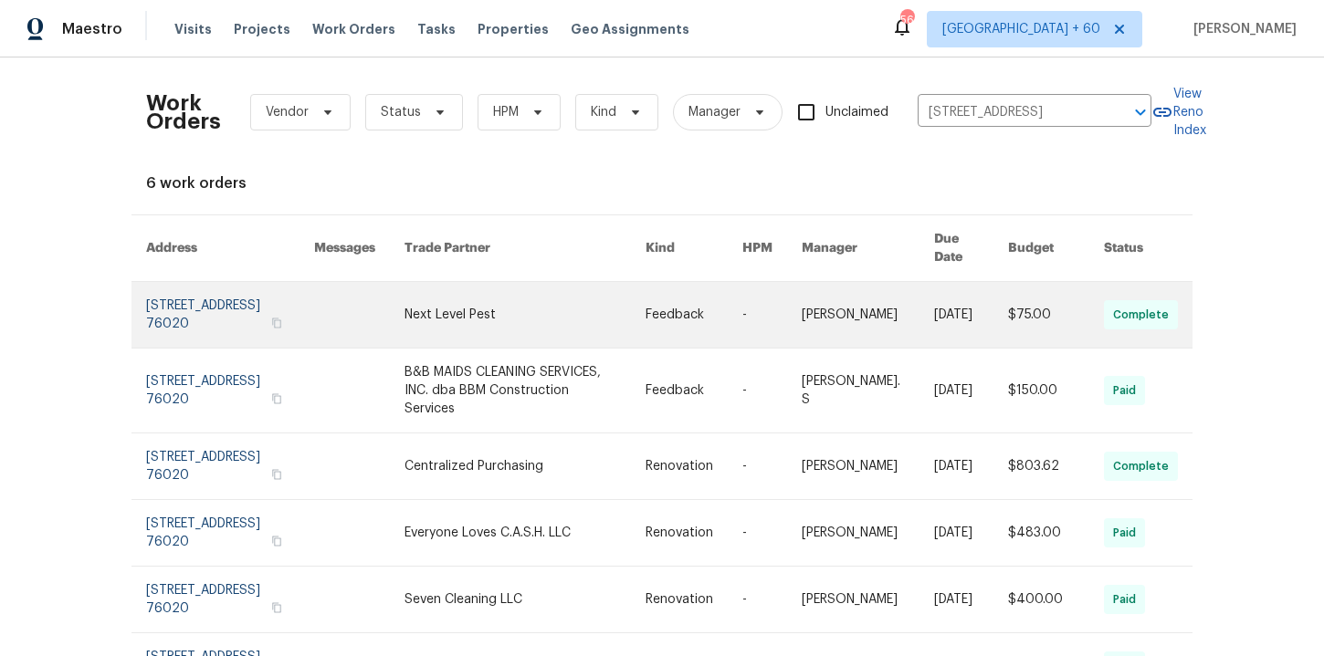
click at [210, 297] on link at bounding box center [230, 315] width 168 height 66
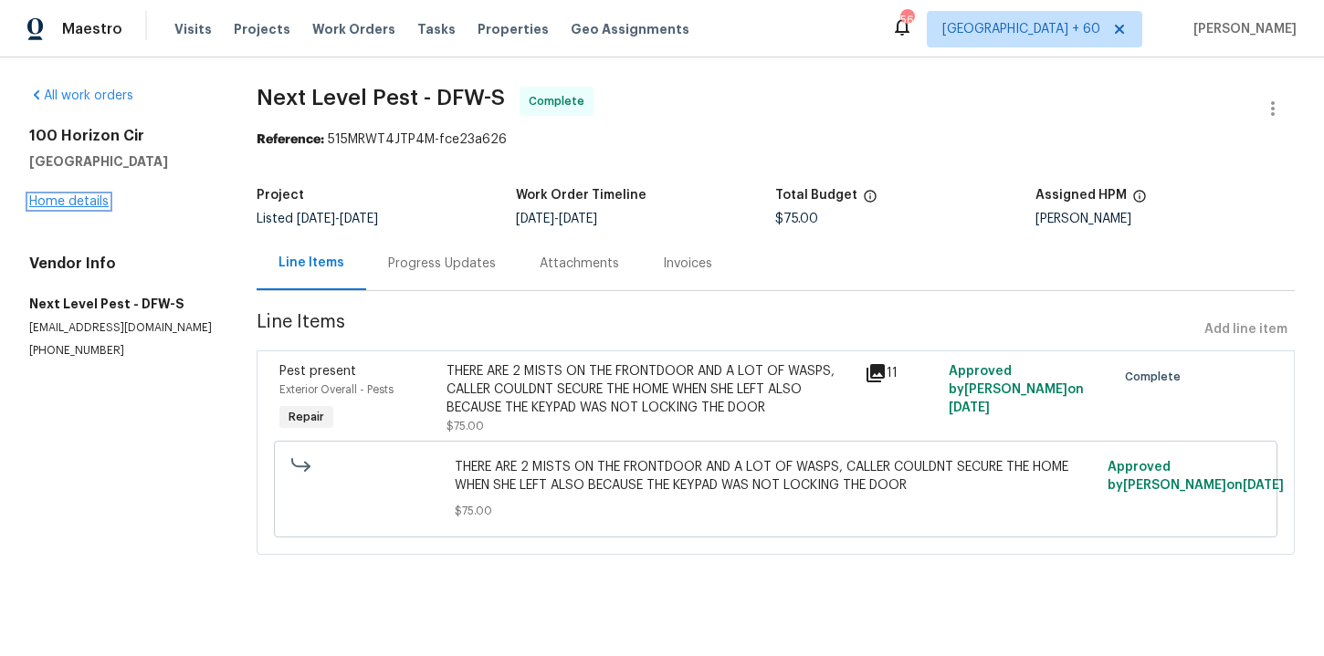
click at [89, 204] on link "Home details" at bounding box center [68, 201] width 79 height 13
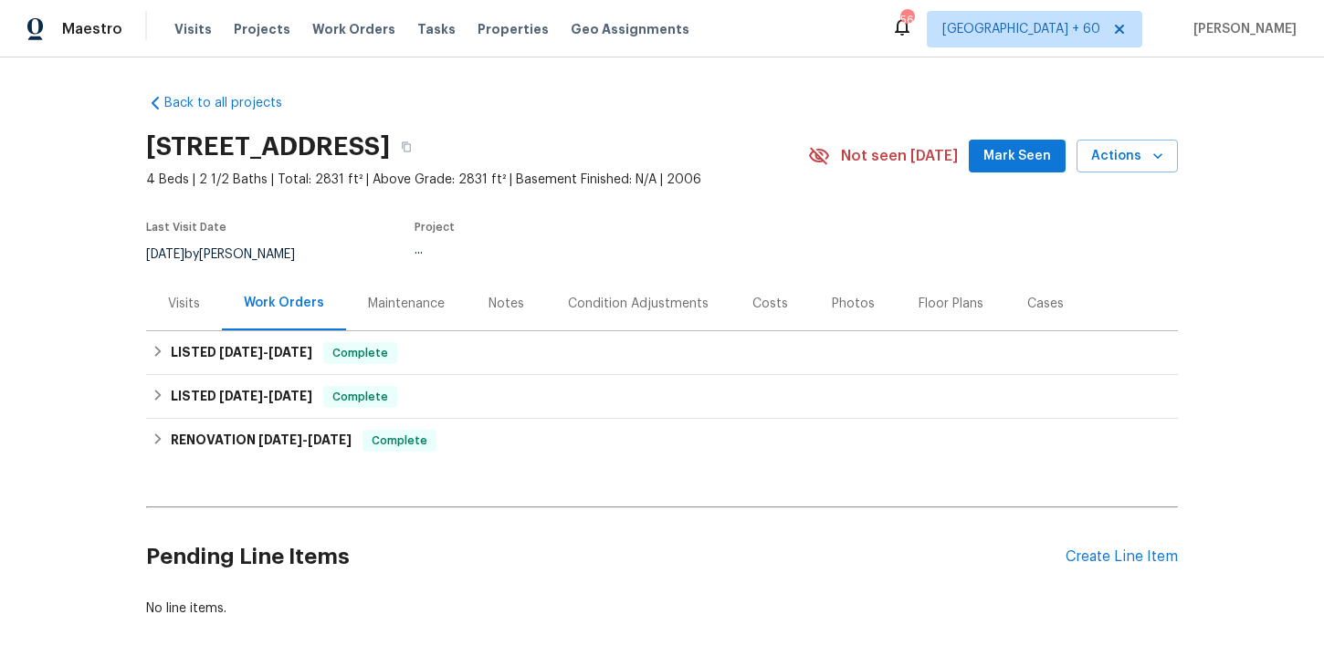
scroll to position [20, 0]
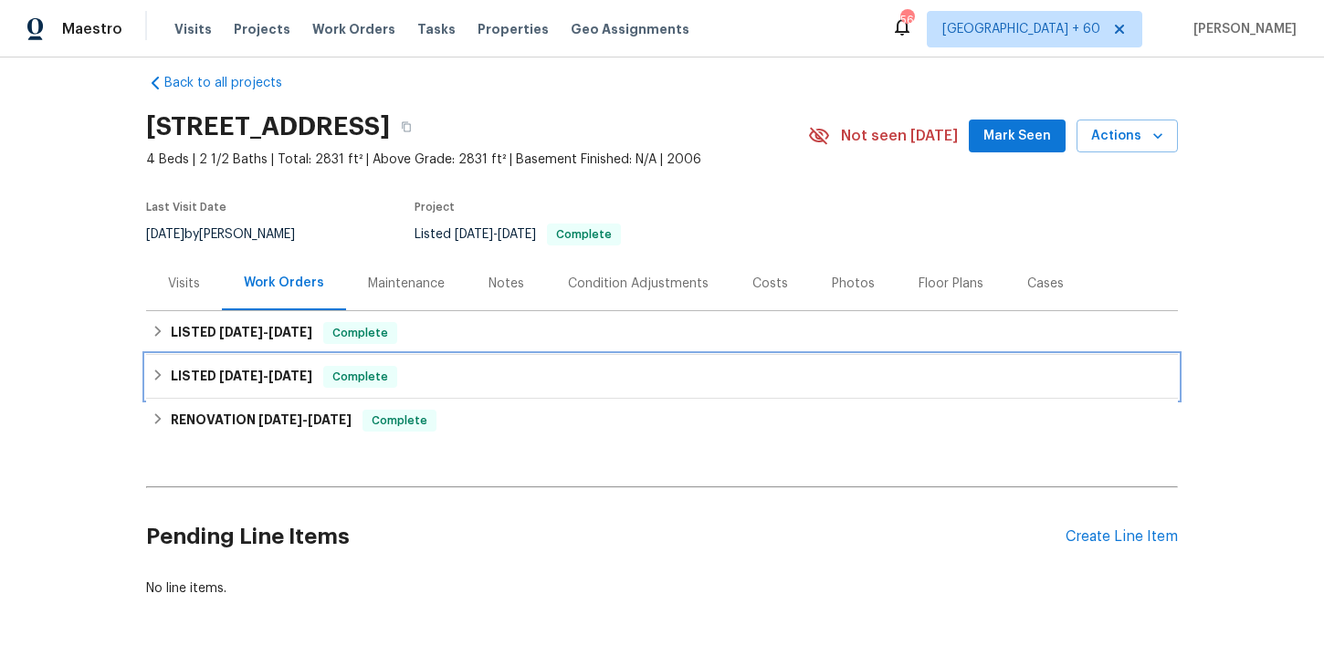
click at [456, 380] on div "LISTED [DATE] - [DATE] Complete" at bounding box center [662, 377] width 1021 height 22
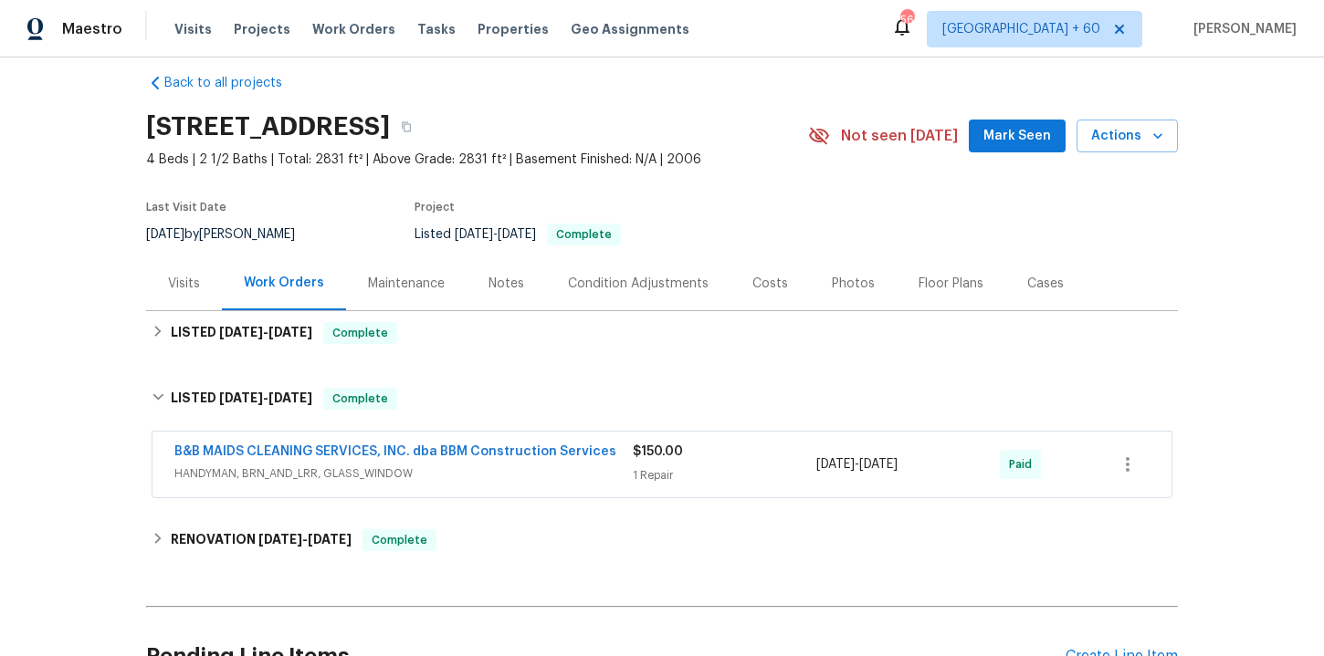
click at [482, 467] on span "HANDYMAN, BRN_AND_LRR, GLASS_WINDOW" at bounding box center [403, 474] width 458 height 18
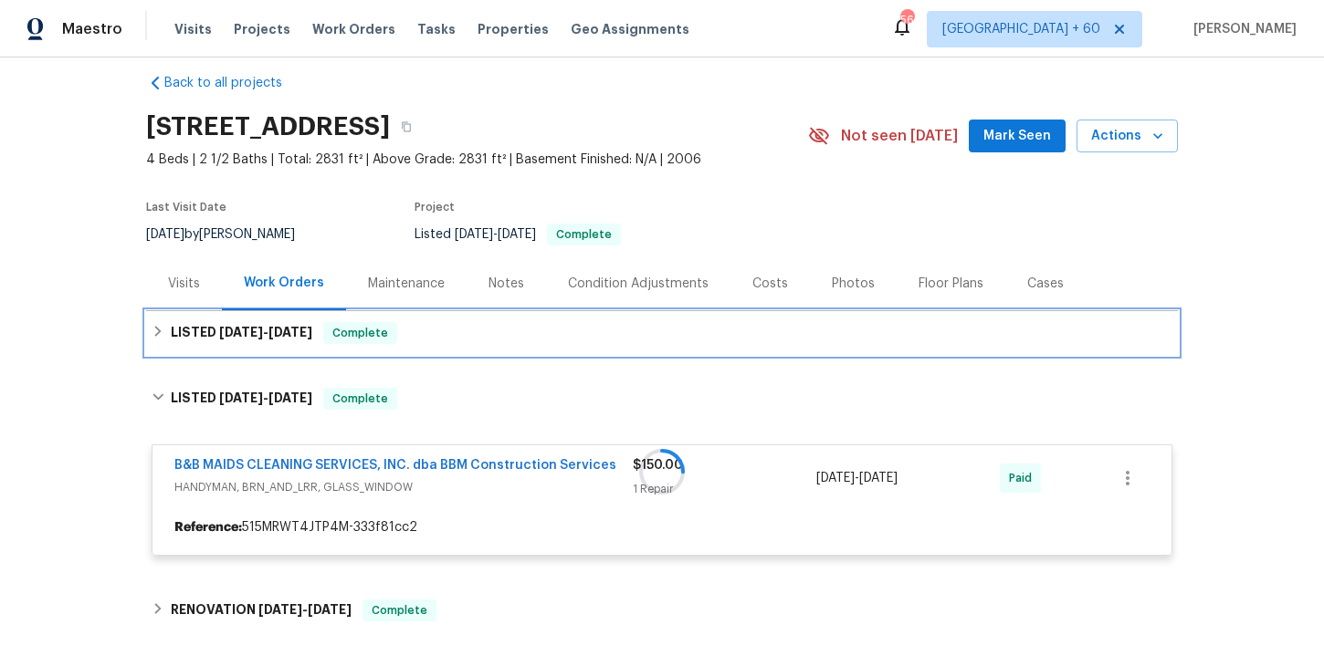
click at [435, 321] on div "LISTED [DATE] - [DATE] Complete" at bounding box center [662, 333] width 1032 height 44
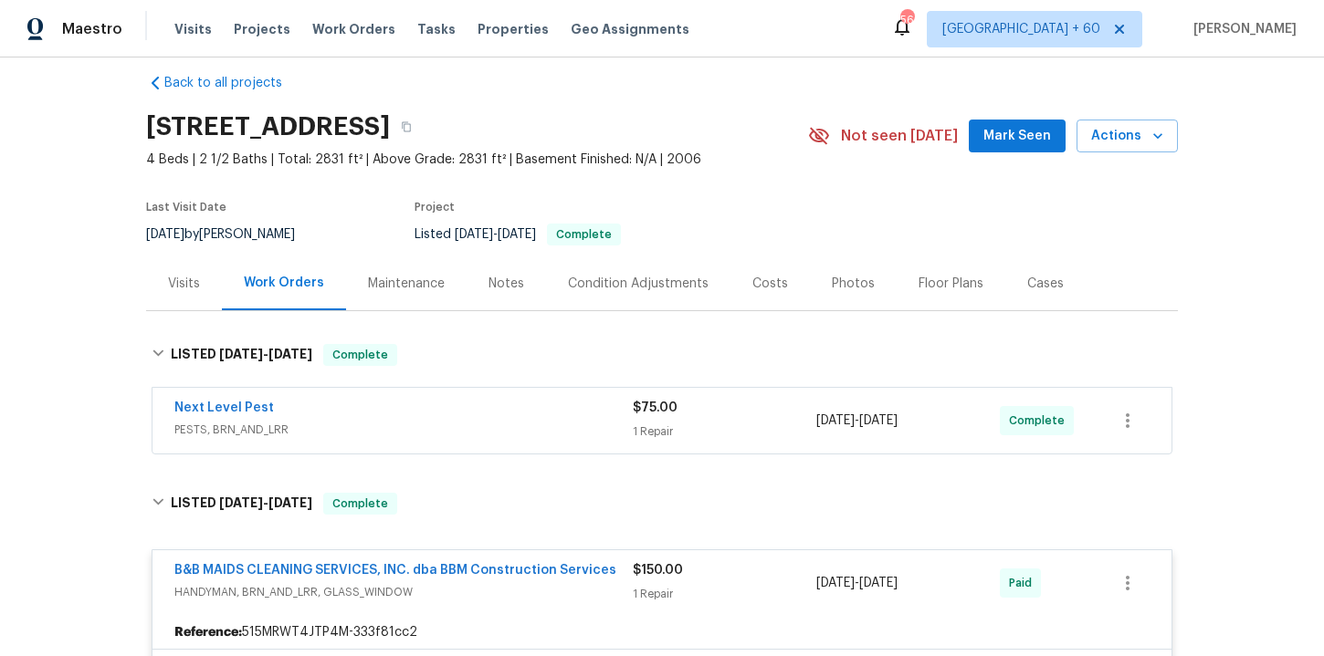
click at [465, 423] on span "PESTS, BRN_AND_LRR" at bounding box center [403, 430] width 458 height 18
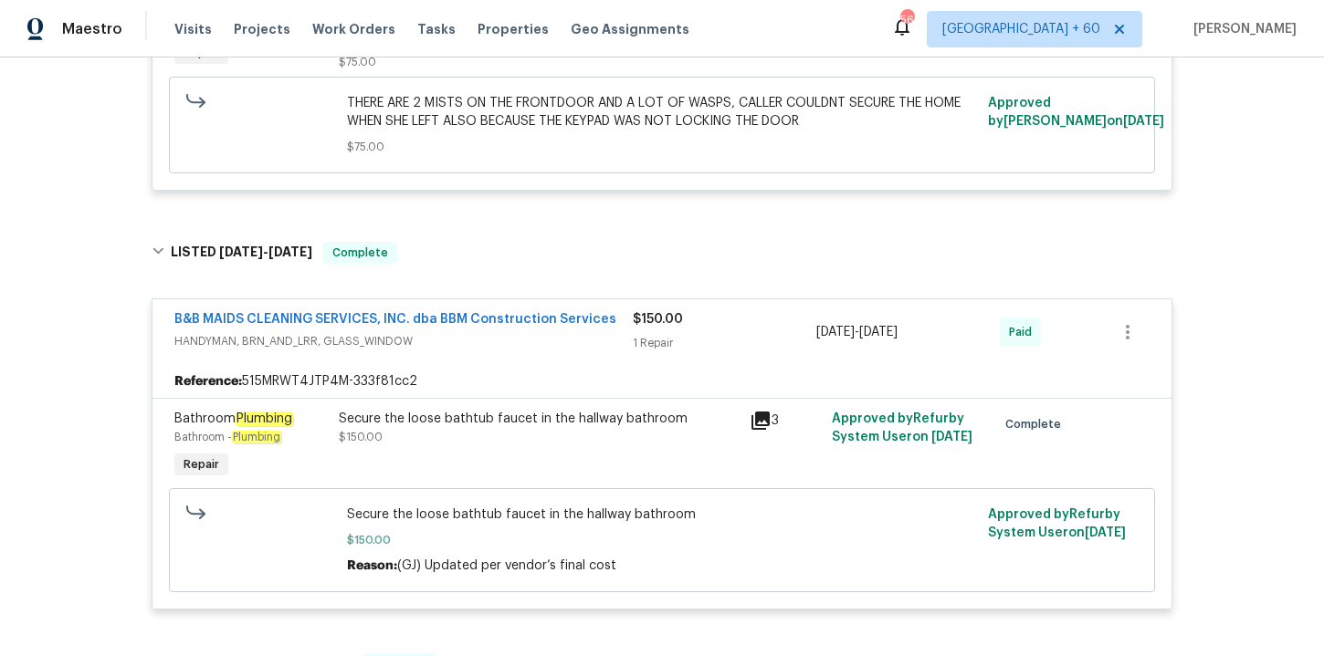
scroll to position [844, 0]
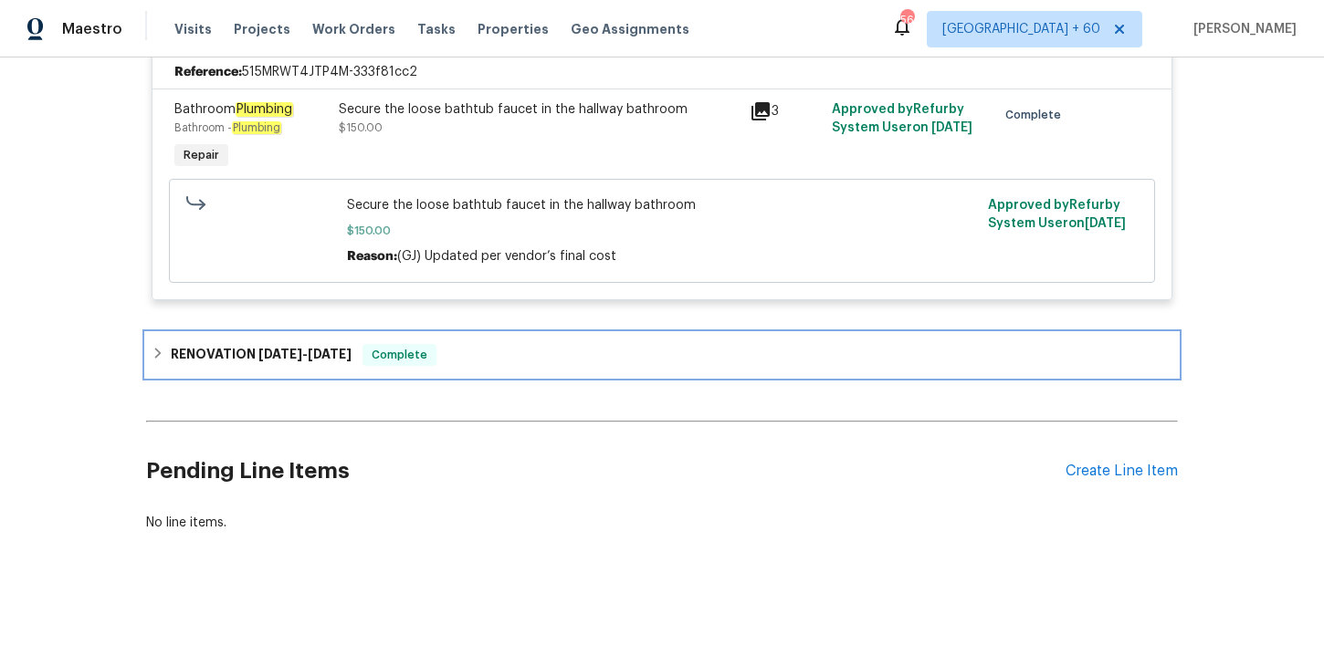
click at [518, 358] on div "RENOVATION [DATE] - [DATE] Complete" at bounding box center [662, 355] width 1021 height 22
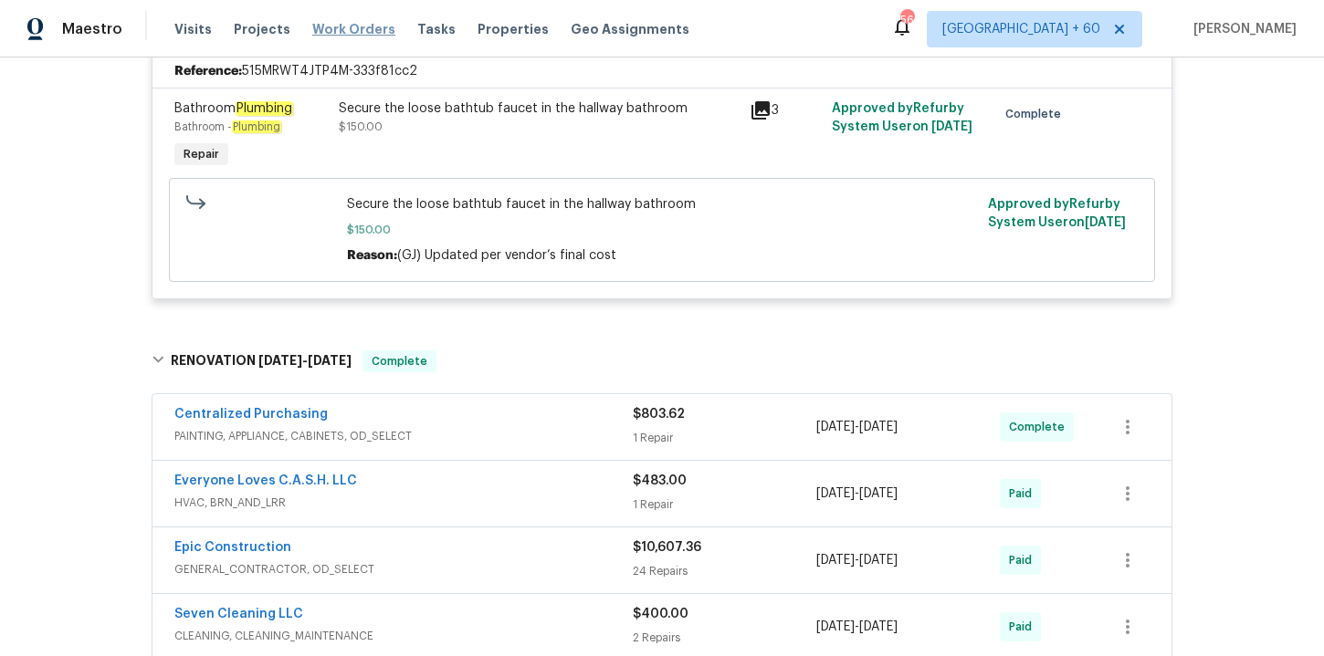
click at [346, 31] on span "Work Orders" at bounding box center [353, 29] width 83 height 18
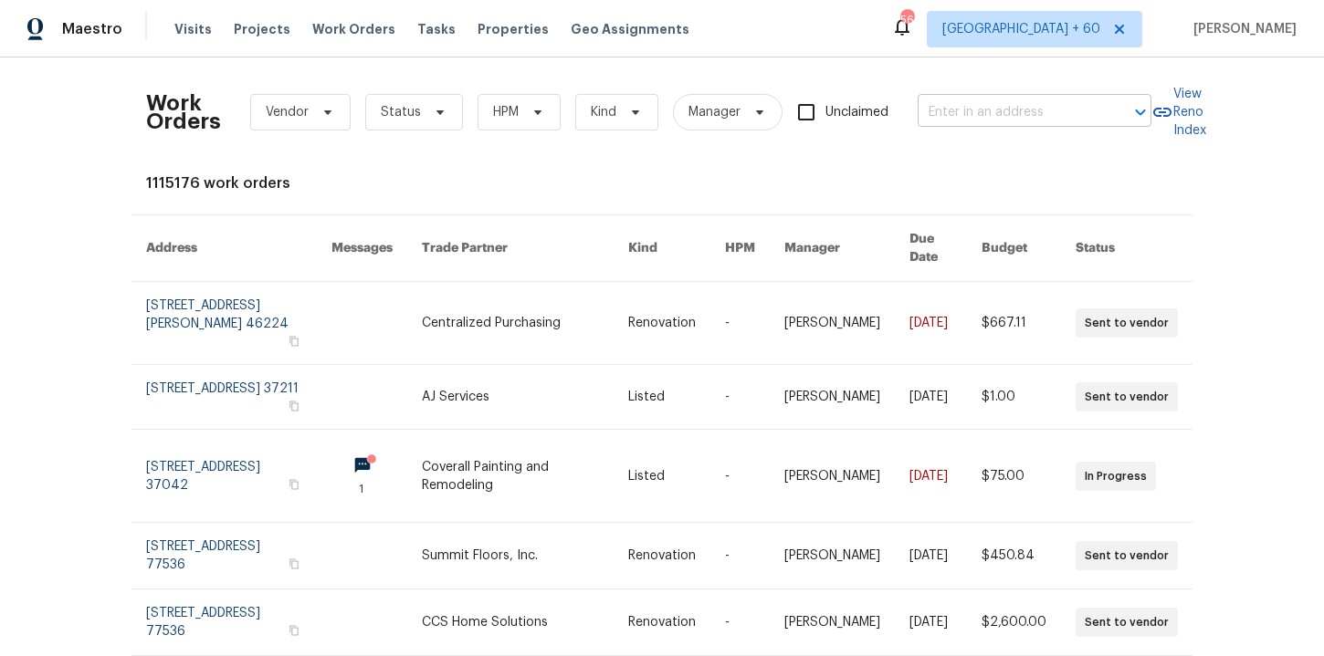
click at [974, 121] on input "text" at bounding box center [1008, 113] width 183 height 28
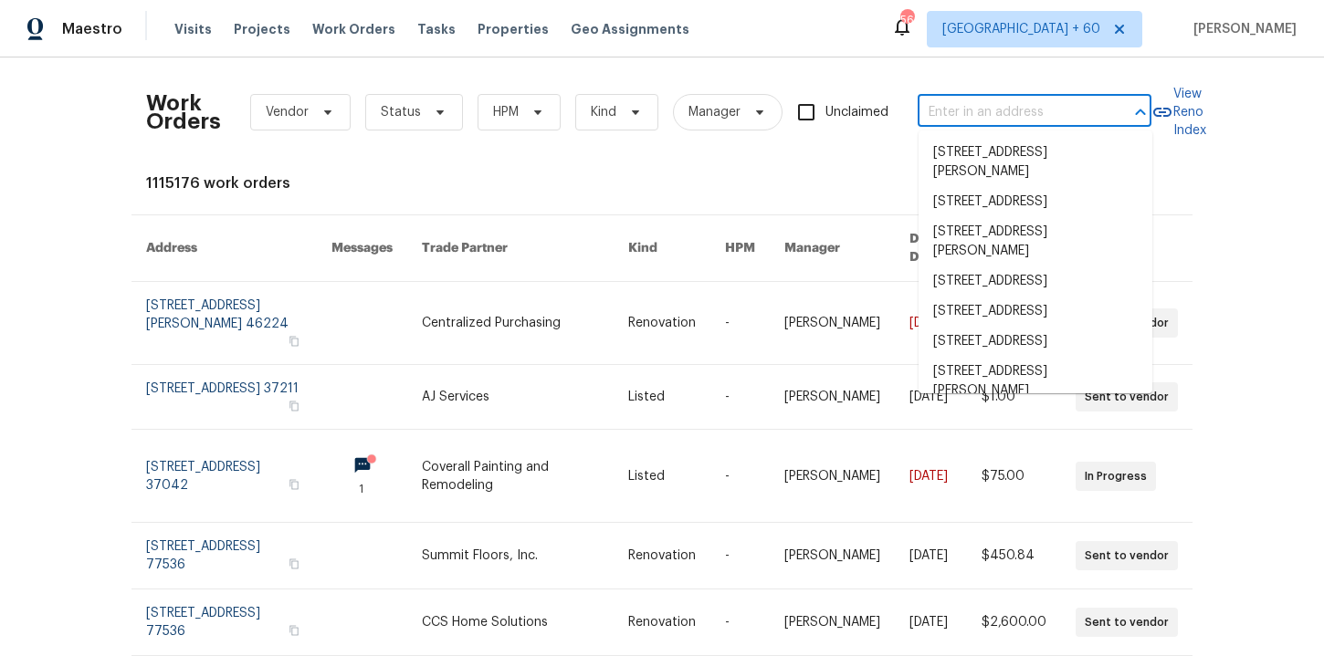
paste input "[STREET_ADDRESS]"
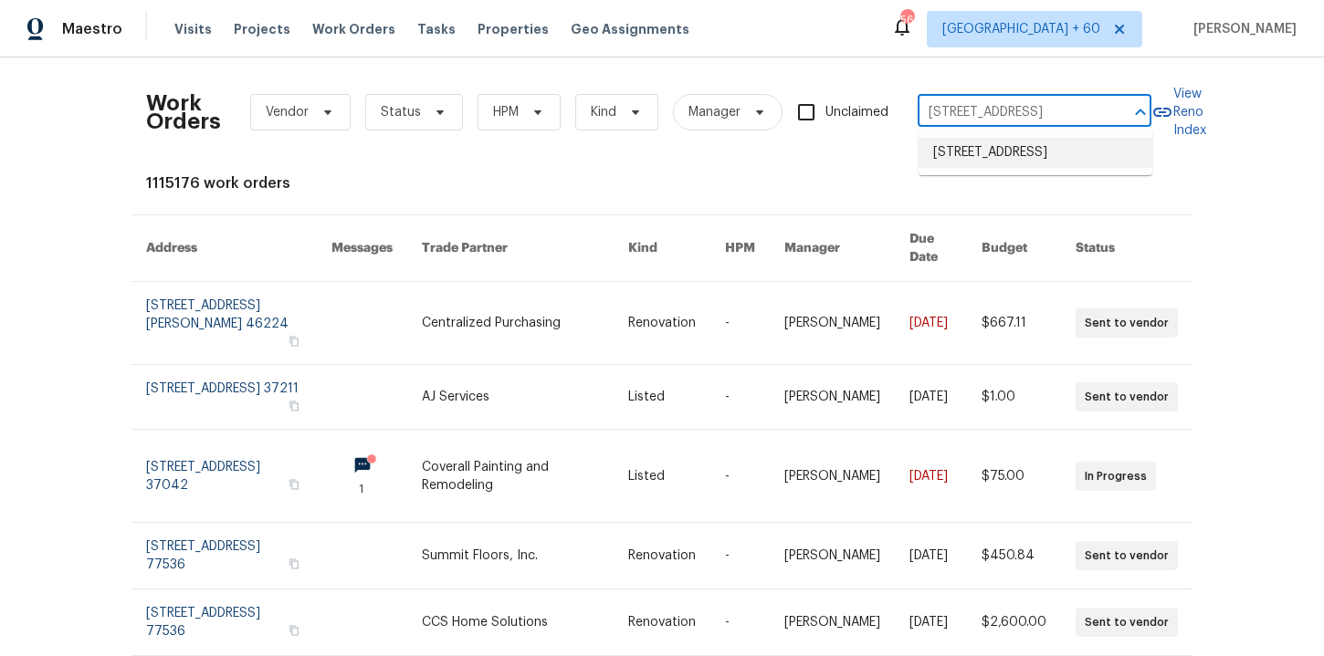
type input "[STREET_ADDRESS]"
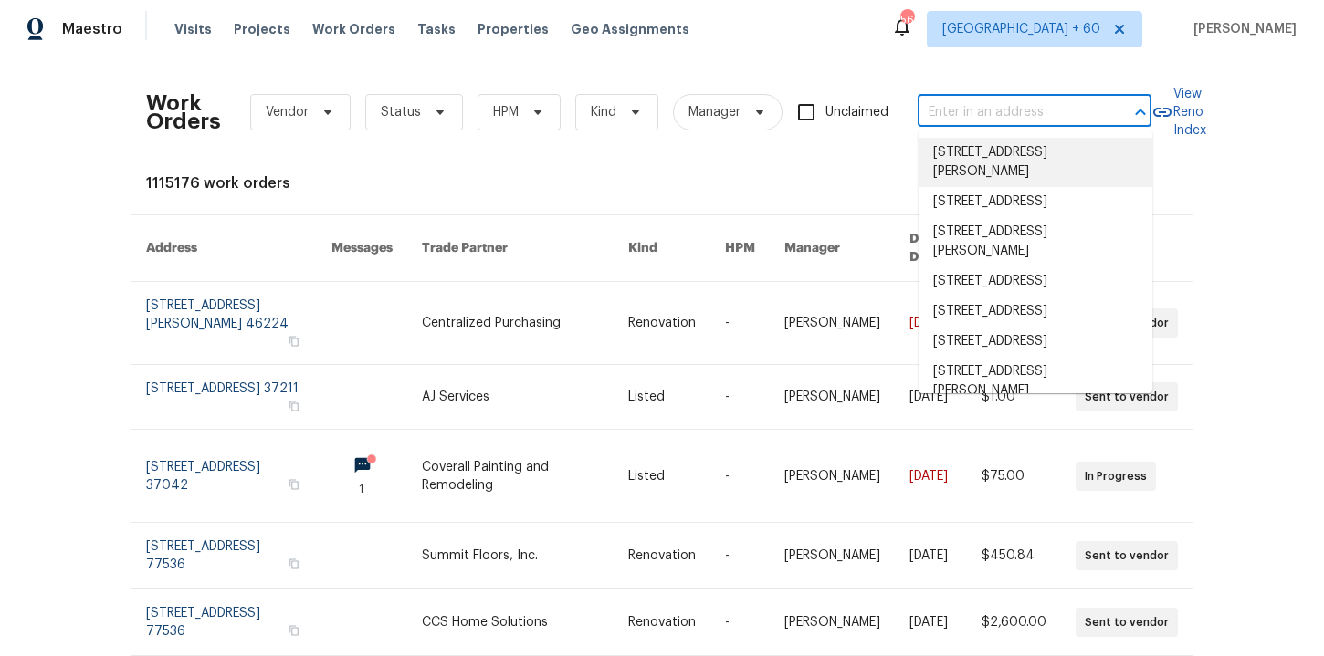
scroll to position [0, 0]
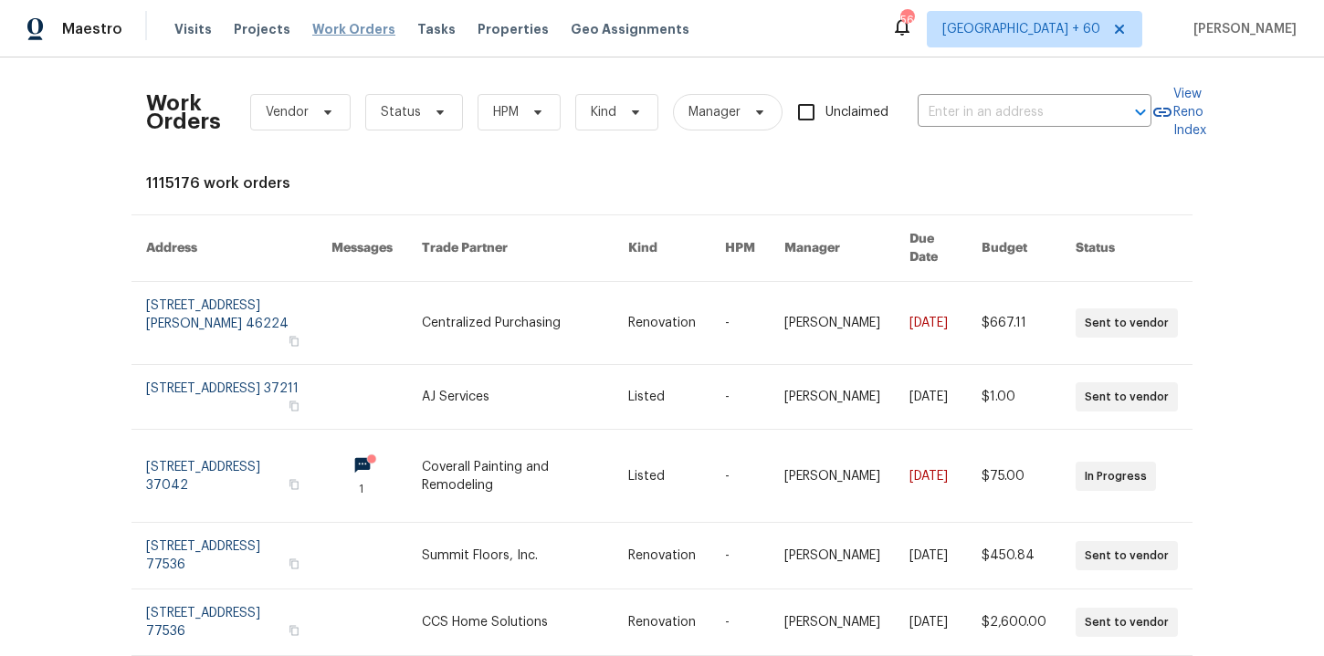
click at [341, 29] on span "Work Orders" at bounding box center [353, 29] width 83 height 18
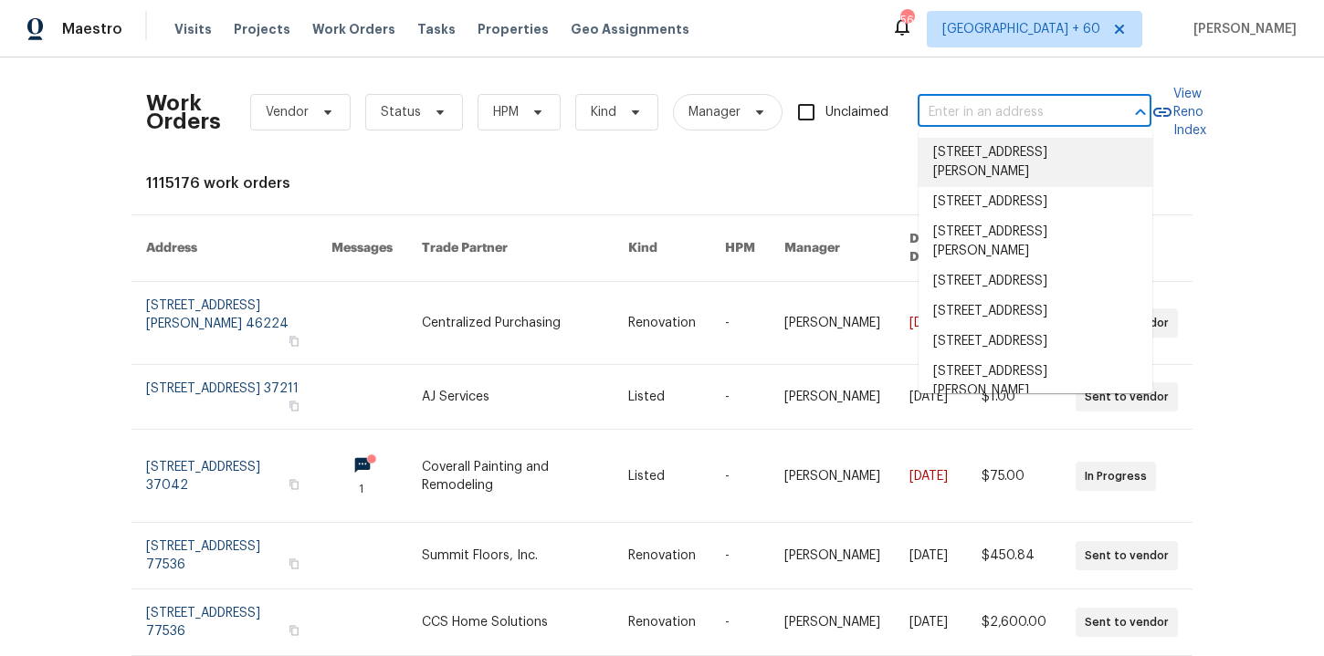
click at [938, 115] on input "text" at bounding box center [1008, 113] width 183 height 28
paste input "[STREET_ADDRESS]"
type input "[STREET_ADDRESS]"
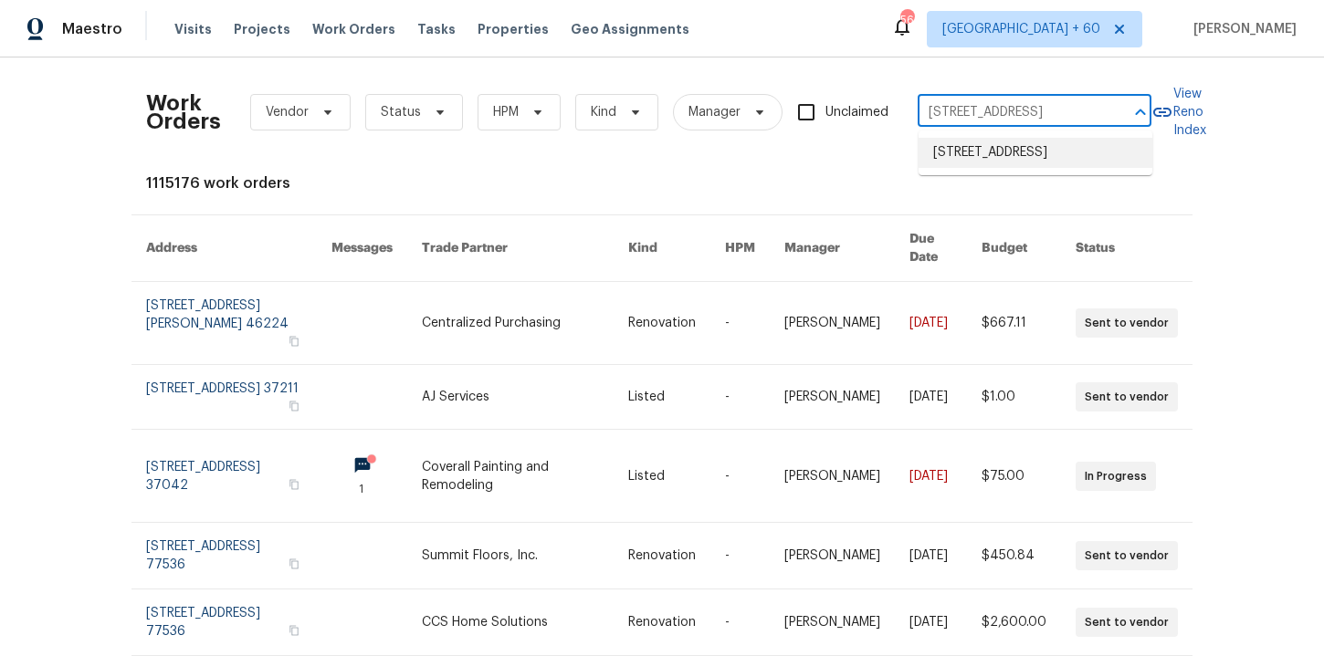
click at [980, 163] on li "[STREET_ADDRESS]" at bounding box center [1035, 153] width 234 height 30
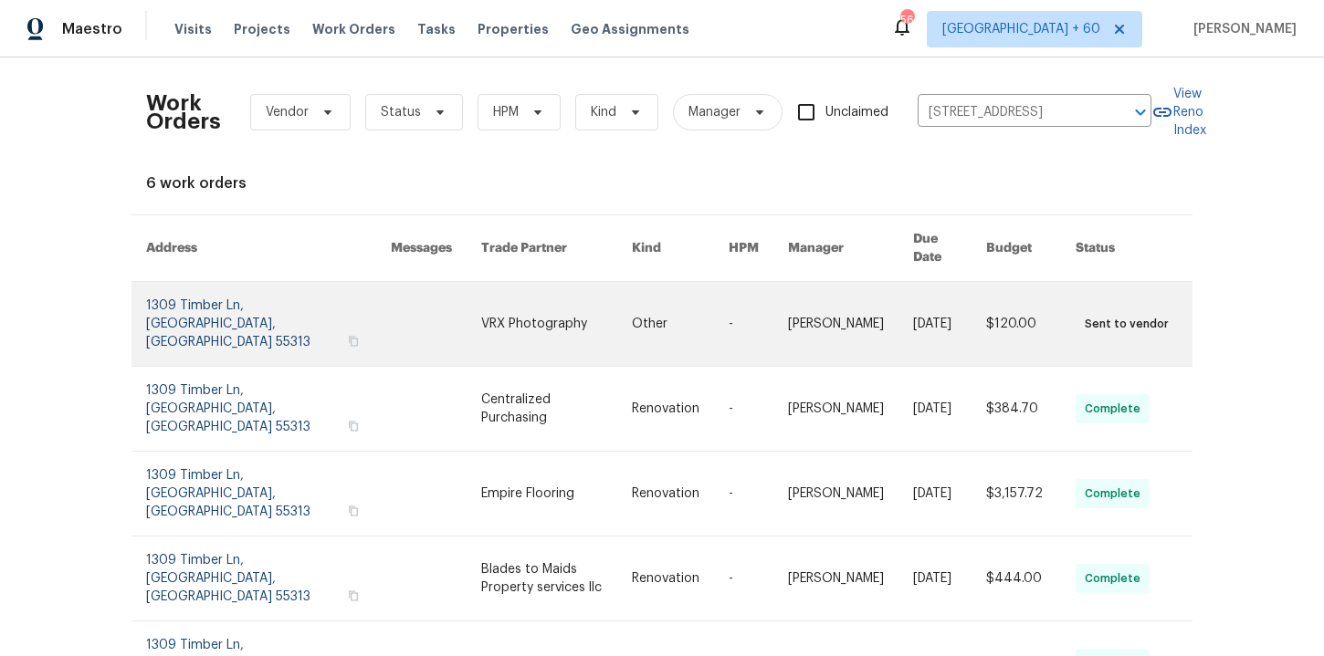
click at [235, 300] on link at bounding box center [268, 324] width 245 height 84
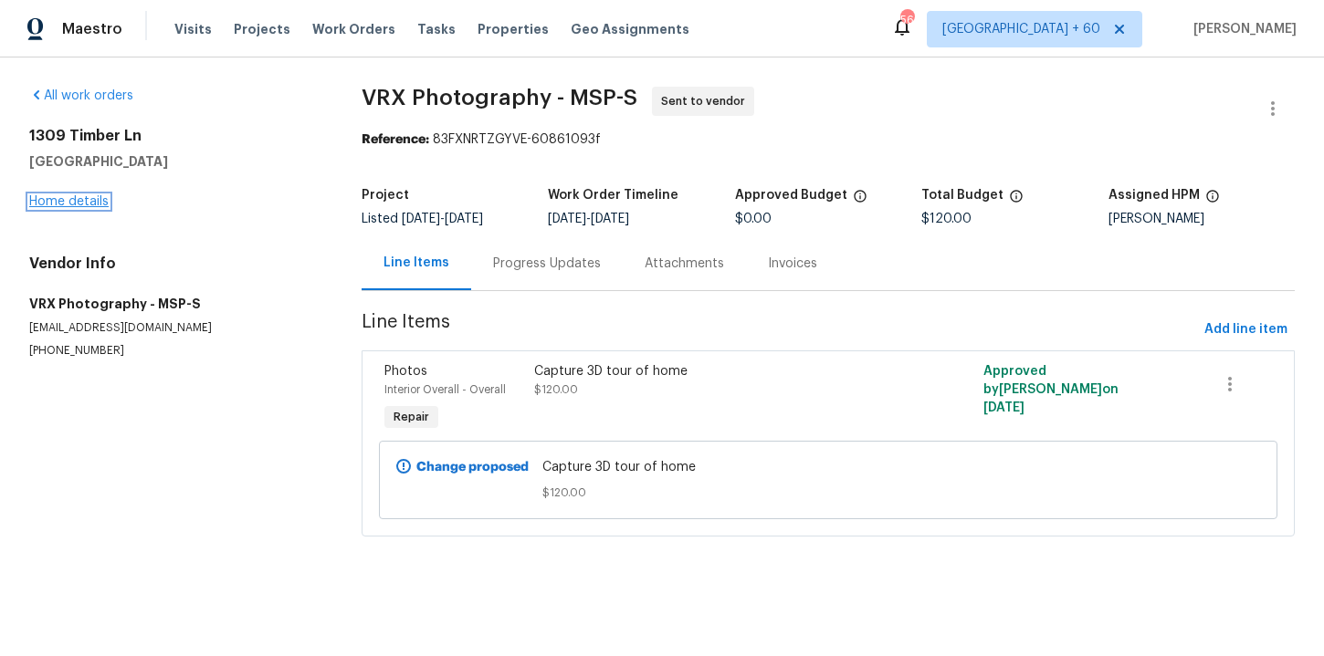
click at [93, 204] on link "Home details" at bounding box center [68, 201] width 79 height 13
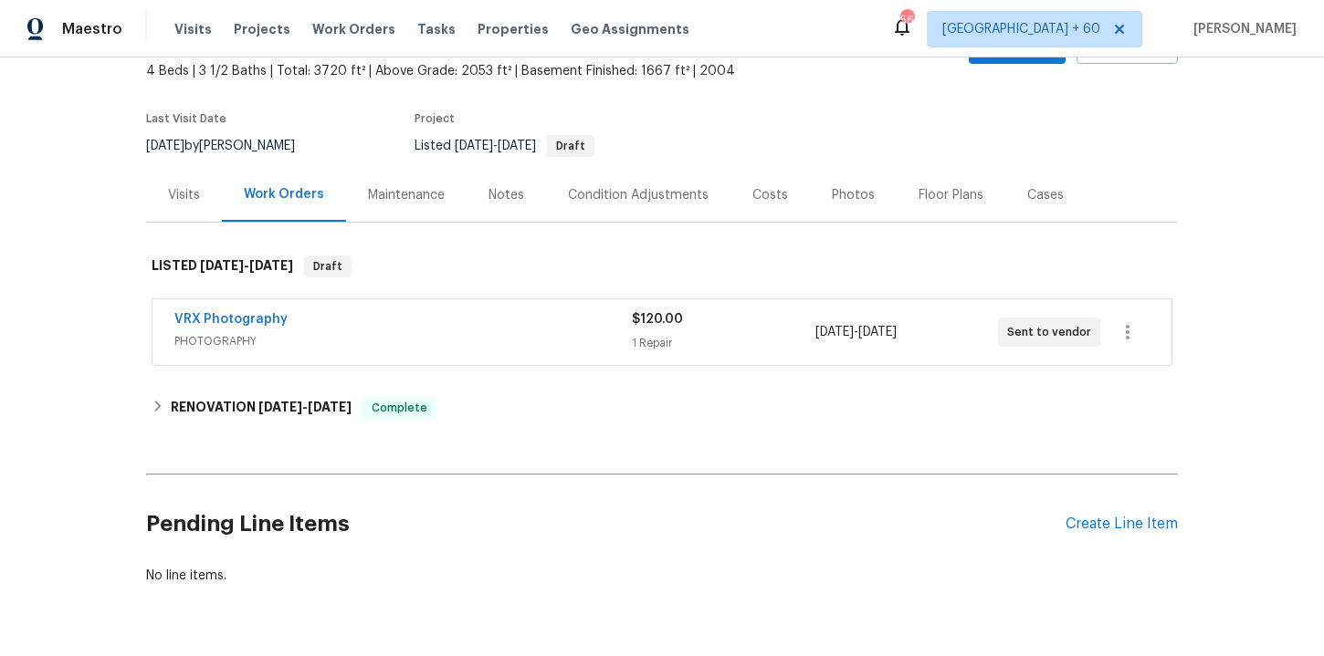
scroll to position [162, 0]
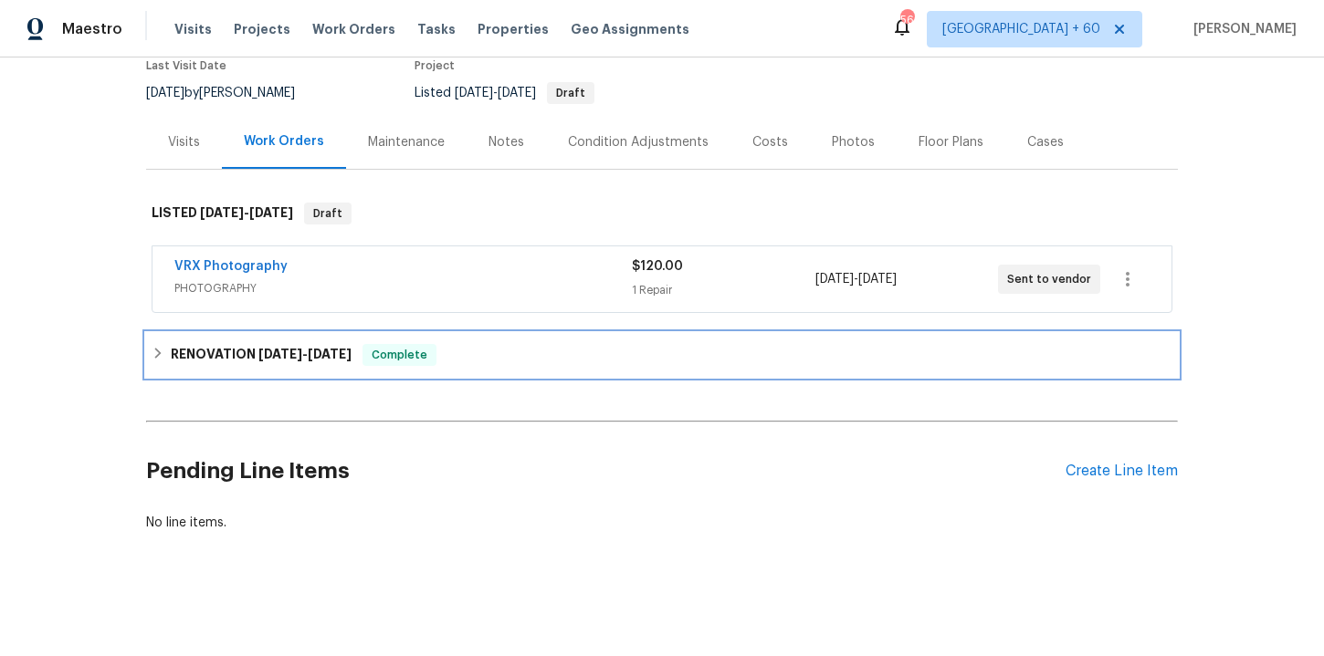
click at [550, 368] on div "RENOVATION [DATE] - [DATE] Complete" at bounding box center [662, 355] width 1032 height 44
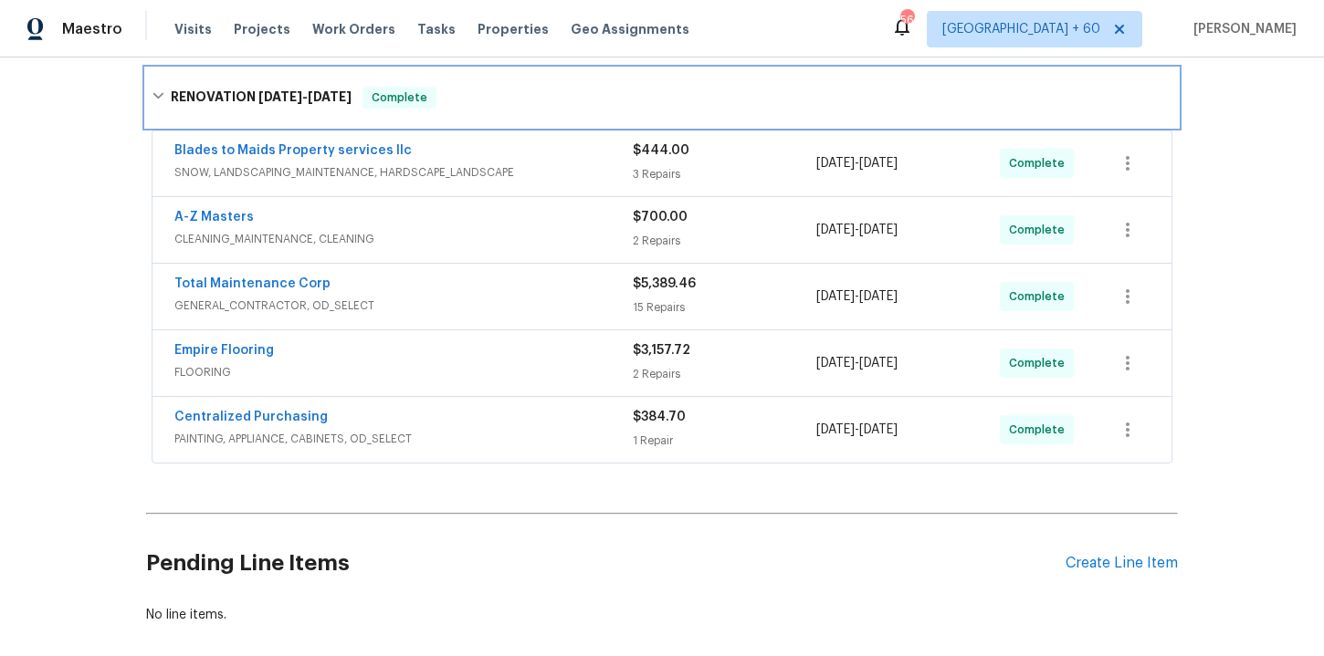
scroll to position [429, 0]
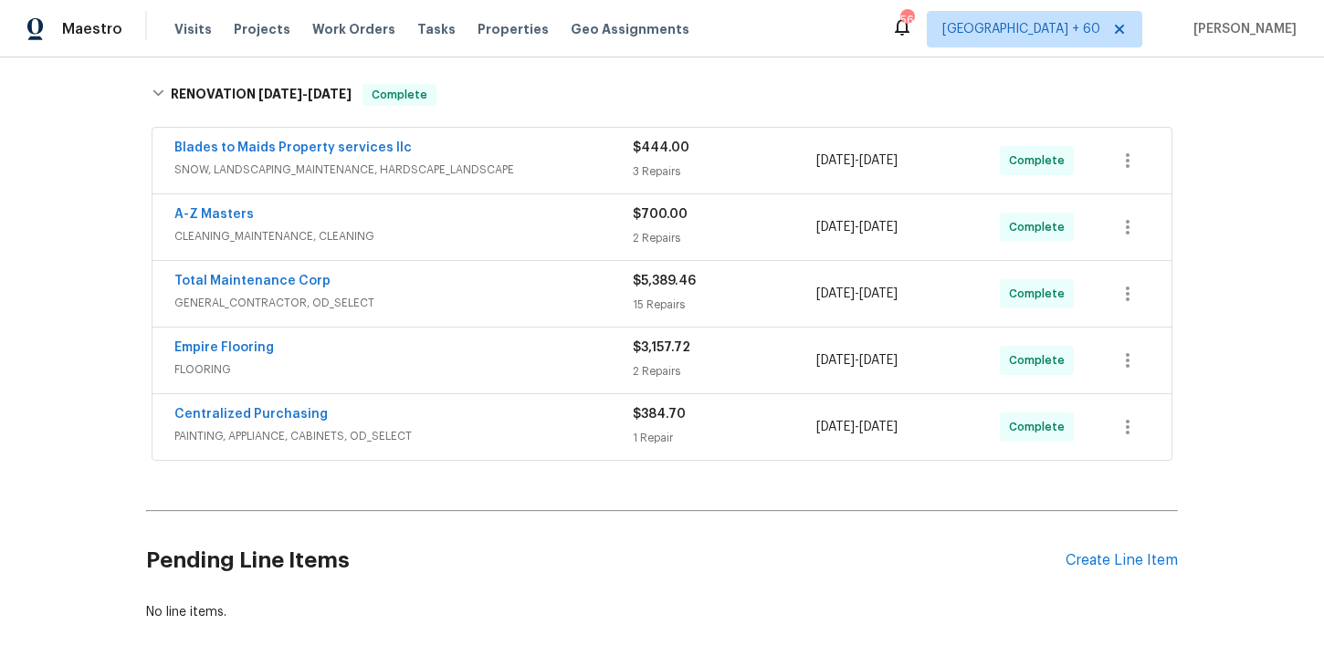
click at [529, 226] on div "A-Z Masters" at bounding box center [403, 216] width 458 height 22
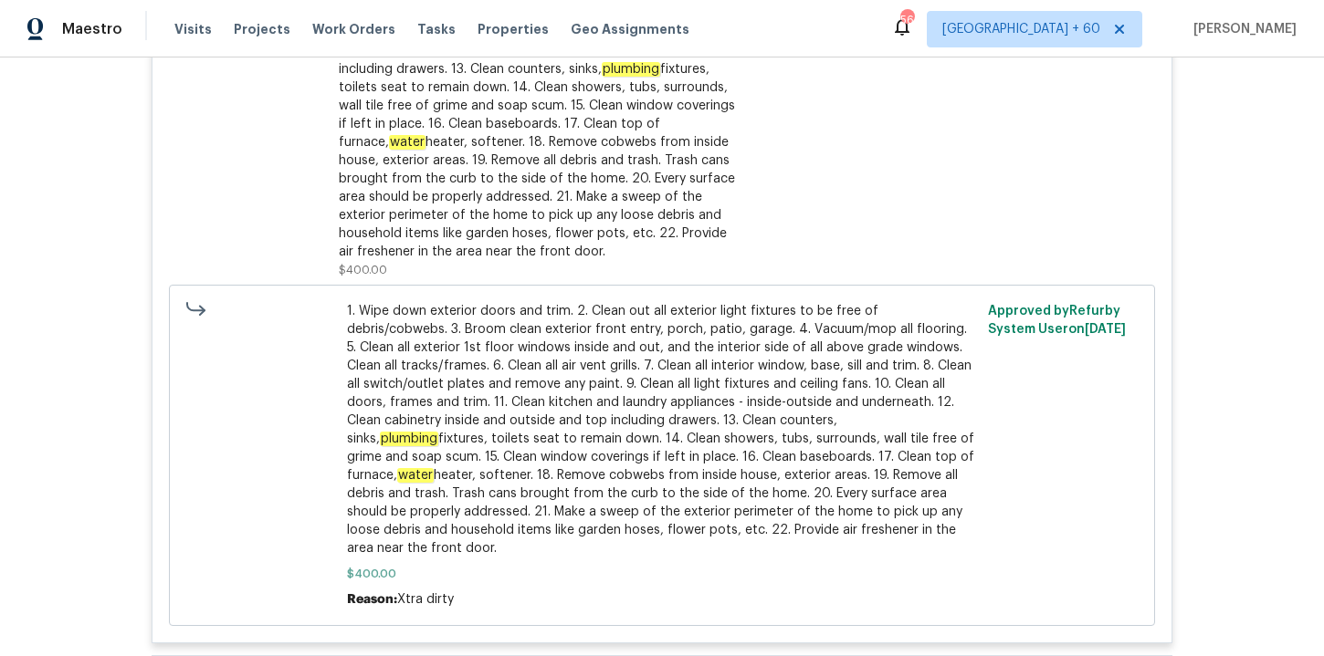
scroll to position [1410, 0]
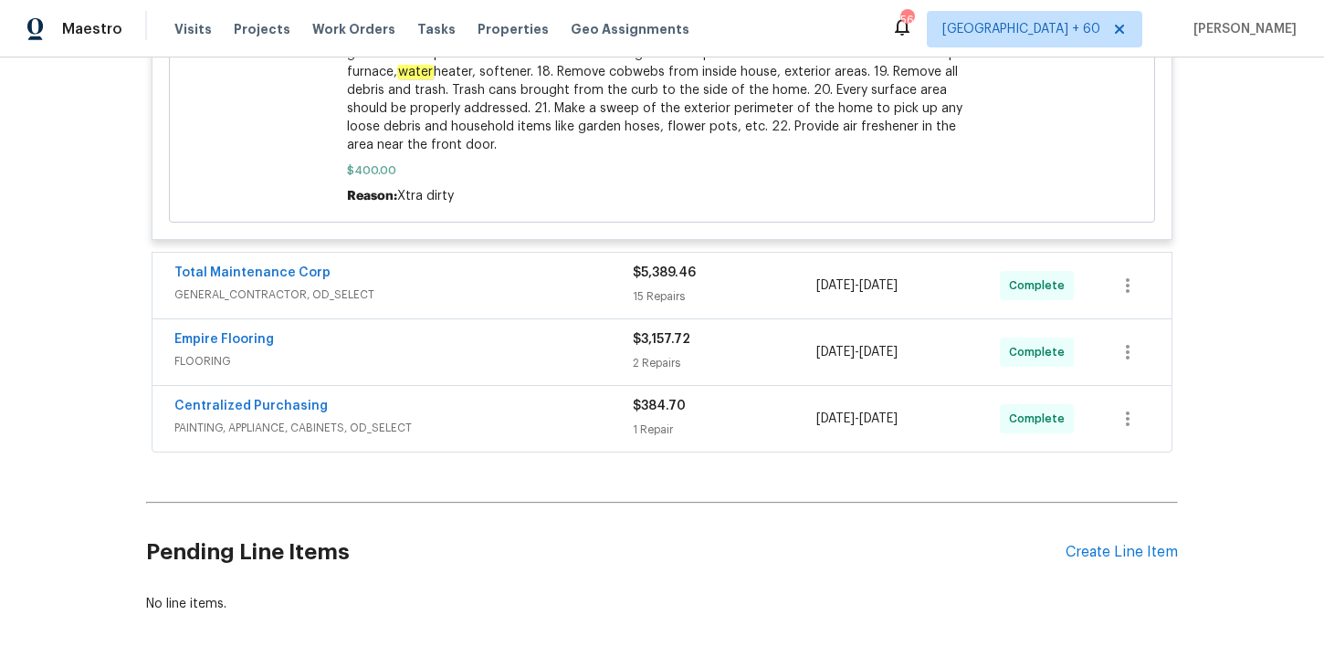
click at [508, 351] on div "Empire Flooring" at bounding box center [403, 341] width 458 height 22
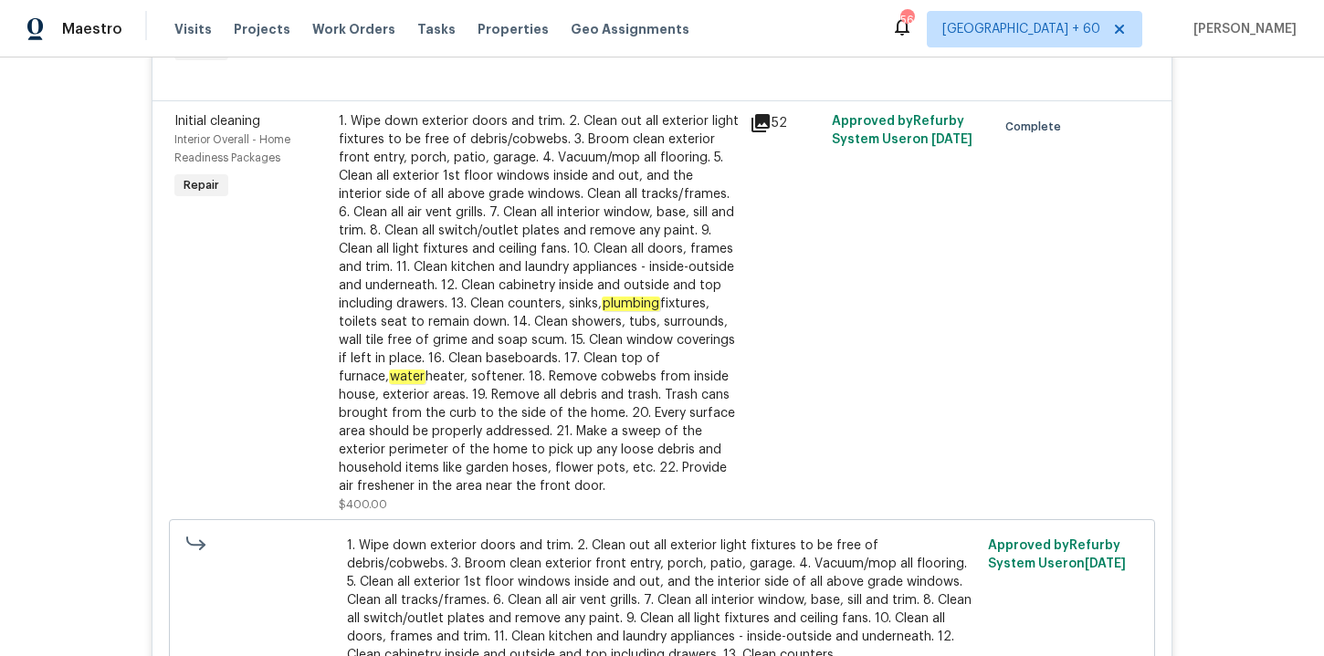
scroll to position [284, 0]
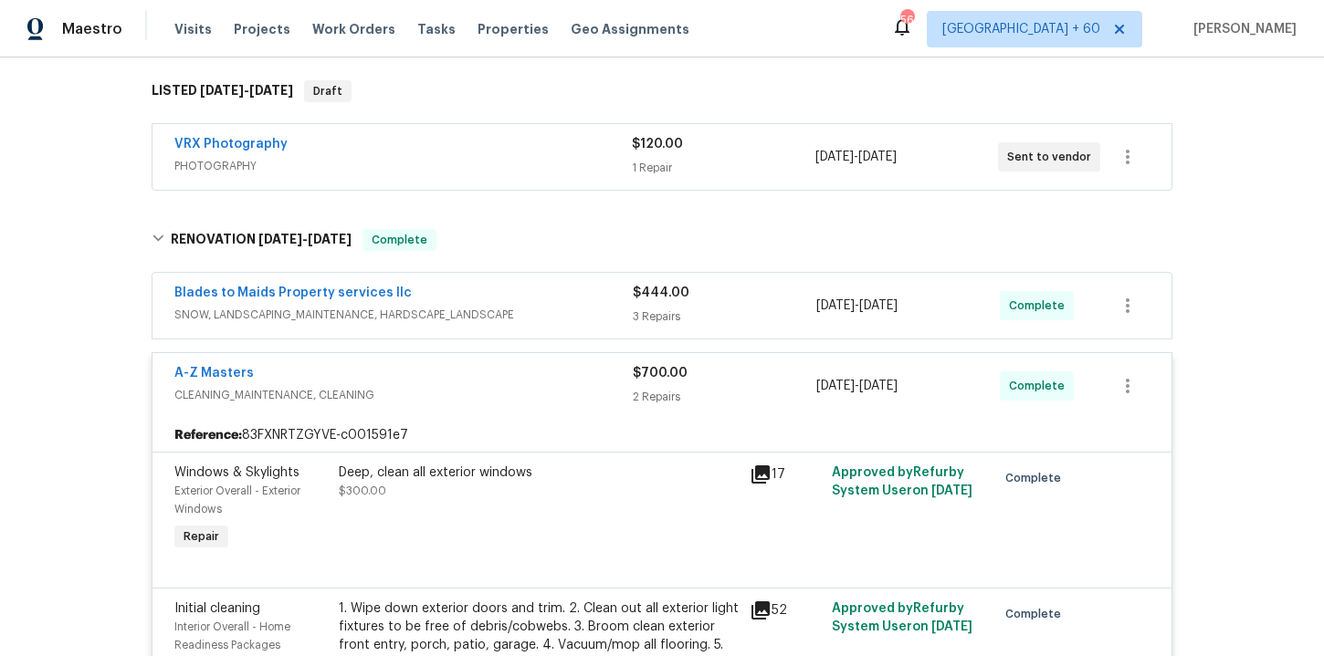
click at [575, 313] on span "SNOW, LANDSCAPING_MAINTENANCE, HARDSCAPE_LANDSCAPE" at bounding box center [403, 315] width 458 height 18
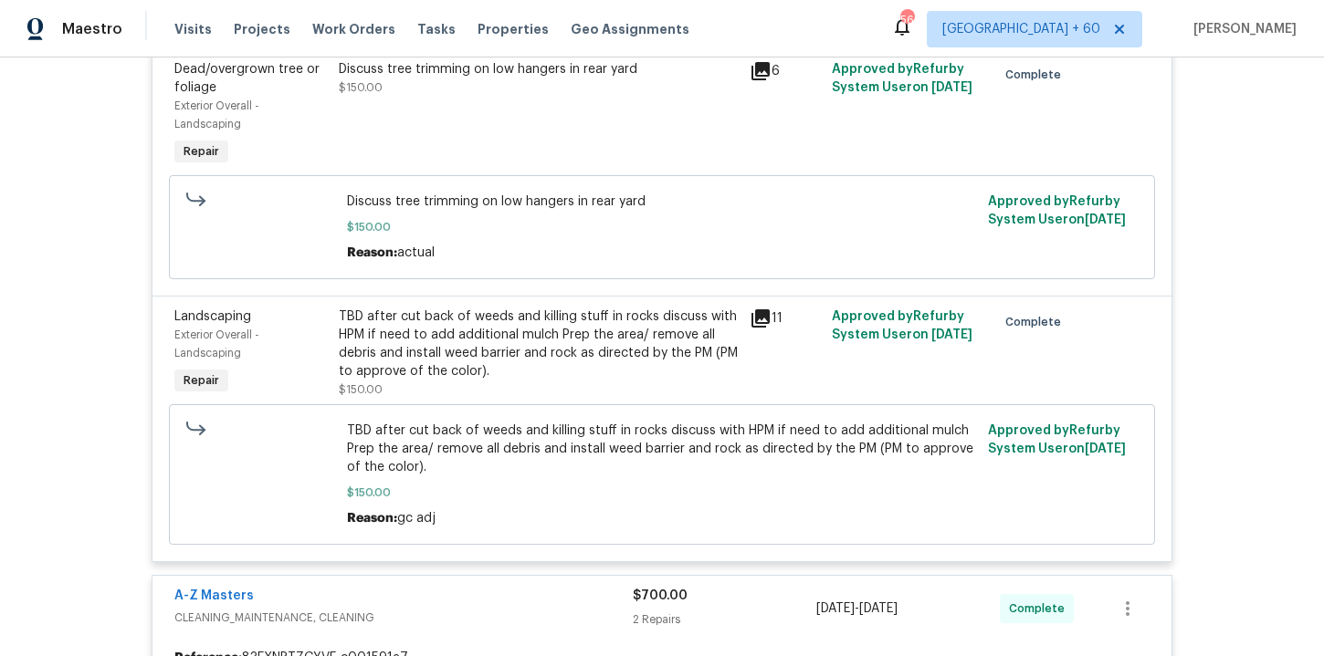
scroll to position [823, 0]
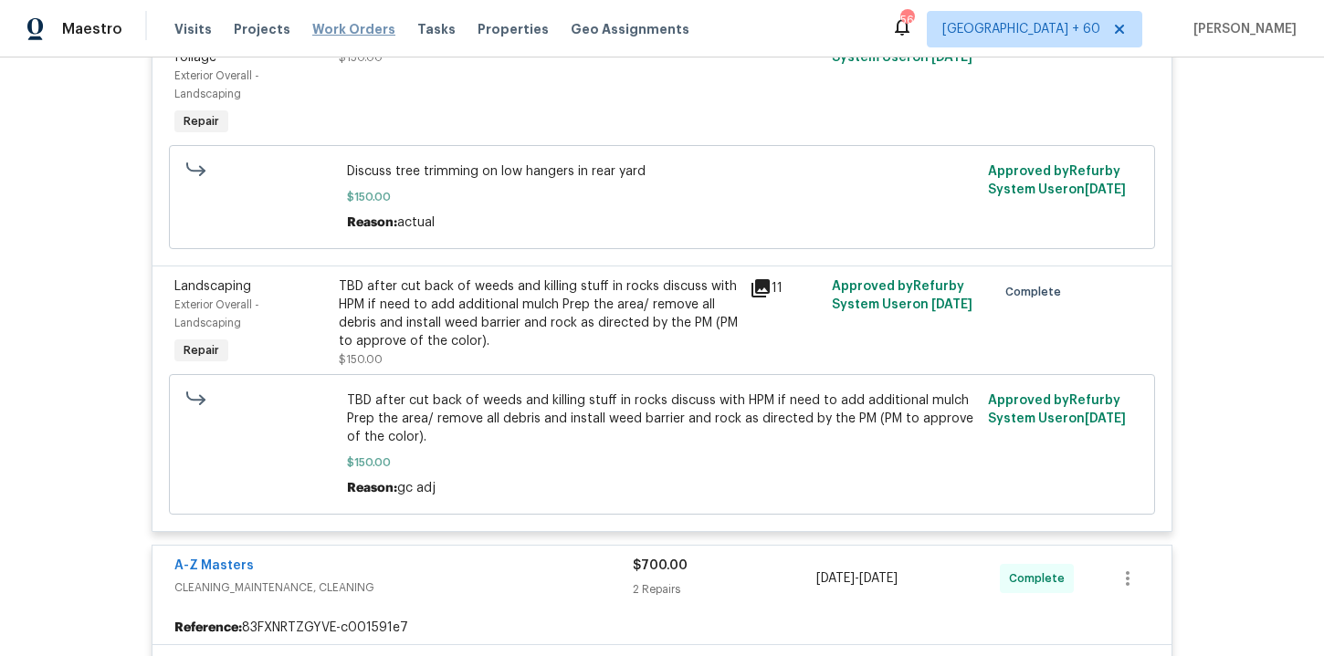
click at [330, 23] on span "Work Orders" at bounding box center [353, 29] width 83 height 18
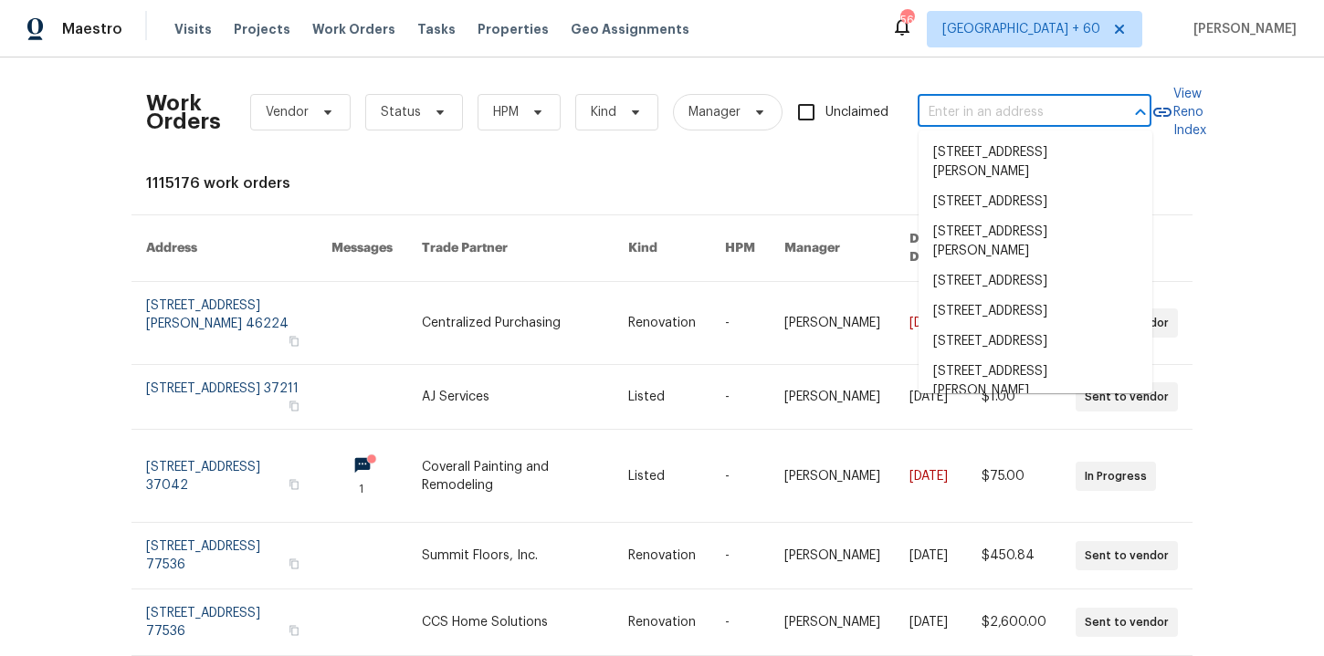
click at [980, 107] on input "text" at bounding box center [1008, 113] width 183 height 28
paste input "[STREET_ADDRESS]"
type input "[STREET_ADDRESS]"
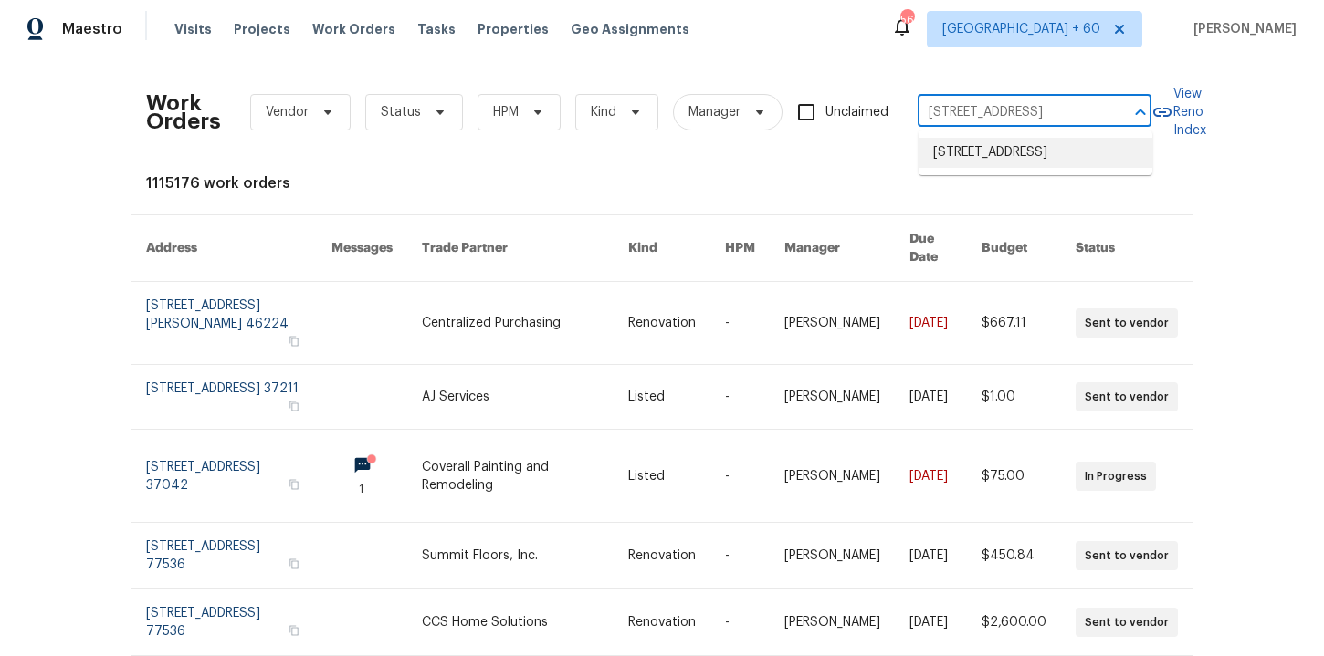
click at [989, 153] on li "[STREET_ADDRESS]" at bounding box center [1035, 153] width 234 height 30
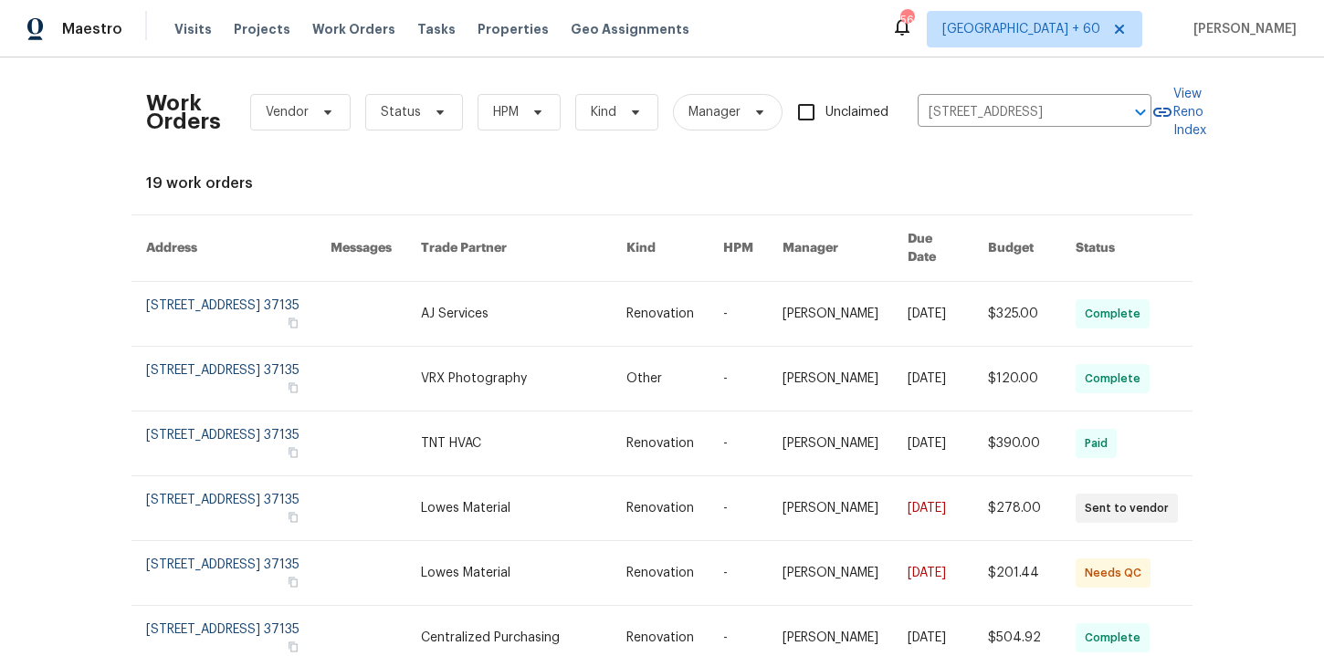
click at [240, 291] on link at bounding box center [238, 314] width 184 height 64
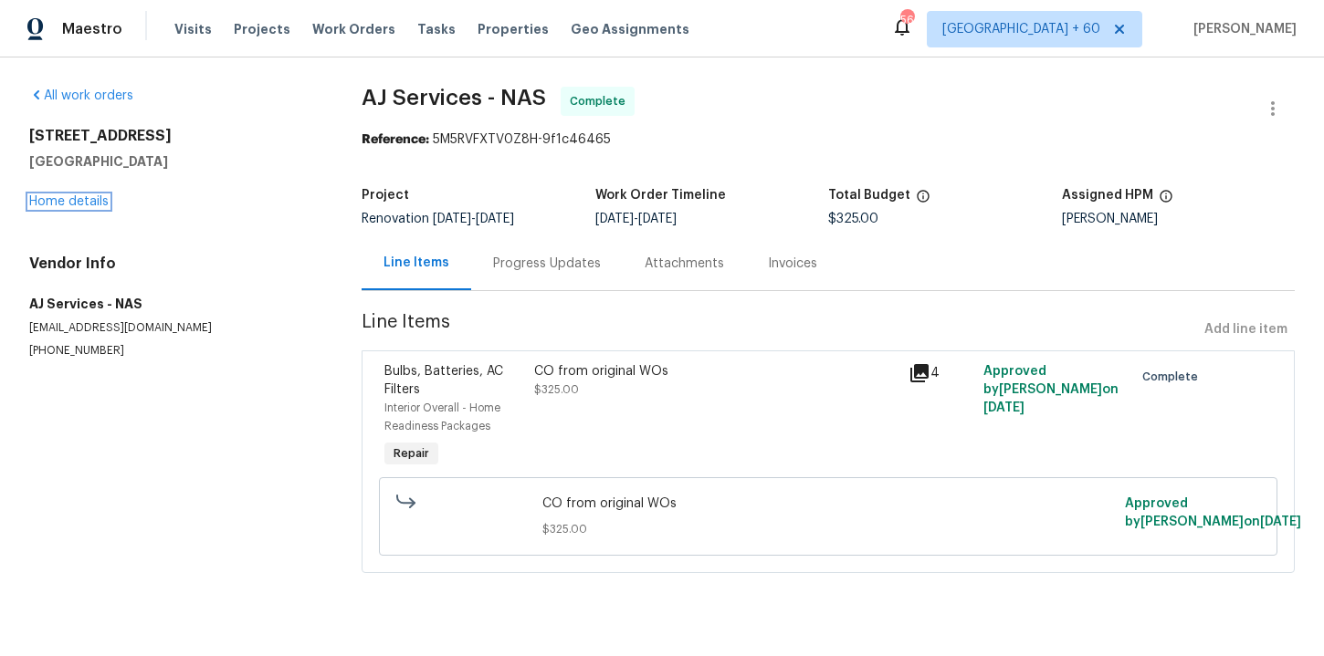
click at [81, 199] on link "Home details" at bounding box center [68, 201] width 79 height 13
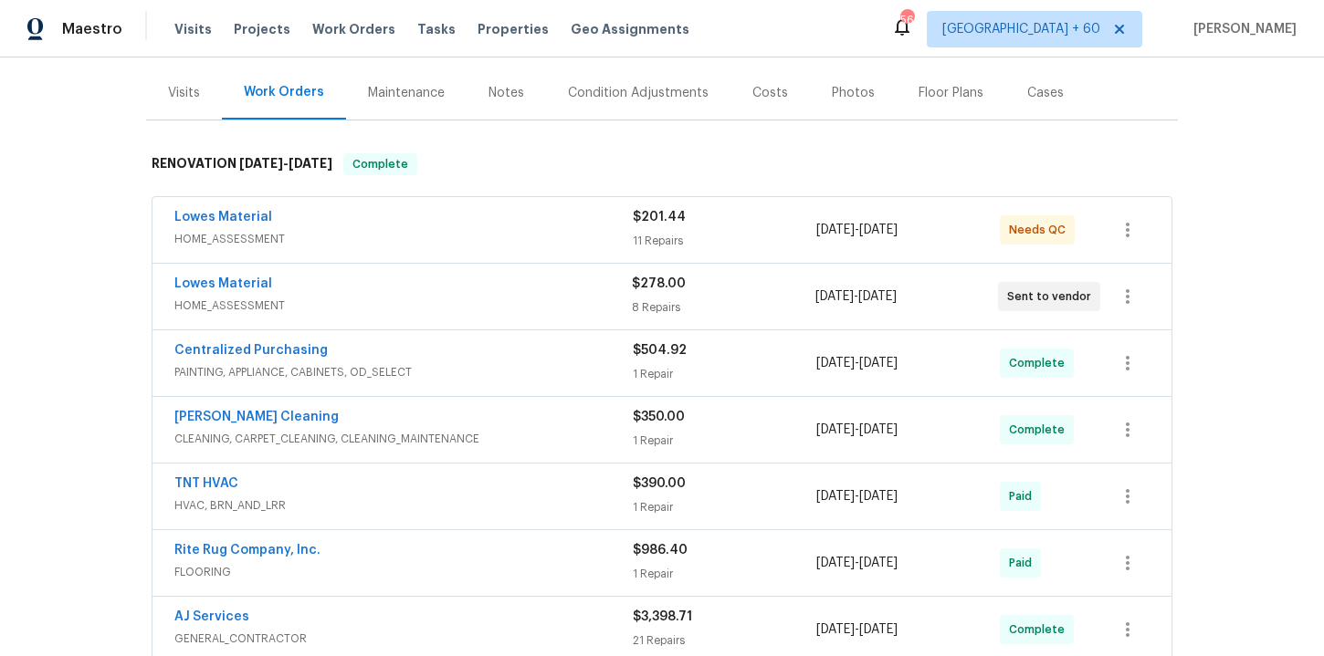
scroll to position [345, 0]
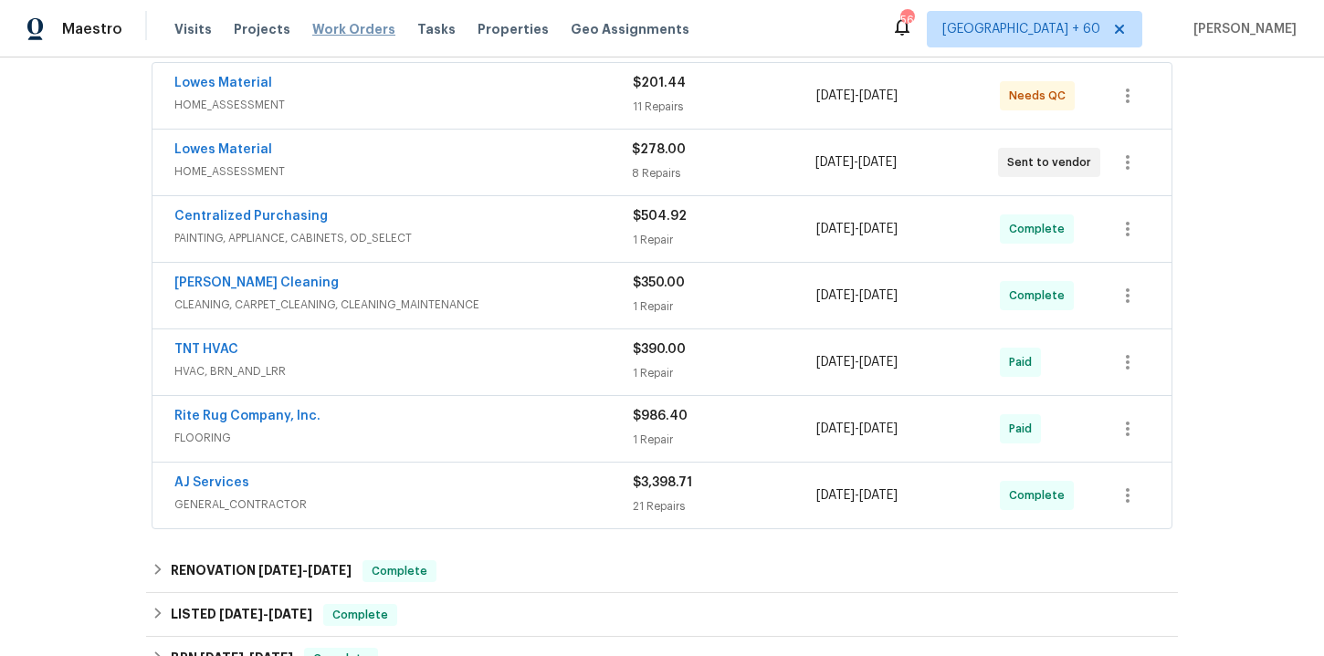
click at [328, 27] on span "Work Orders" at bounding box center [353, 29] width 83 height 18
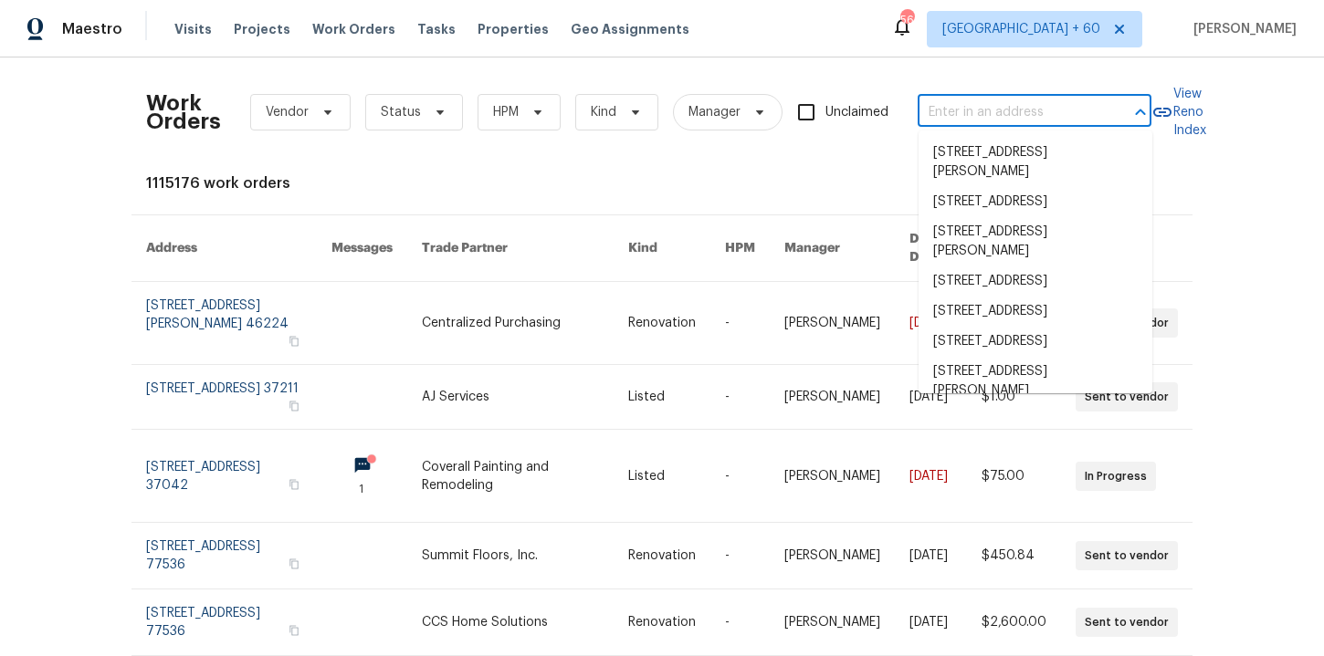
click at [1001, 113] on input "text" at bounding box center [1008, 113] width 183 height 28
paste input "[STREET_ADDRESS][PERSON_NAME]"
type input "[STREET_ADDRESS][PERSON_NAME]"
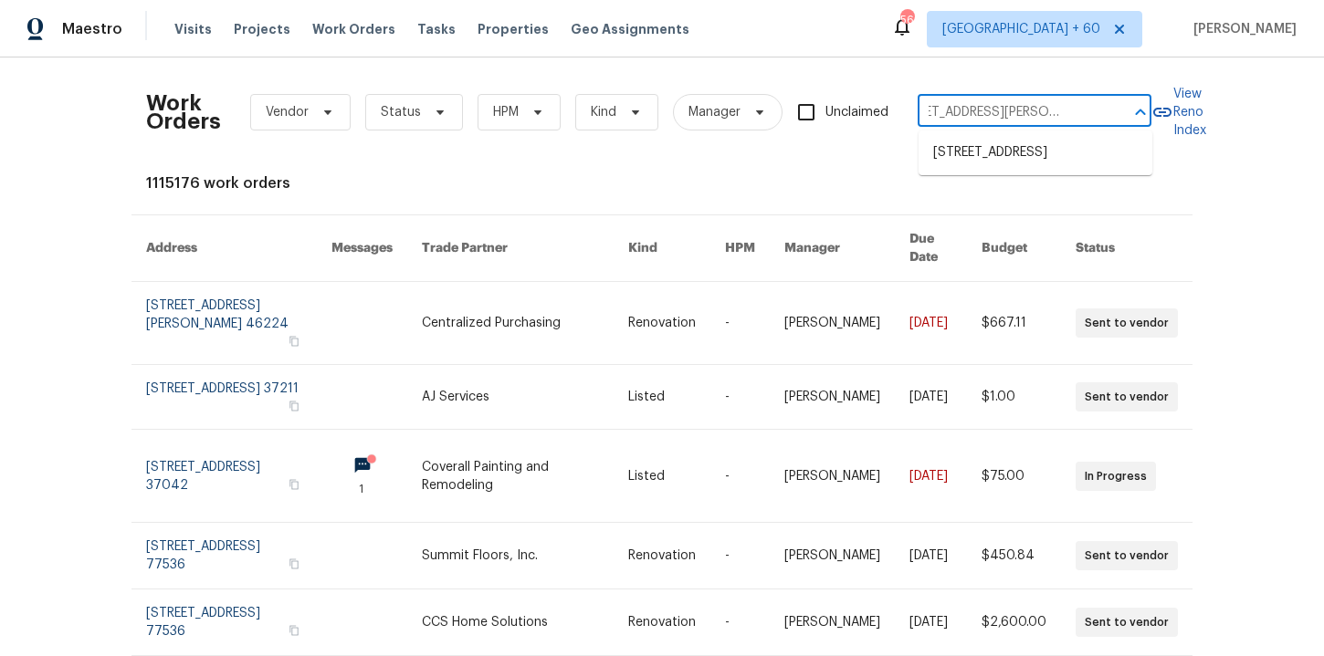
click at [1002, 149] on li "[STREET_ADDRESS]" at bounding box center [1035, 153] width 234 height 30
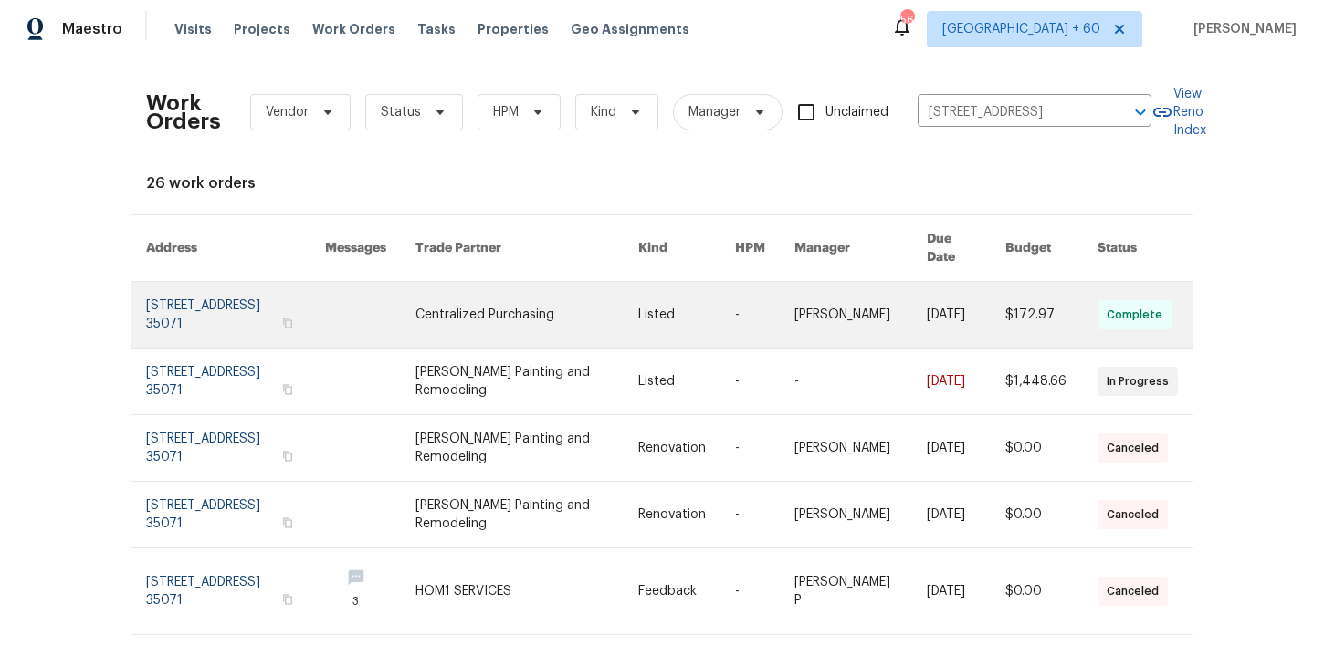
click at [199, 289] on link at bounding box center [235, 315] width 179 height 66
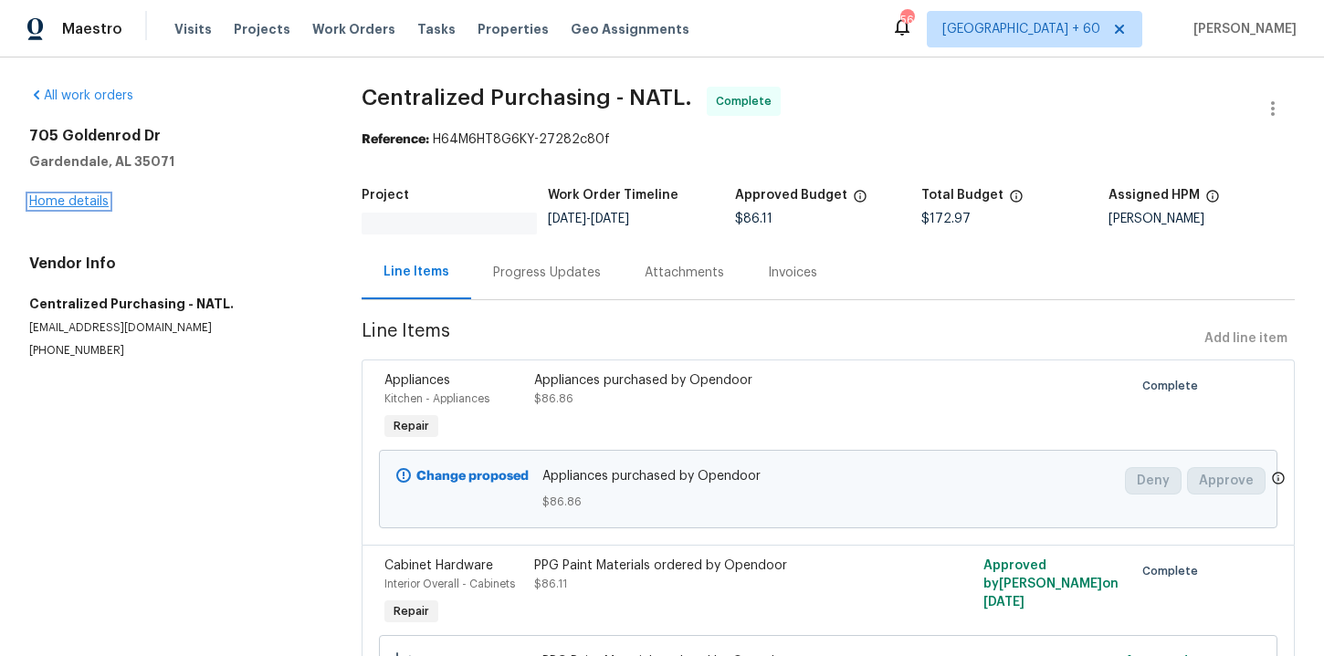
click at [65, 197] on link "Home details" at bounding box center [68, 201] width 79 height 13
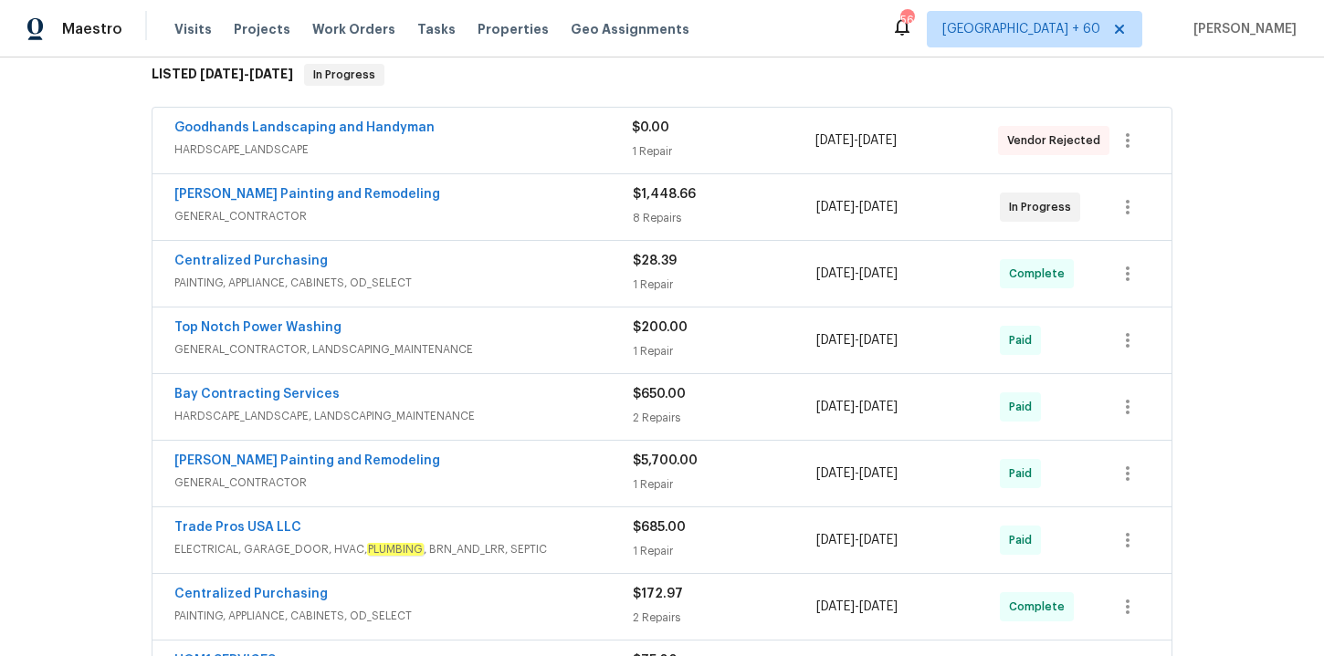
scroll to position [347, 0]
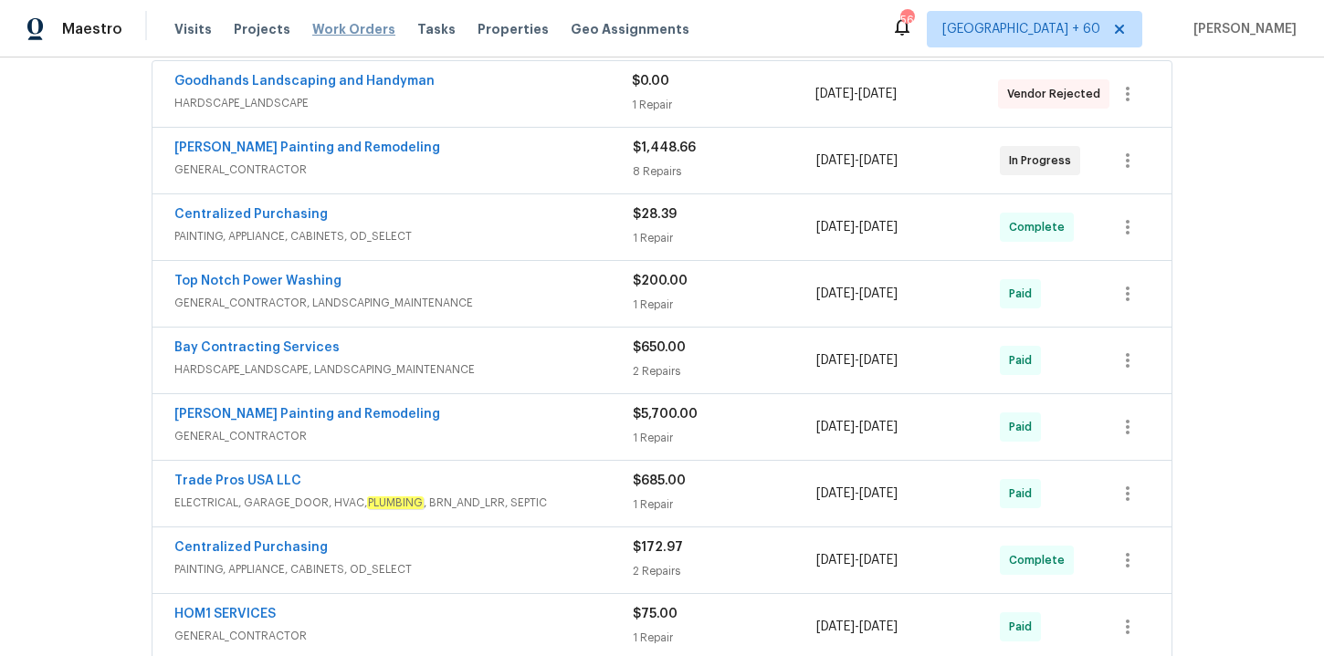
click at [343, 27] on span "Work Orders" at bounding box center [353, 29] width 83 height 18
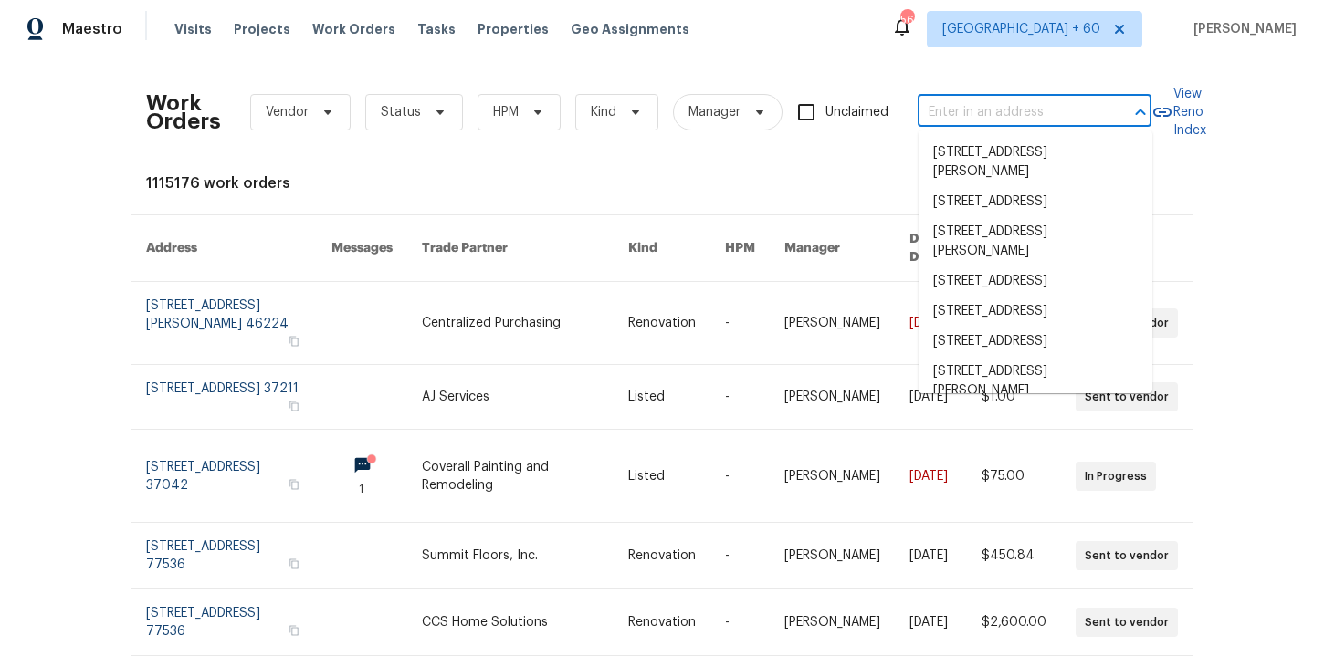
click at [976, 114] on input "text" at bounding box center [1008, 113] width 183 height 28
paste input "[STREET_ADDRESS][PERSON_NAME]"
type input "[STREET_ADDRESS][PERSON_NAME]"
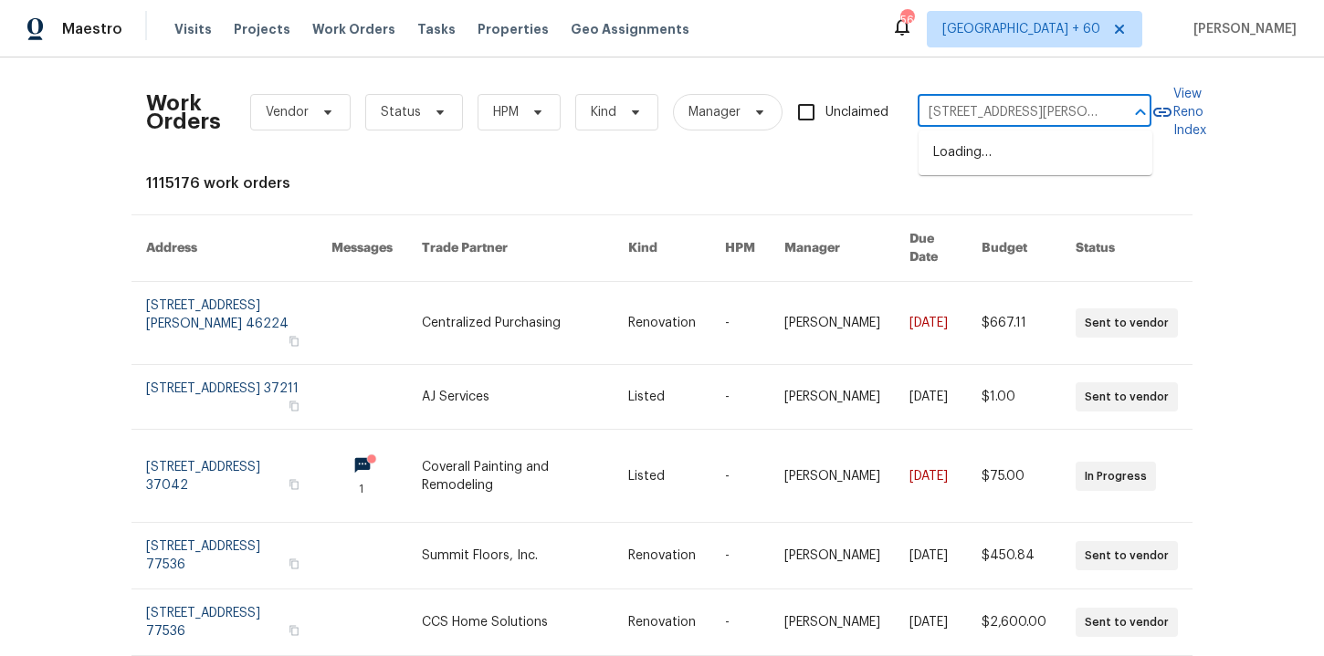
scroll to position [0, 58]
click at [1001, 172] on li "[STREET_ADDRESS][PERSON_NAME]" at bounding box center [1035, 162] width 234 height 49
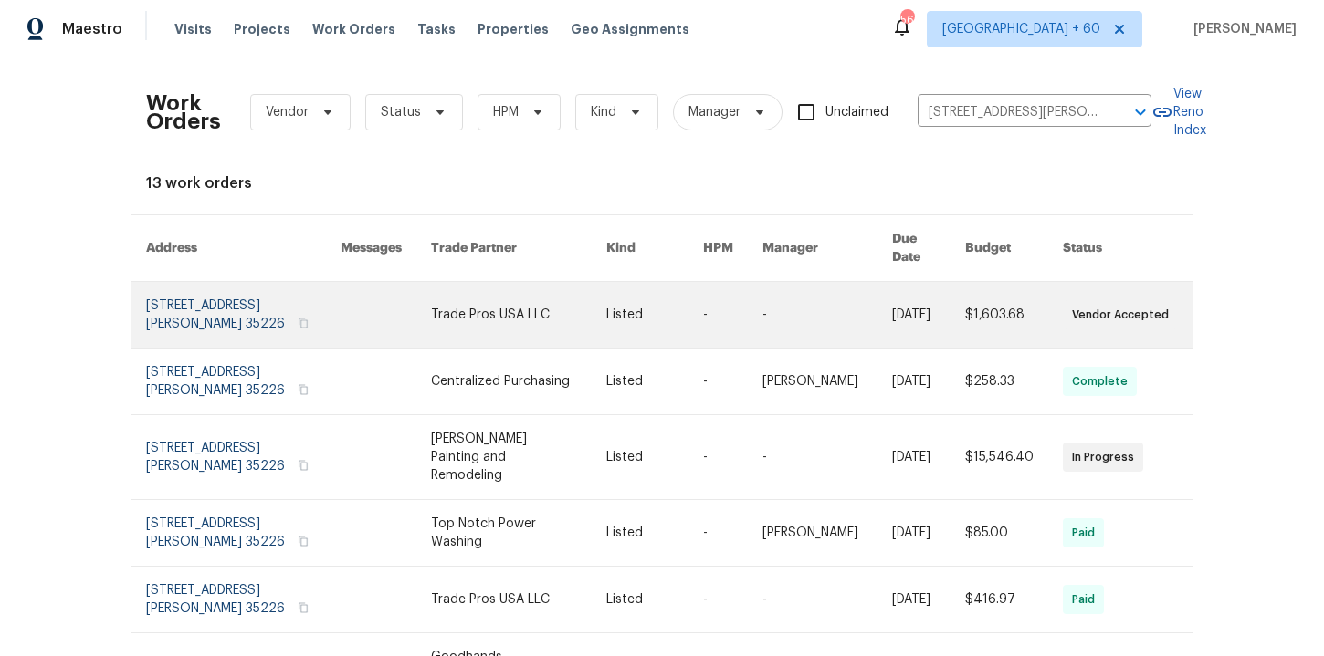
click at [229, 309] on link at bounding box center [243, 315] width 194 height 66
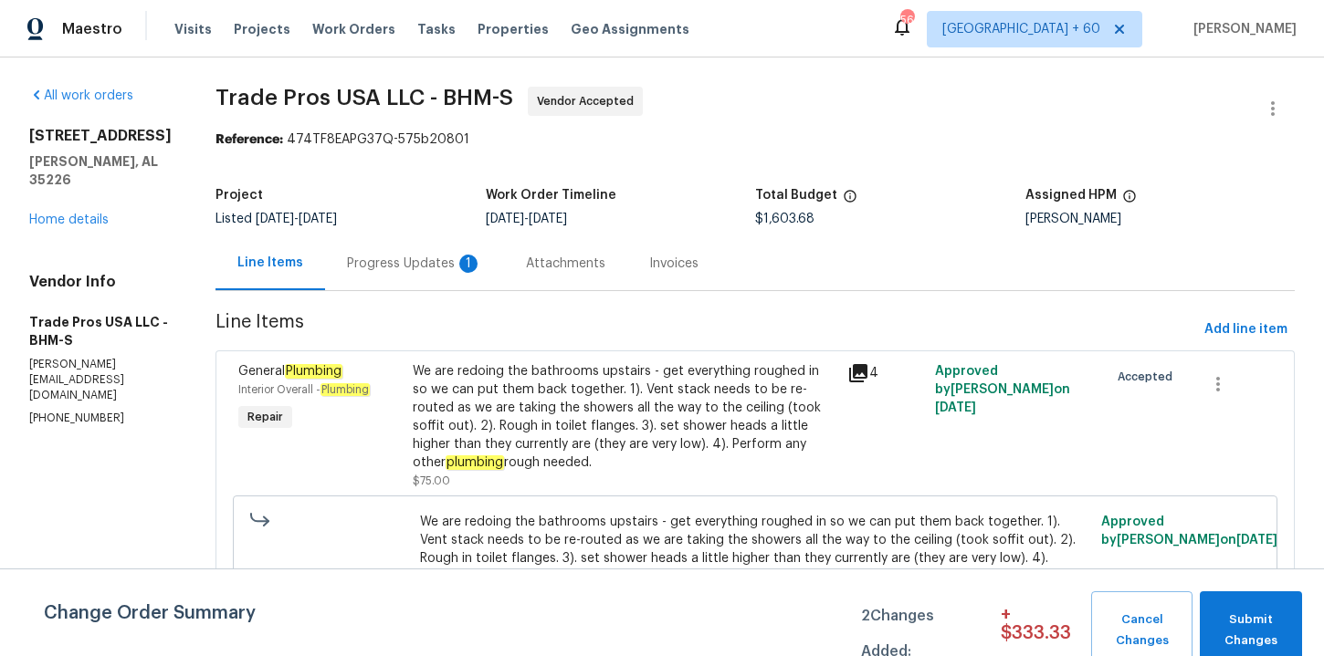
click at [88, 228] on div "[STREET_ADDRESS][PERSON_NAME] Home details" at bounding box center [100, 178] width 142 height 102
click at [85, 222] on link "Home details" at bounding box center [68, 220] width 79 height 13
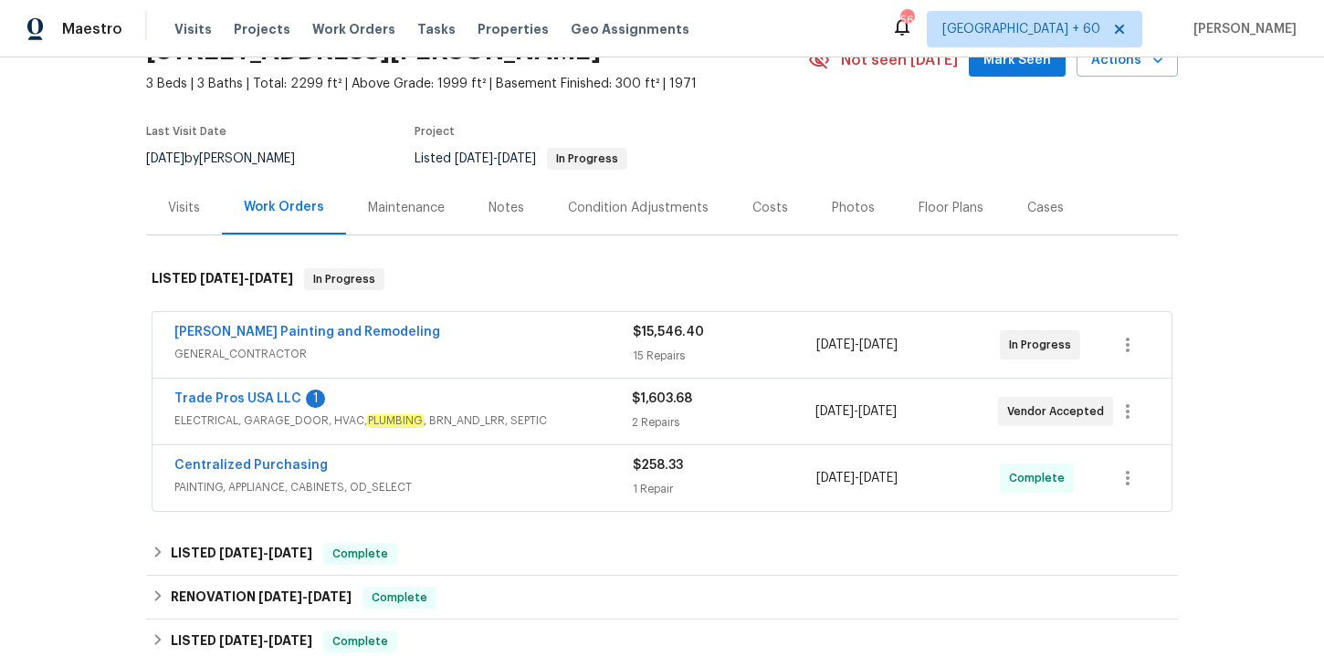
scroll to position [205, 0]
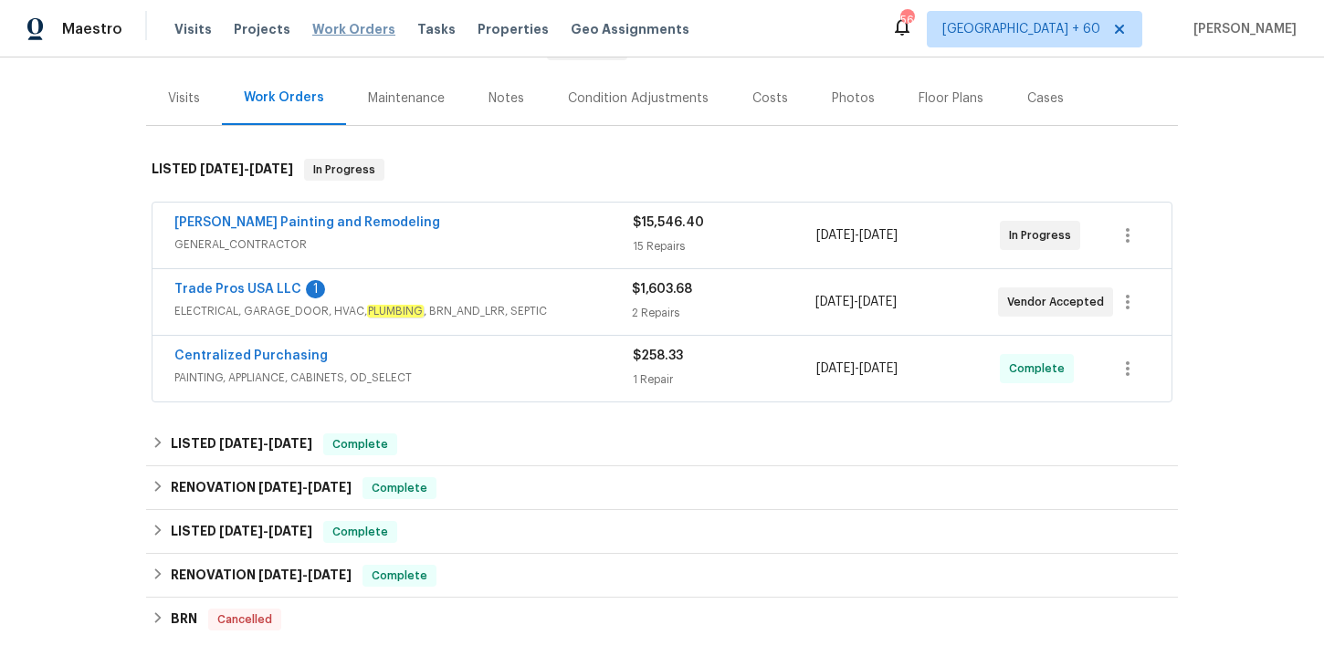
click at [342, 23] on span "Work Orders" at bounding box center [353, 29] width 83 height 18
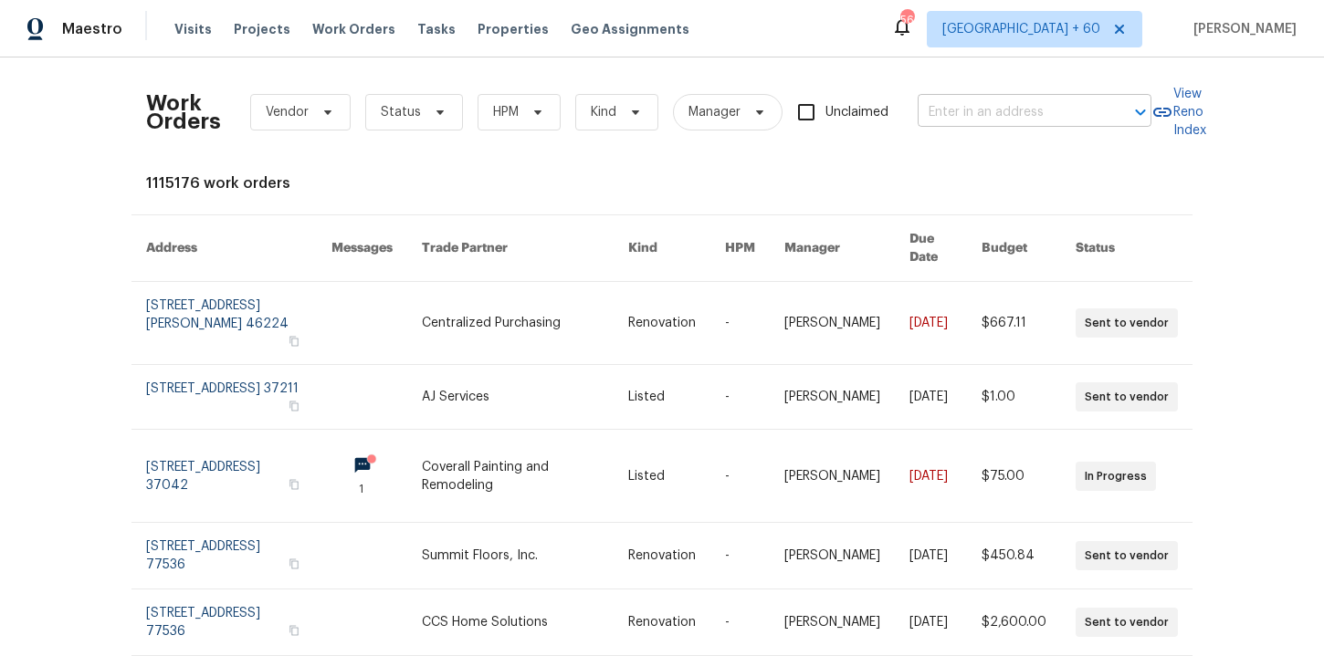
click at [959, 108] on input "text" at bounding box center [1008, 113] width 183 height 28
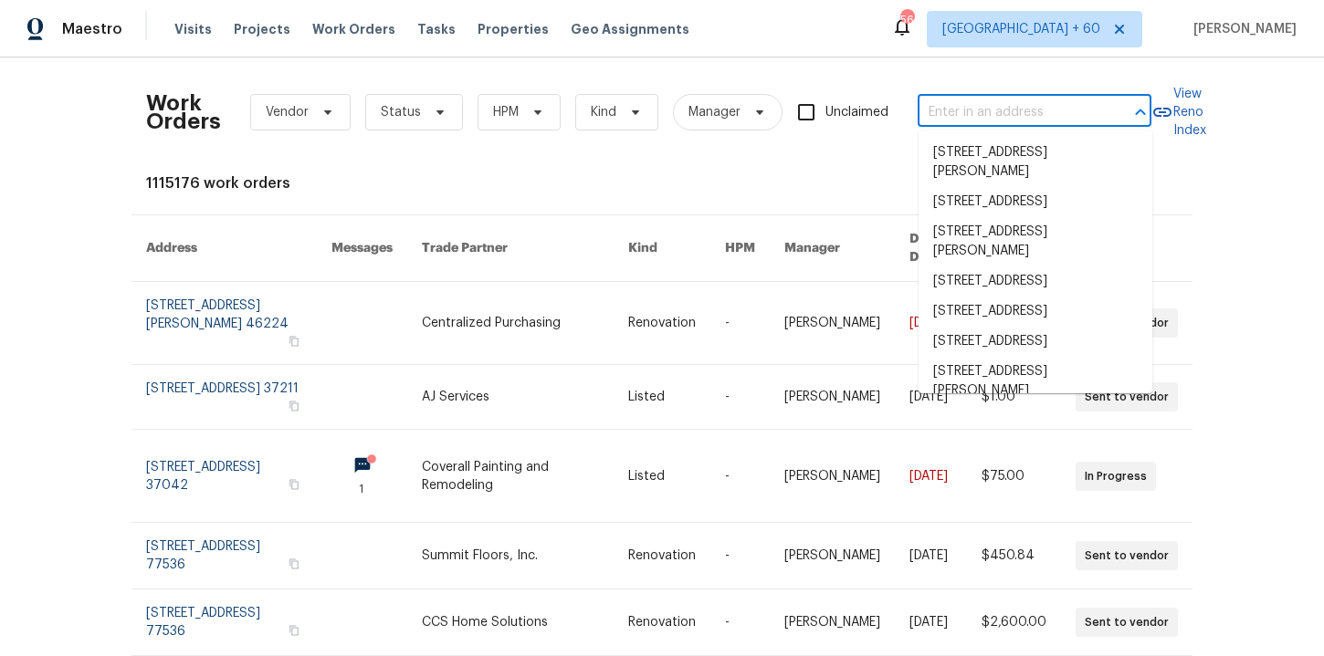
paste input "[STREET_ADDRESS]"
type input "[STREET_ADDRESS]"
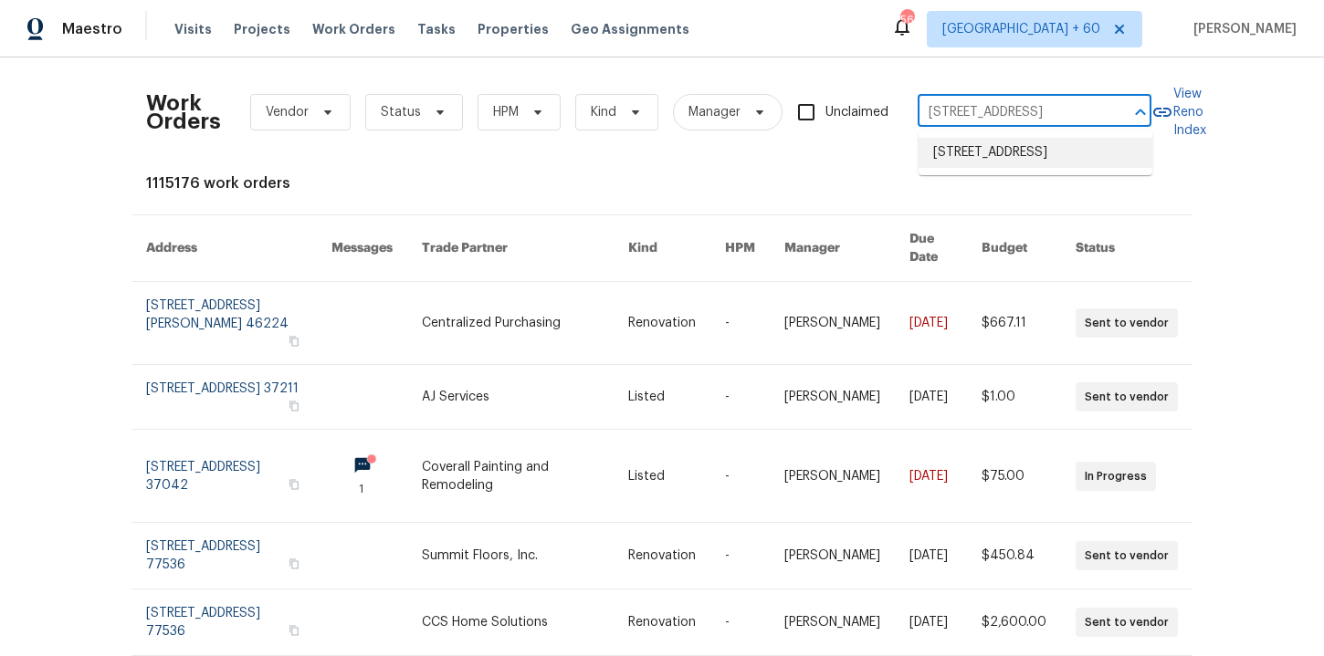
click at [1008, 147] on li "[STREET_ADDRESS]" at bounding box center [1035, 153] width 234 height 30
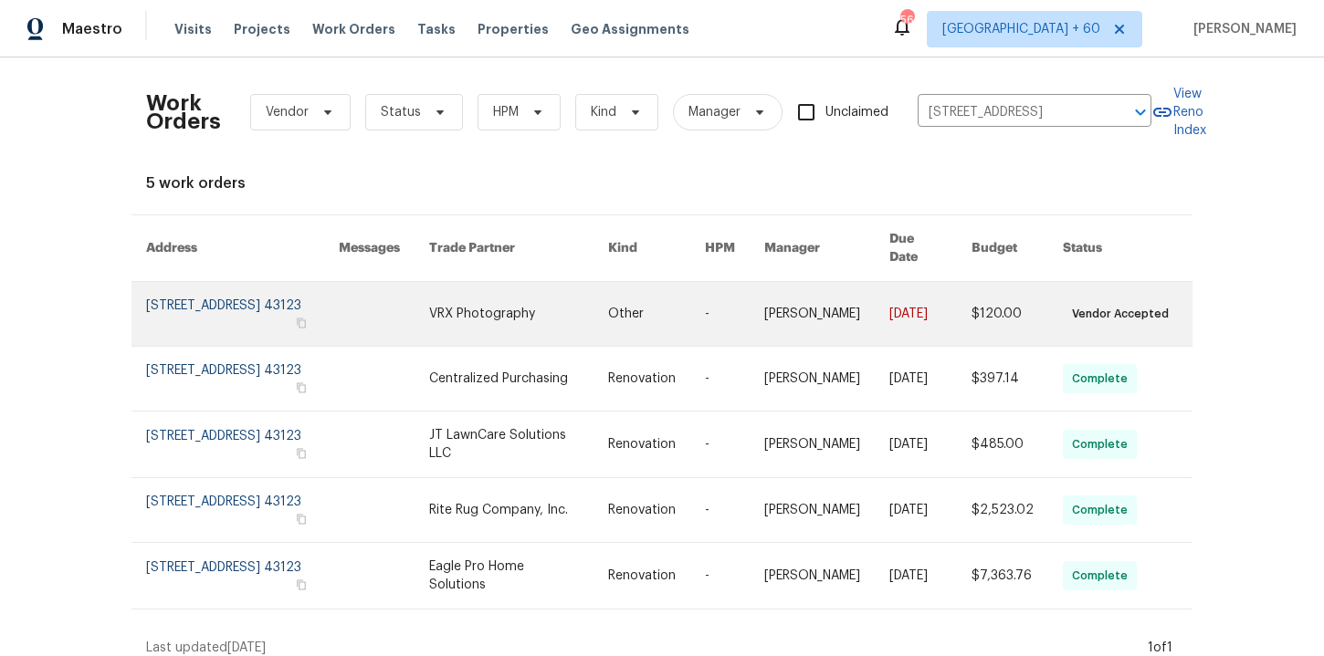
click at [223, 286] on link at bounding box center [242, 314] width 193 height 64
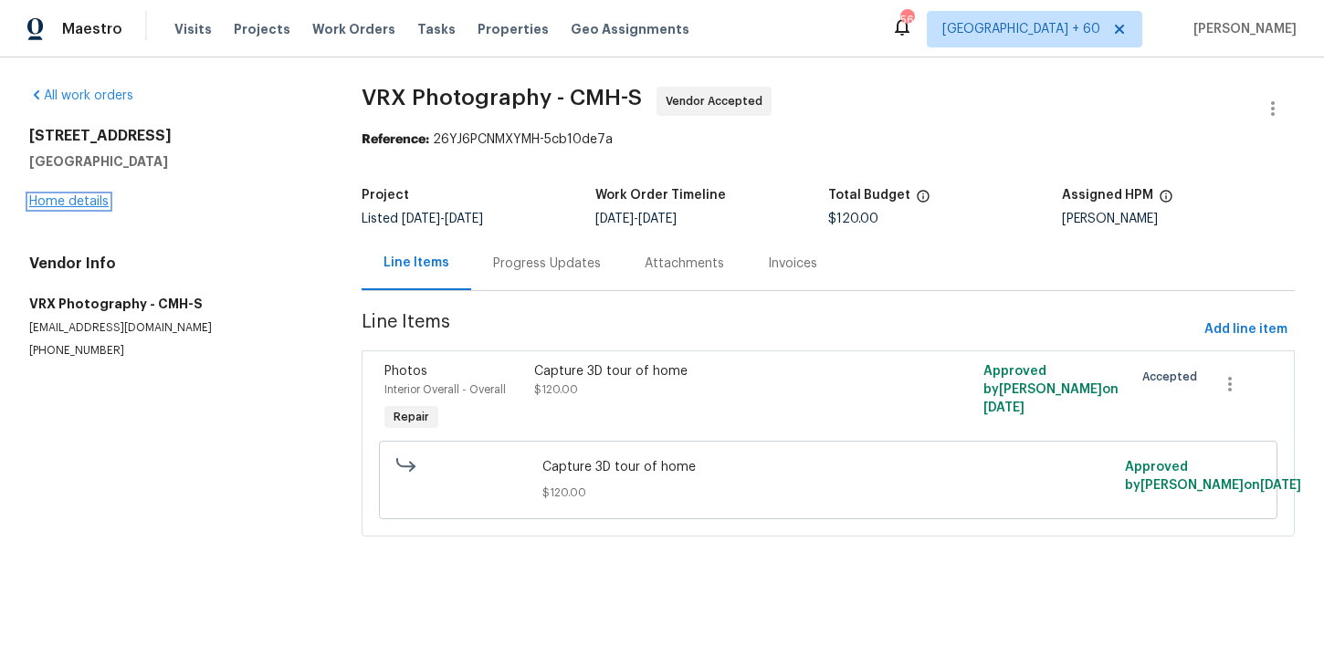
click at [93, 204] on link "Home details" at bounding box center [68, 201] width 79 height 13
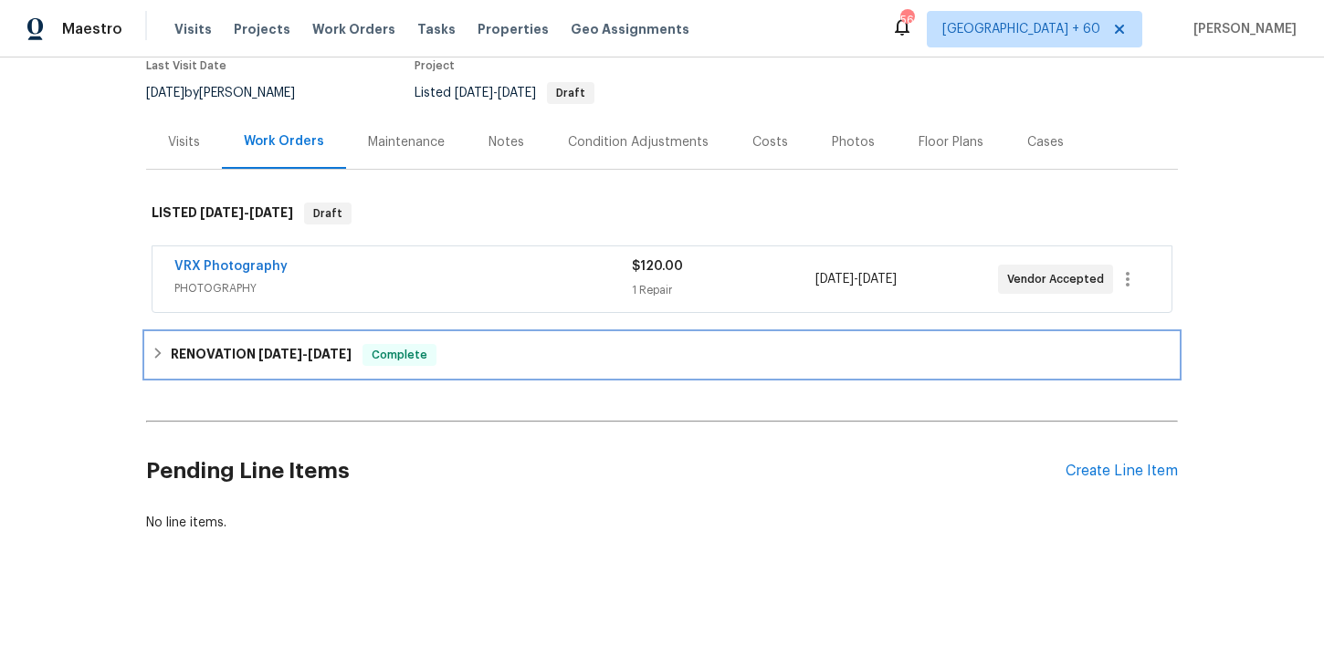
click at [512, 356] on div "RENOVATION [DATE] - [DATE] Complete" at bounding box center [662, 355] width 1021 height 22
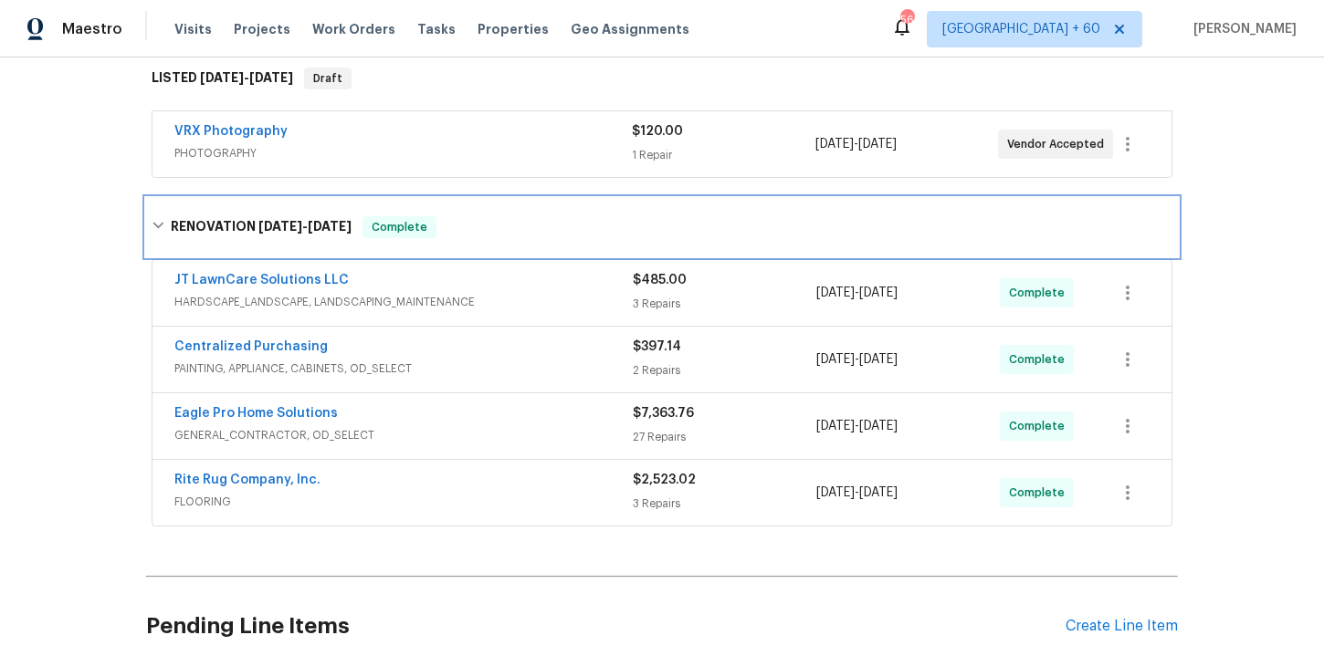
scroll to position [389, 0]
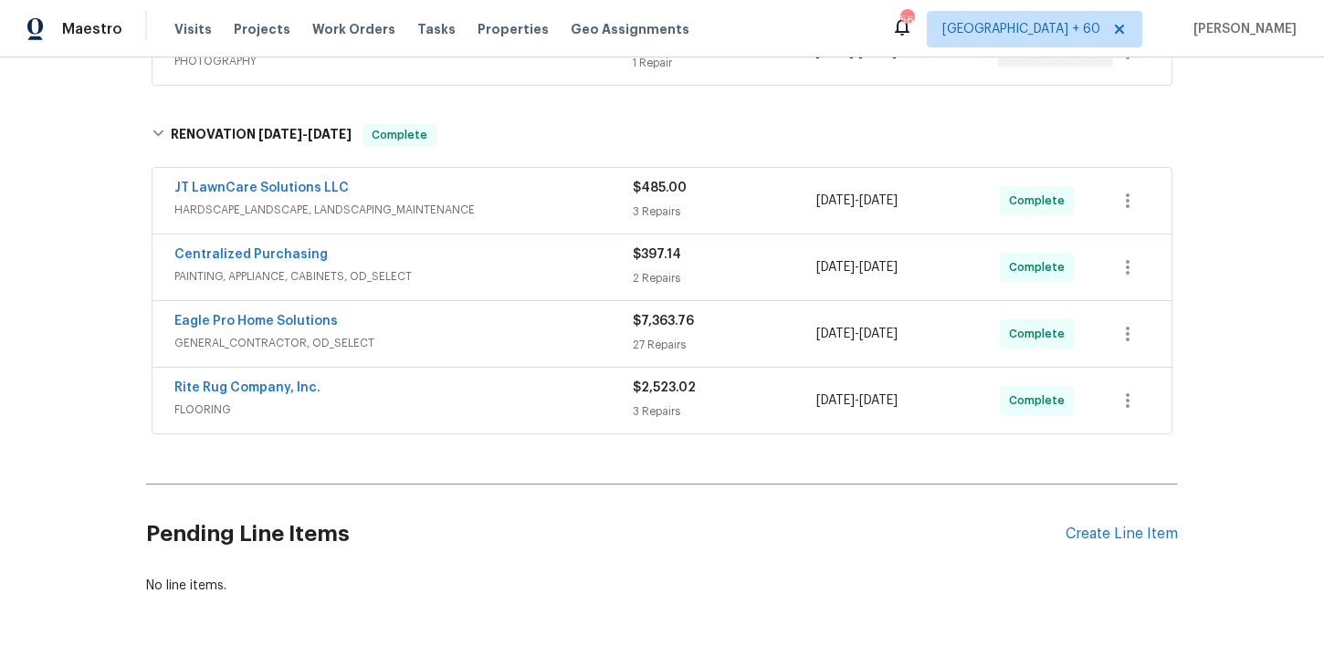
click at [497, 400] on div "Rite Rug Company, Inc." at bounding box center [403, 390] width 458 height 22
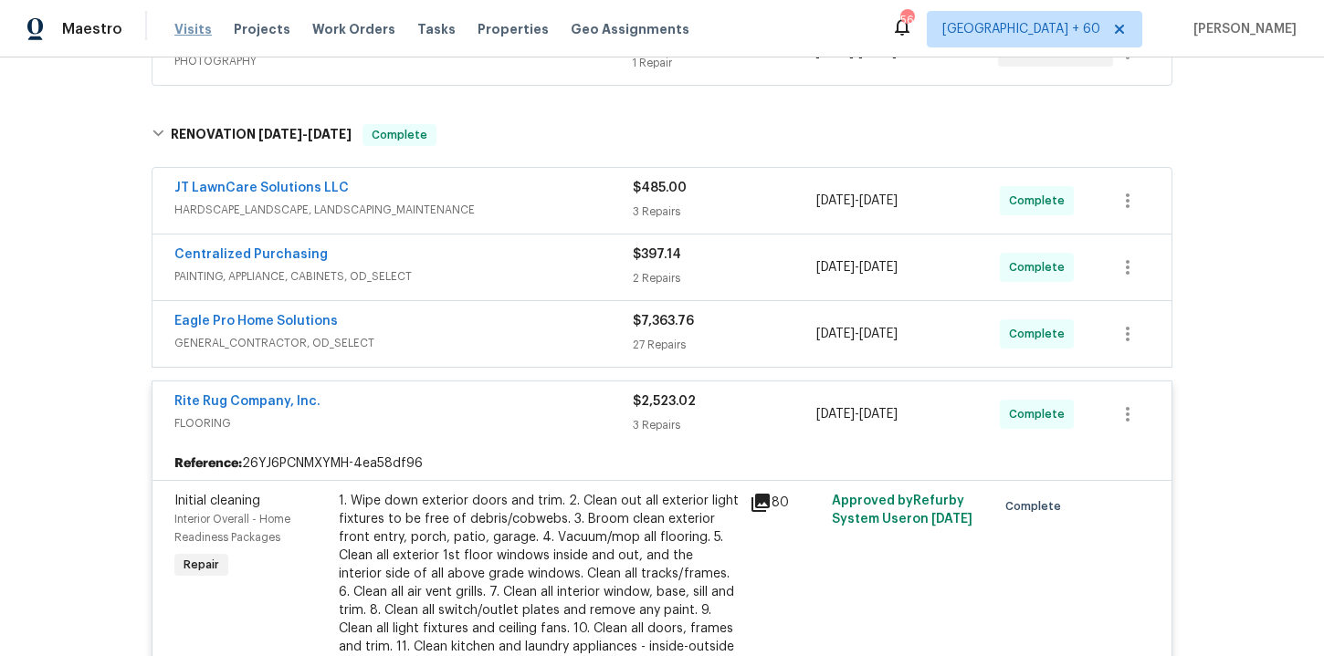
click at [194, 27] on span "Visits" at bounding box center [192, 29] width 37 height 18
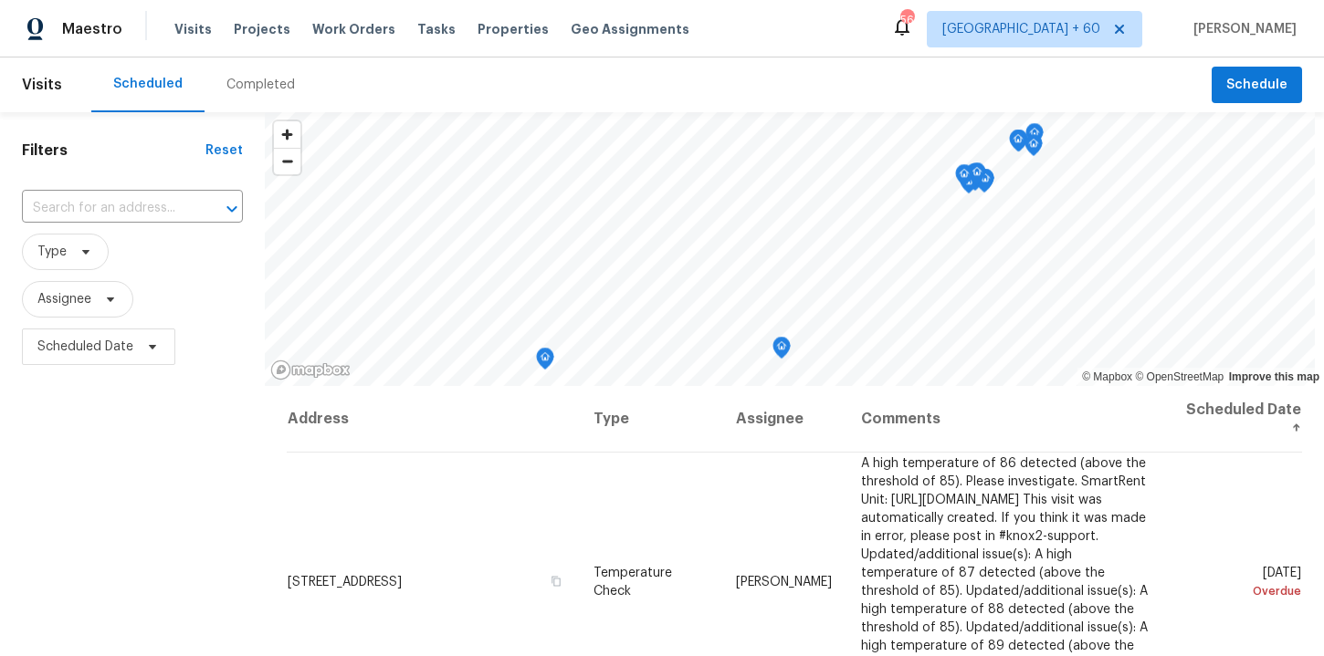
click at [259, 80] on div "Completed" at bounding box center [260, 85] width 68 height 18
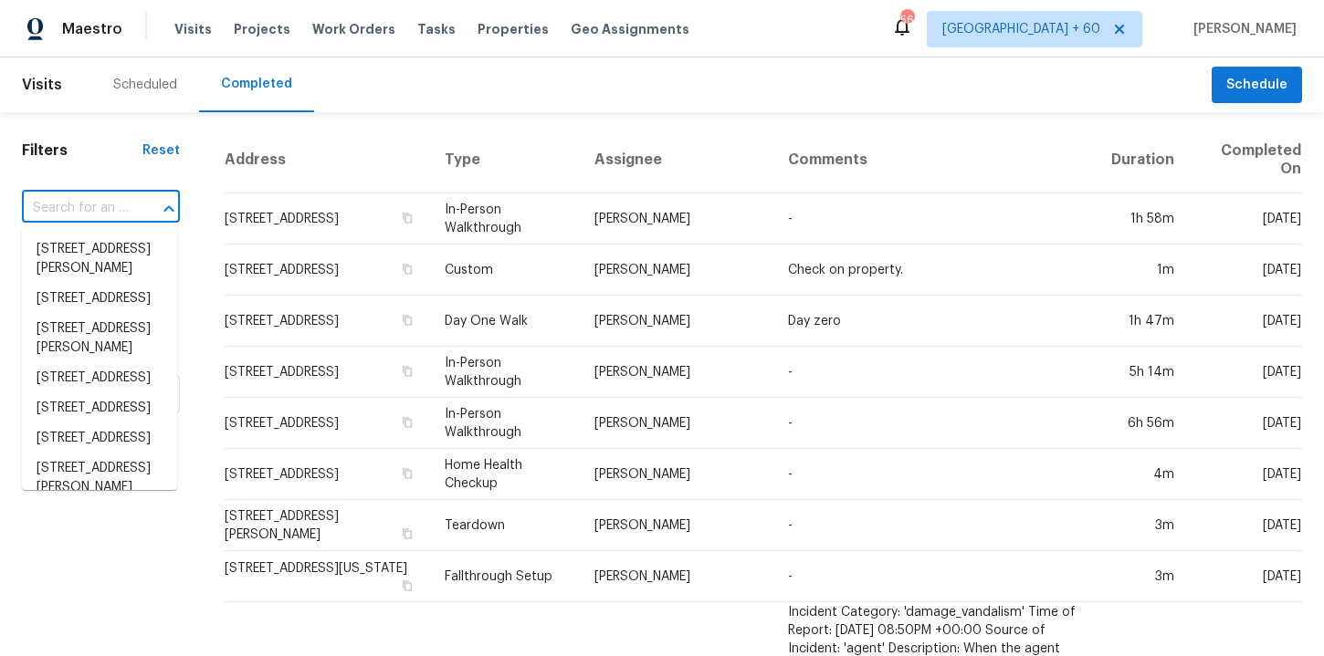
click at [120, 209] on input "text" at bounding box center [75, 208] width 107 height 28
paste input "[STREET_ADDRESS][PERSON_NAME]"
type input "[STREET_ADDRESS][PERSON_NAME]"
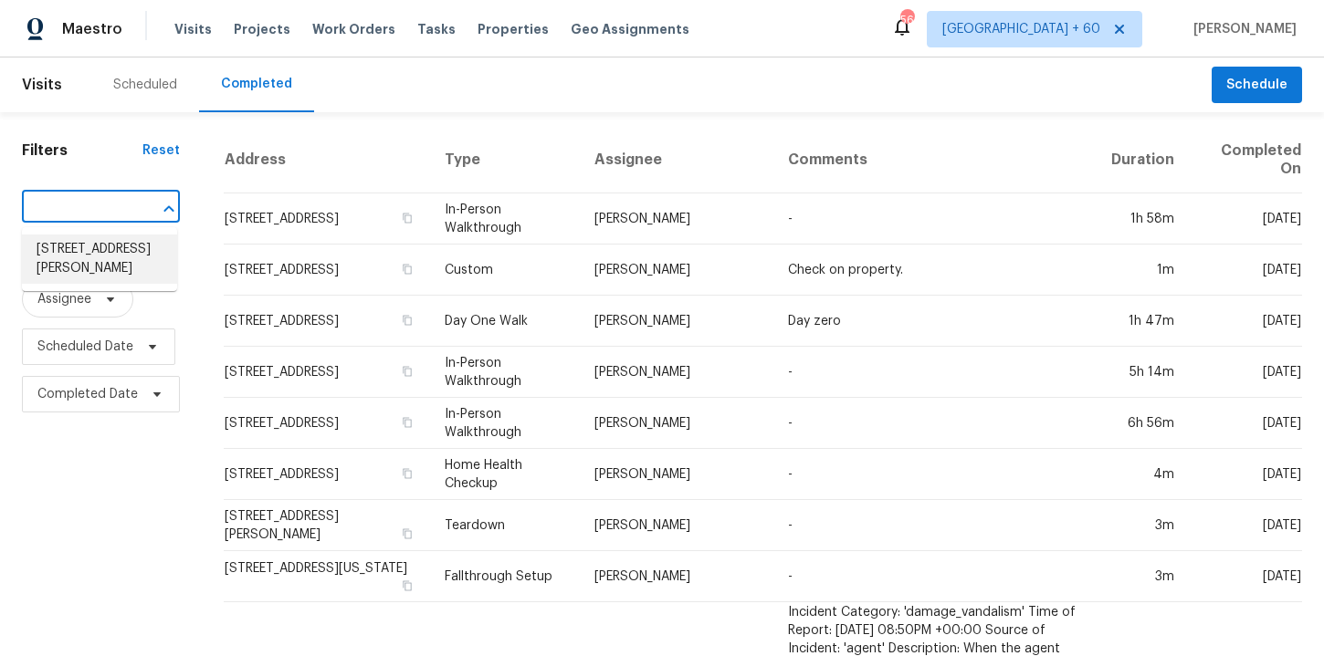
click at [114, 247] on li "[STREET_ADDRESS][PERSON_NAME]" at bounding box center [99, 259] width 155 height 49
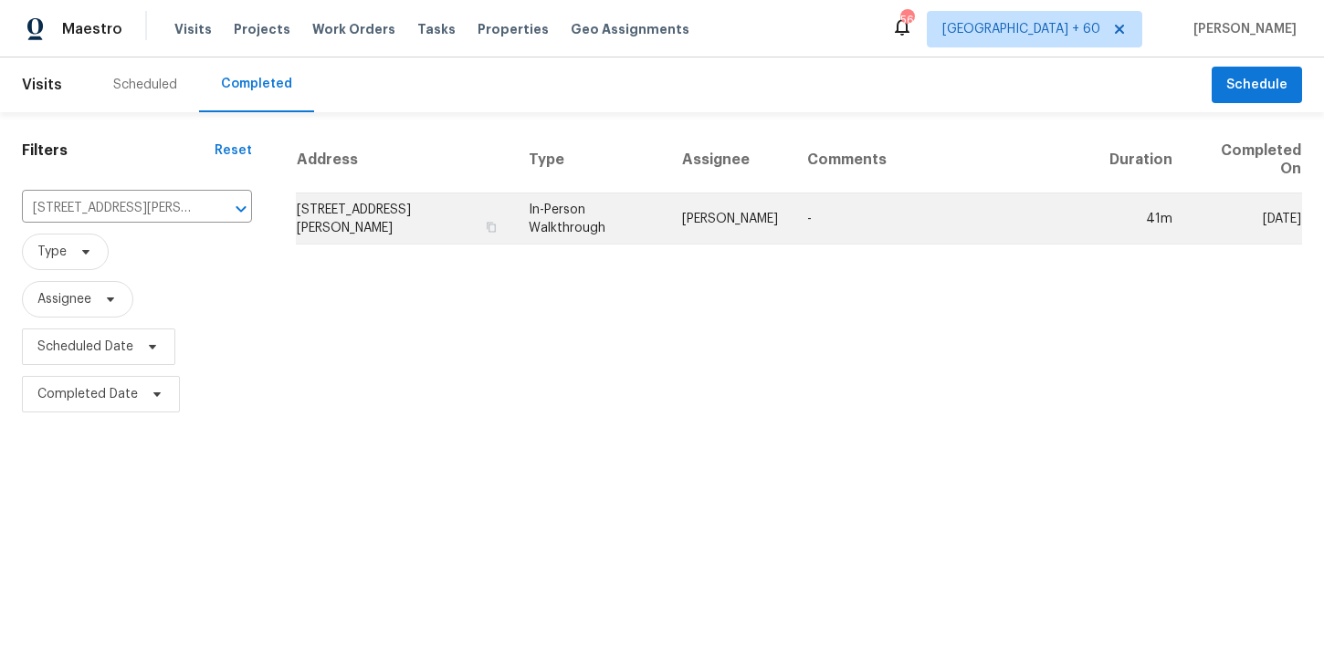
click at [585, 224] on td "In-Person Walkthrough" at bounding box center [590, 219] width 153 height 51
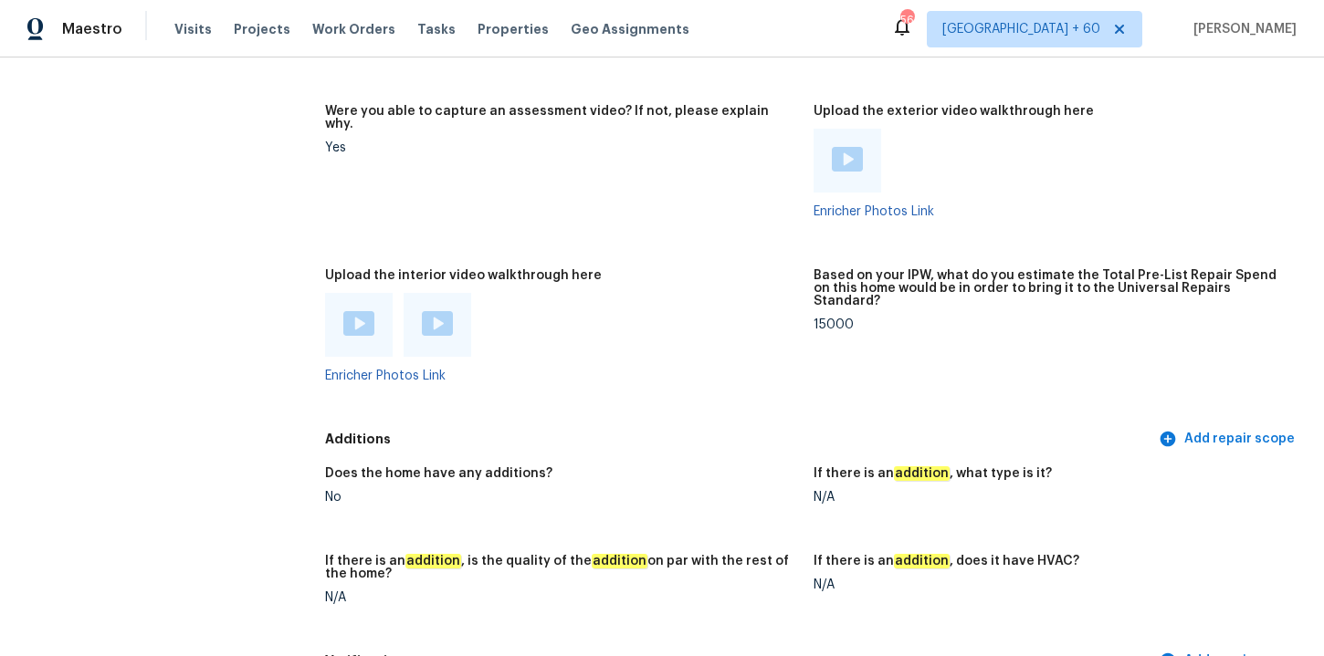
scroll to position [3675, 0]
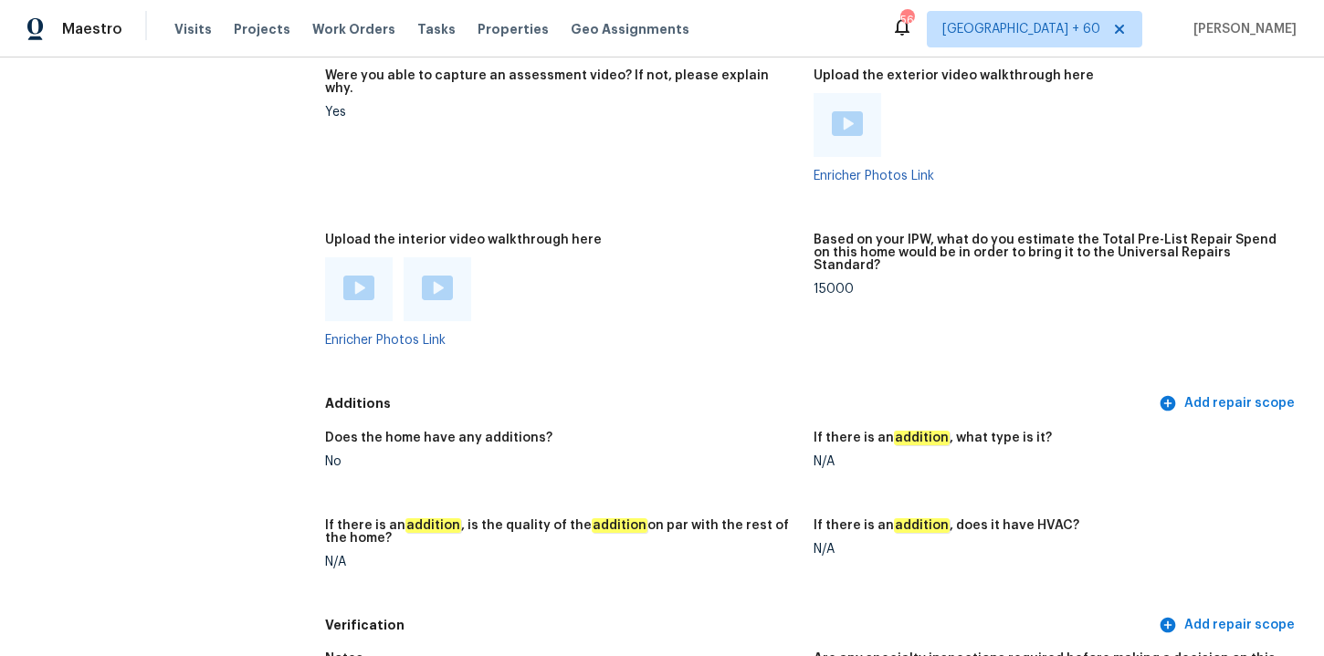
click at [360, 283] on img at bounding box center [358, 288] width 31 height 25
click at [983, 119] on div at bounding box center [1050, 125] width 474 height 64
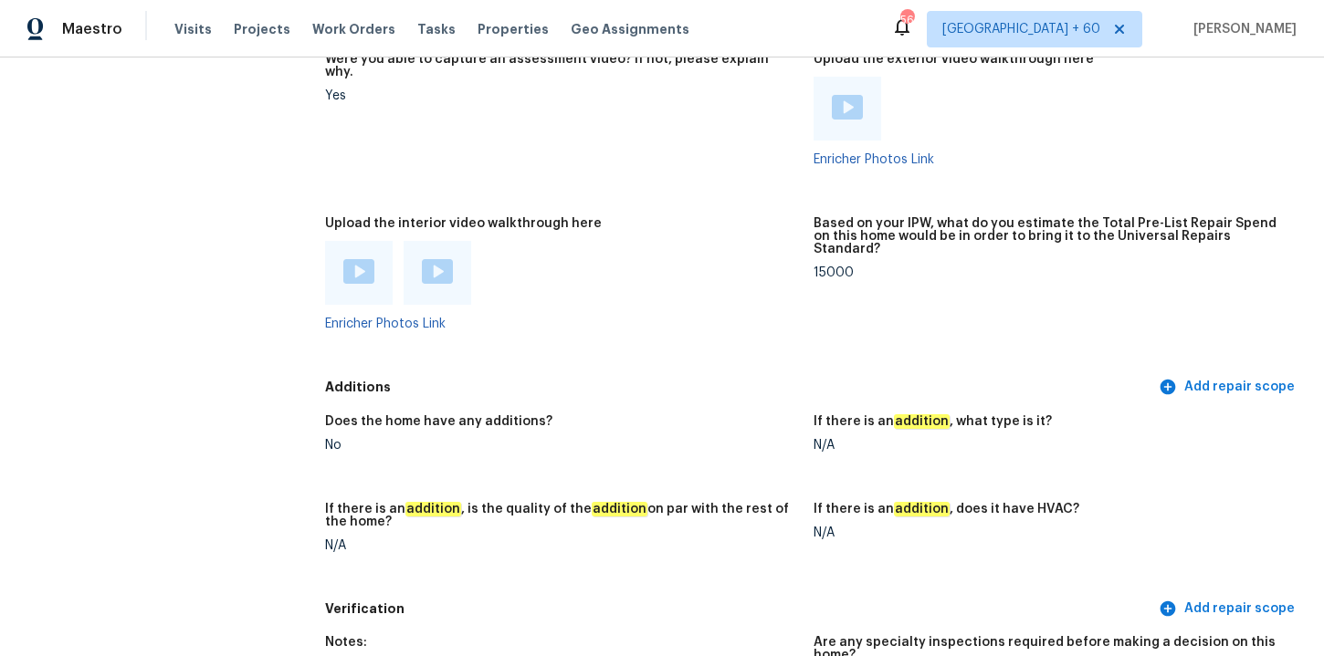
scroll to position [3705, 0]
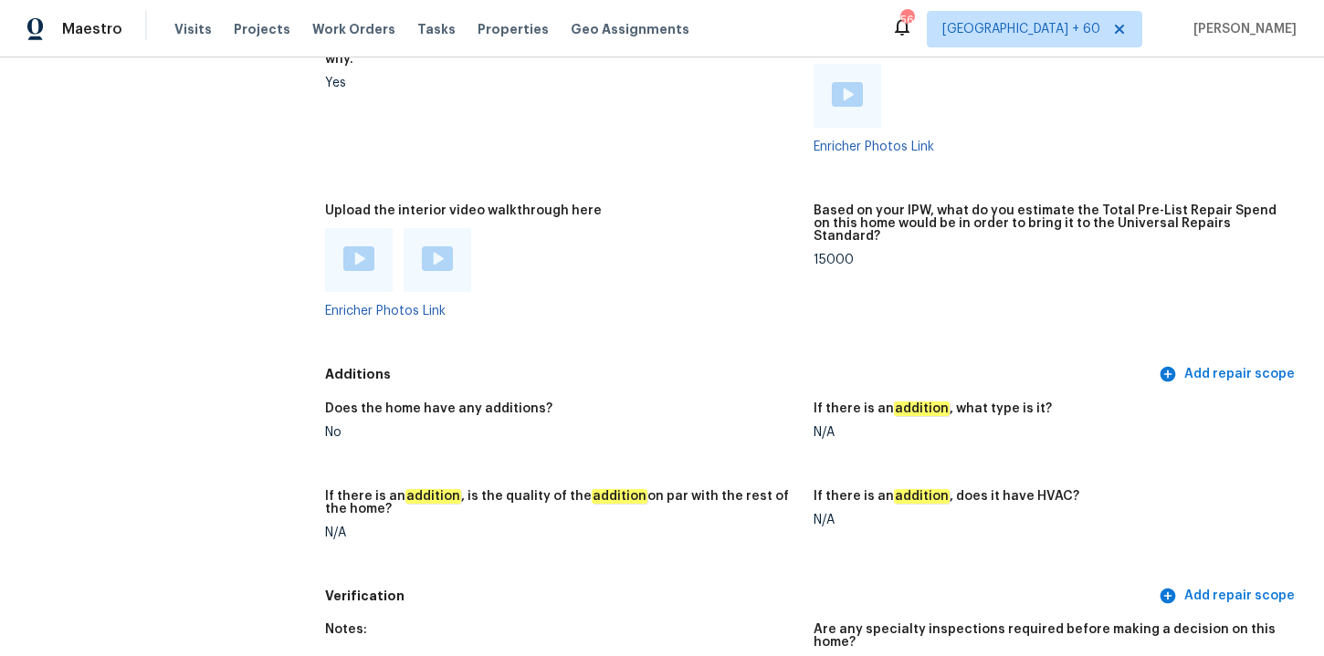
click at [448, 256] on img at bounding box center [437, 258] width 31 height 25
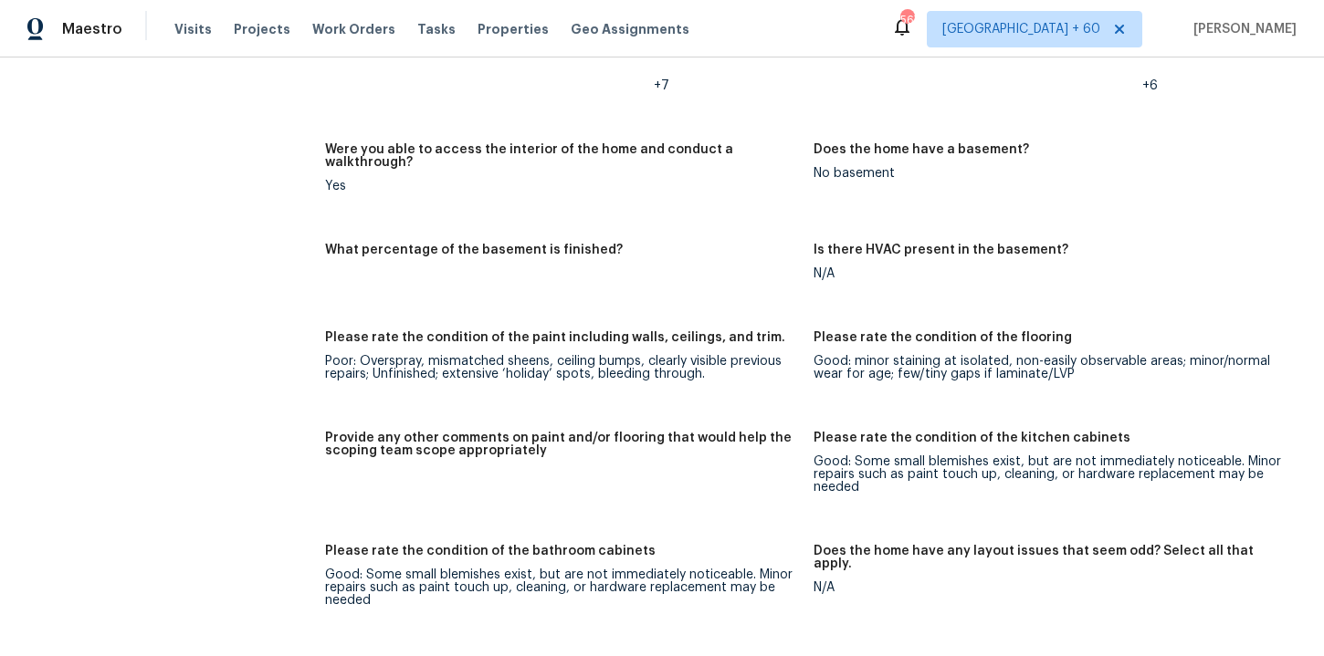
scroll to position [2644, 0]
click at [699, 183] on figure "Were you able to access the interior of the home and conduct a walkthrough? Yes" at bounding box center [569, 181] width 488 height 79
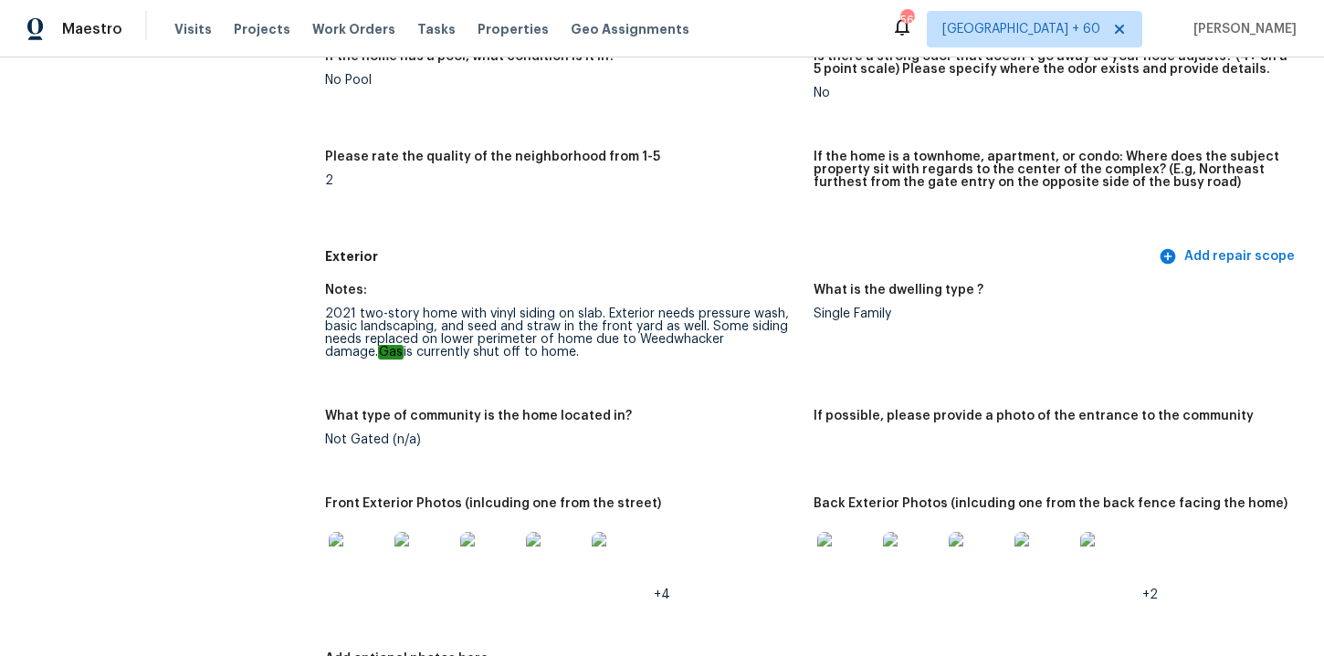
scroll to position [0, 0]
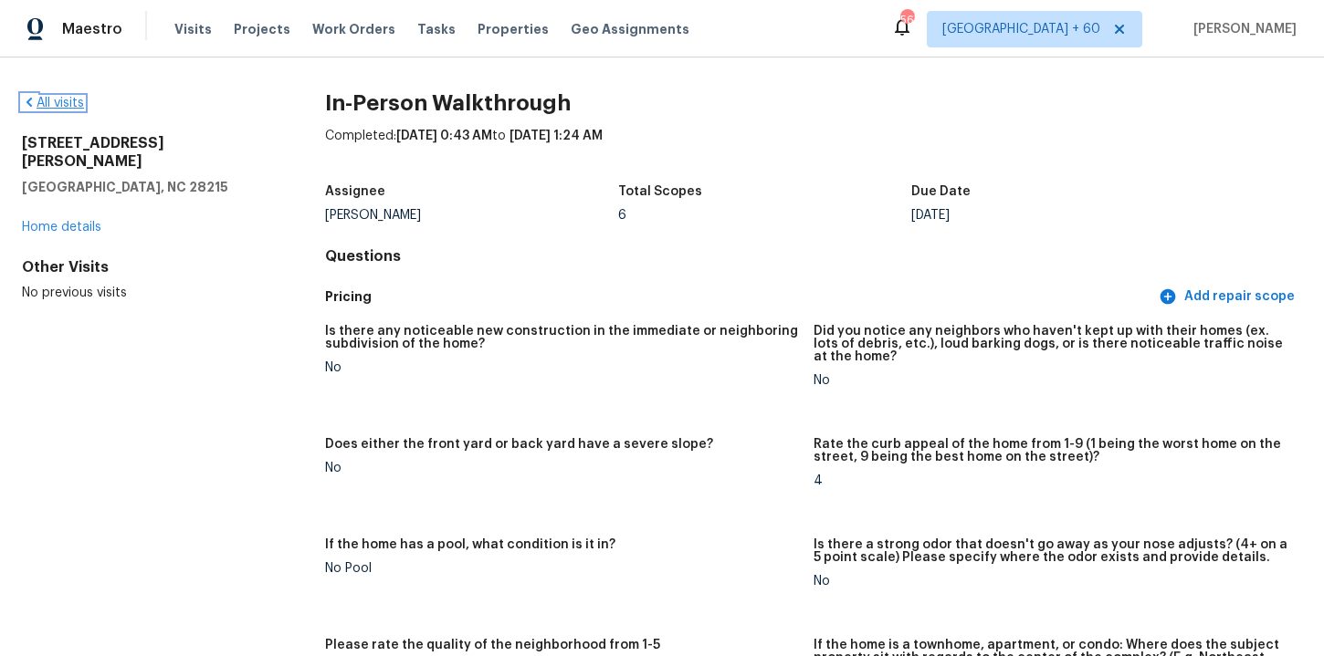
click at [59, 98] on link "All visits" at bounding box center [53, 103] width 62 height 13
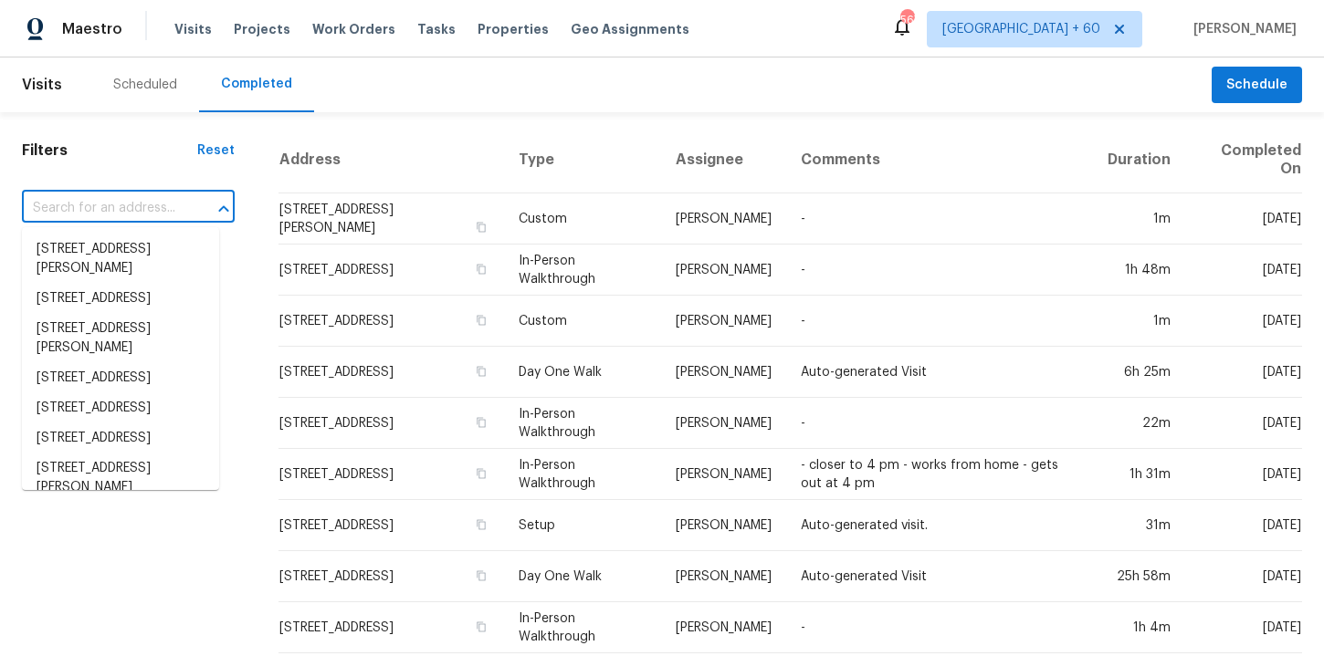
click at [145, 208] on input "text" at bounding box center [103, 208] width 162 height 28
paste input "[STREET_ADDRESS][PERSON_NAME]"
type input "[STREET_ADDRESS][PERSON_NAME]"
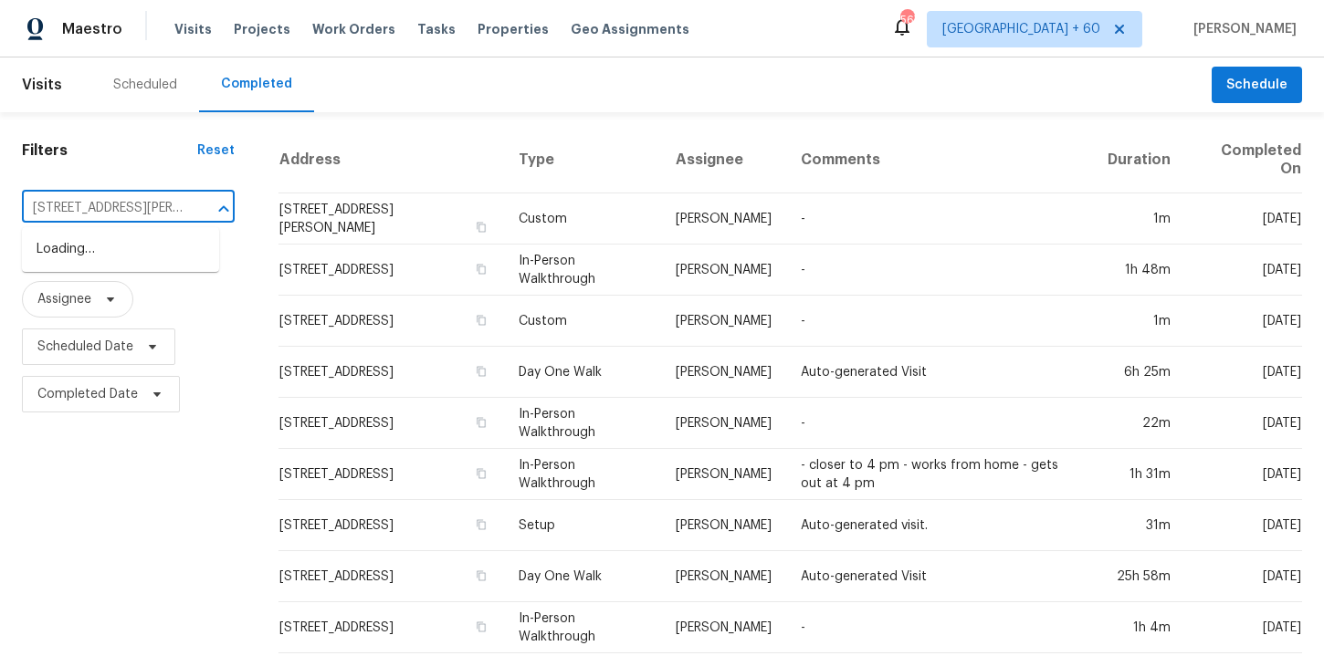
scroll to position [0, 61]
click at [152, 239] on li "[STREET_ADDRESS][PERSON_NAME]" at bounding box center [120, 259] width 197 height 49
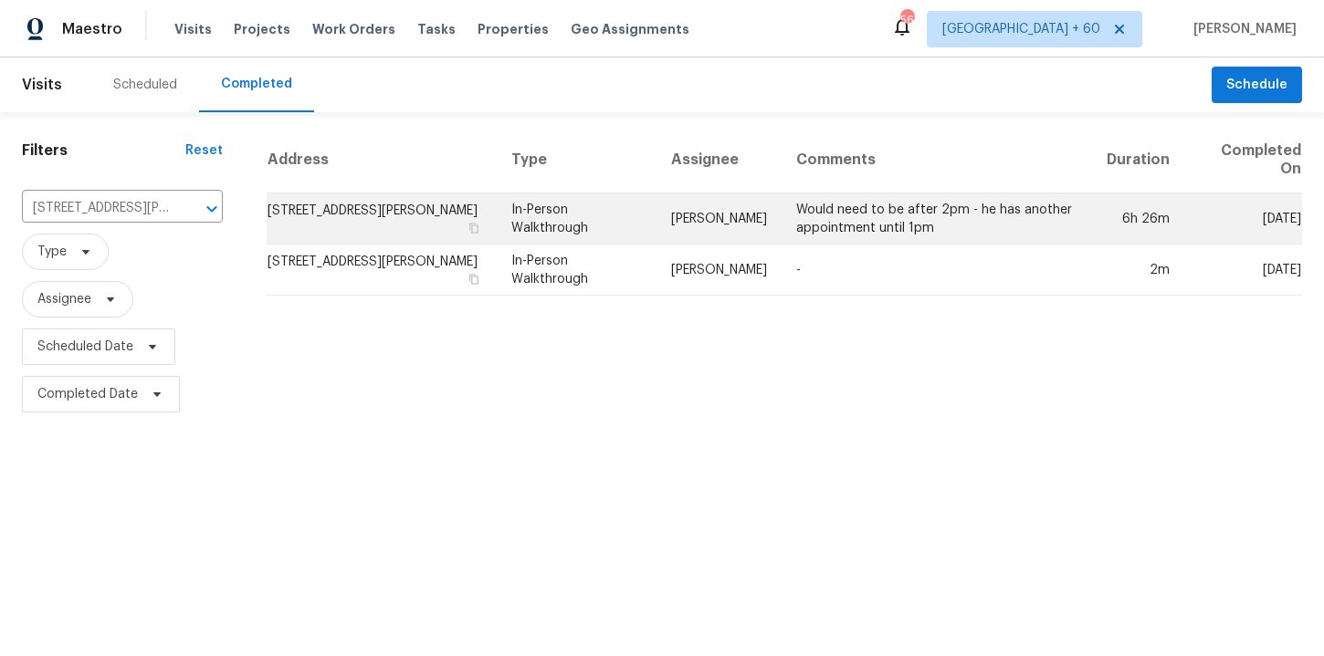
click at [598, 217] on td "In-Person Walkthrough" at bounding box center [577, 219] width 160 height 51
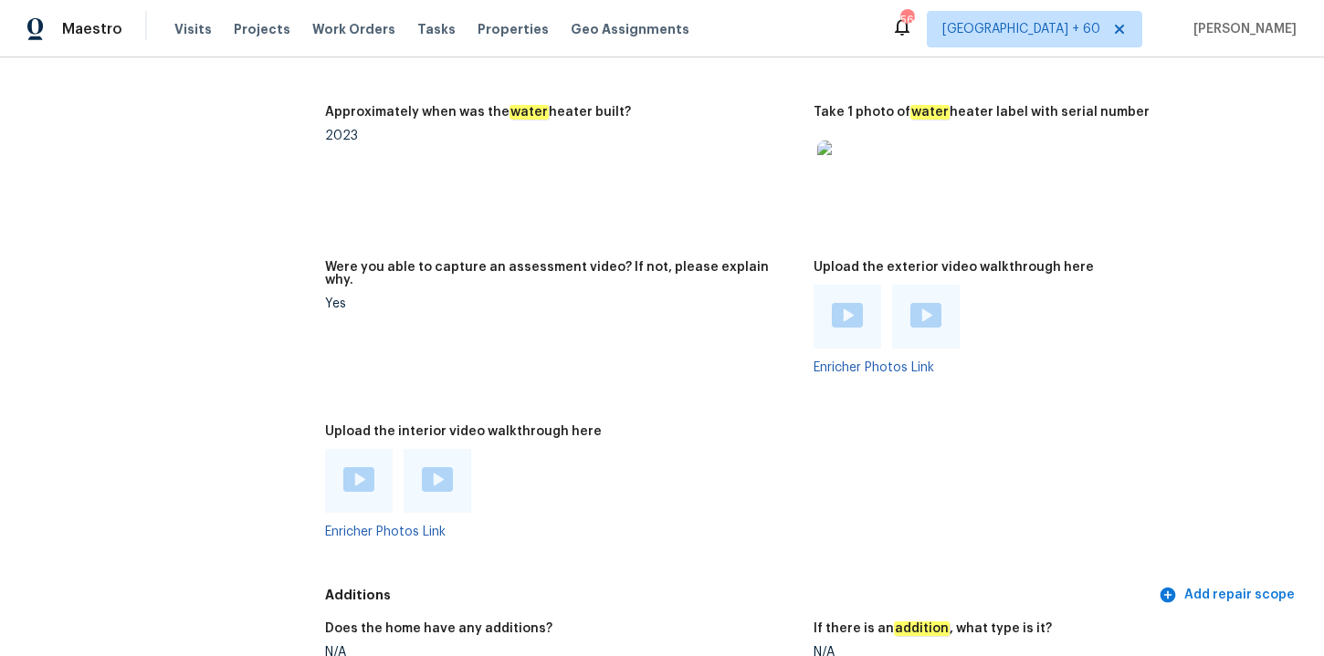
scroll to position [3420, 0]
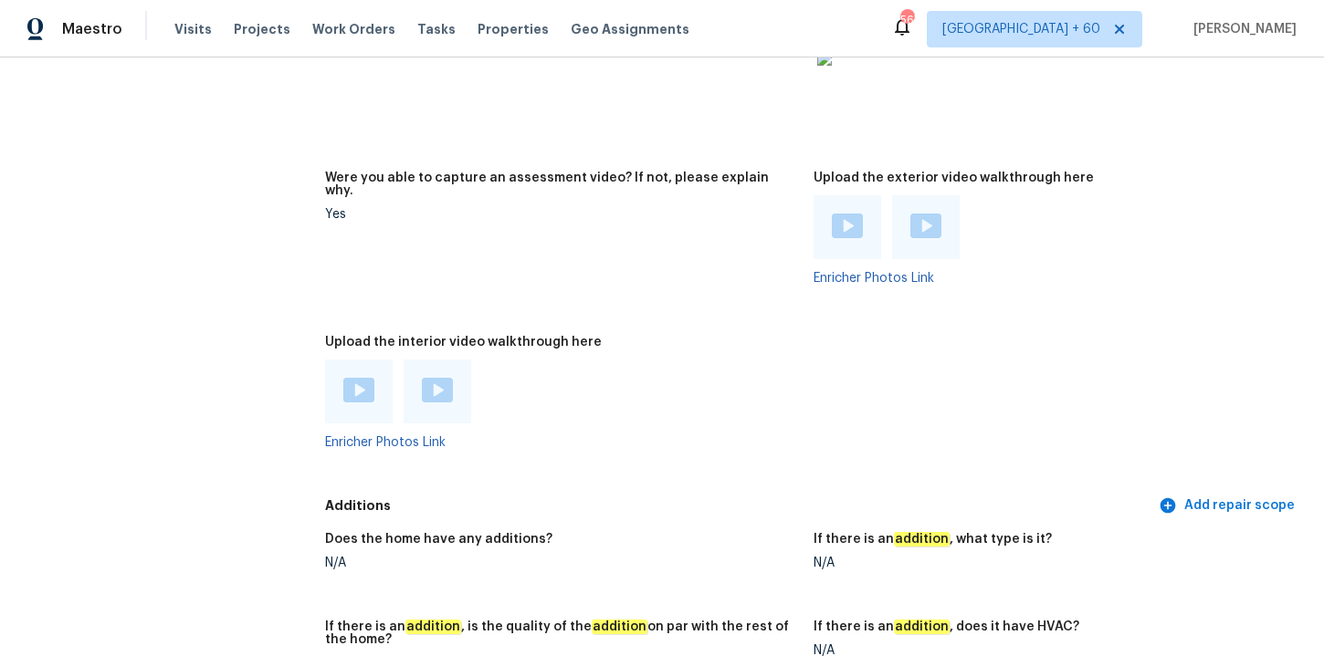
click at [364, 378] on img at bounding box center [358, 390] width 31 height 25
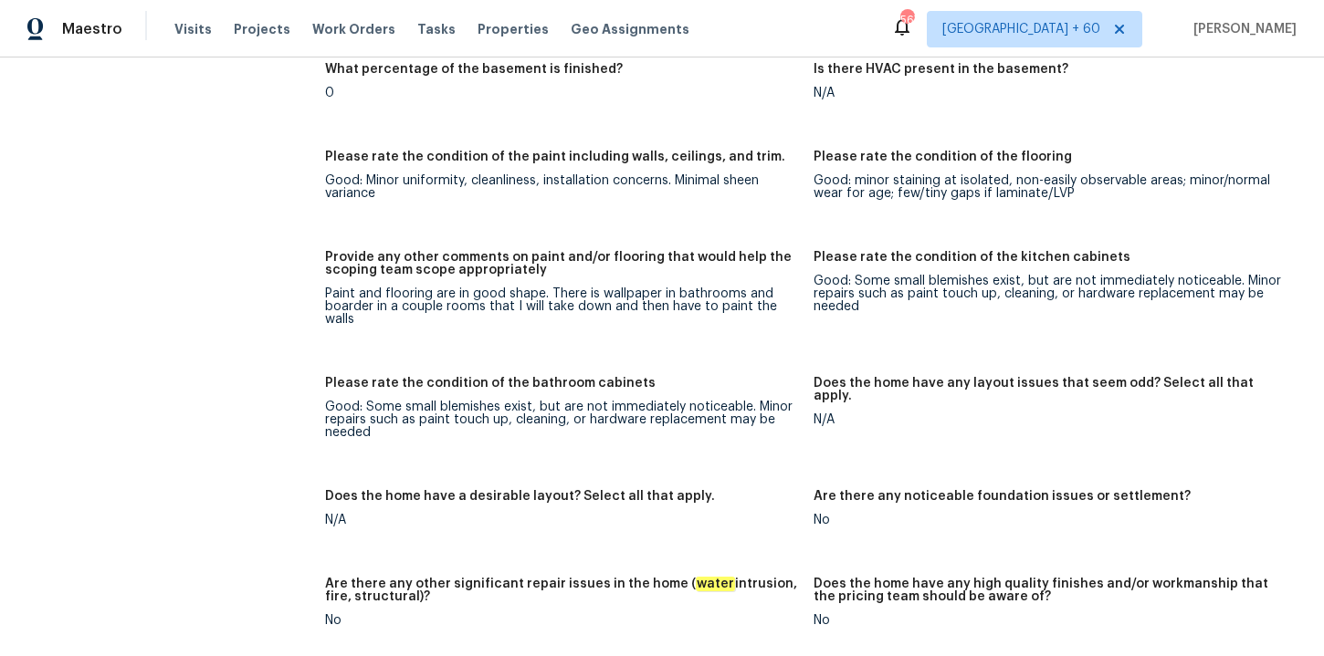
scroll to position [3897, 0]
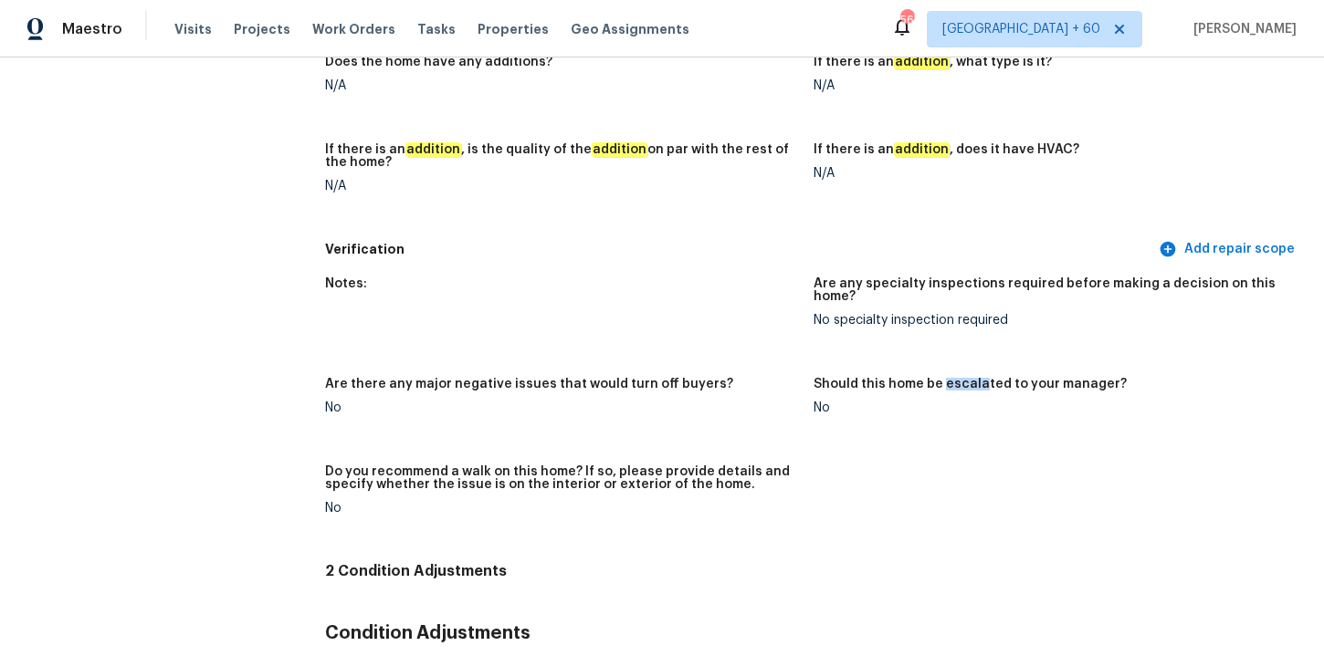
click at [598, 171] on figure "If there is an addition , is the quality of the addition on par with the rest o…" at bounding box center [569, 182] width 488 height 79
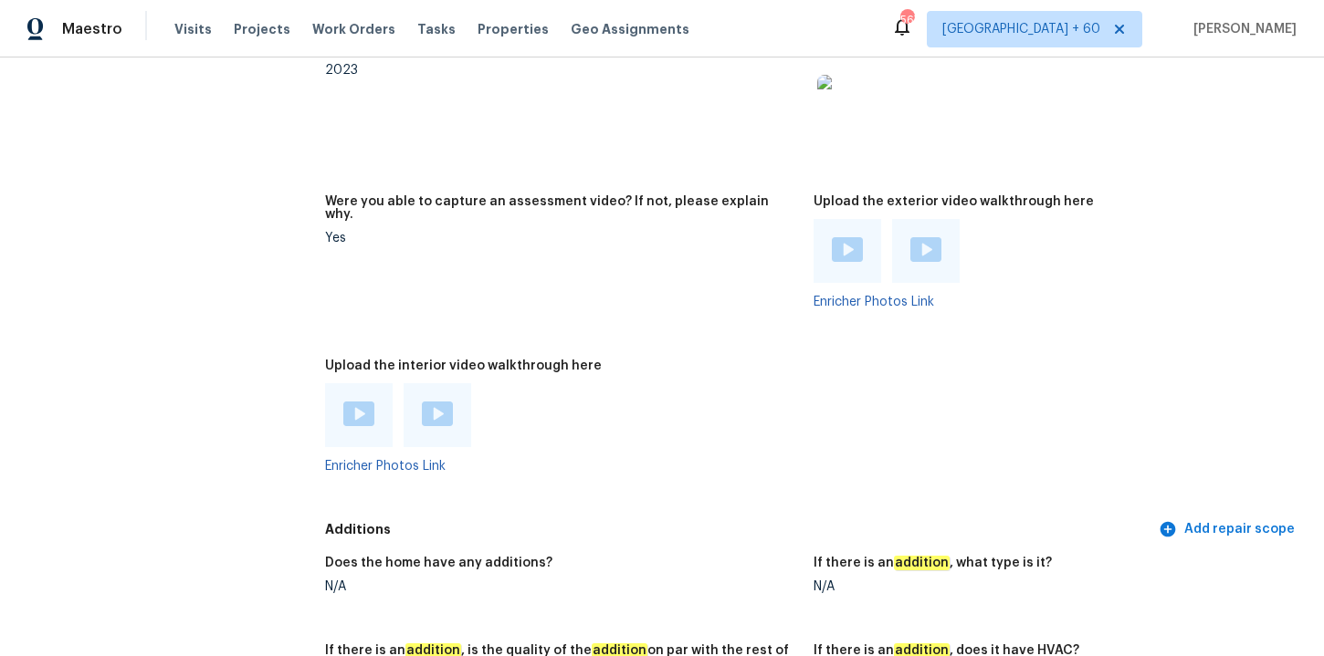
scroll to position [3536, 0]
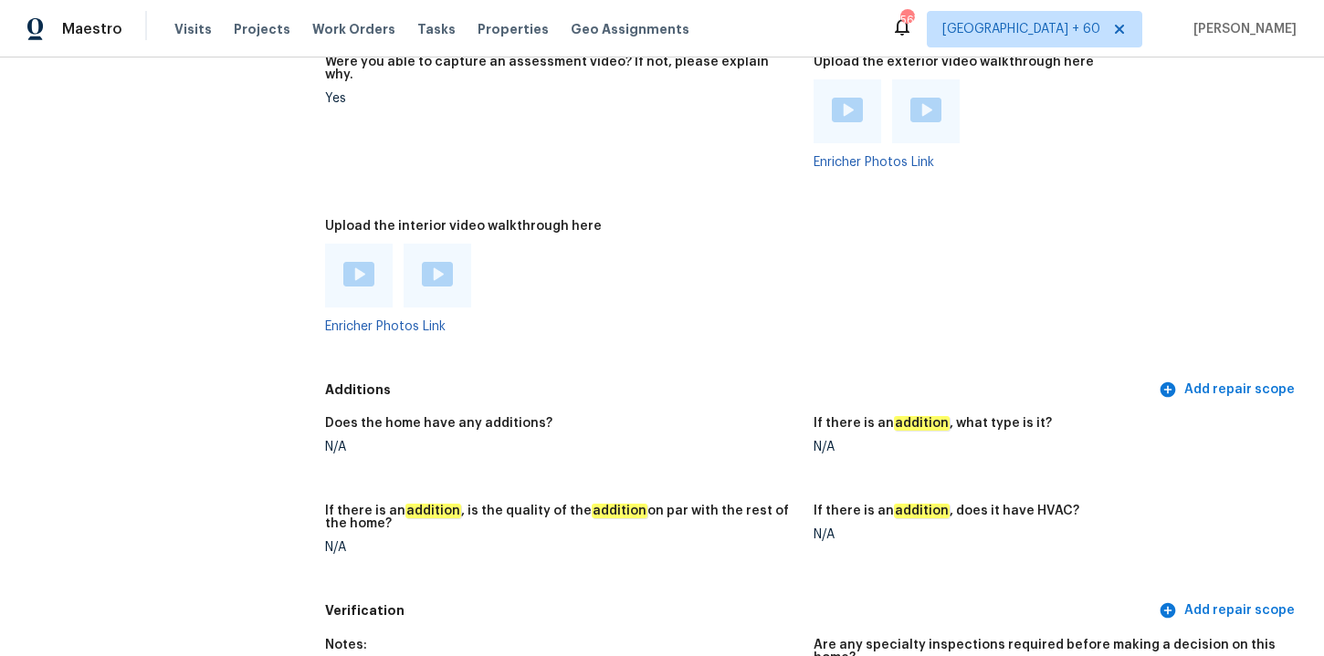
click at [615, 163] on figure "Were you able to capture an assessment video? If not, please explain why. Yes" at bounding box center [569, 127] width 488 height 142
